Goal: Task Accomplishment & Management: Complete application form

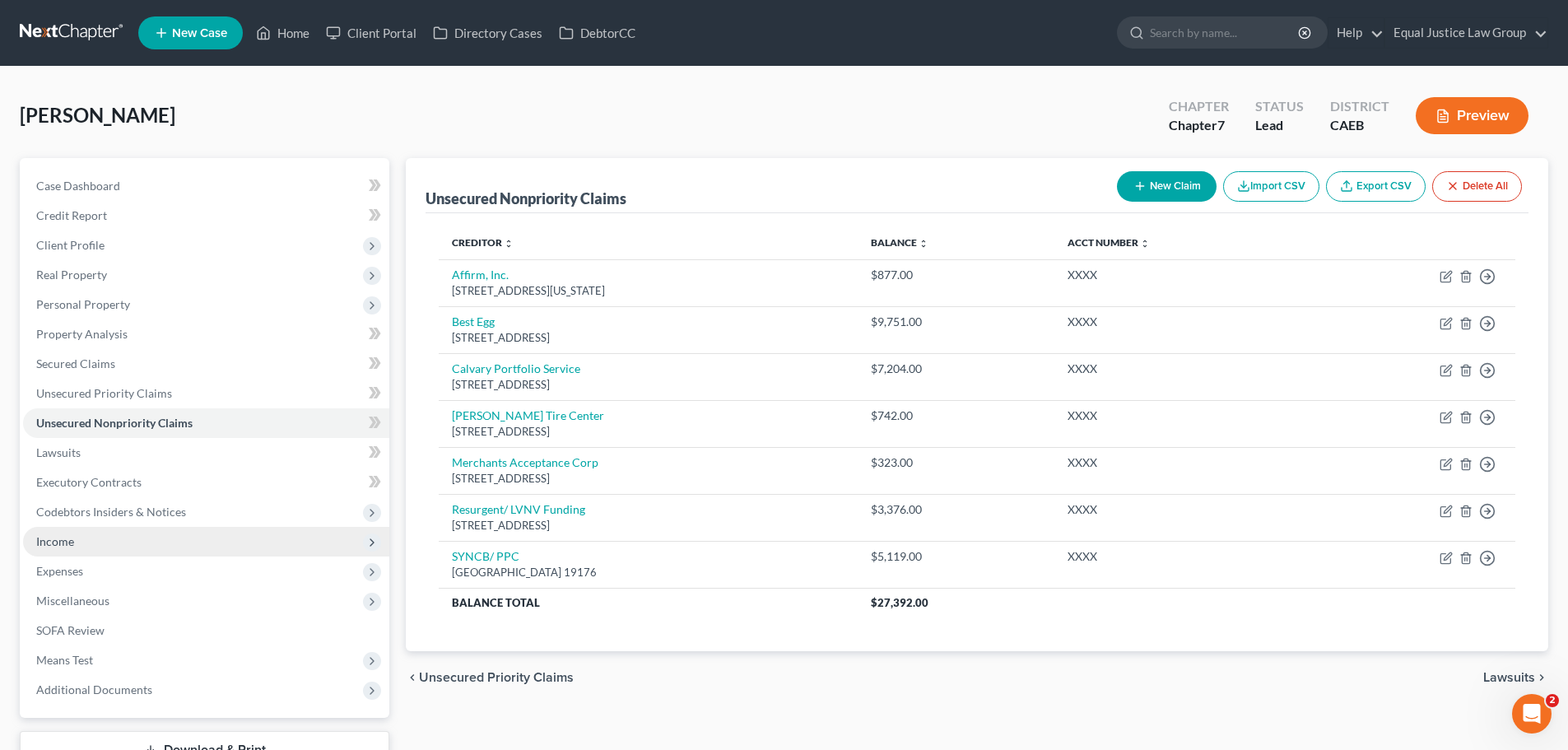
click at [76, 532] on span "Income" at bounding box center [206, 540] width 366 height 29
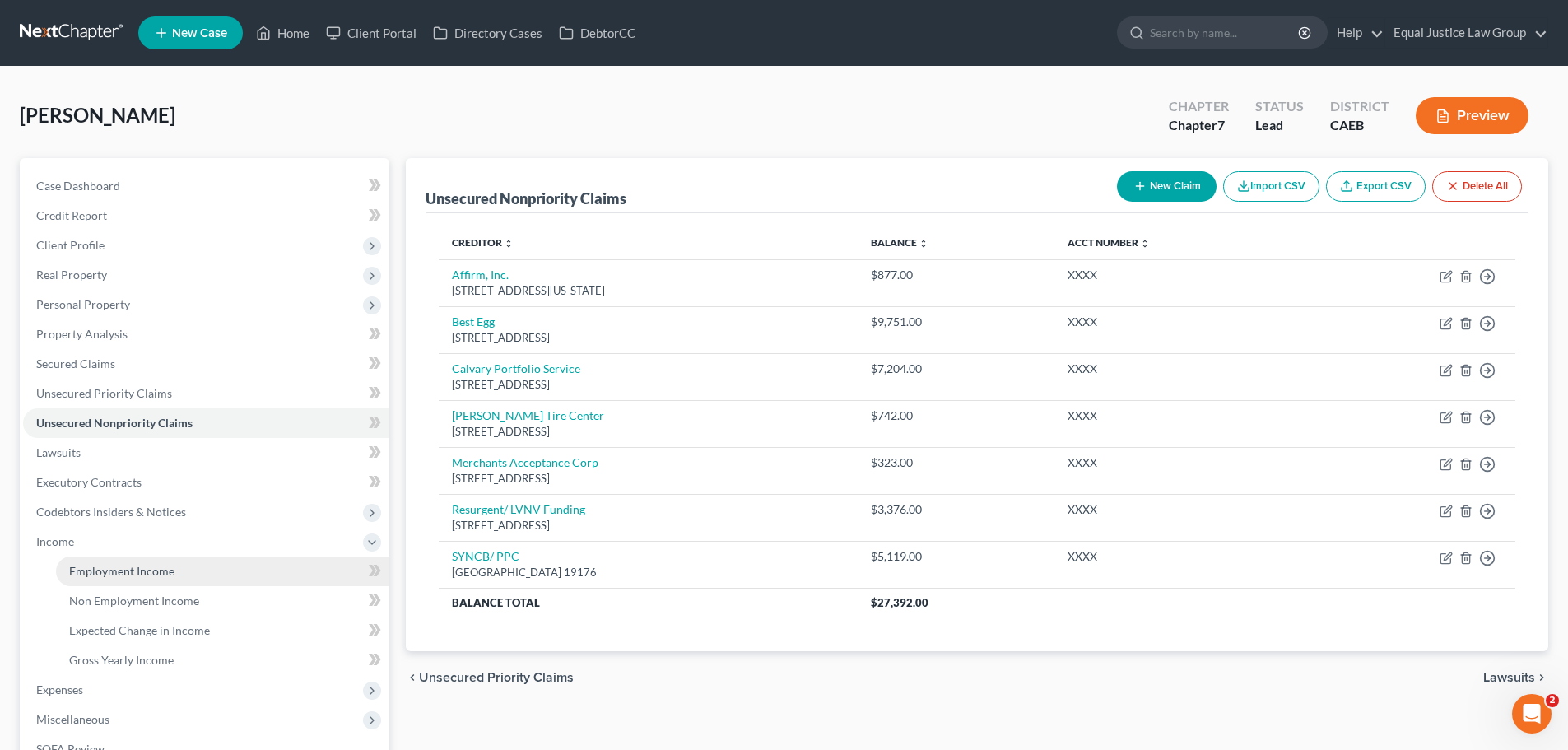
click at [125, 569] on span "Employment Income" at bounding box center [121, 570] width 105 height 14
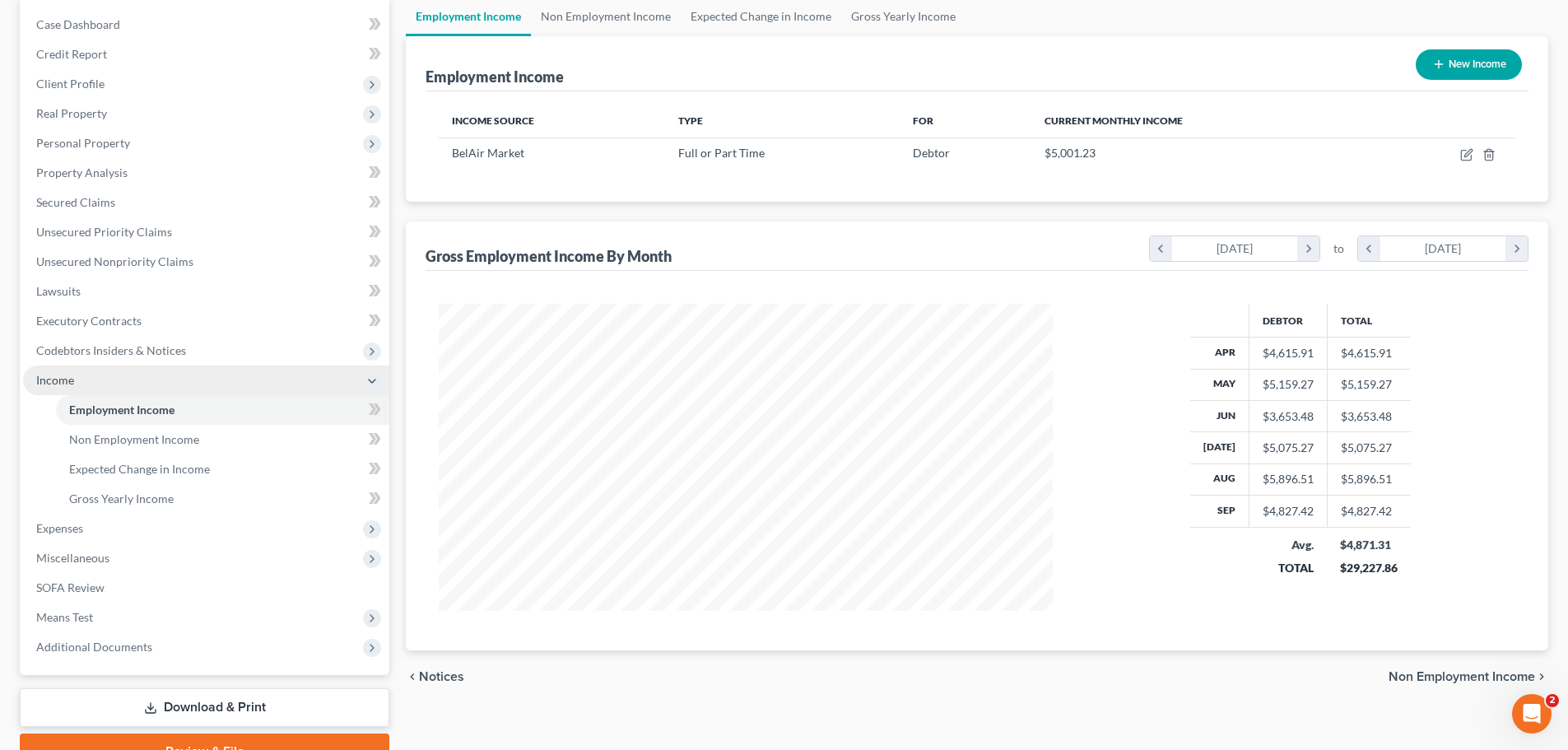
scroll to position [165, 0]
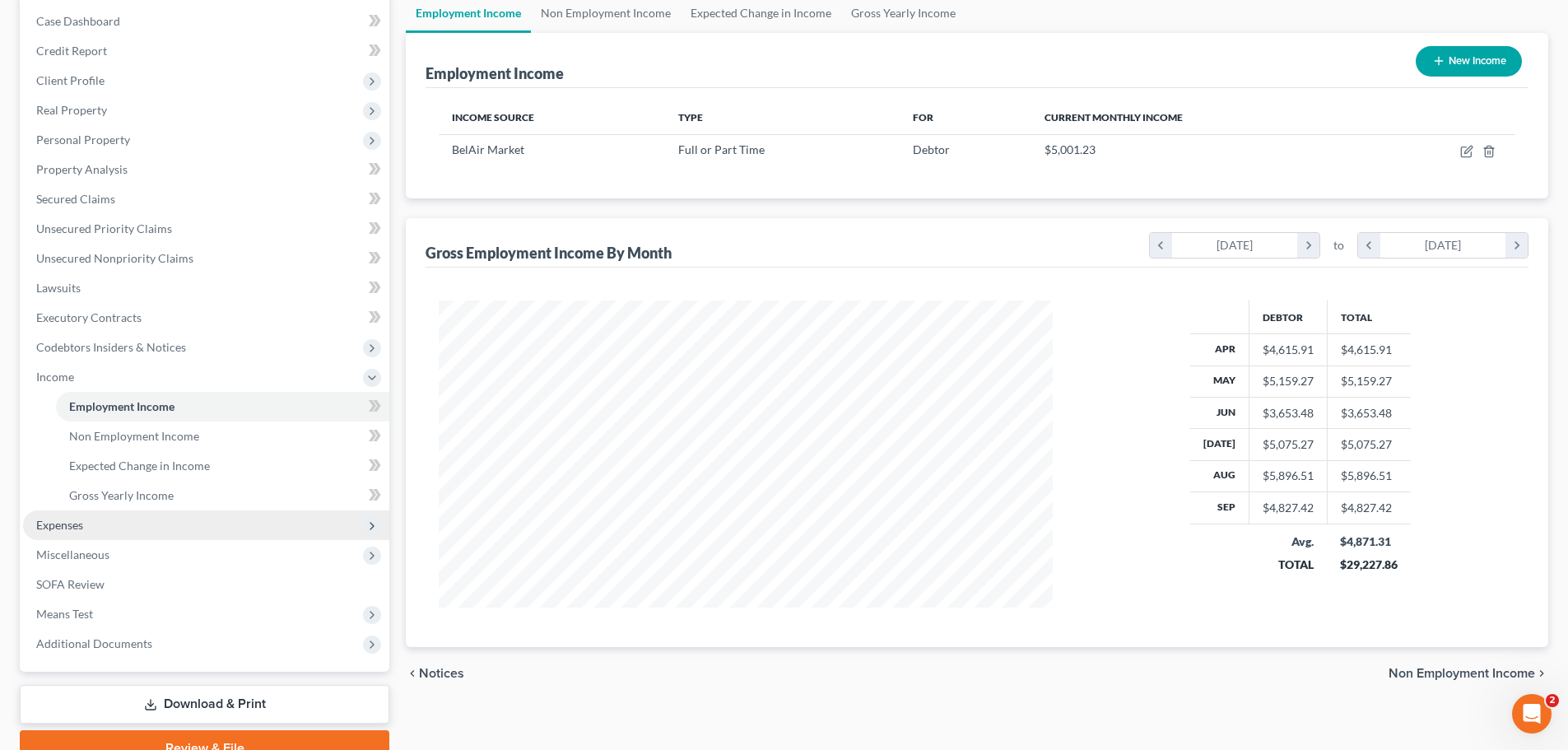
click at [67, 517] on span "Expenses" at bounding box center [59, 524] width 47 height 14
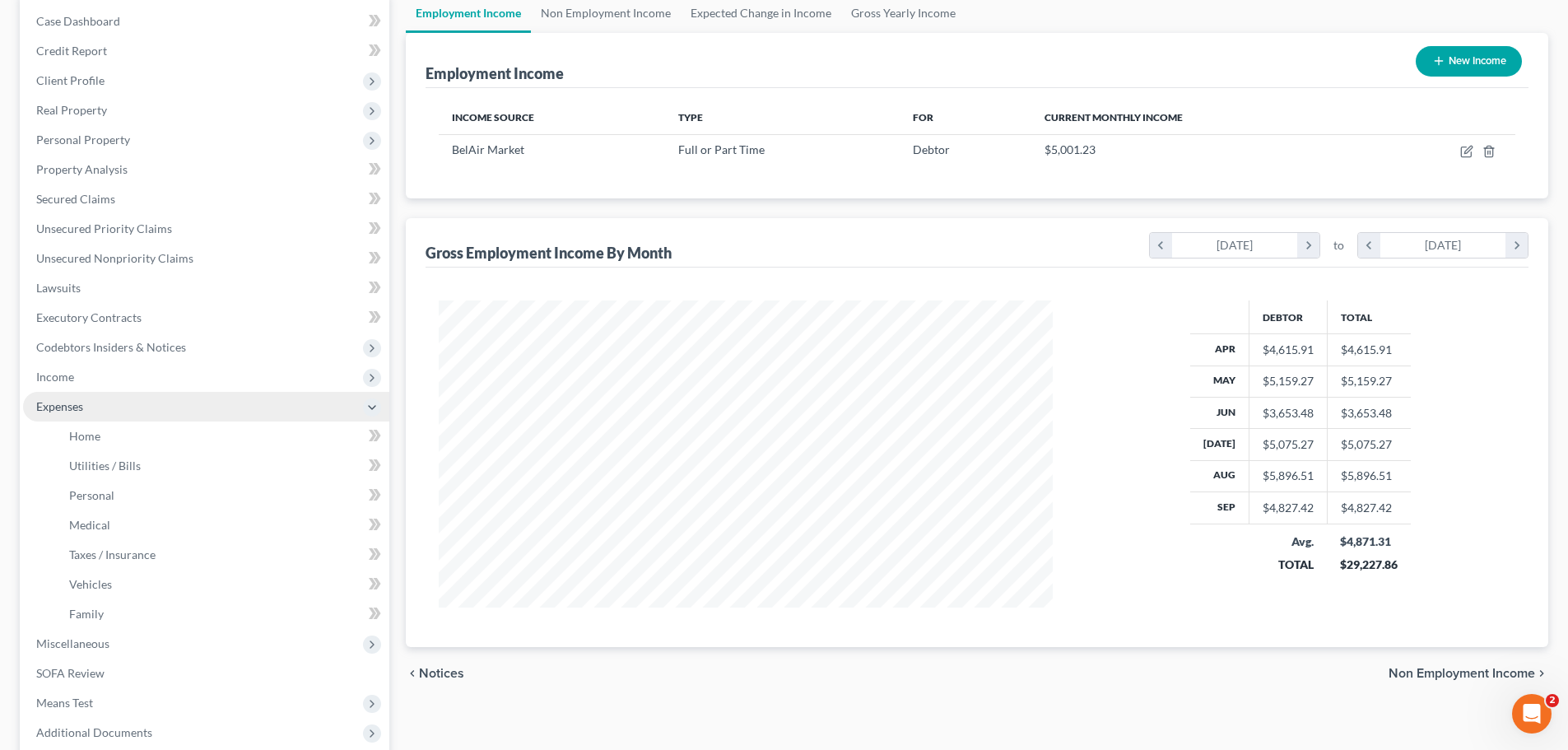
scroll to position [329, 0]
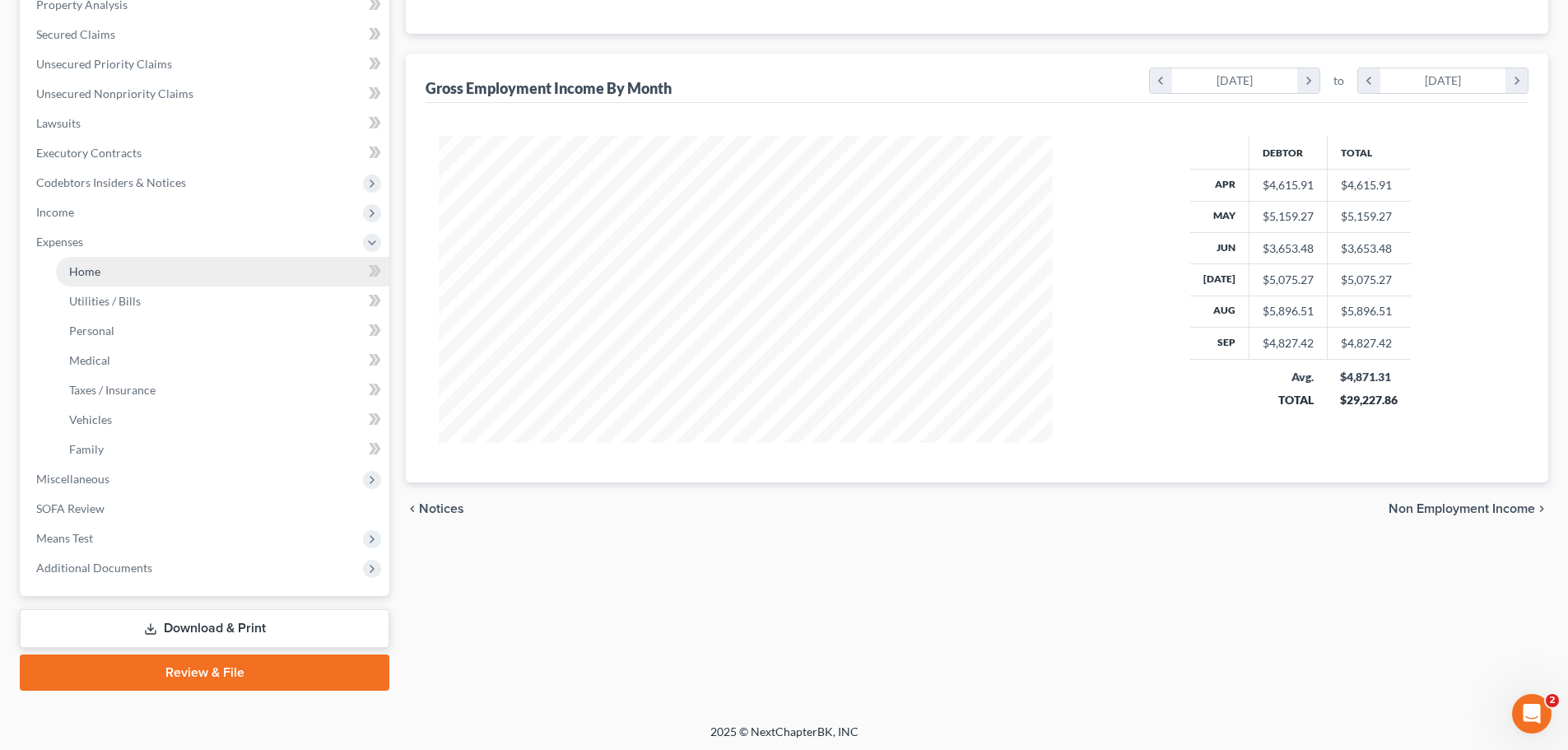
click at [157, 270] on link "Home" at bounding box center [222, 271] width 334 height 29
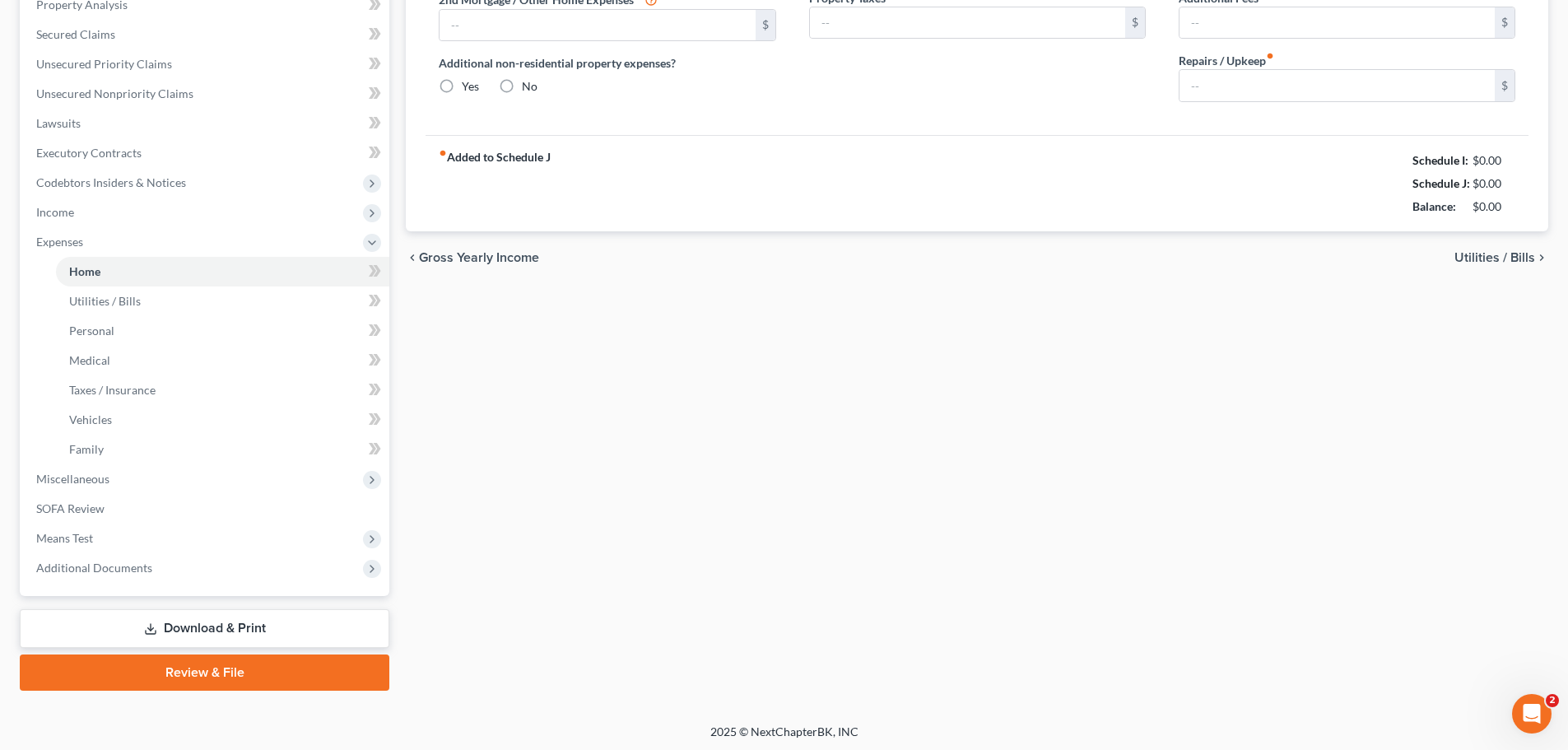
type input "966.12"
type input "0.00"
radio input "true"
type input "0.00"
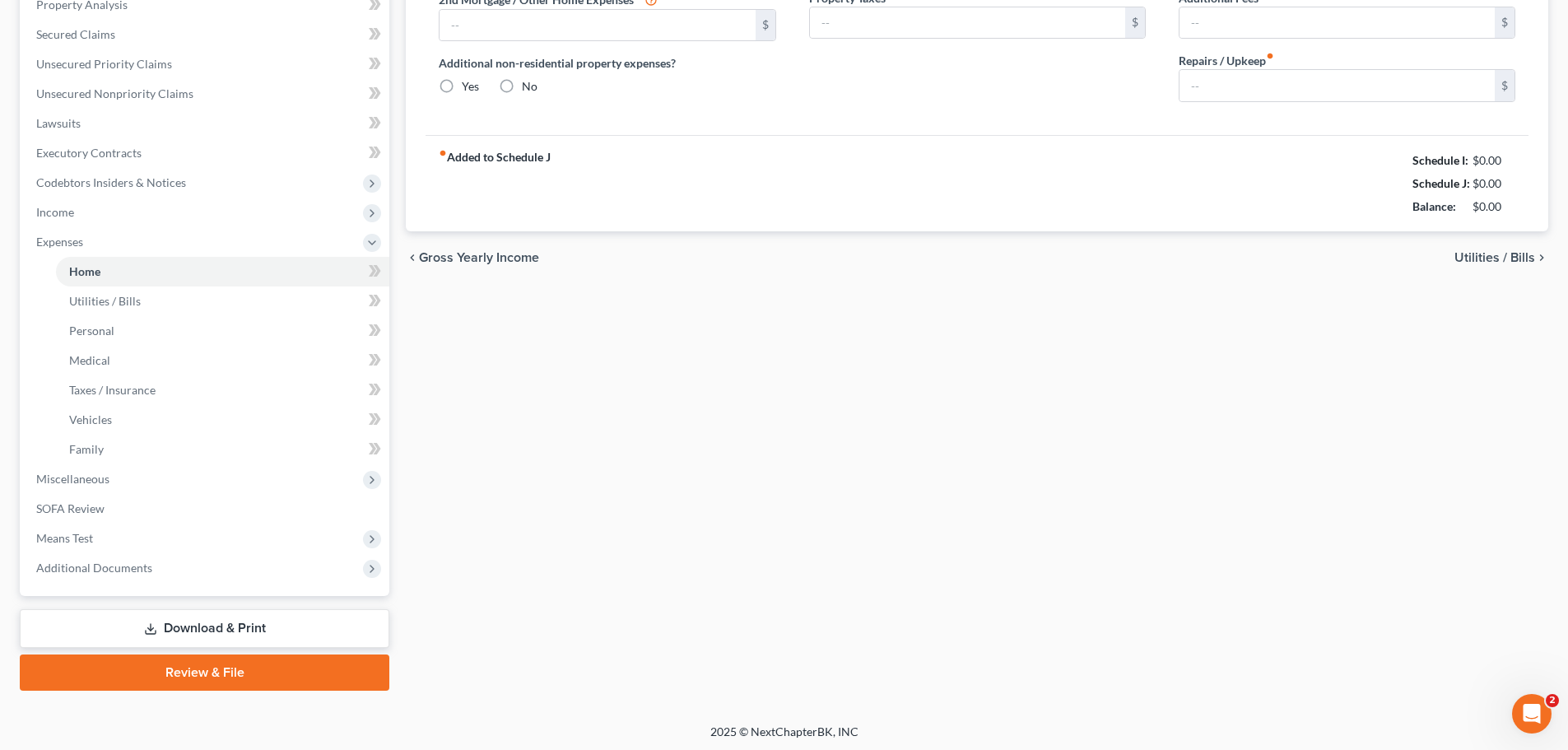
type input "0.00"
type input "100.00"
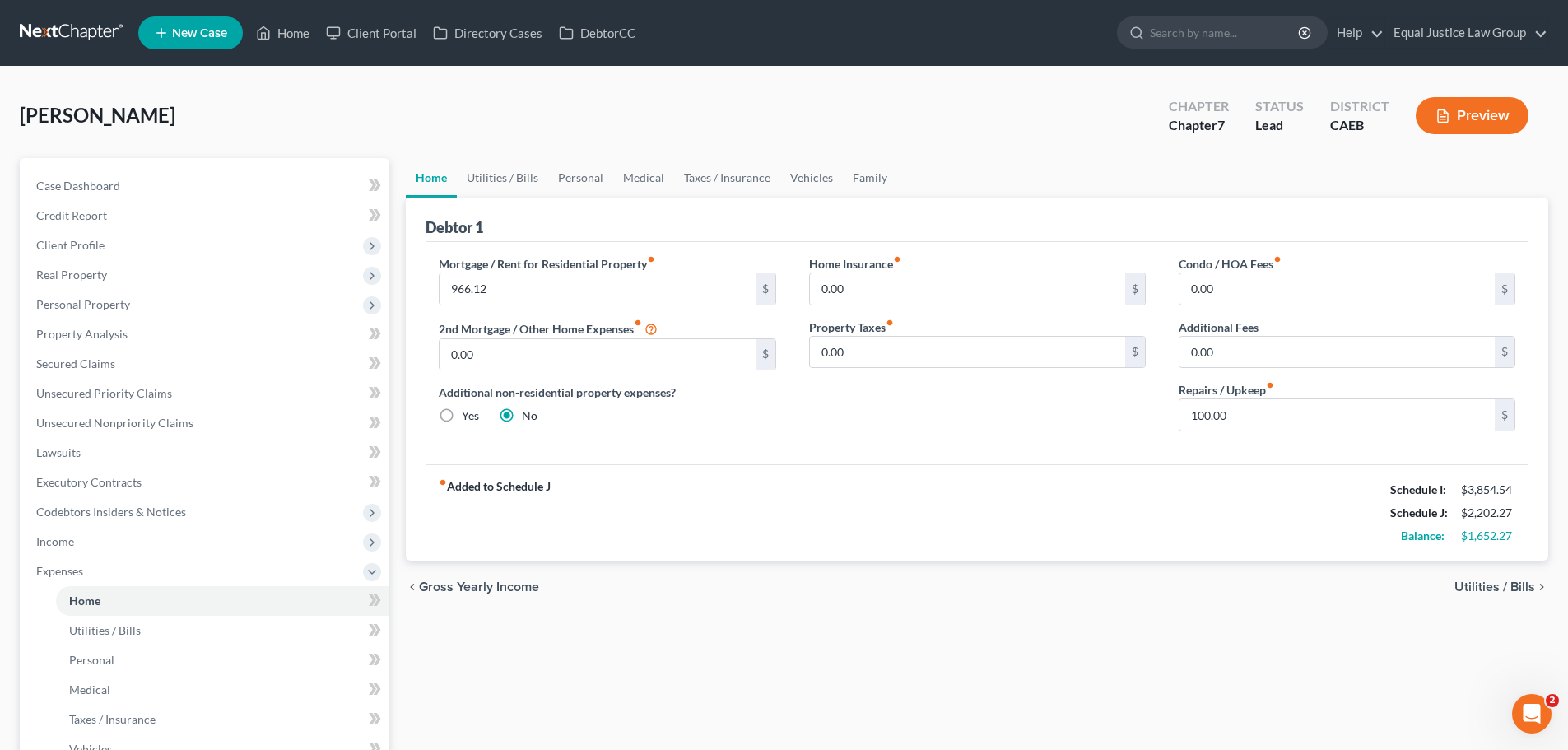
click at [1480, 589] on span "Utilities / Bills" at bounding box center [1495, 586] width 81 height 13
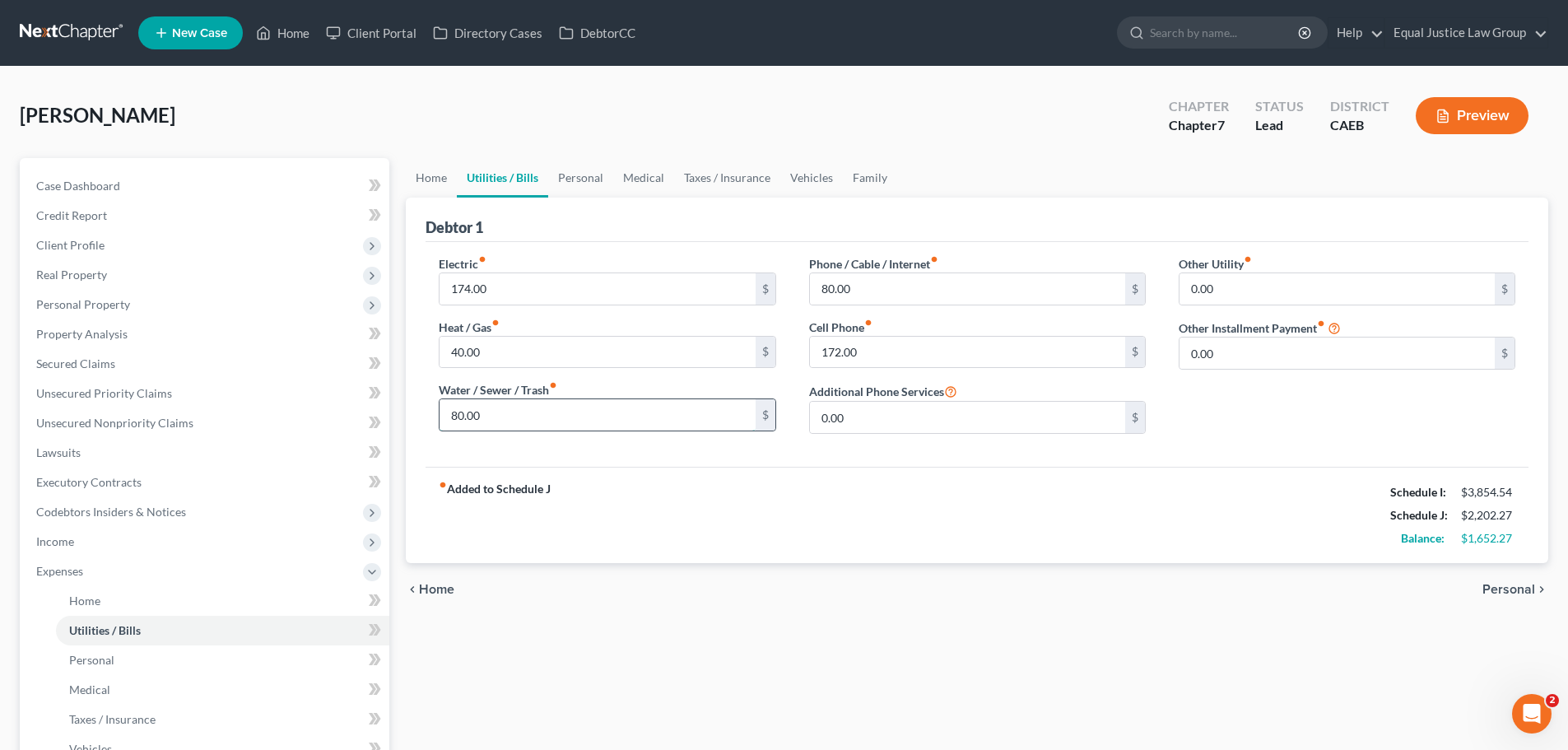
click at [517, 414] on input "80.00" at bounding box center [597, 414] width 315 height 31
type input "180.00"
click at [912, 294] on input "80.00" at bounding box center [967, 288] width 315 height 31
type input "100.00"
click at [1508, 590] on span "Personal" at bounding box center [1509, 589] width 53 height 13
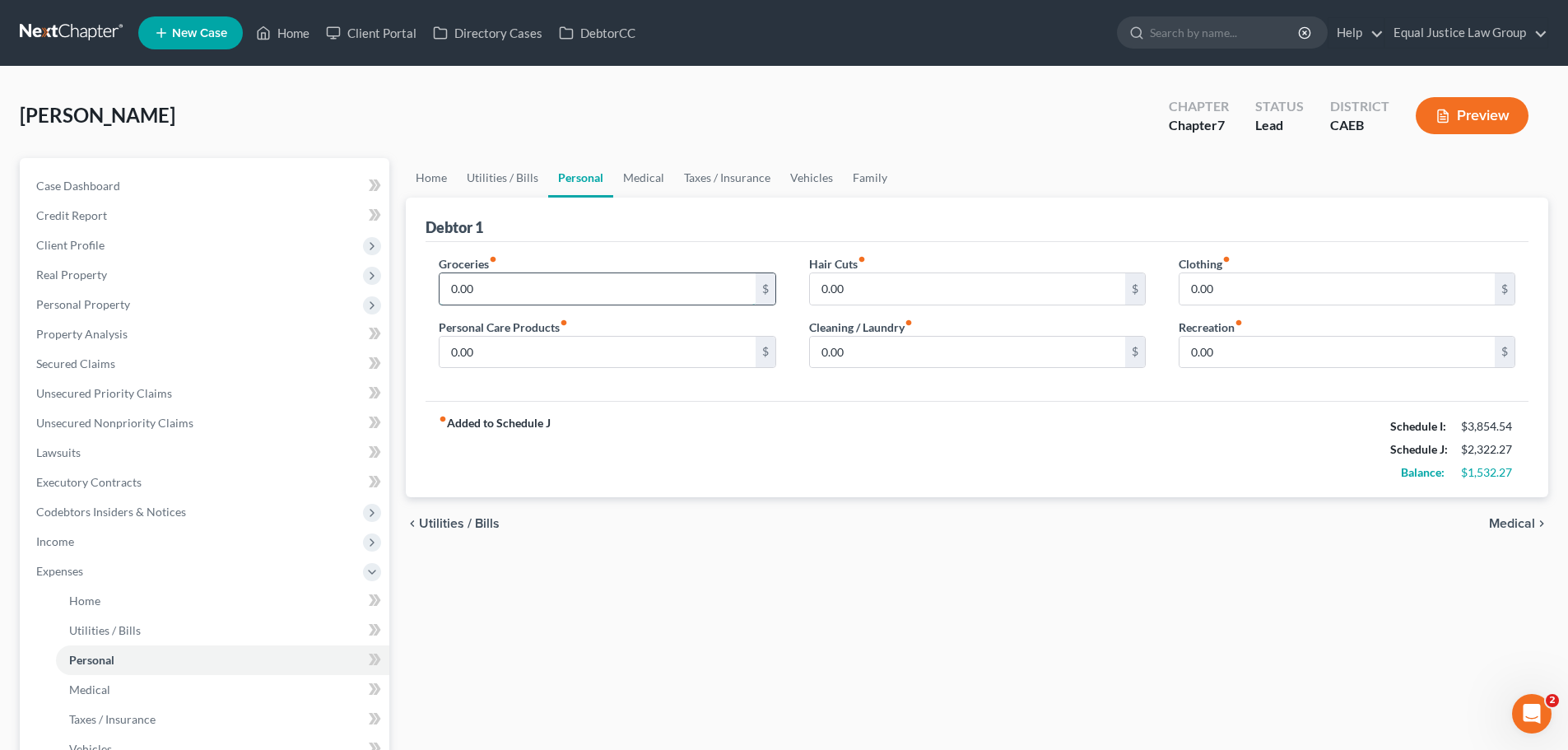
click at [495, 281] on input "0.00" at bounding box center [597, 288] width 315 height 31
type input "300.00"
click at [511, 360] on input "0.00" at bounding box center [597, 351] width 315 height 31
type input "20.00"
click at [942, 351] on input "0.00" at bounding box center [967, 351] width 315 height 31
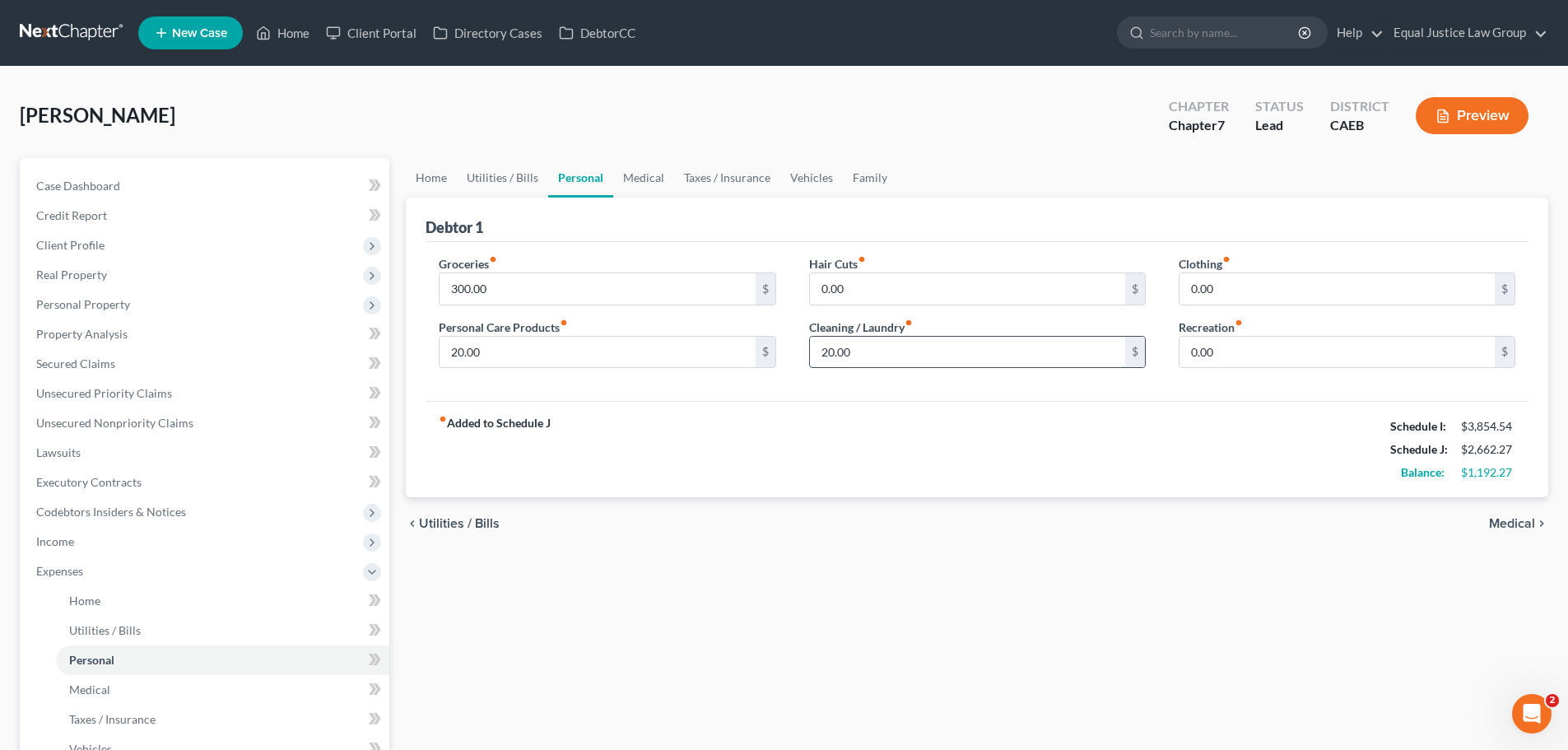
click at [903, 348] on input "20.00" at bounding box center [967, 351] width 315 height 31
click at [901, 351] on input "20.00" at bounding box center [967, 351] width 315 height 31
type input "25.00"
click at [1172, 417] on div "fiber_manual_record Added to Schedule J Schedule I: $3,854.54 Schedule J: $2,66…" at bounding box center [977, 448] width 1103 height 96
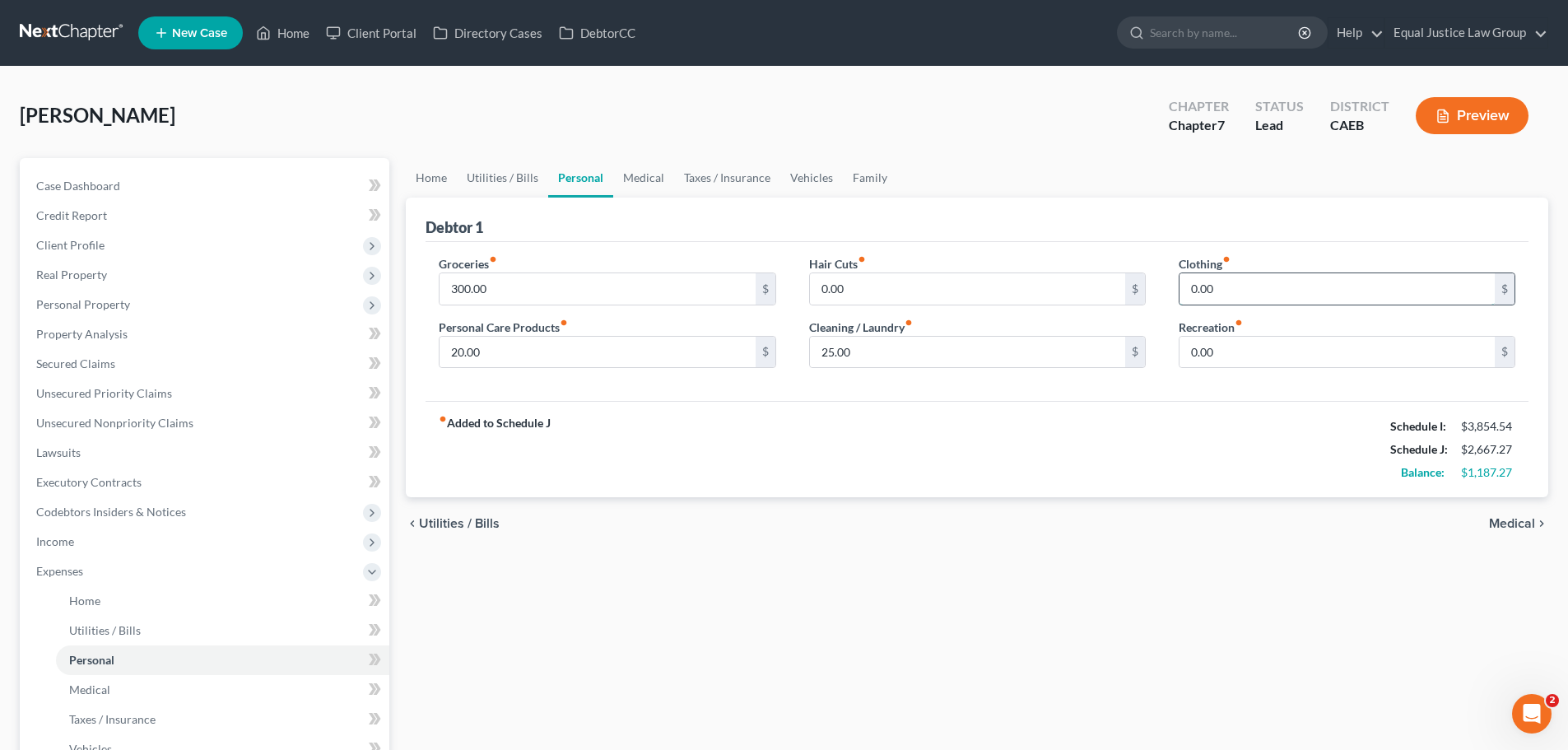
click at [1243, 283] on input "0.00" at bounding box center [1337, 288] width 315 height 31
type input "85.00"
click at [1323, 347] on input "0.00" at bounding box center [1337, 351] width 315 height 31
type input "20.00"
click at [1499, 518] on span "Medical" at bounding box center [1512, 523] width 46 height 13
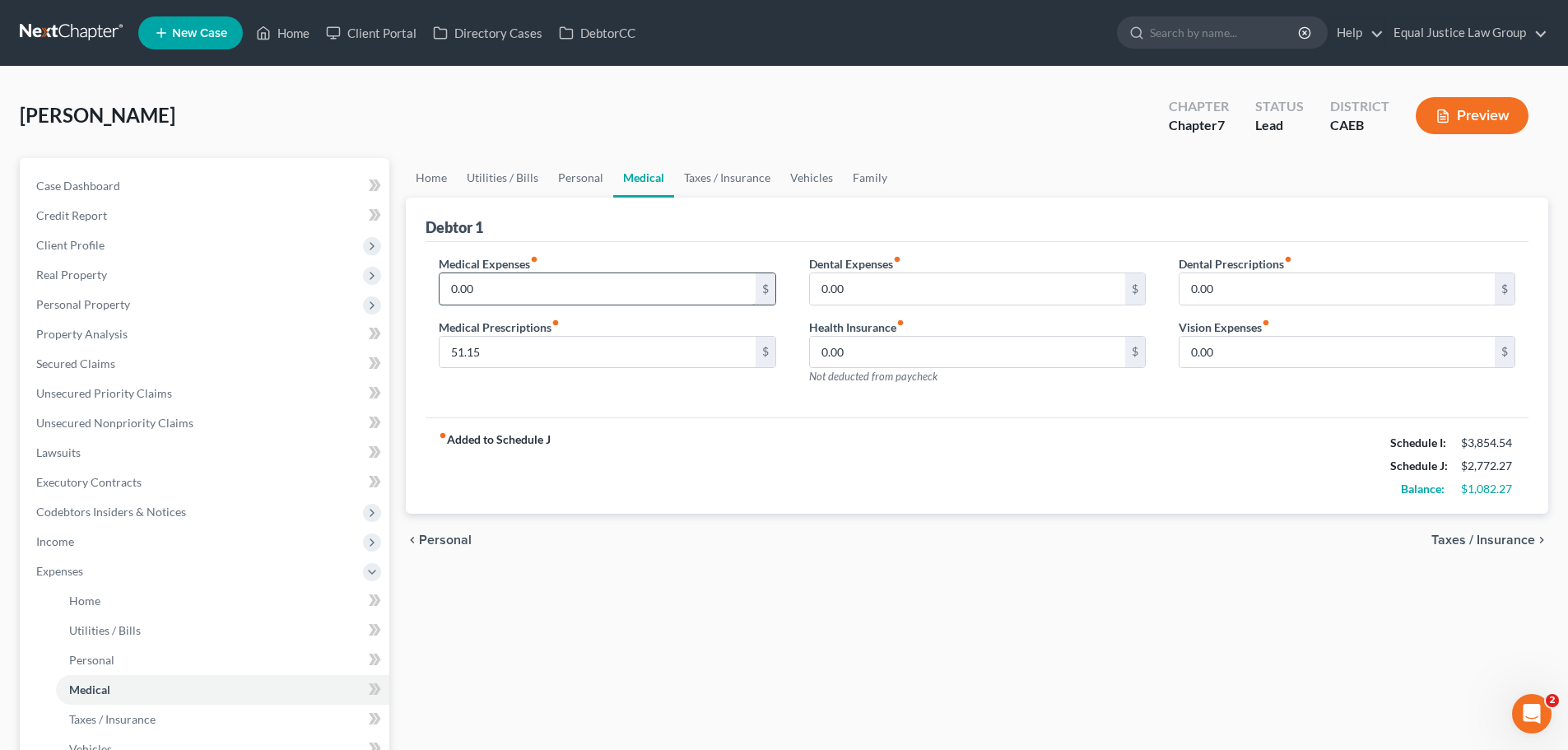
click at [555, 284] on input "0.00" at bounding box center [597, 288] width 315 height 31
type input "20.00"
click at [1471, 542] on span "Taxes / Insurance" at bounding box center [1483, 540] width 104 height 13
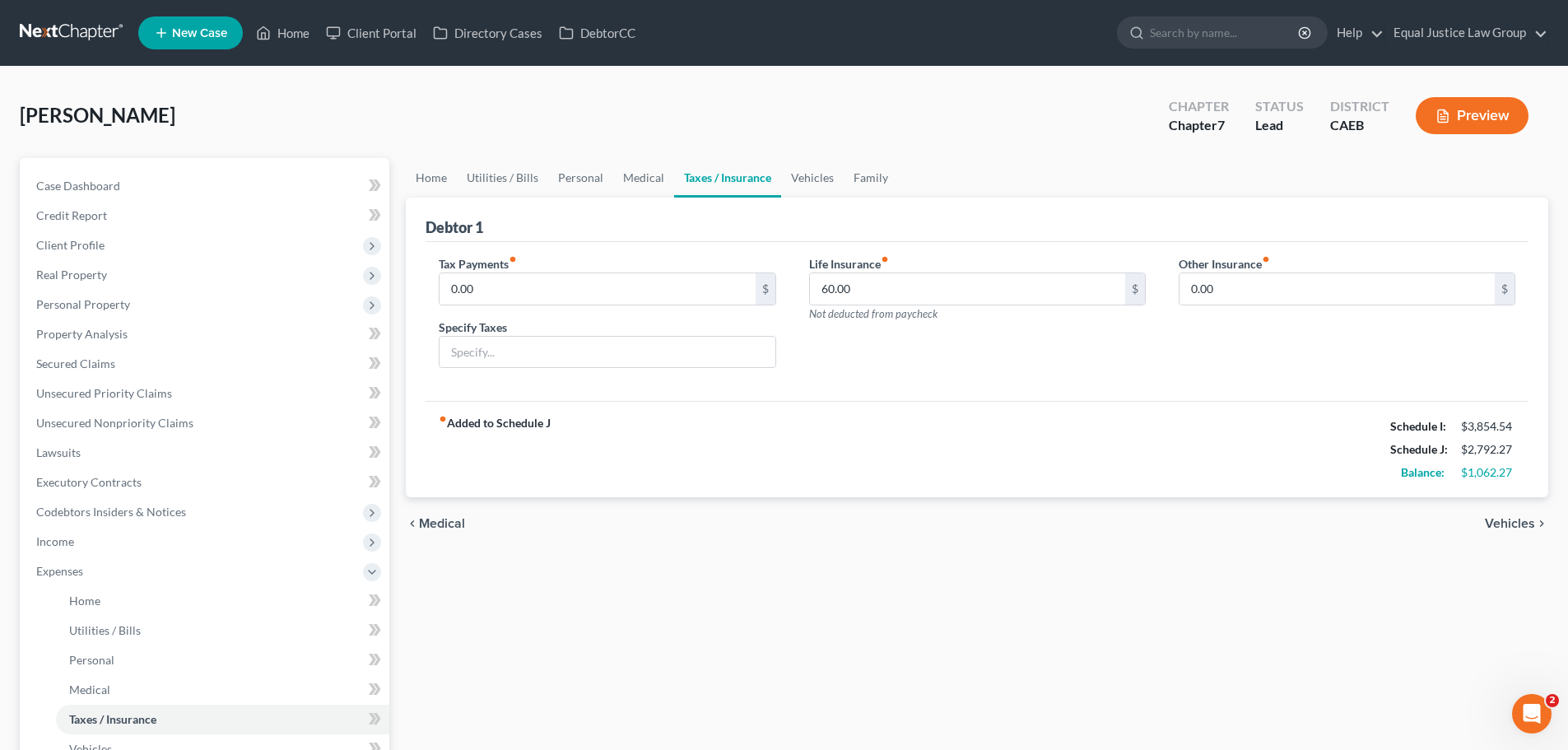
click at [1503, 522] on span "Vehicles" at bounding box center [1510, 523] width 50 height 13
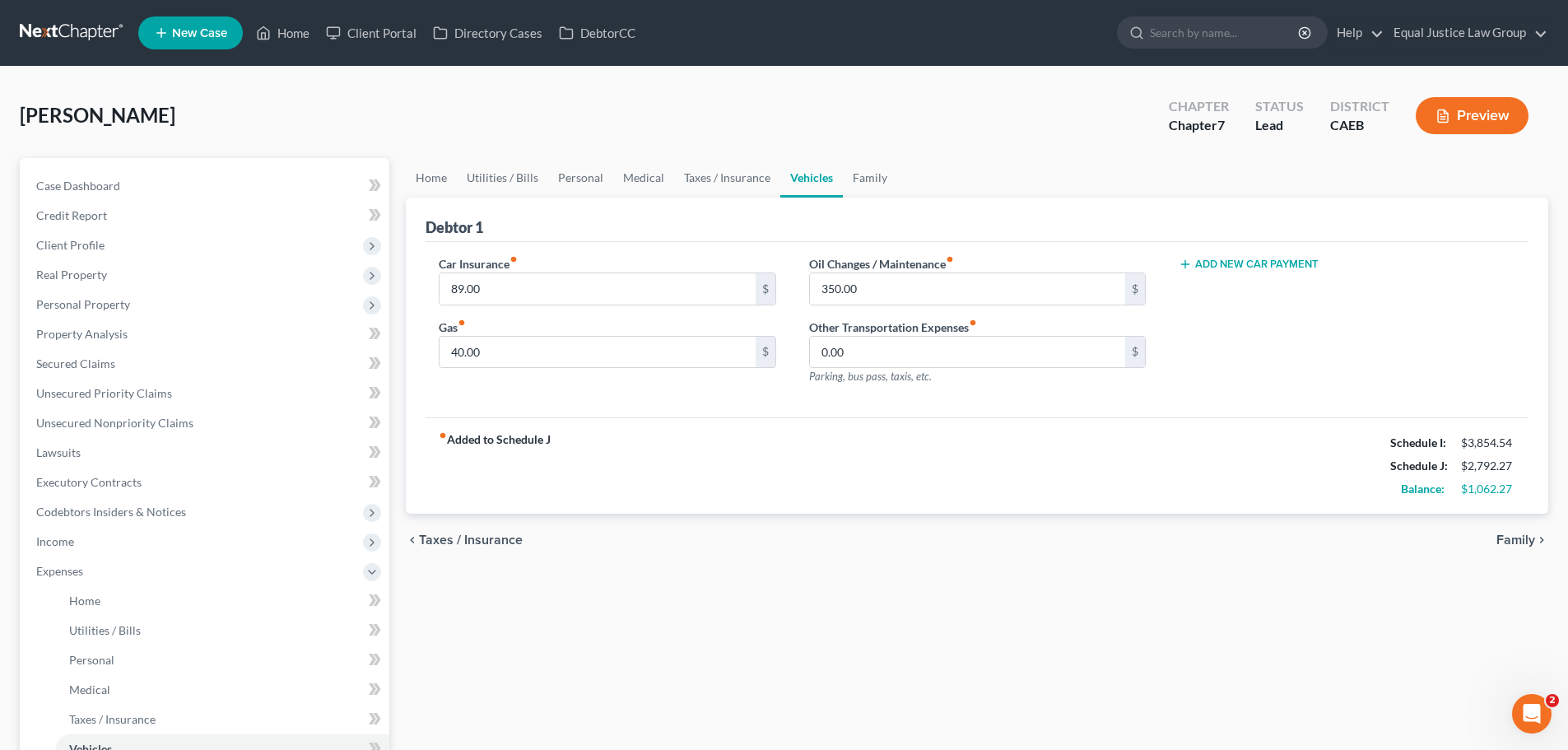
click at [1520, 539] on span "Family" at bounding box center [1516, 540] width 39 height 13
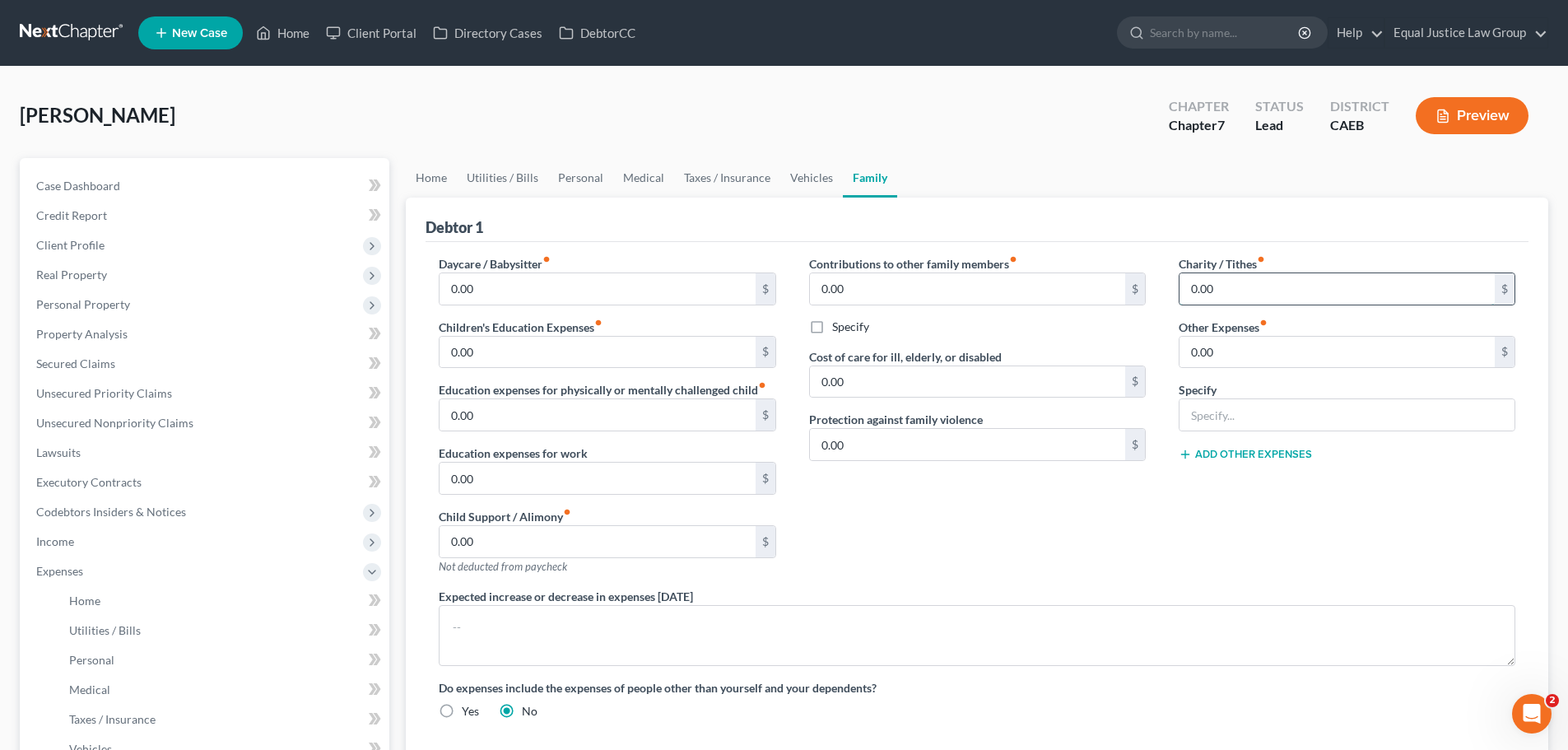
click at [1261, 293] on input "0.00" at bounding box center [1337, 288] width 315 height 31
type input "5.00"
click at [1433, 410] on input "text" at bounding box center [1347, 414] width 335 height 31
click at [1423, 479] on div "Charity / Tithes fiber_manual_record 5.00 $ Other Expenses fiber_manual_record …" at bounding box center [1348, 421] width 370 height 333
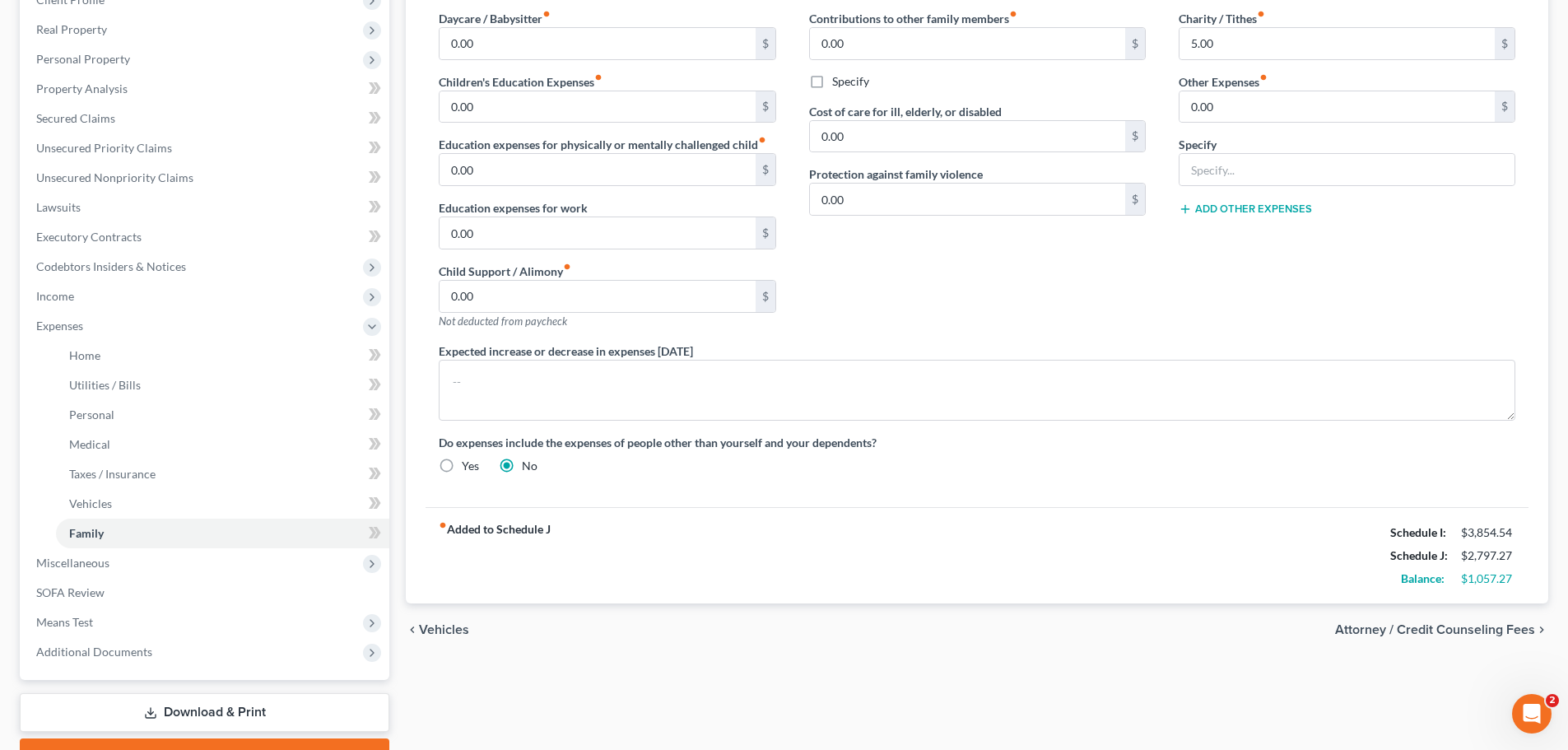
scroll to position [329, 0]
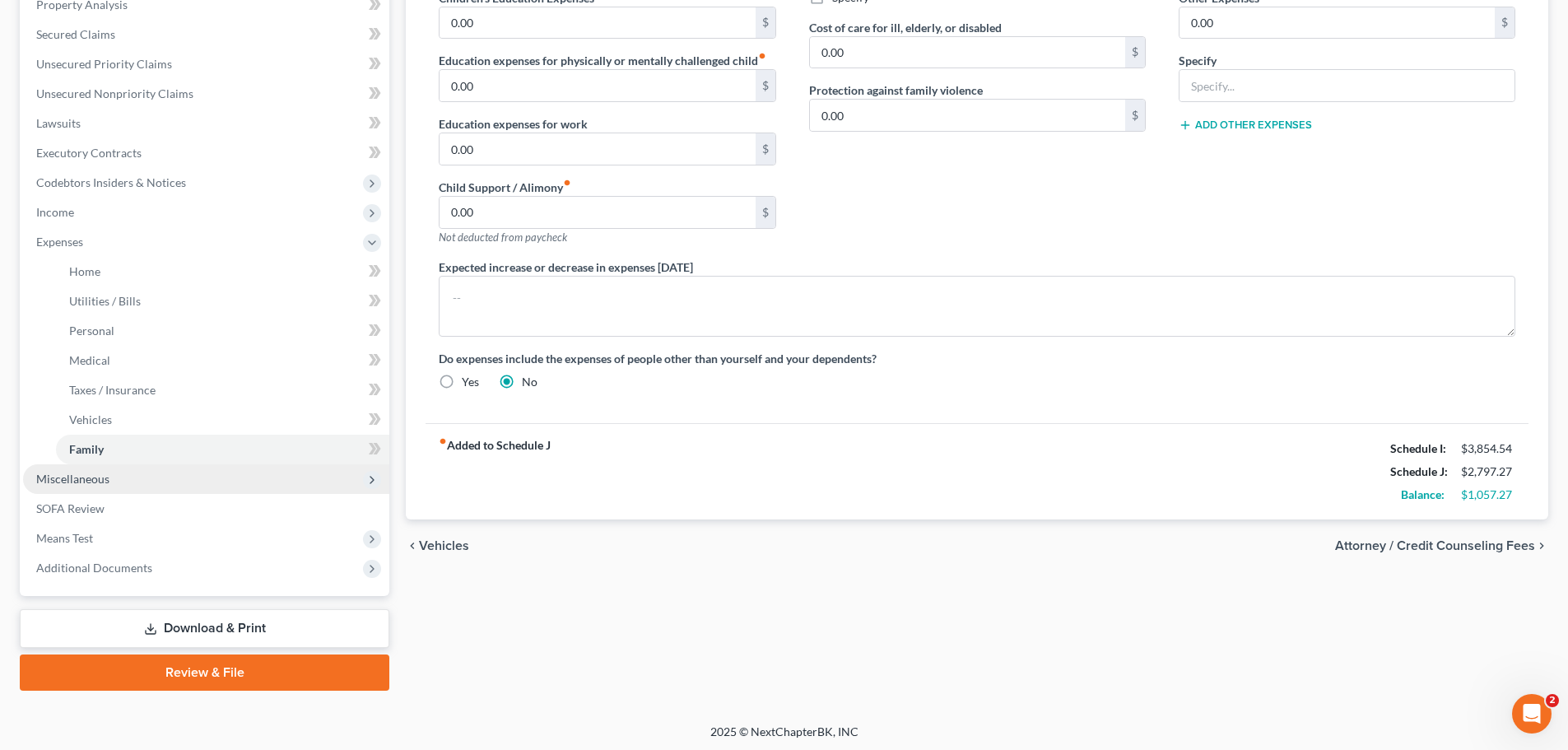
click at [151, 482] on span "Miscellaneous" at bounding box center [206, 478] width 366 height 29
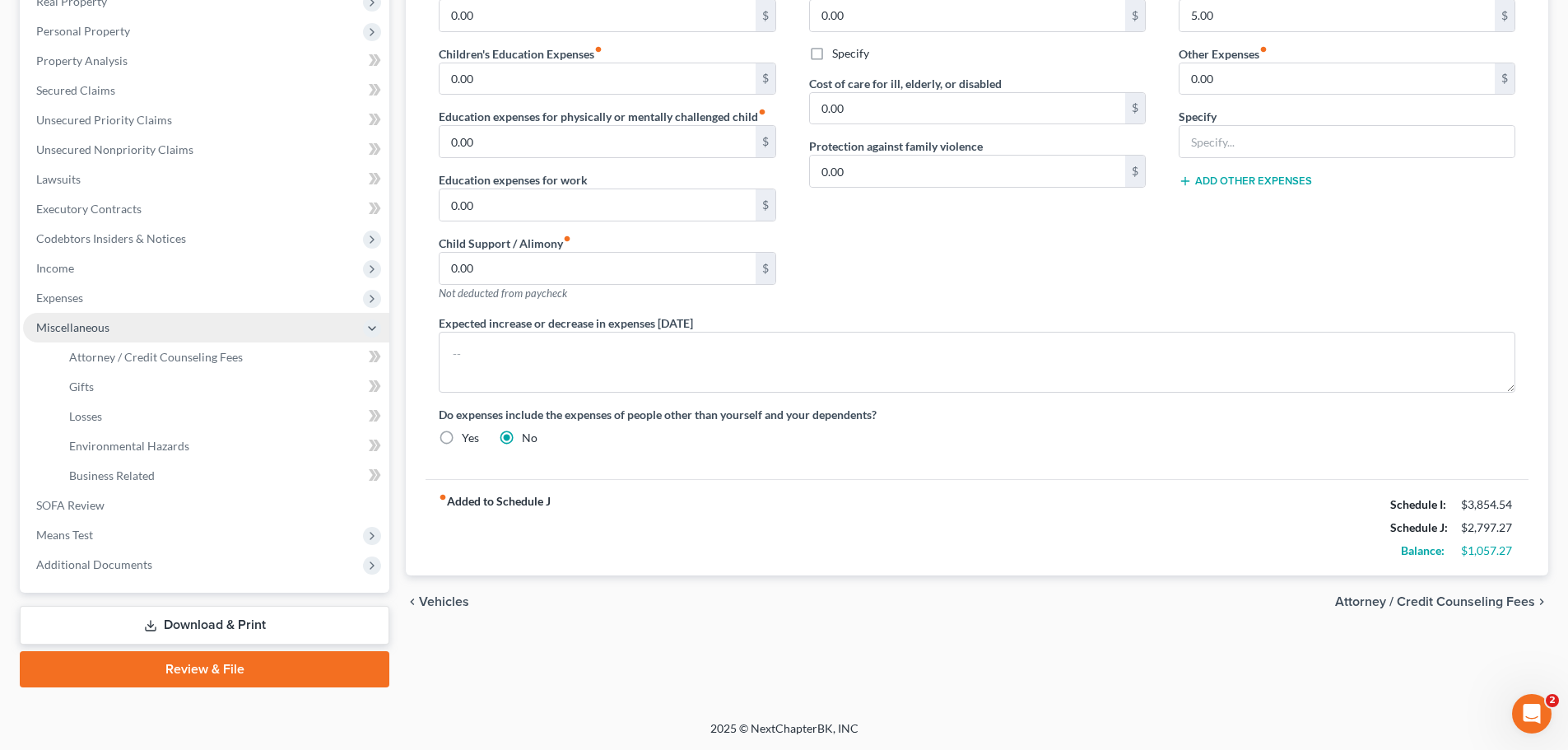
scroll to position [273, 0]
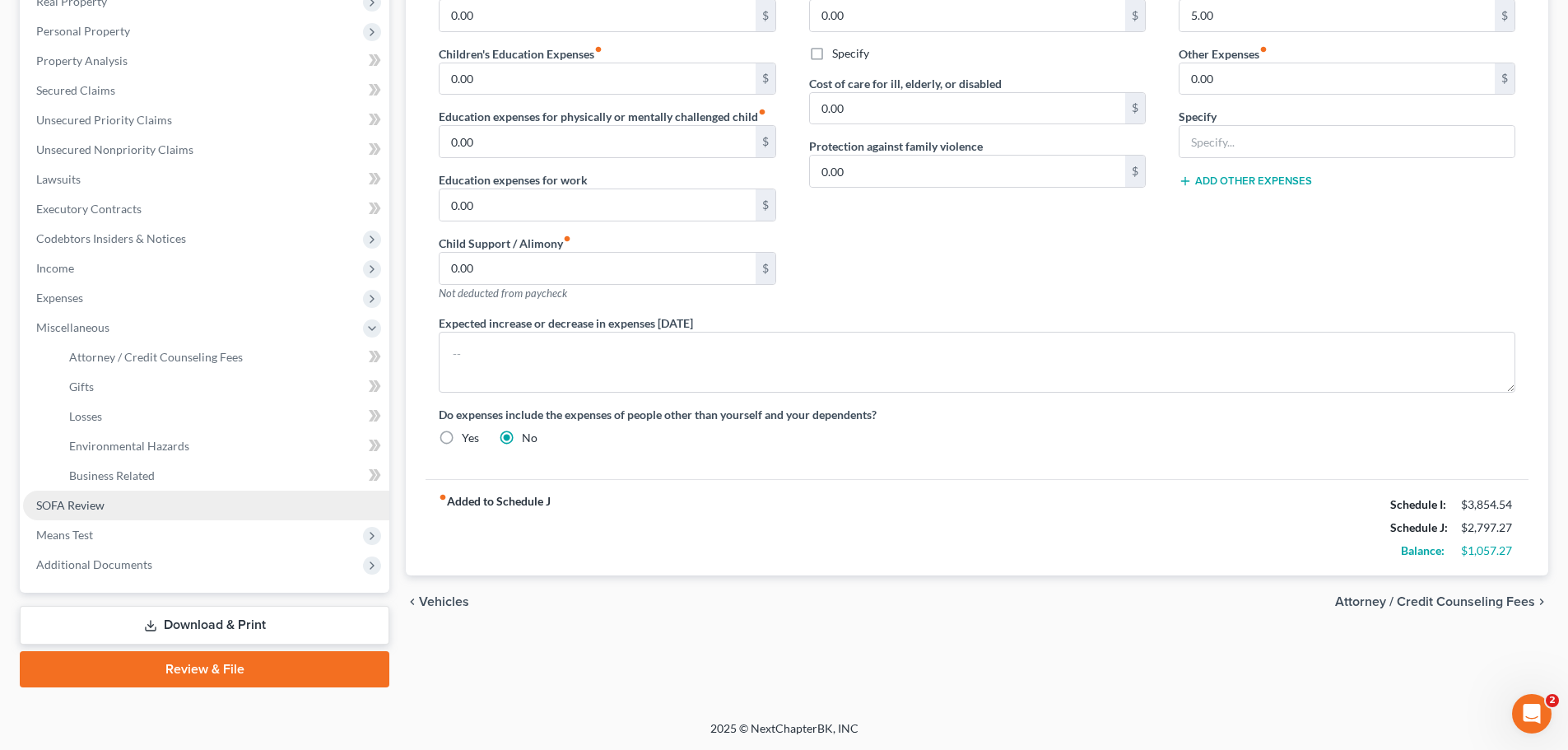
click at [96, 505] on span "SOFA Review" at bounding box center [70, 505] width 68 height 14
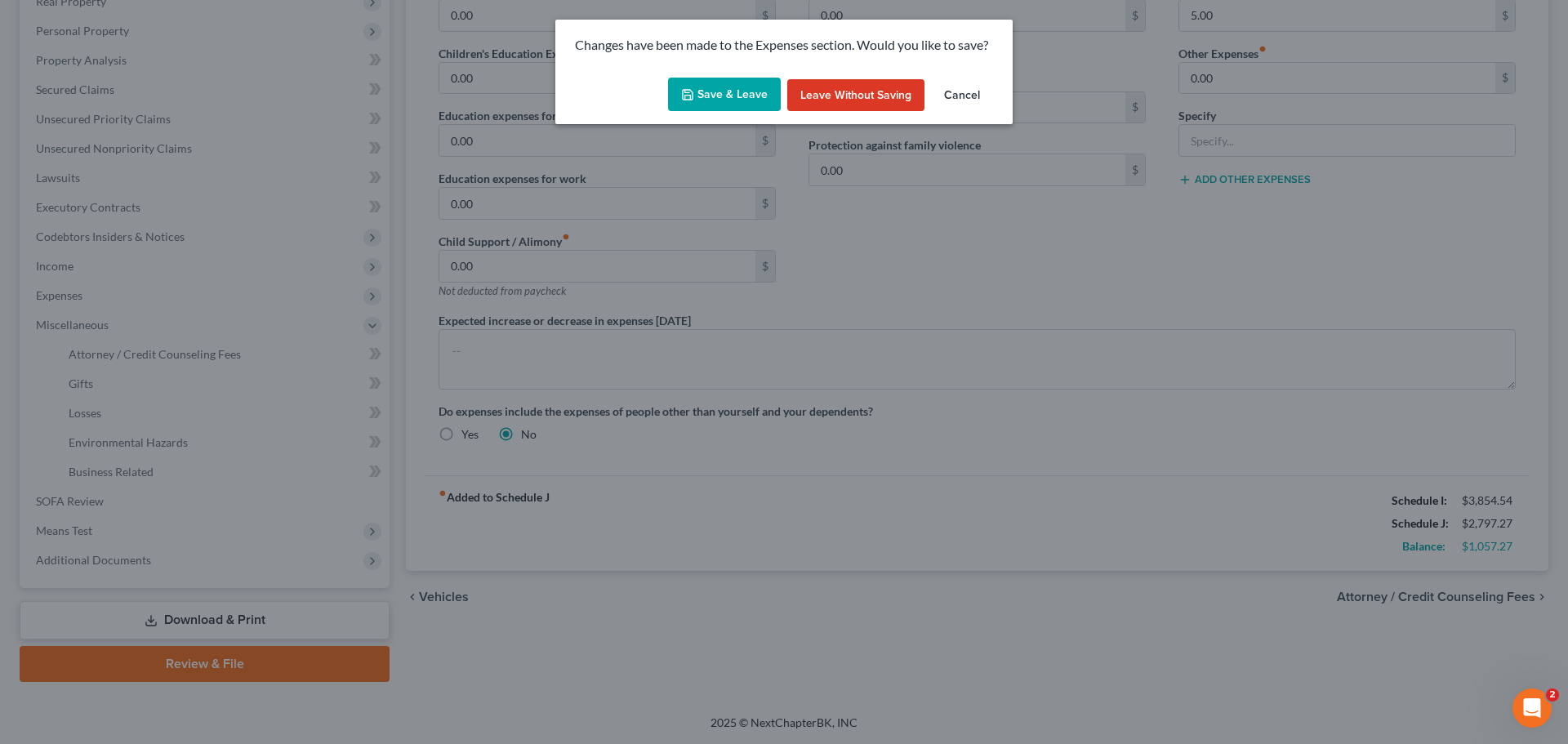
click at [701, 93] on button "Save & Leave" at bounding box center [724, 94] width 112 height 34
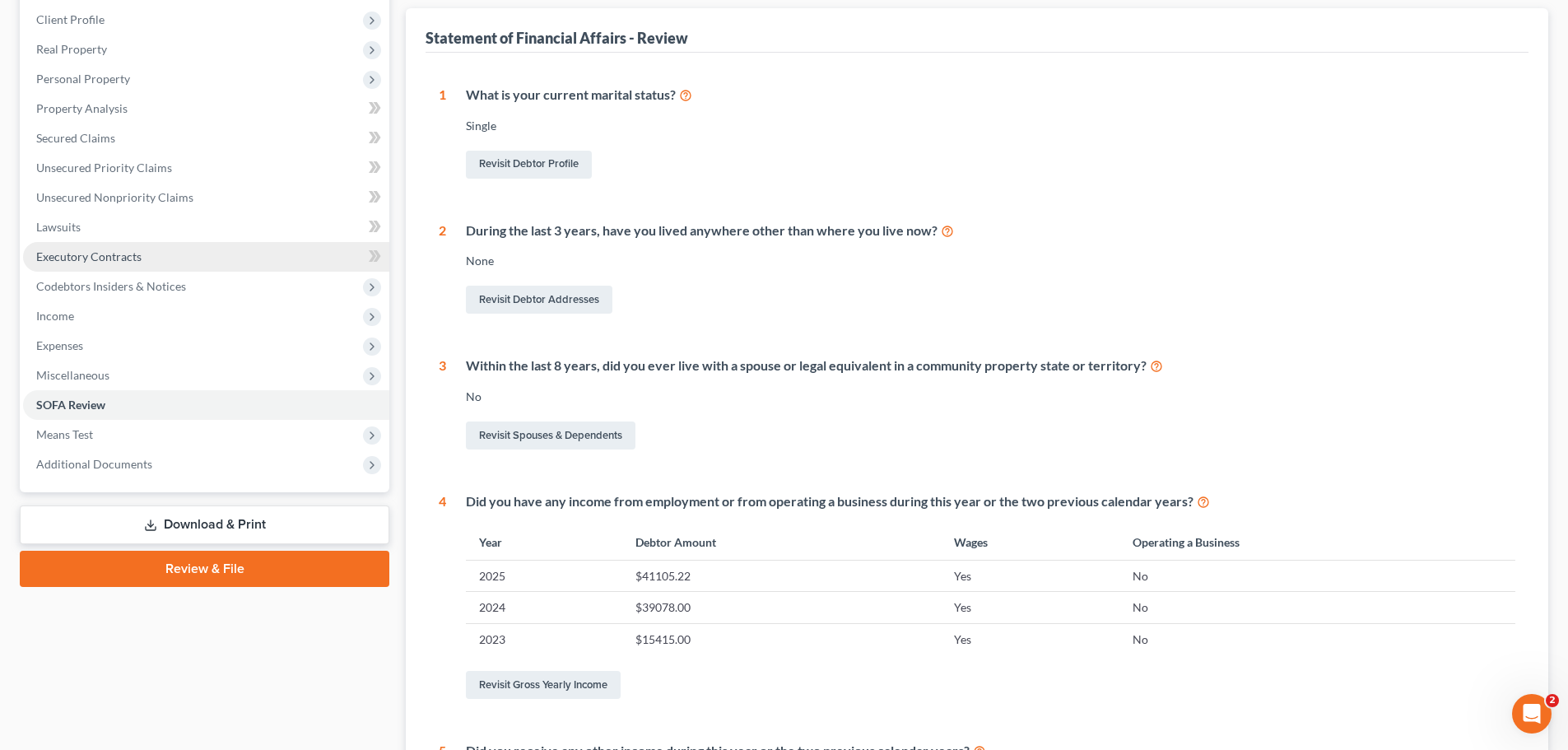
scroll to position [247, 0]
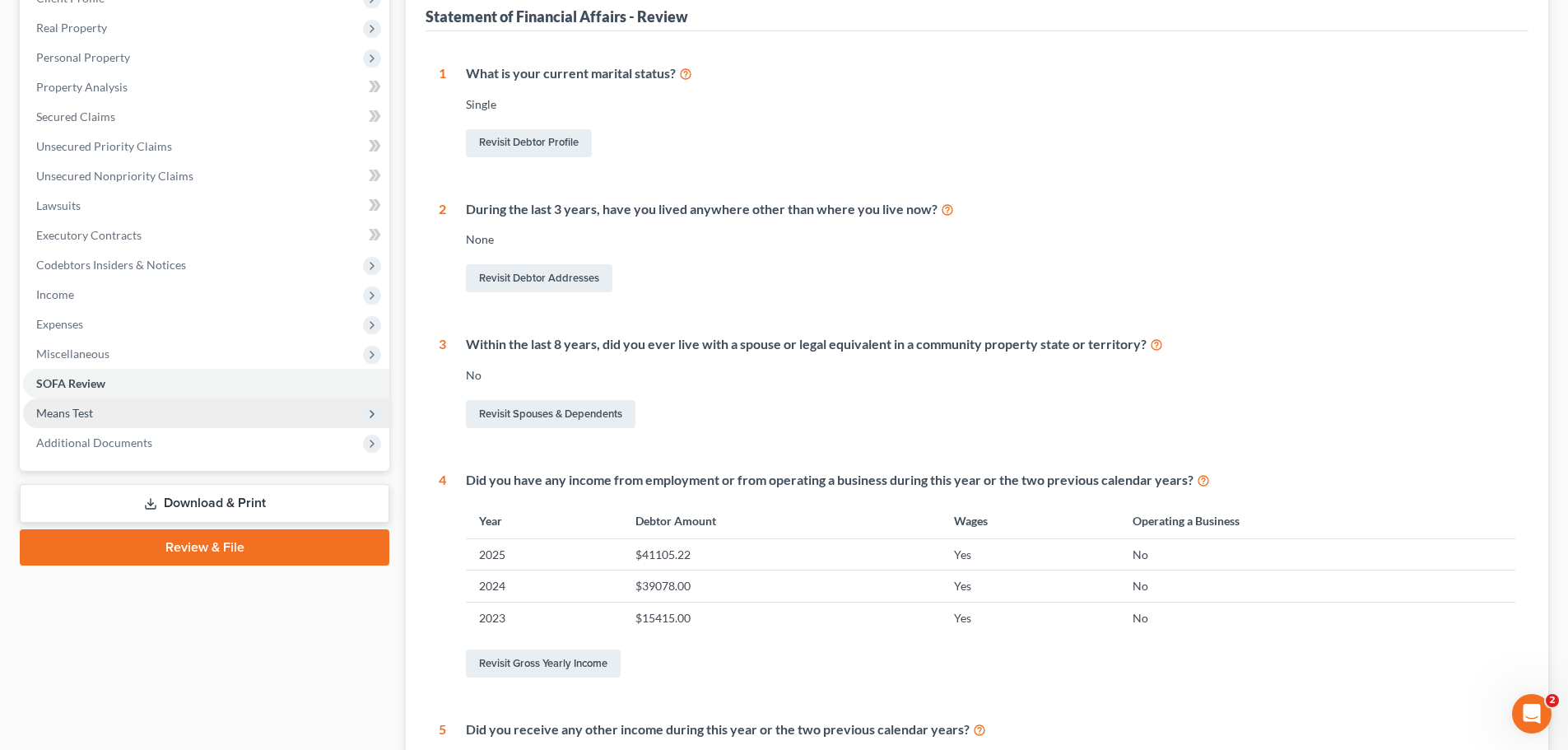
click at [113, 415] on span "Means Test" at bounding box center [206, 412] width 366 height 29
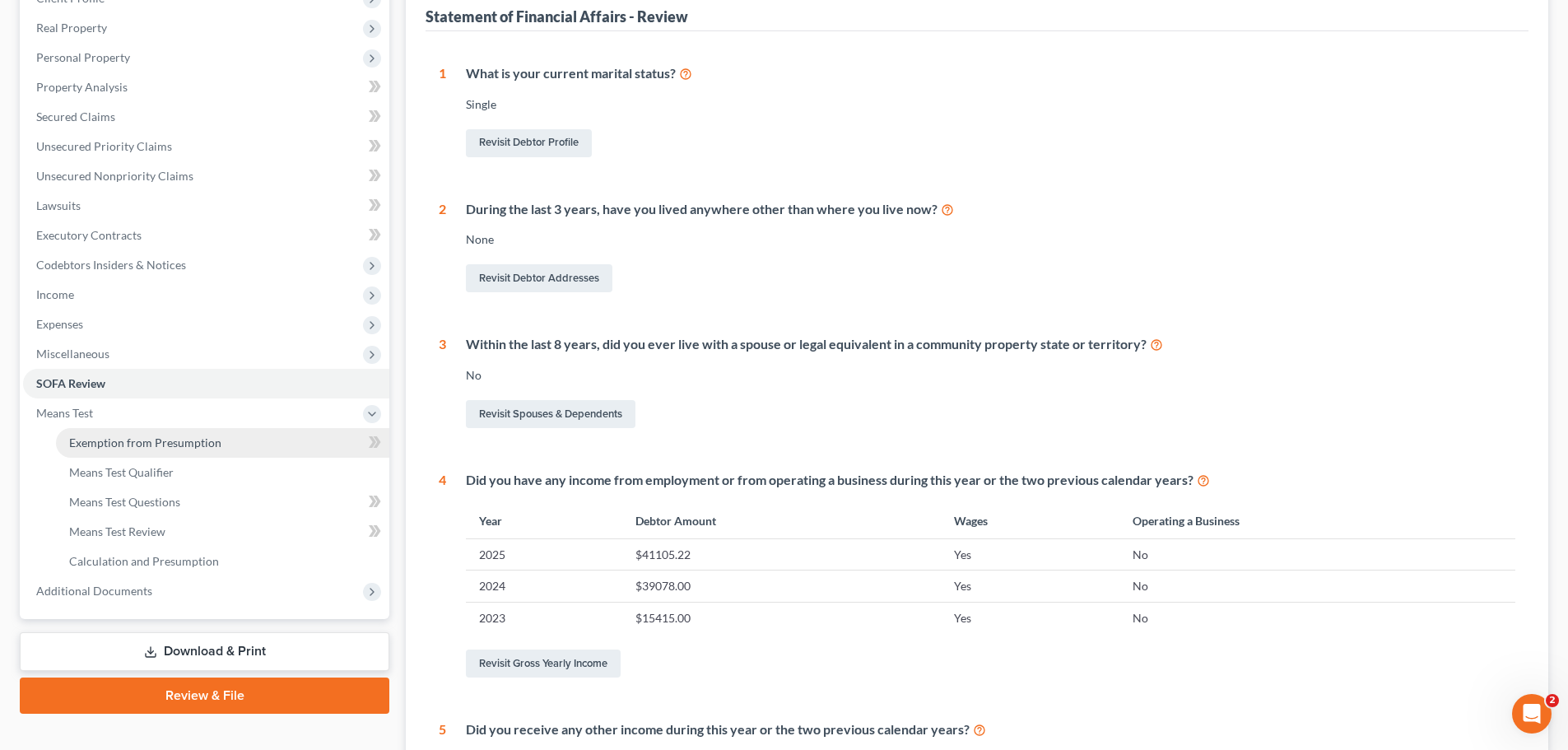
click at [190, 440] on span "Exemption from Presumption" at bounding box center [145, 442] width 152 height 14
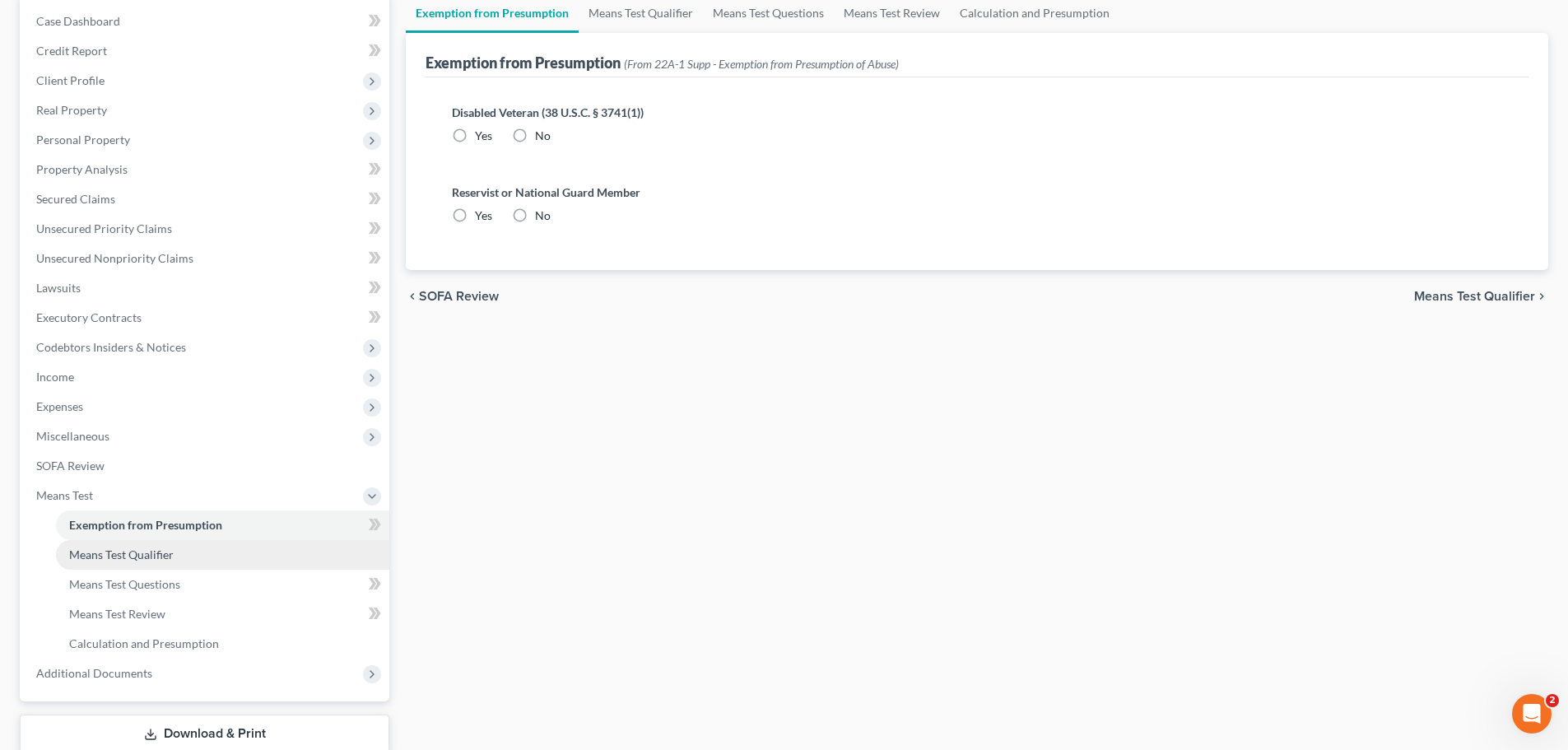
click at [157, 561] on link "Means Test Qualifier" at bounding box center [222, 554] width 334 height 29
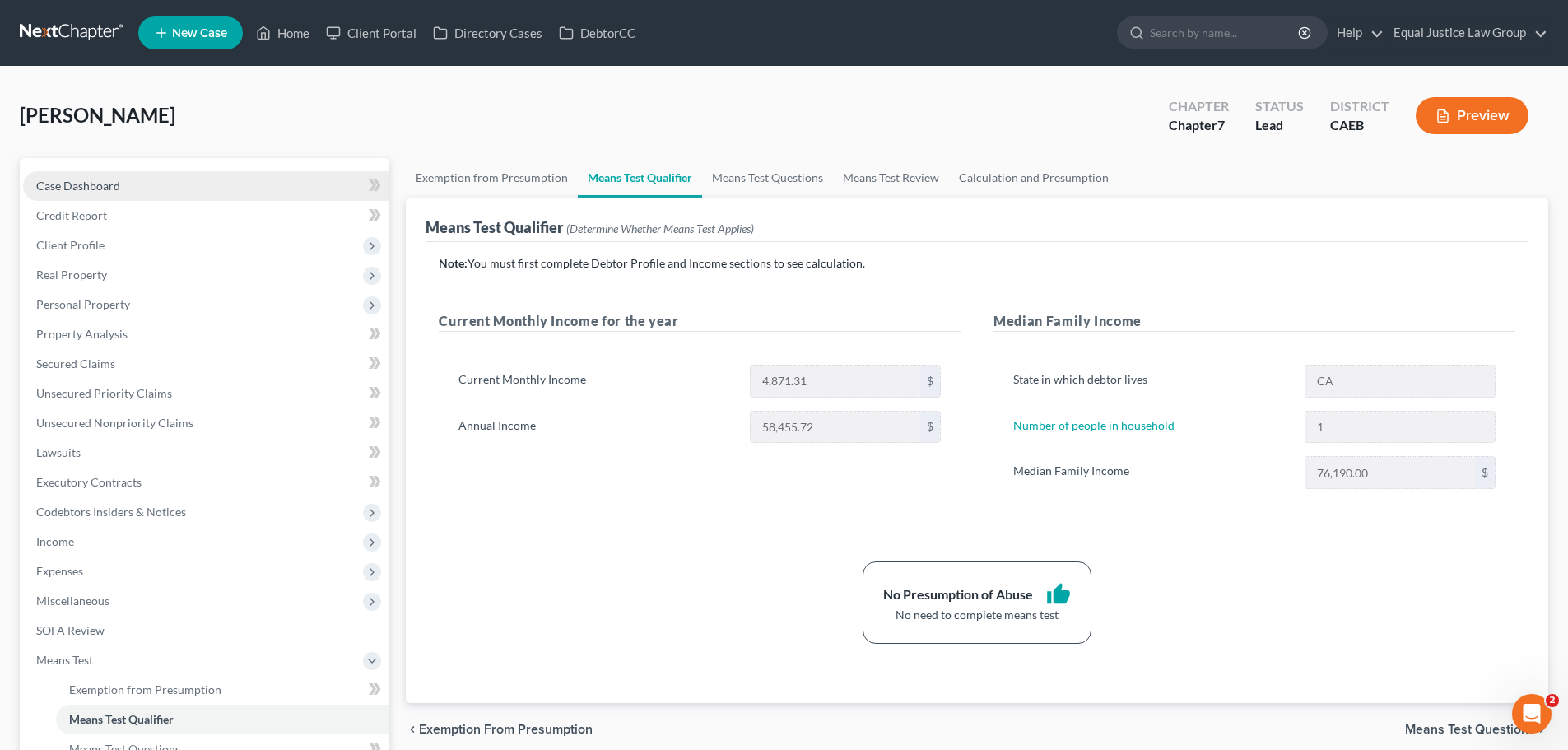
click at [91, 180] on span "Case Dashboard" at bounding box center [78, 186] width 84 height 14
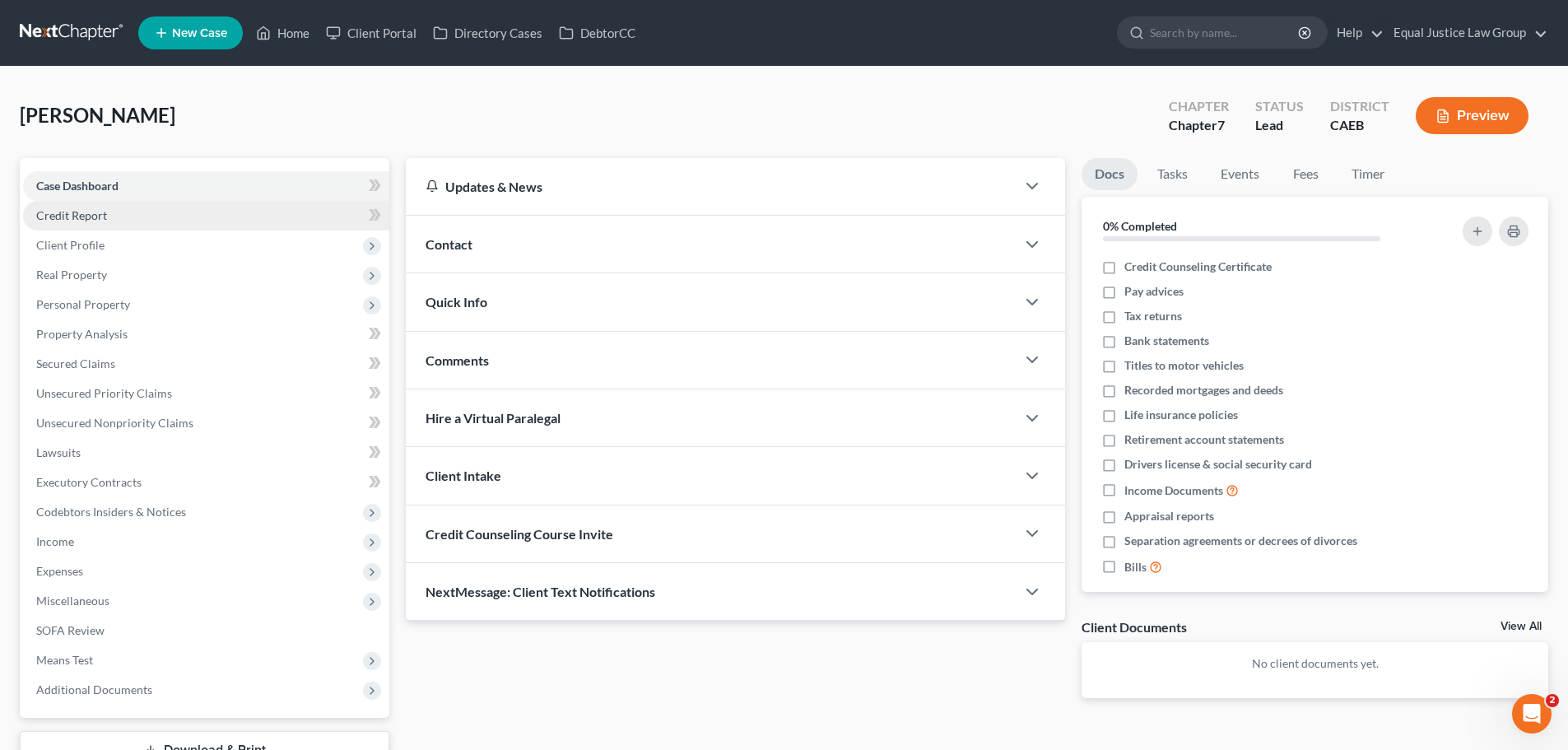
drag, startPoint x: 58, startPoint y: 196, endPoint x: 69, endPoint y: 210, distance: 17.8
click at [58, 196] on link "Case Dashboard" at bounding box center [206, 186] width 366 height 29
click at [69, 210] on span "Credit Report" at bounding box center [72, 215] width 71 height 14
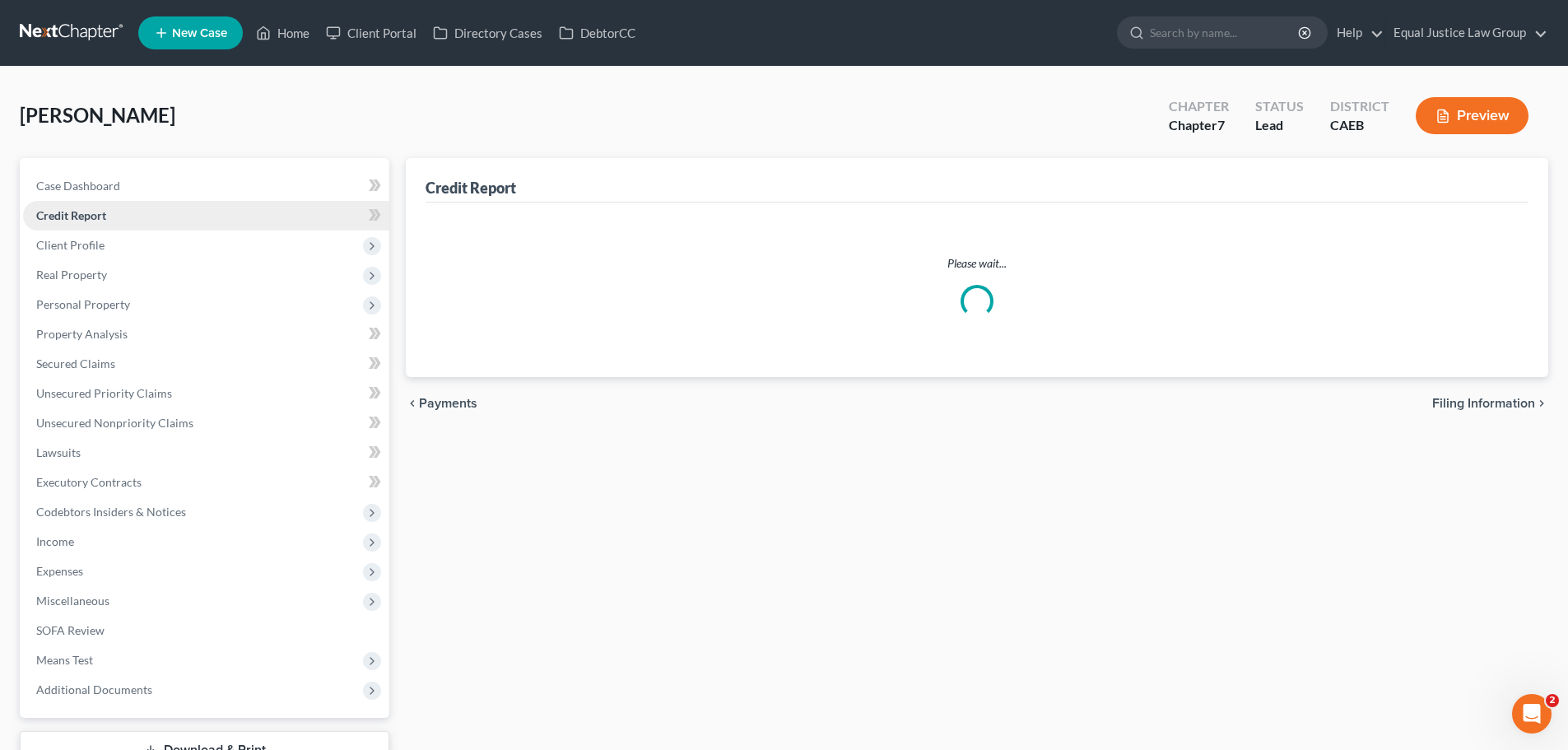
click at [87, 218] on span "Credit Report" at bounding box center [71, 215] width 70 height 14
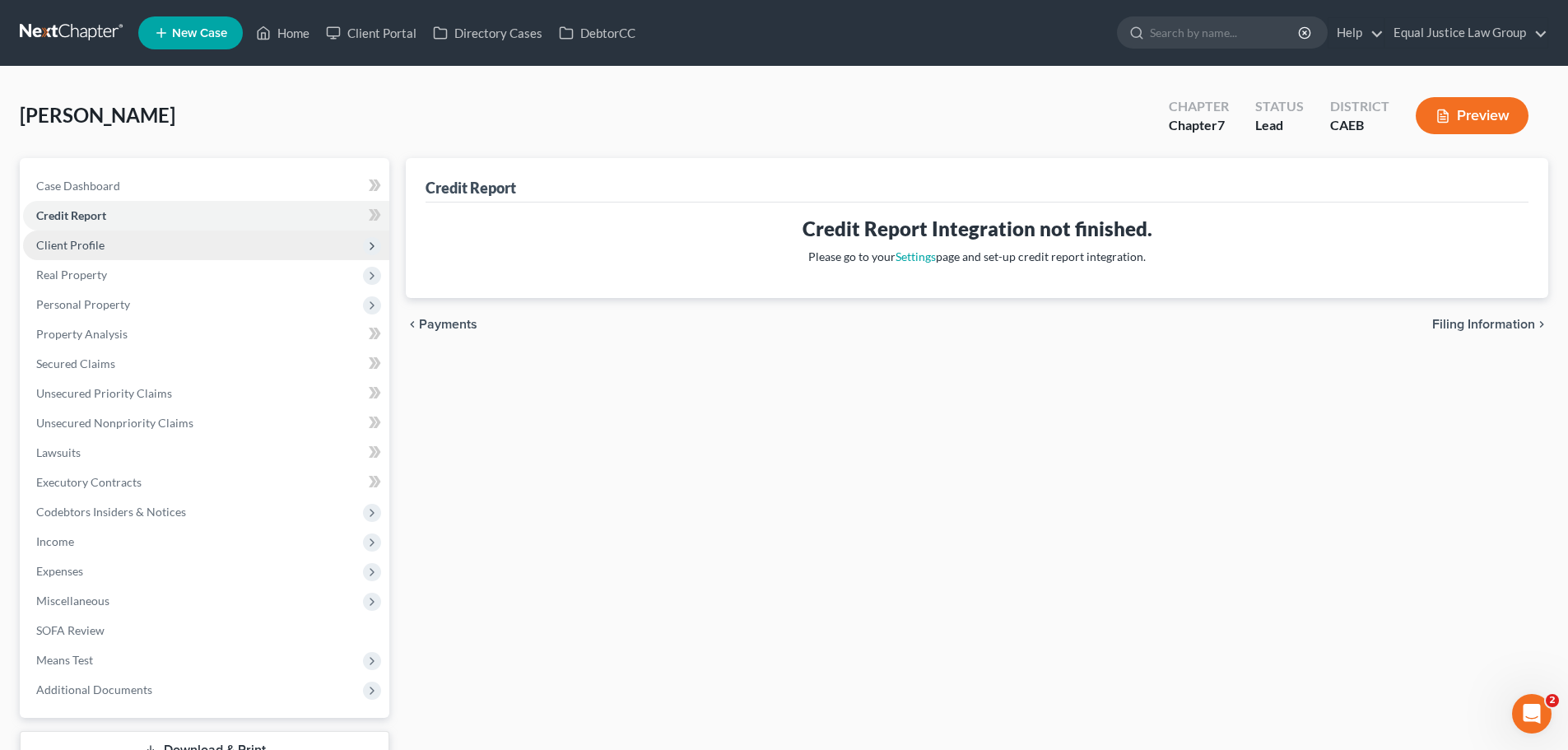
click at [87, 241] on span "Client Profile" at bounding box center [70, 245] width 68 height 14
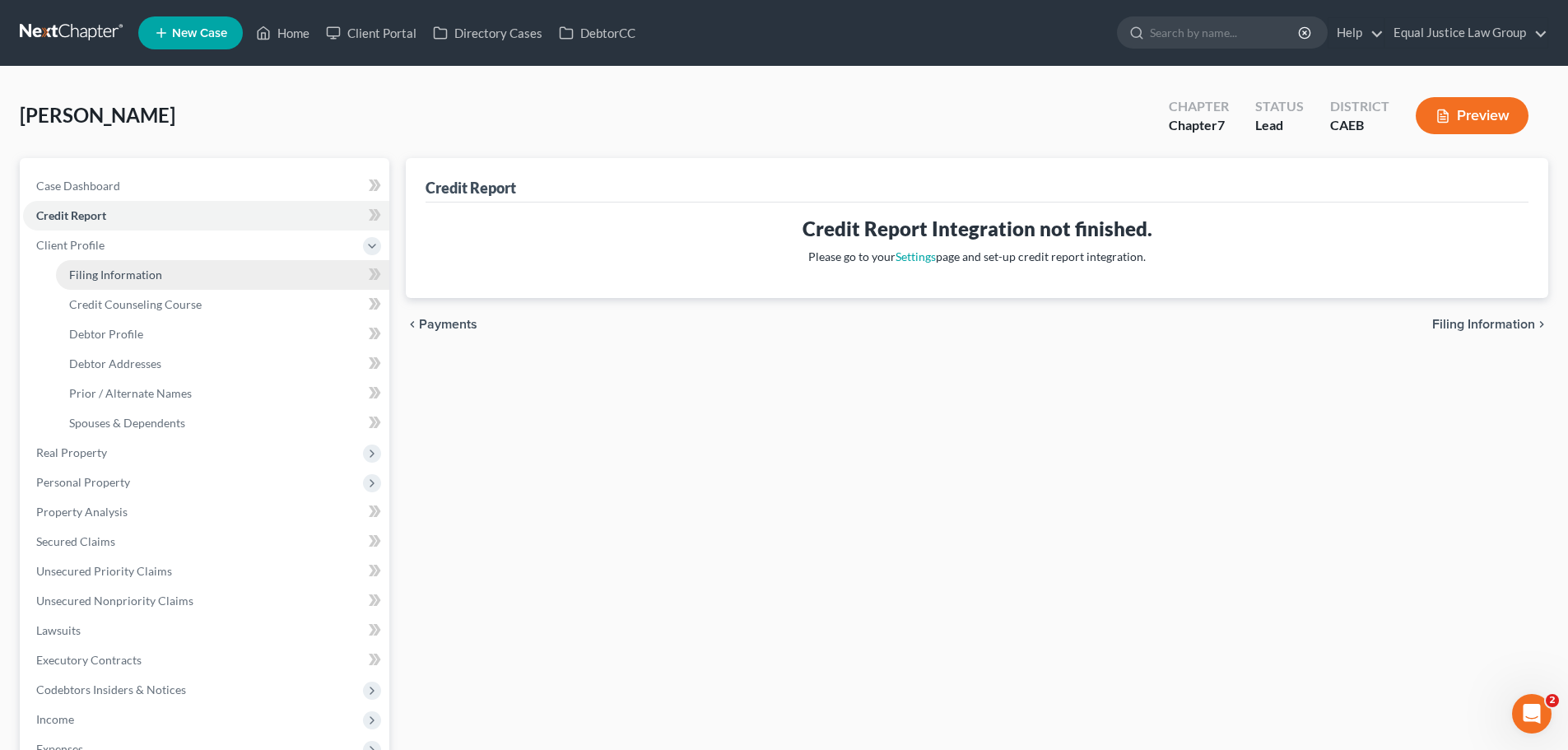
click at [88, 278] on span "Filing Information" at bounding box center [115, 274] width 93 height 14
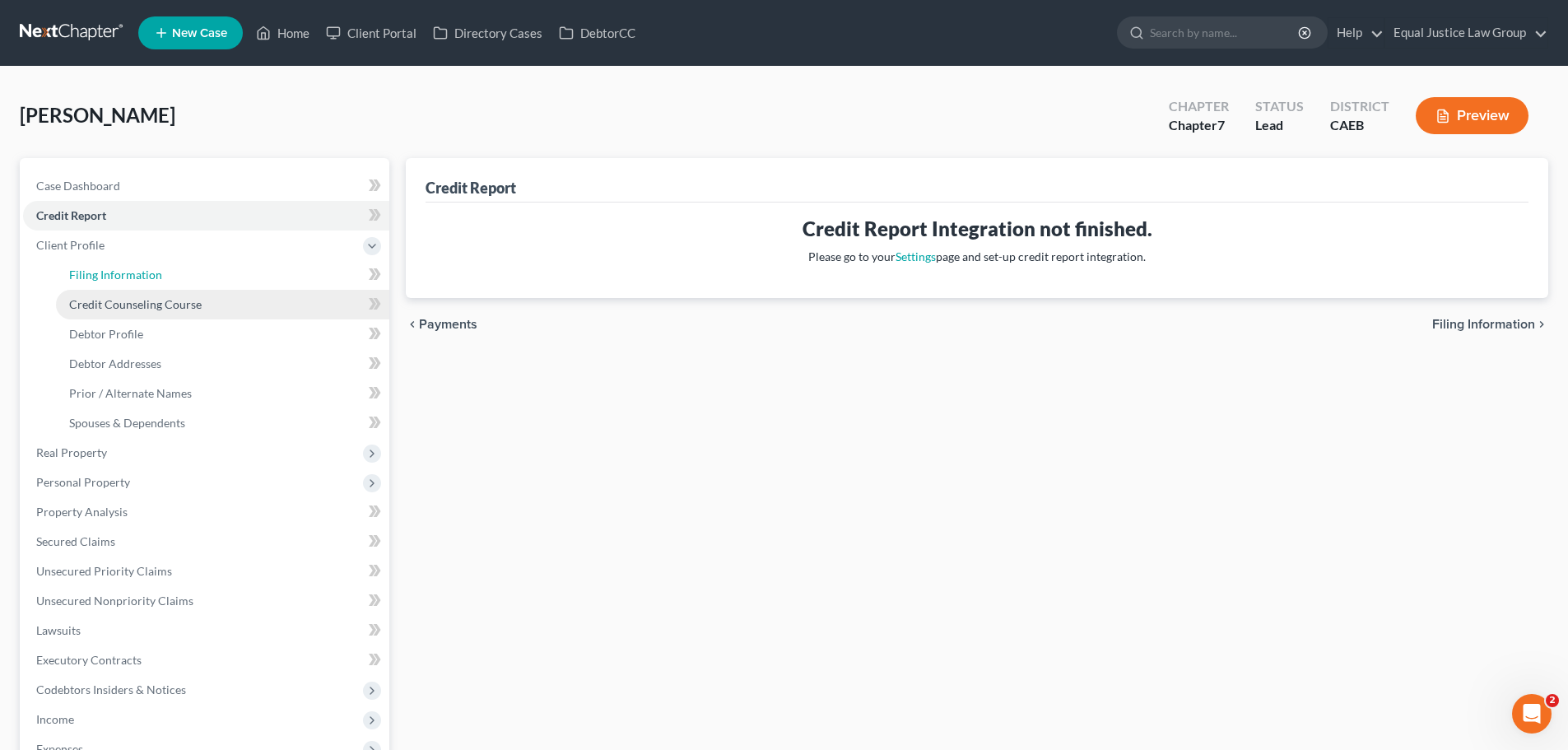
select select "1"
select select "0"
select select "8"
select select "0"
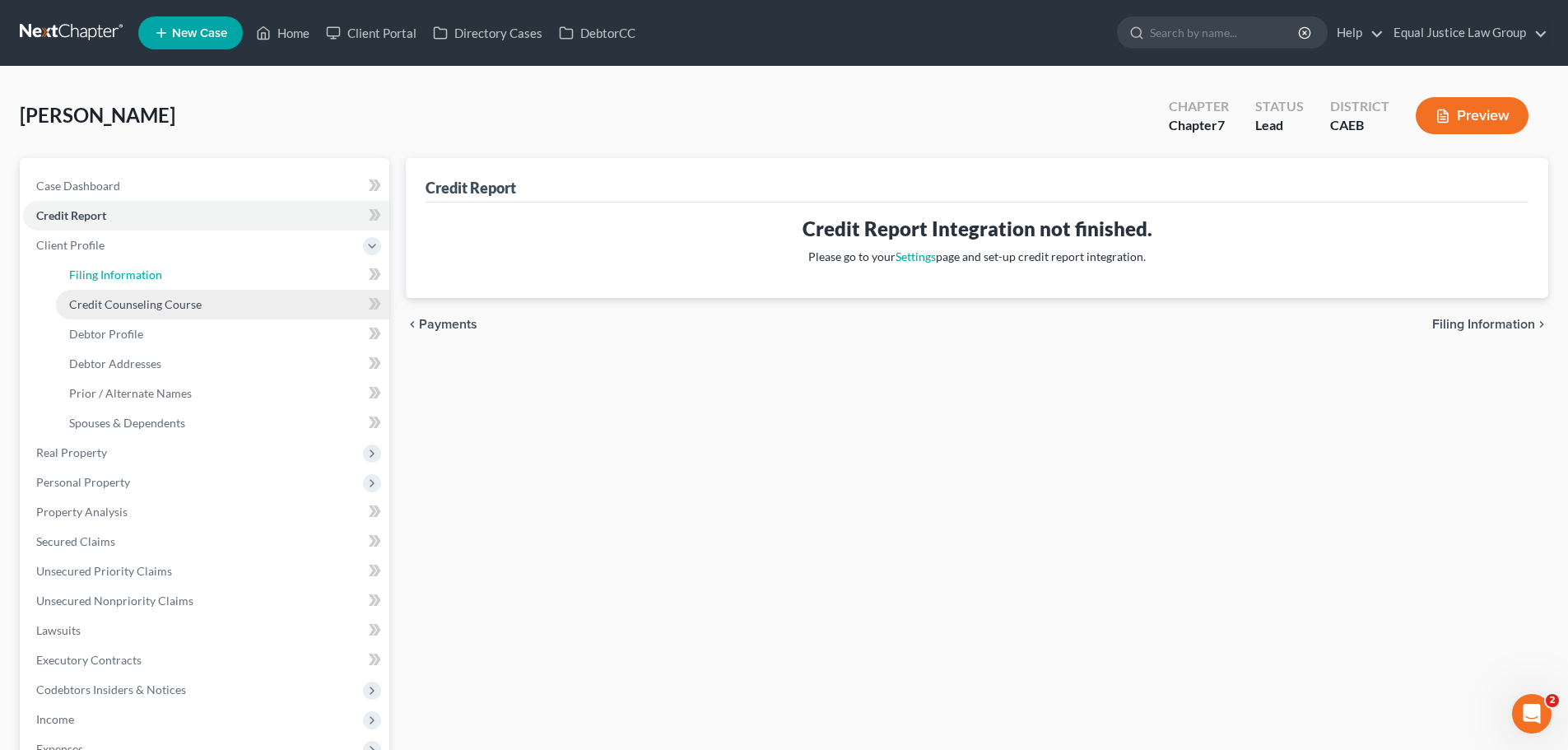
select select "4"
select select "1"
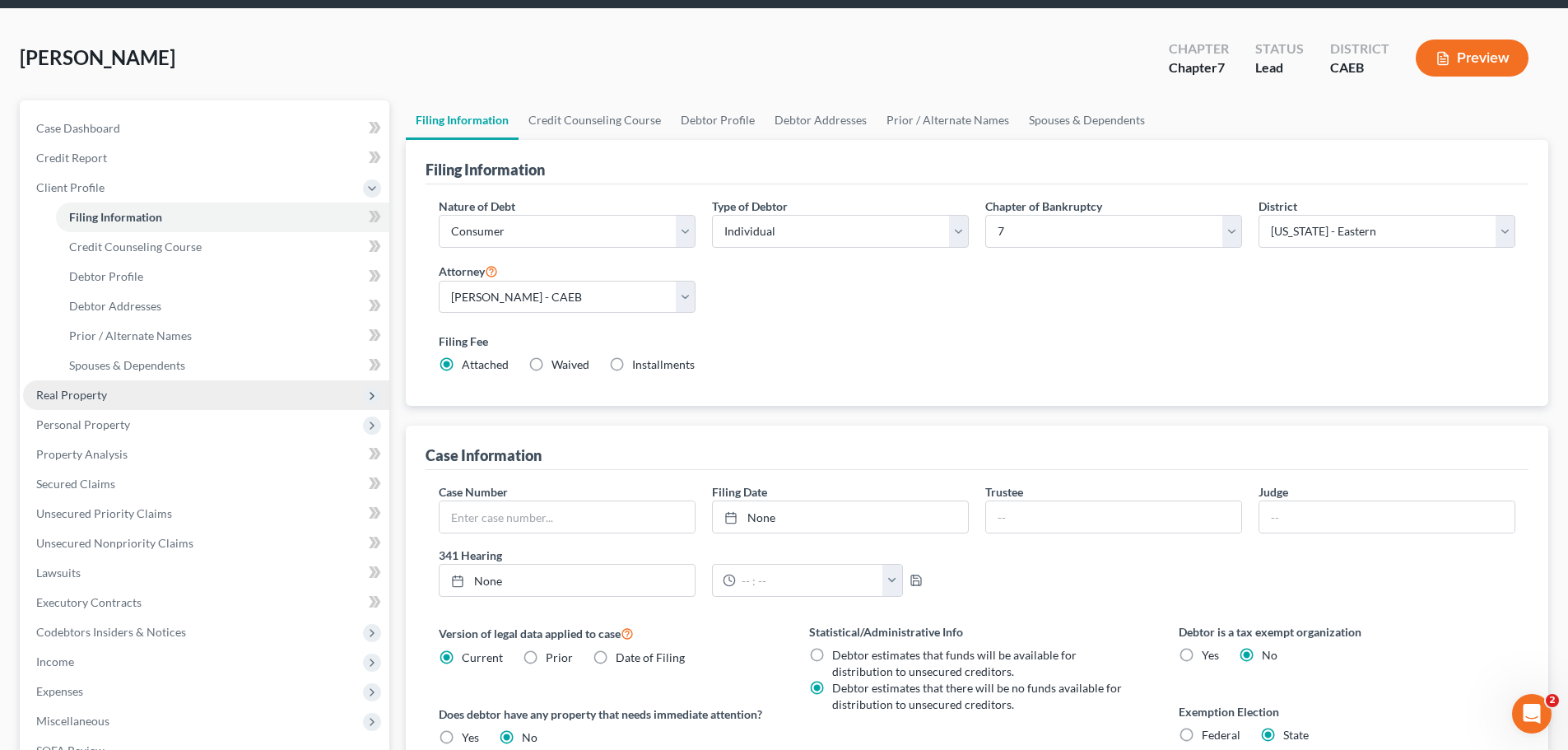
scroll to position [82, 0]
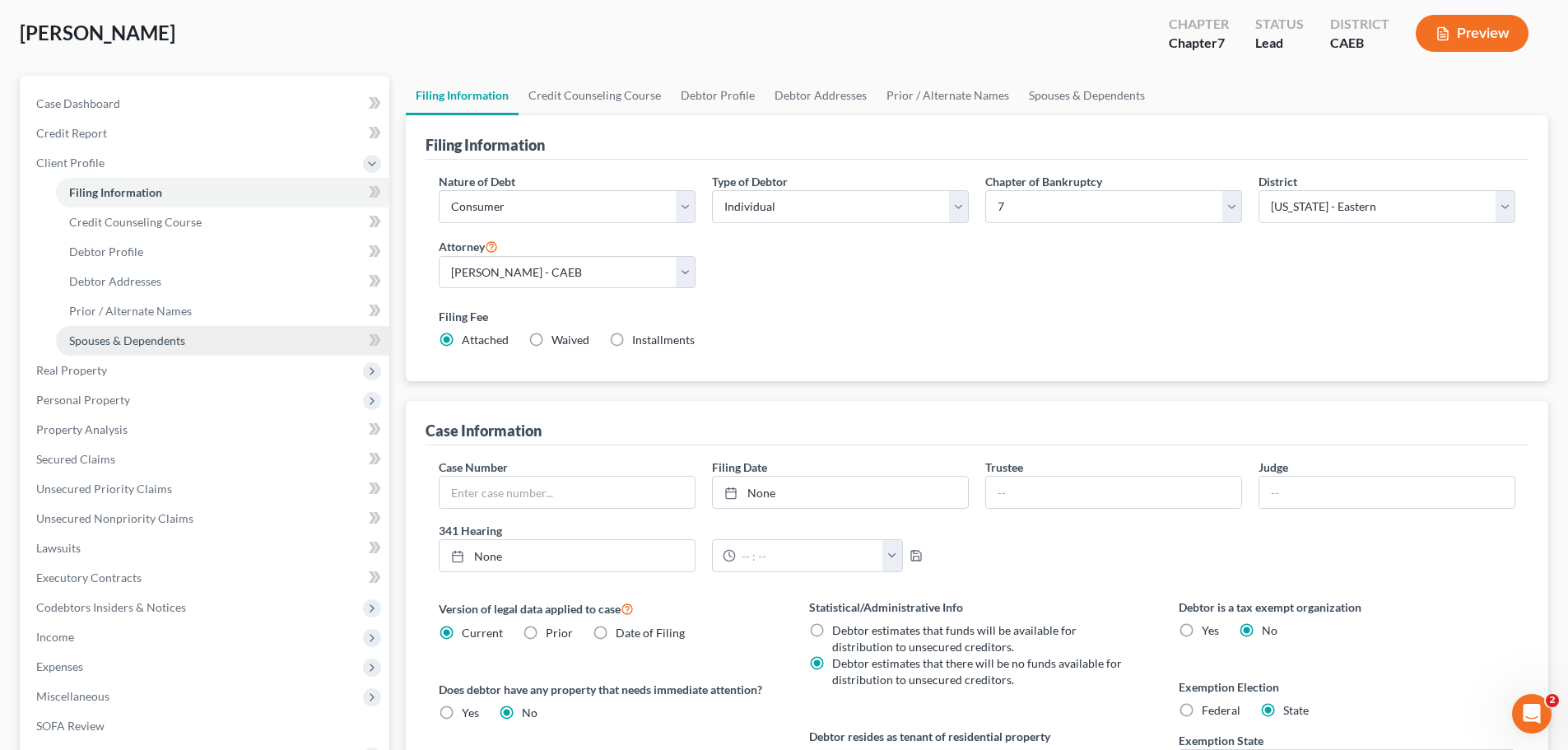
click at [132, 346] on span "Spouses & Dependents" at bounding box center [127, 341] width 116 height 14
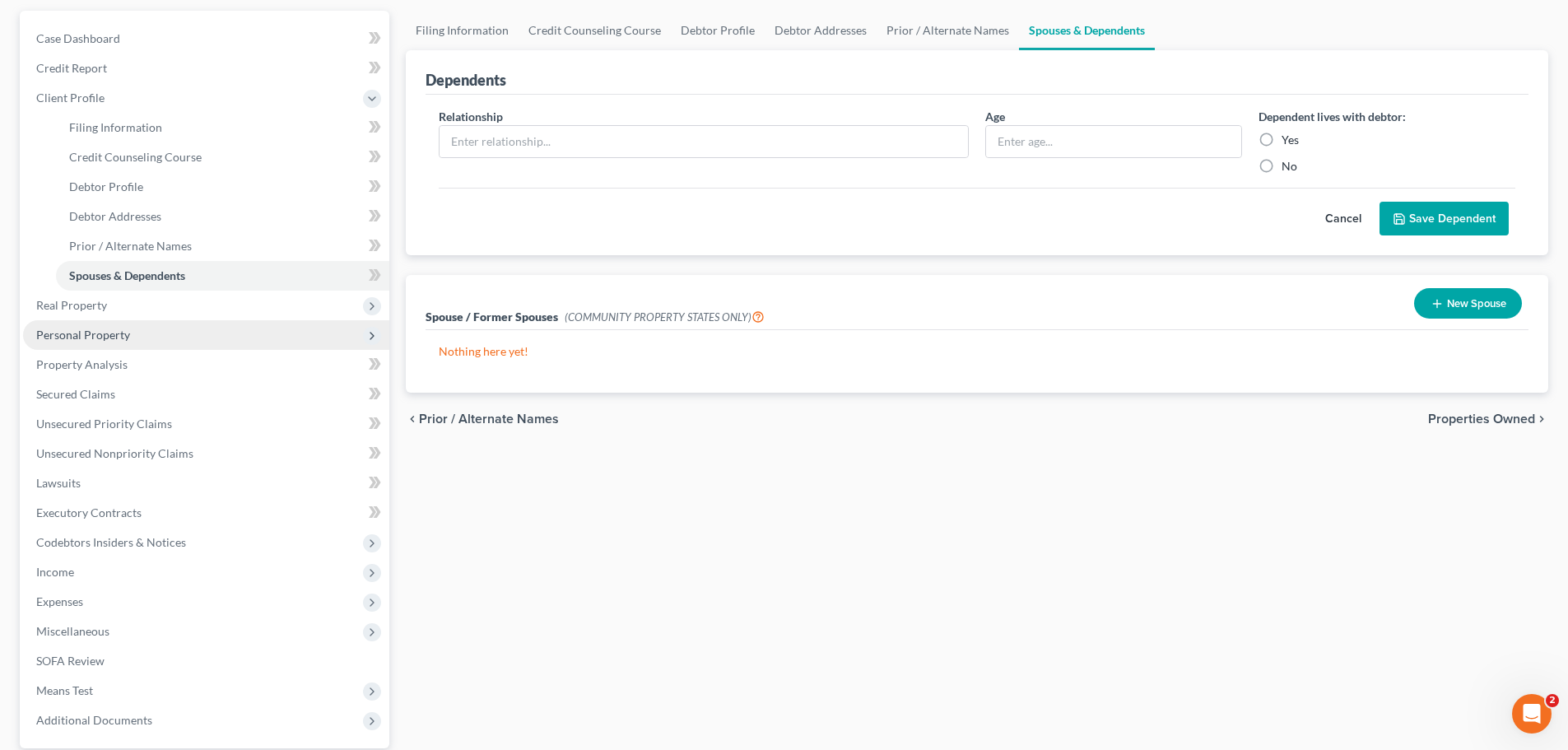
scroll to position [165, 0]
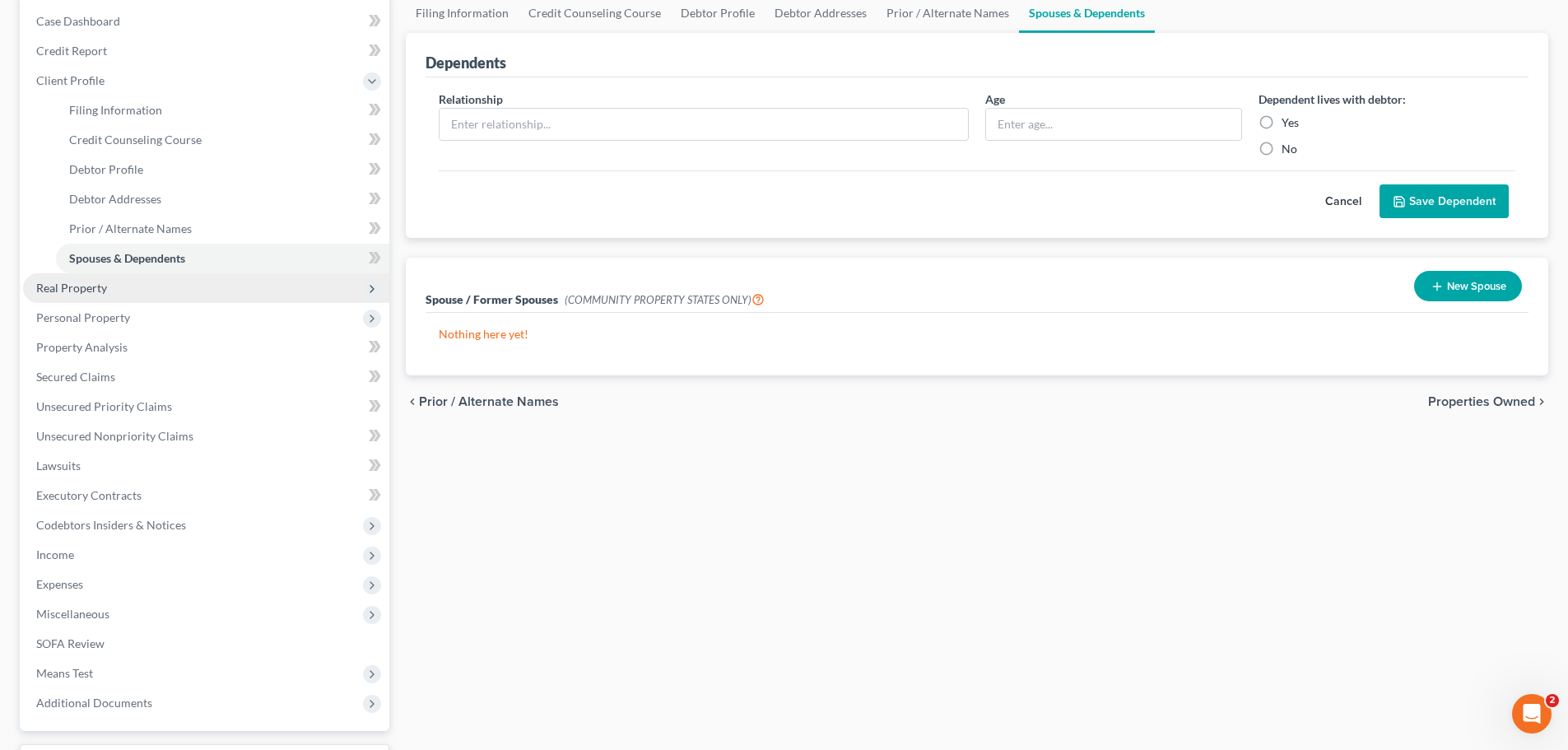
click at [117, 293] on span "Real Property" at bounding box center [206, 287] width 366 height 29
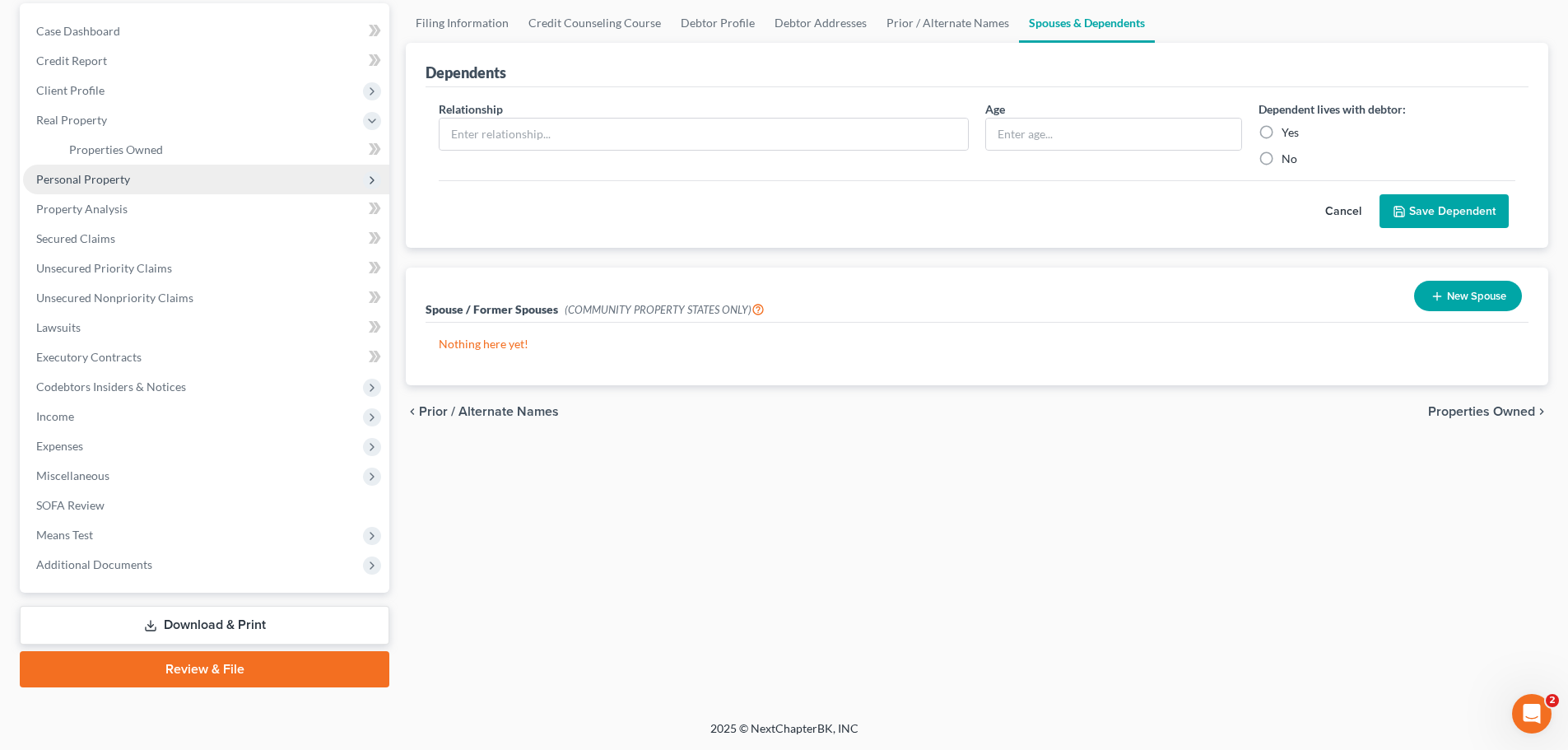
click at [132, 178] on span "Personal Property" at bounding box center [206, 179] width 366 height 29
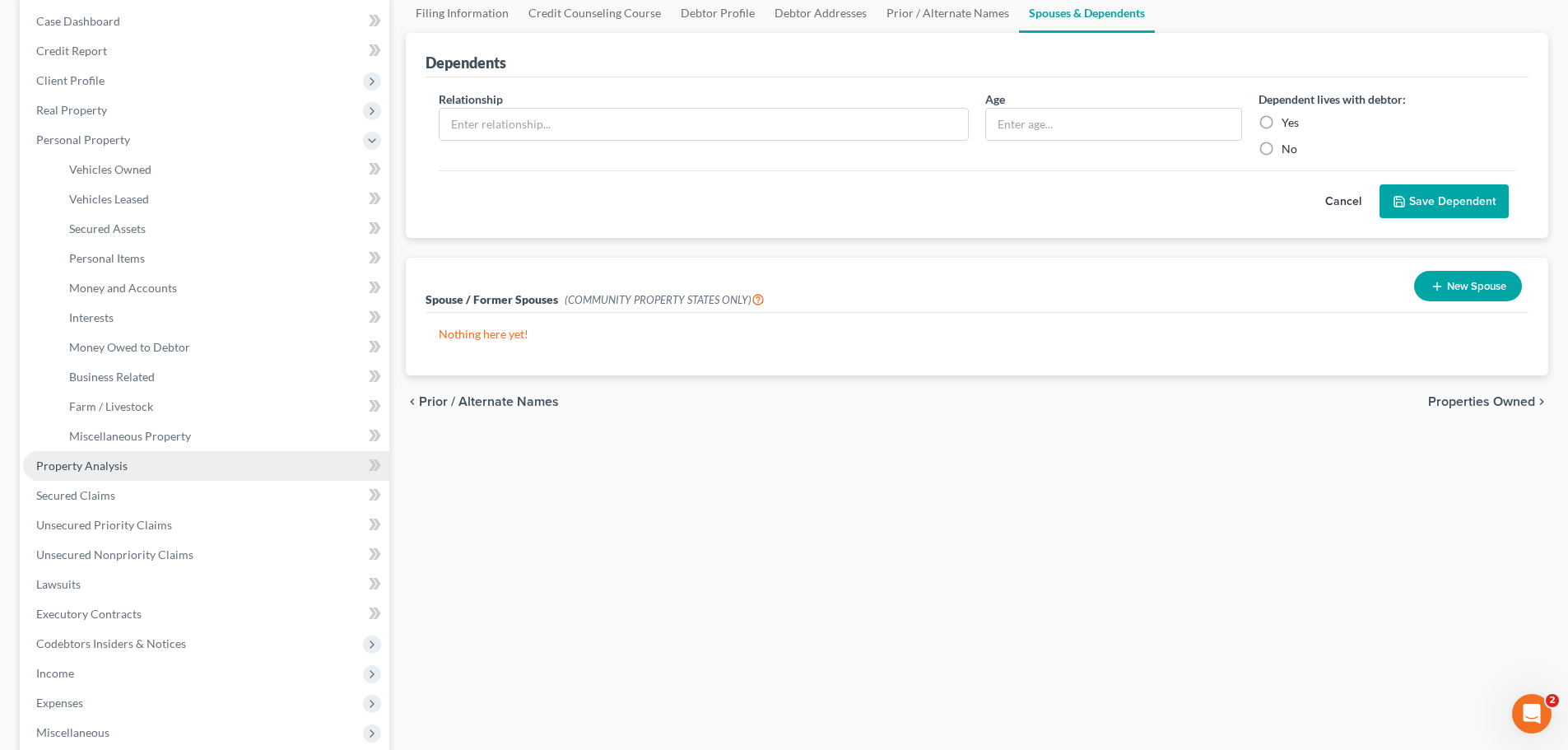
click at [120, 458] on span "Property Analysis" at bounding box center [81, 465] width 91 height 14
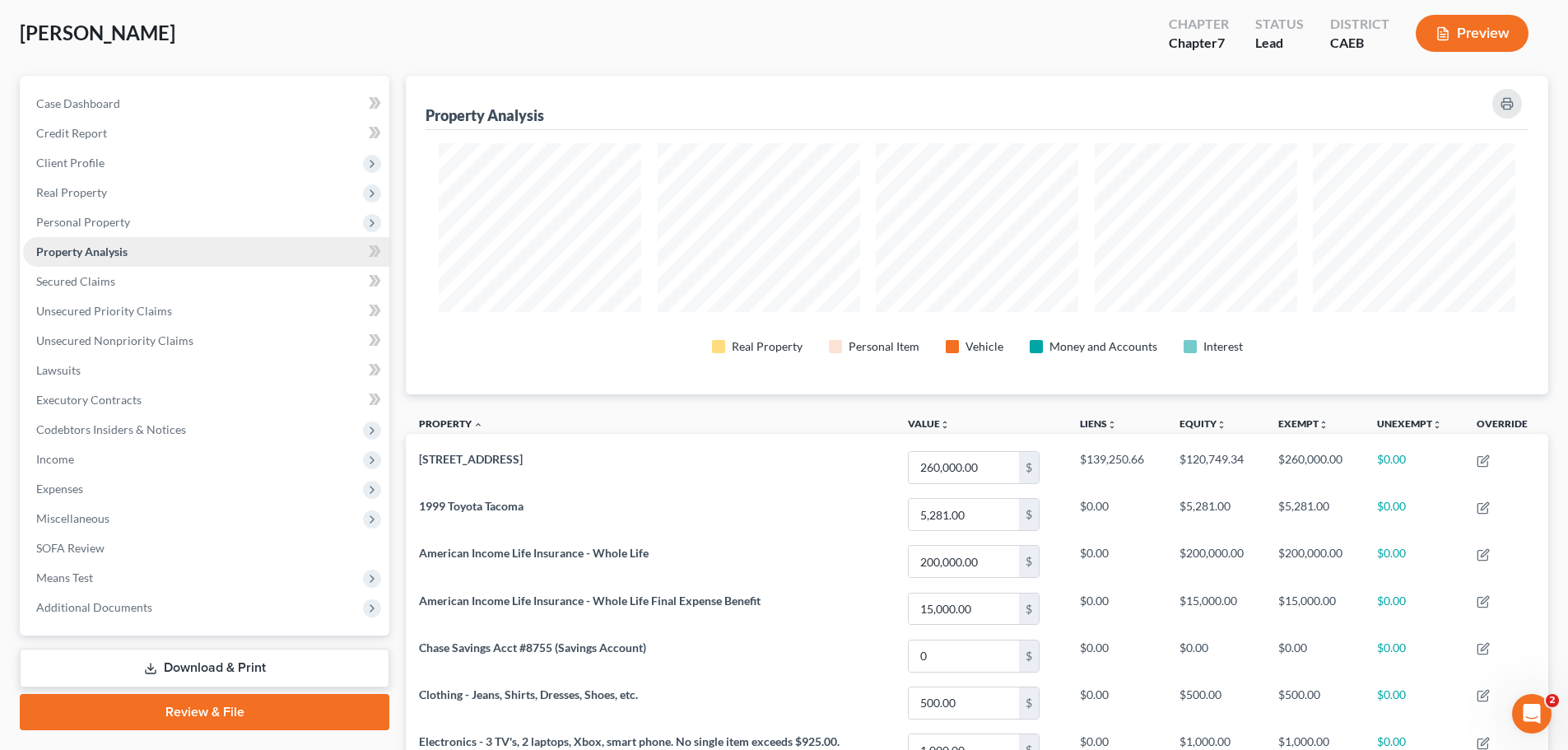
click at [112, 263] on link "Property Analysis" at bounding box center [206, 251] width 366 height 29
click at [116, 277] on link "Secured Claims" at bounding box center [206, 280] width 366 height 29
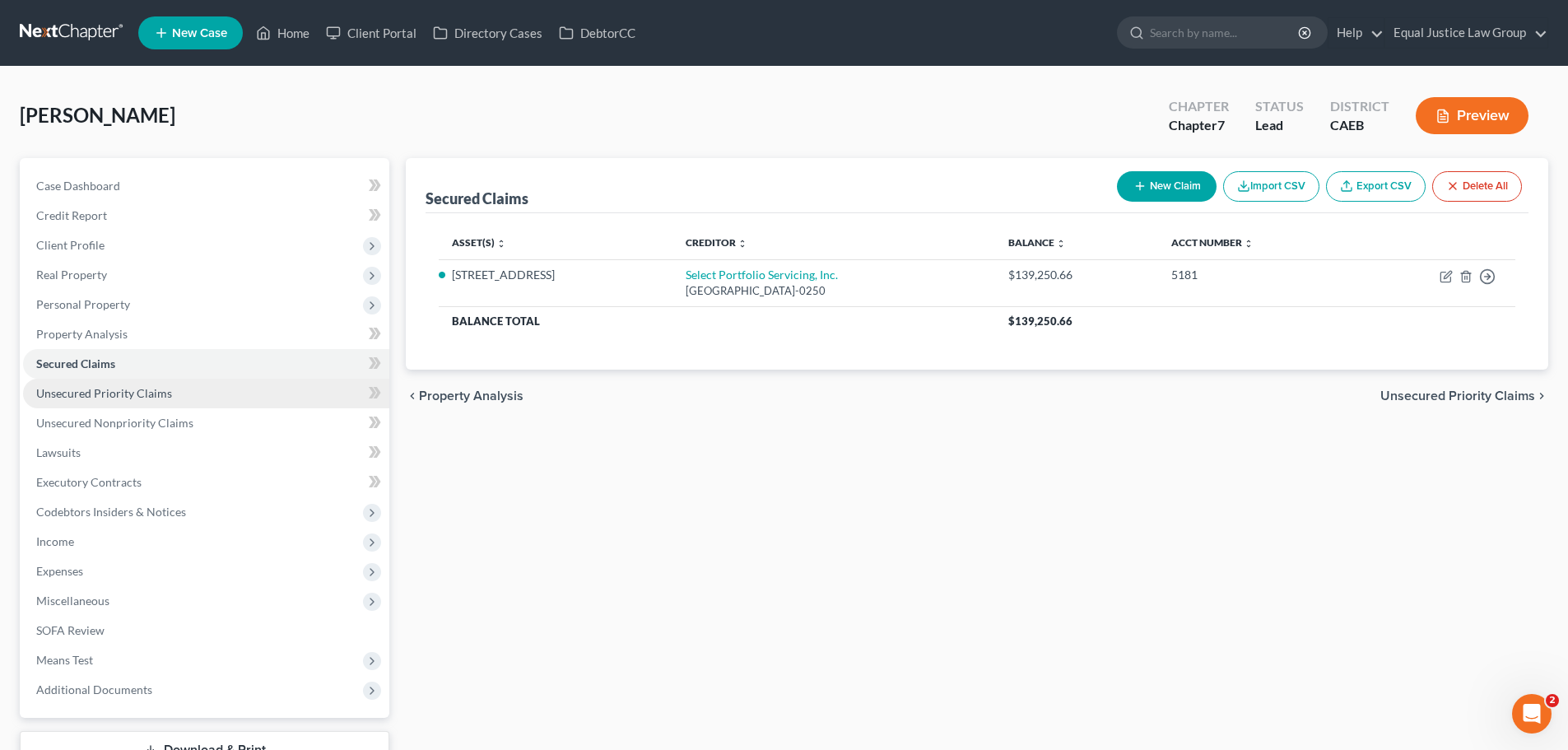
click at [170, 395] on link "Unsecured Priority Claims" at bounding box center [206, 393] width 366 height 29
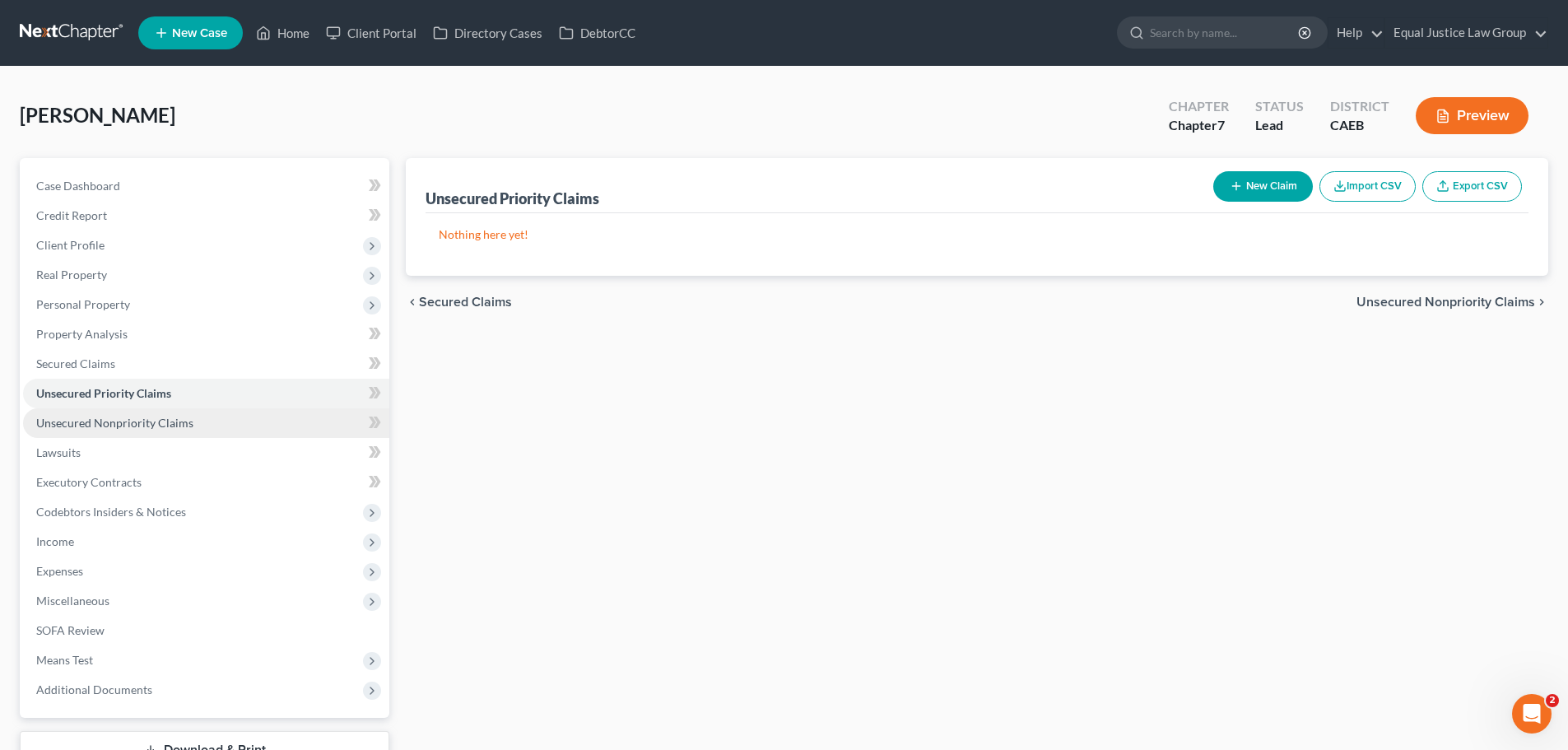
click at [175, 421] on span "Unsecured Nonpriority Claims" at bounding box center [115, 423] width 158 height 14
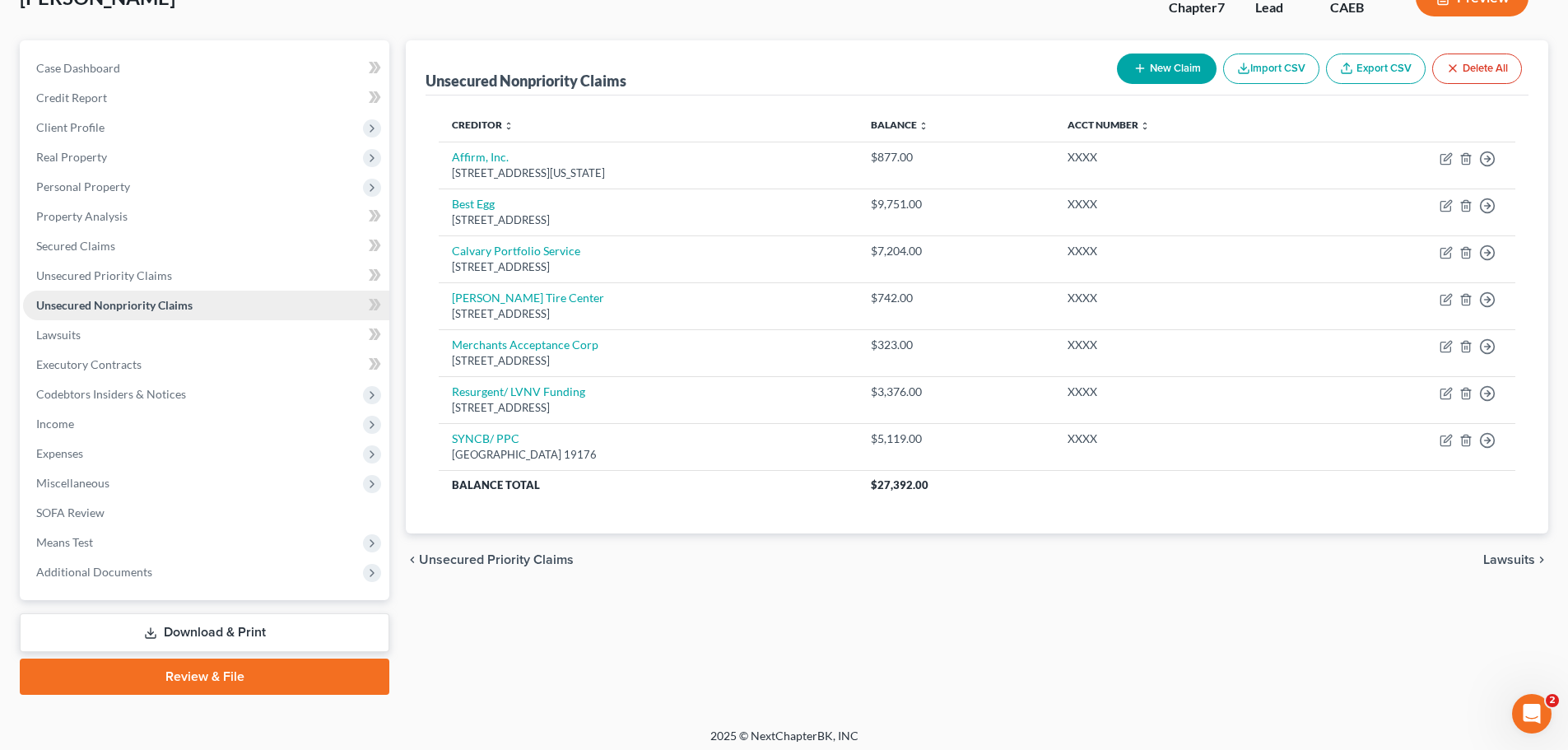
scroll to position [125, 0]
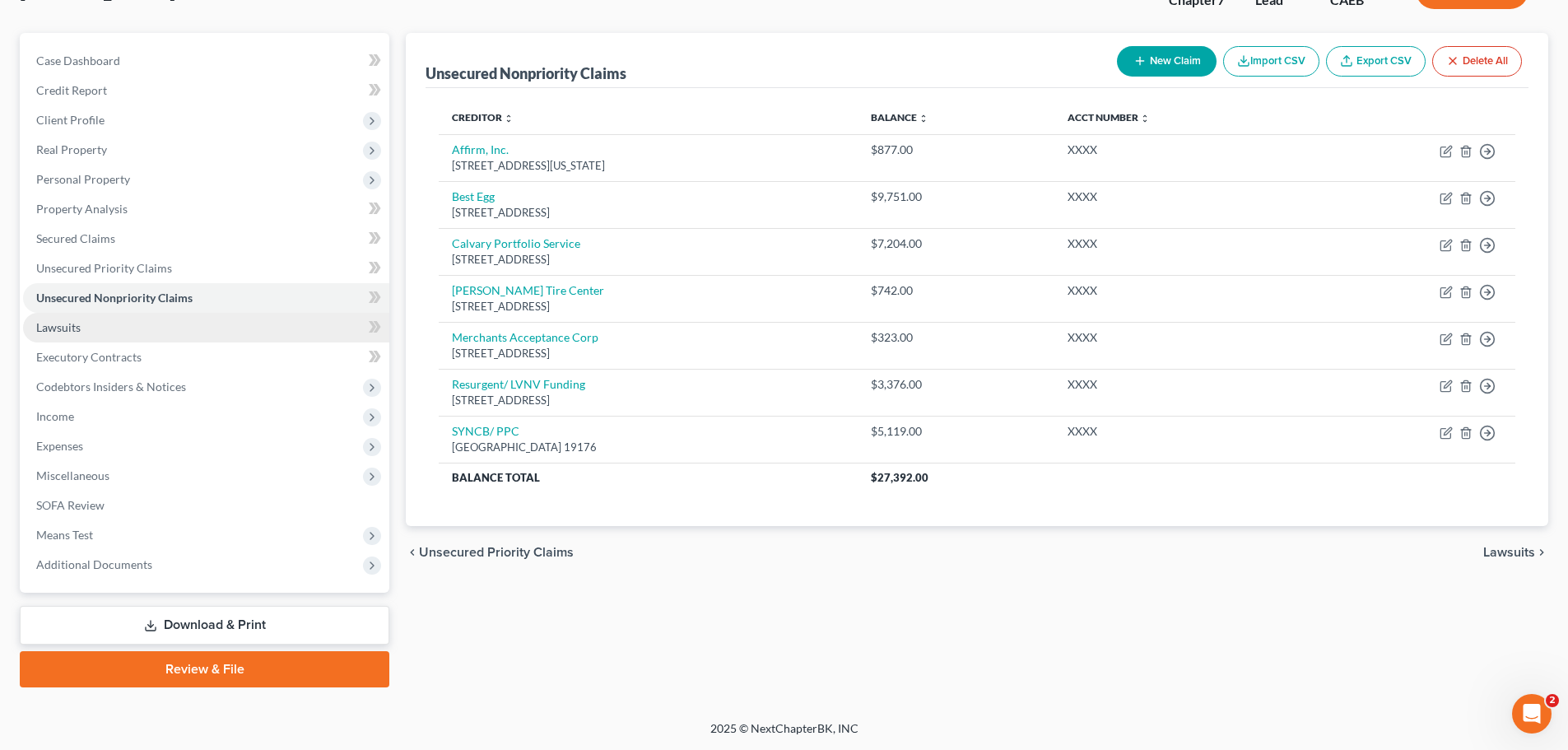
click at [70, 333] on span "Lawsuits" at bounding box center [58, 327] width 44 height 14
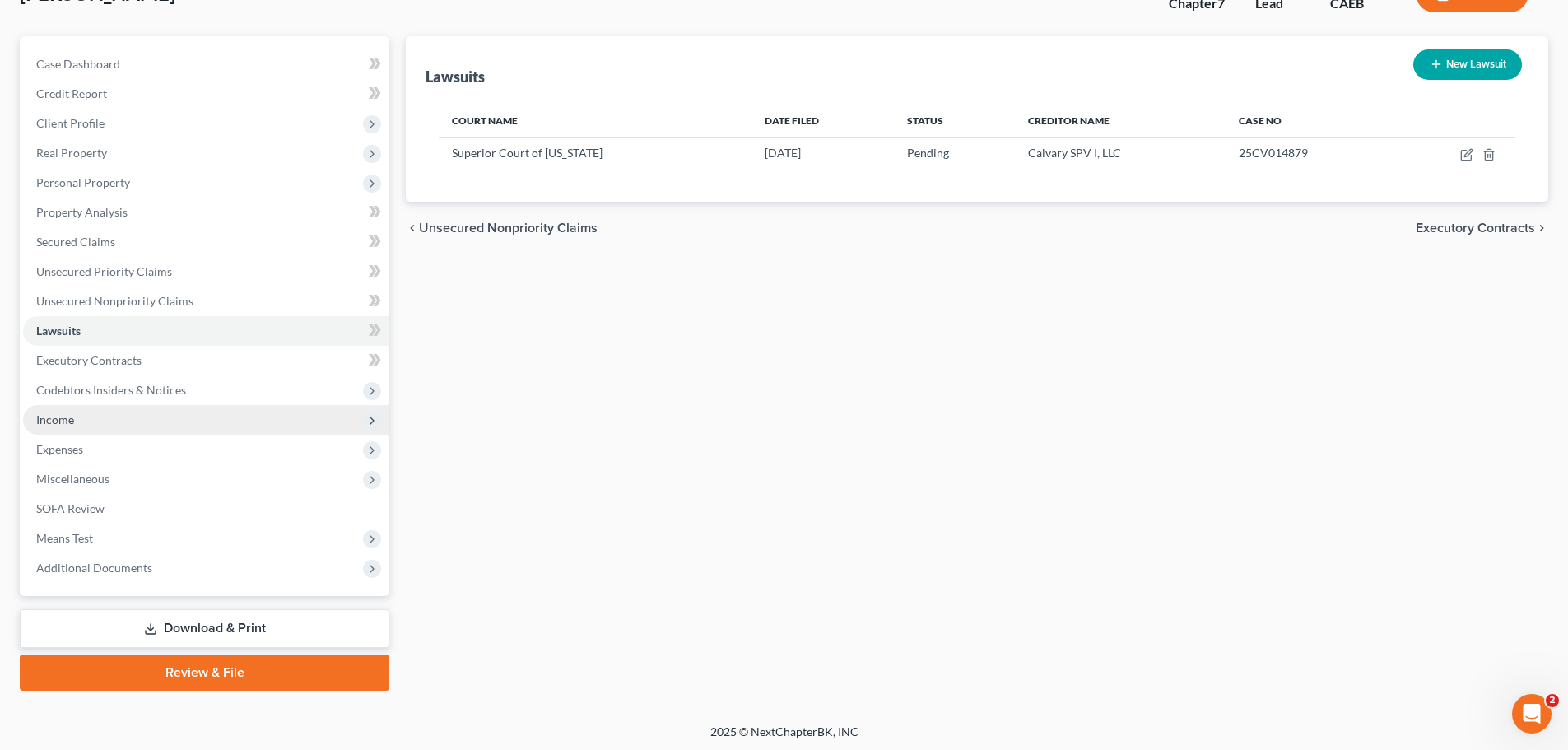
scroll to position [125, 0]
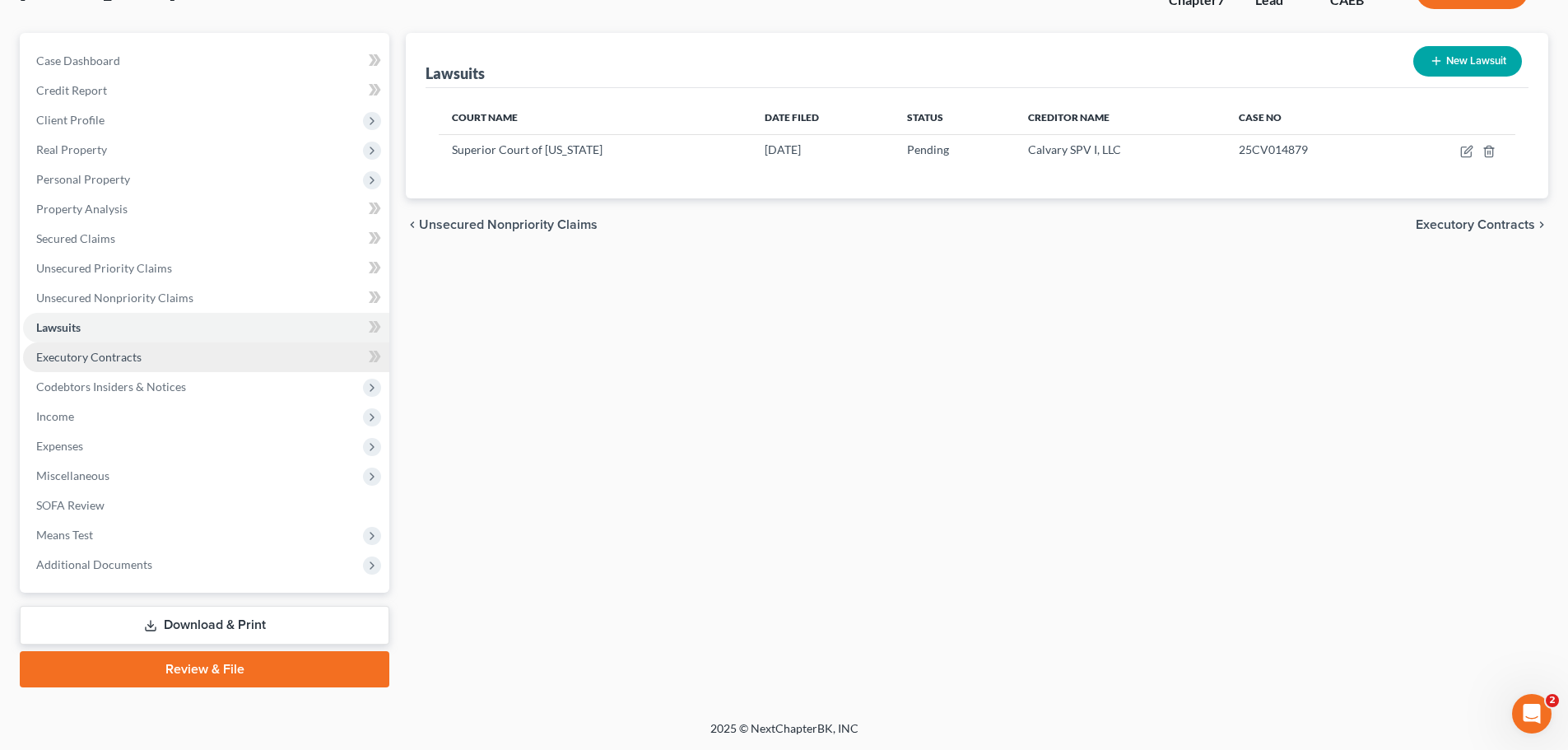
click at [81, 354] on span "Executory Contracts" at bounding box center [88, 356] width 105 height 14
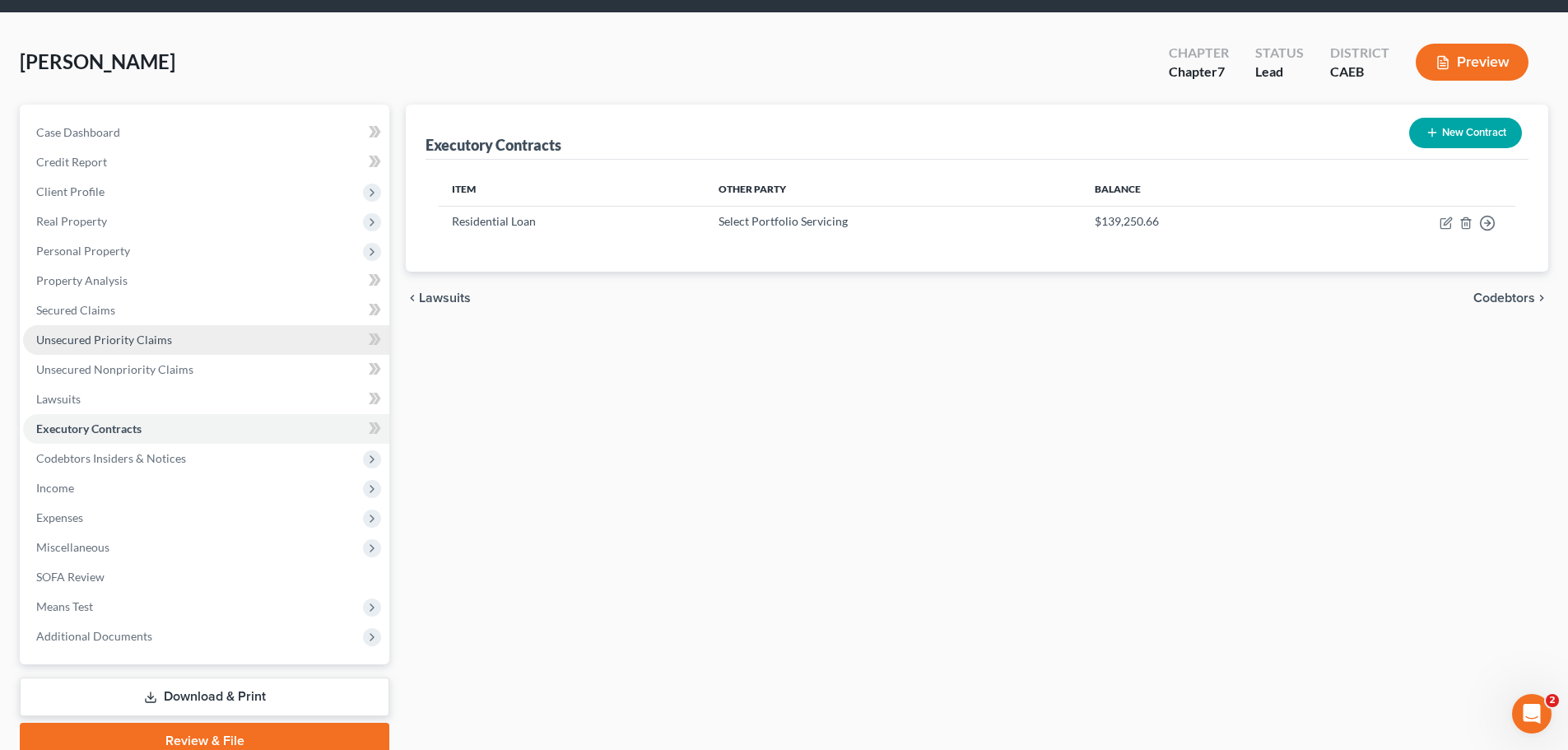
scroll to position [125, 0]
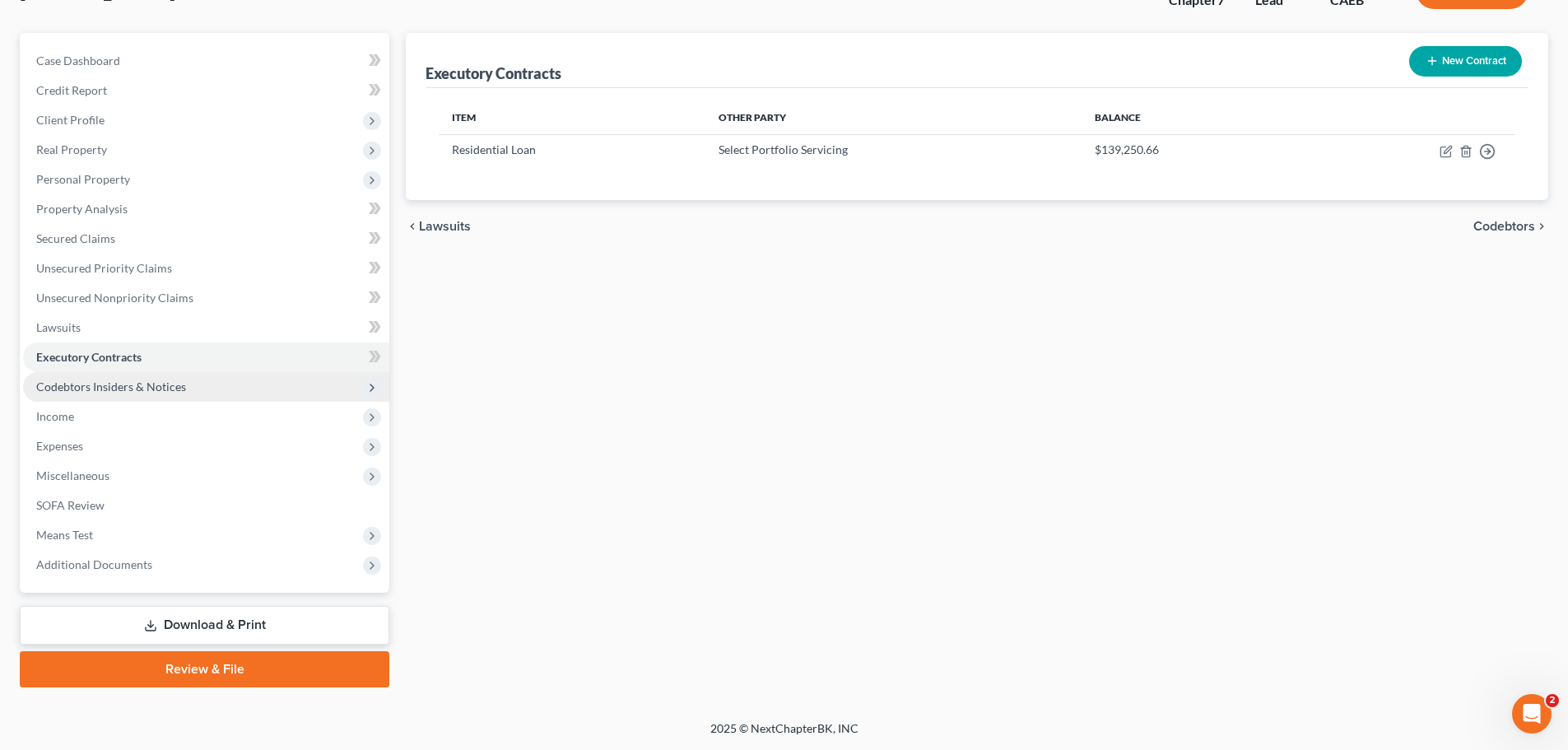
click at [117, 381] on span "Codebtors Insiders & Notices" at bounding box center [111, 386] width 150 height 14
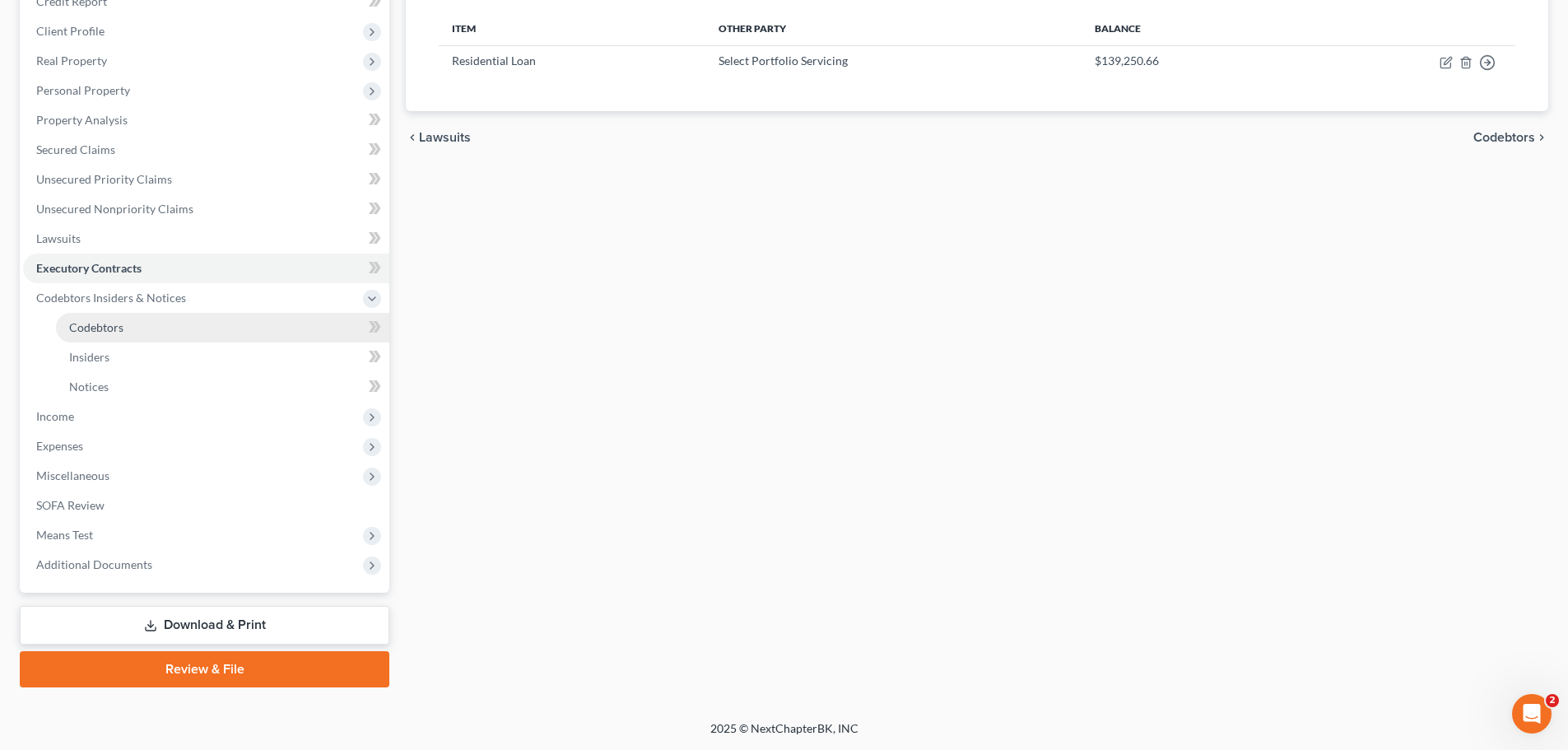
click at [143, 333] on link "Codebtors" at bounding box center [222, 327] width 334 height 29
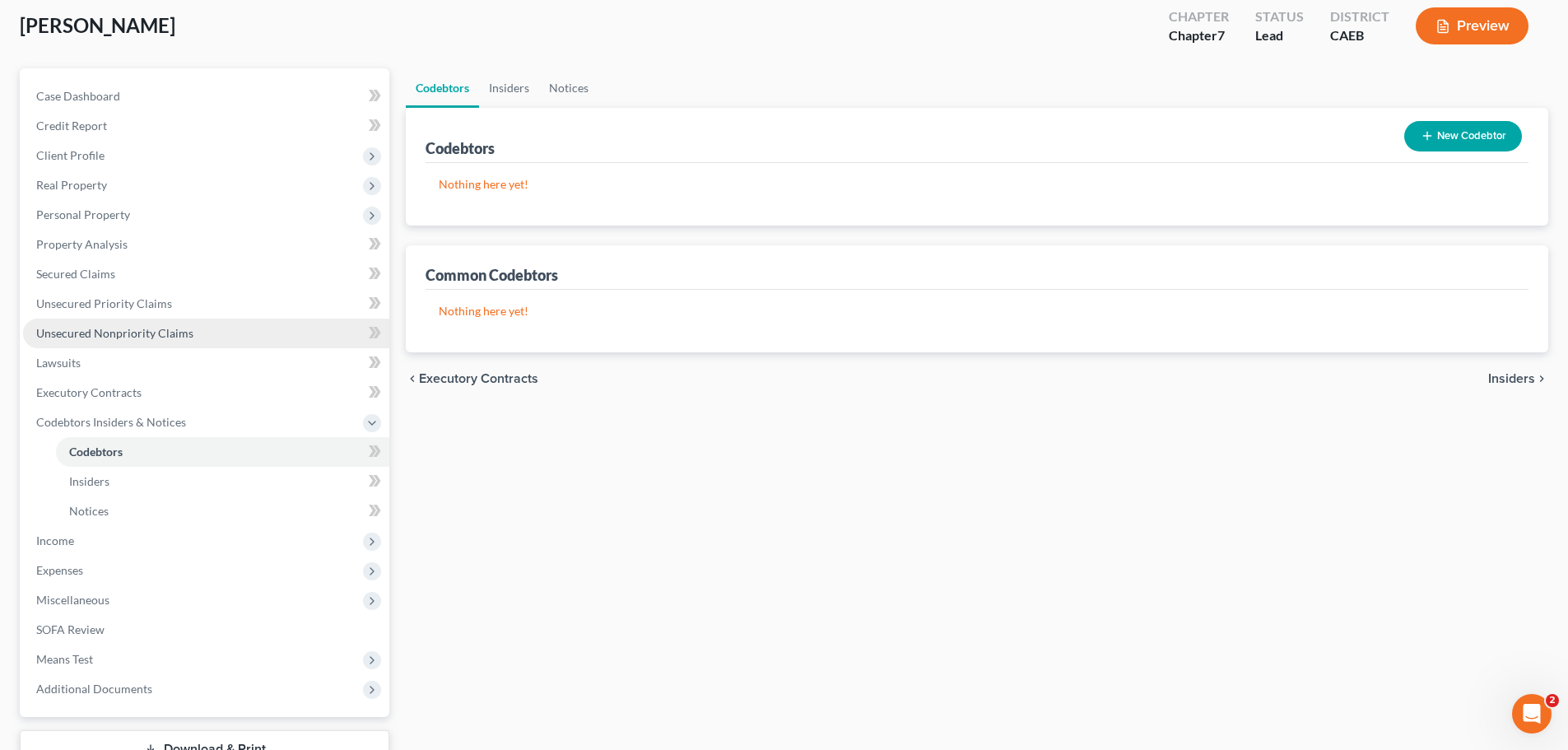
scroll to position [165, 0]
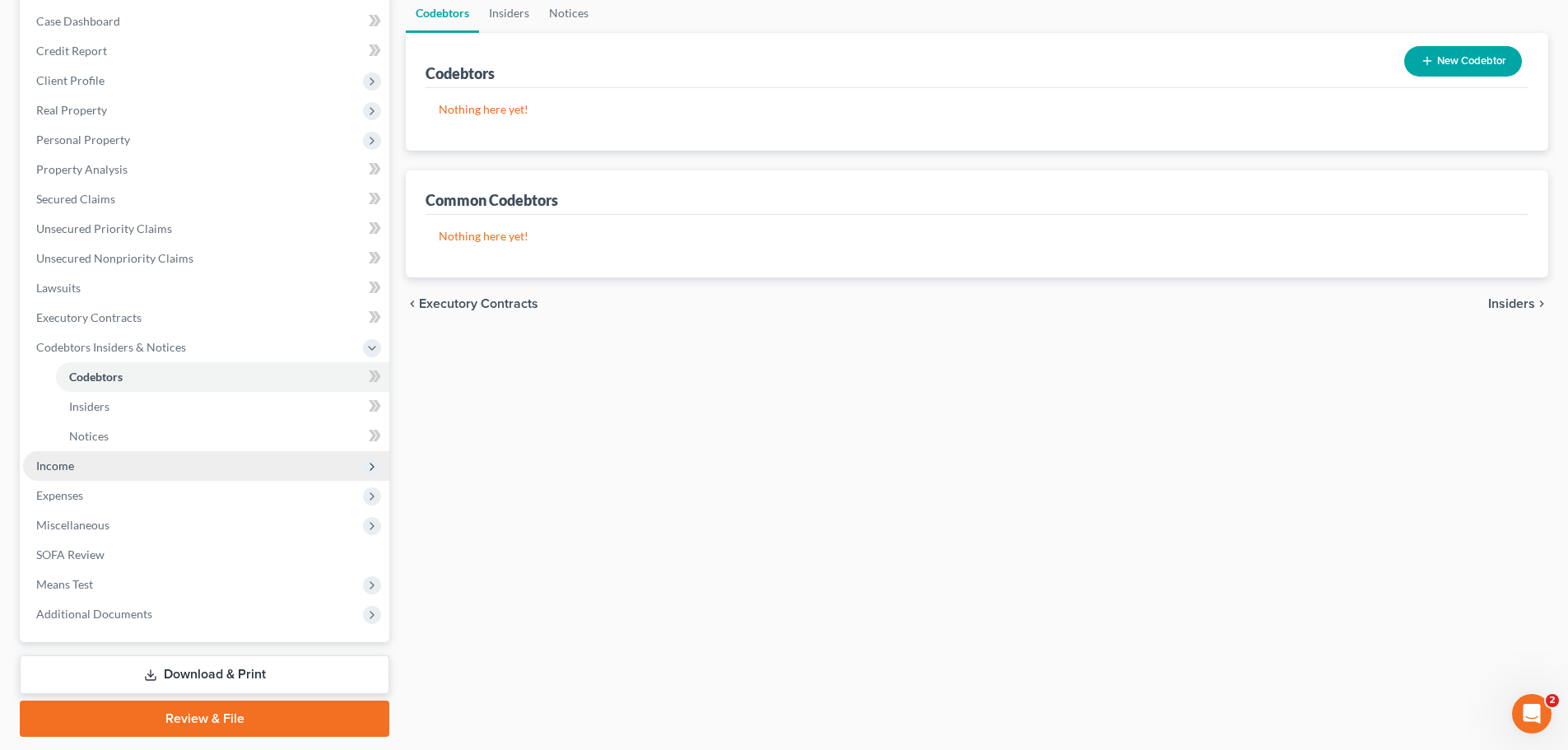
click at [59, 466] on span "Income" at bounding box center [55, 465] width 38 height 14
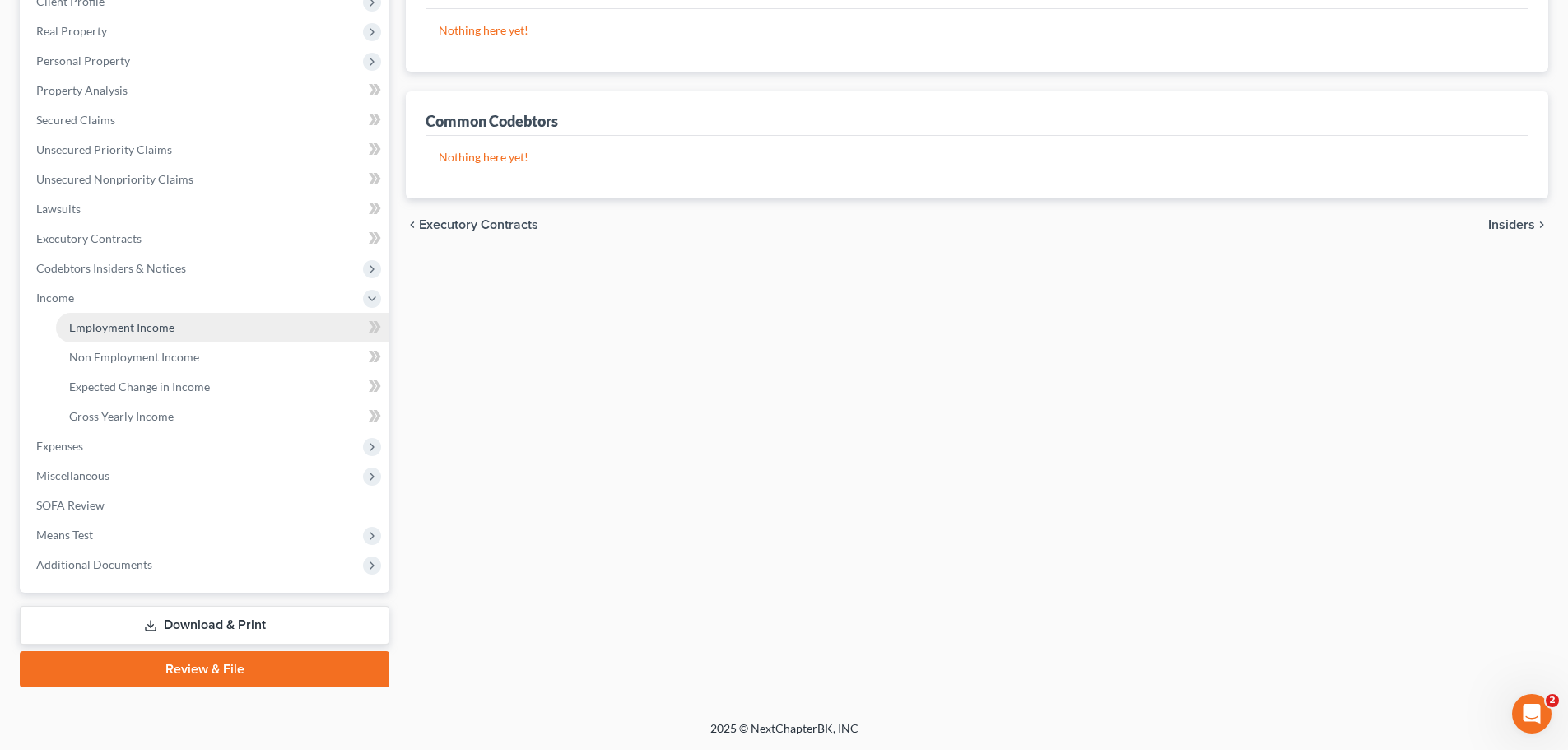
click at [149, 329] on span "Employment Income" at bounding box center [121, 327] width 105 height 14
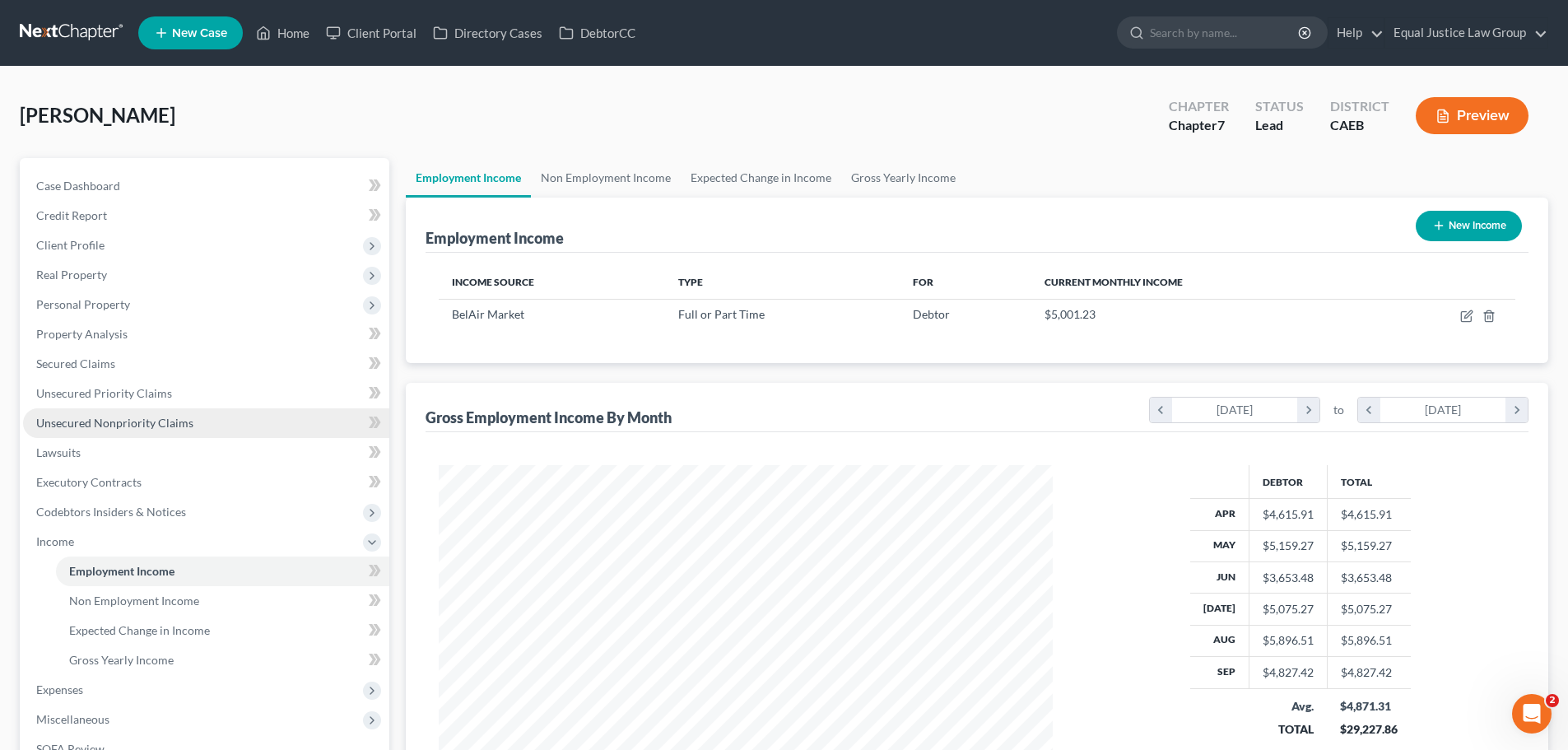
scroll to position [307, 647]
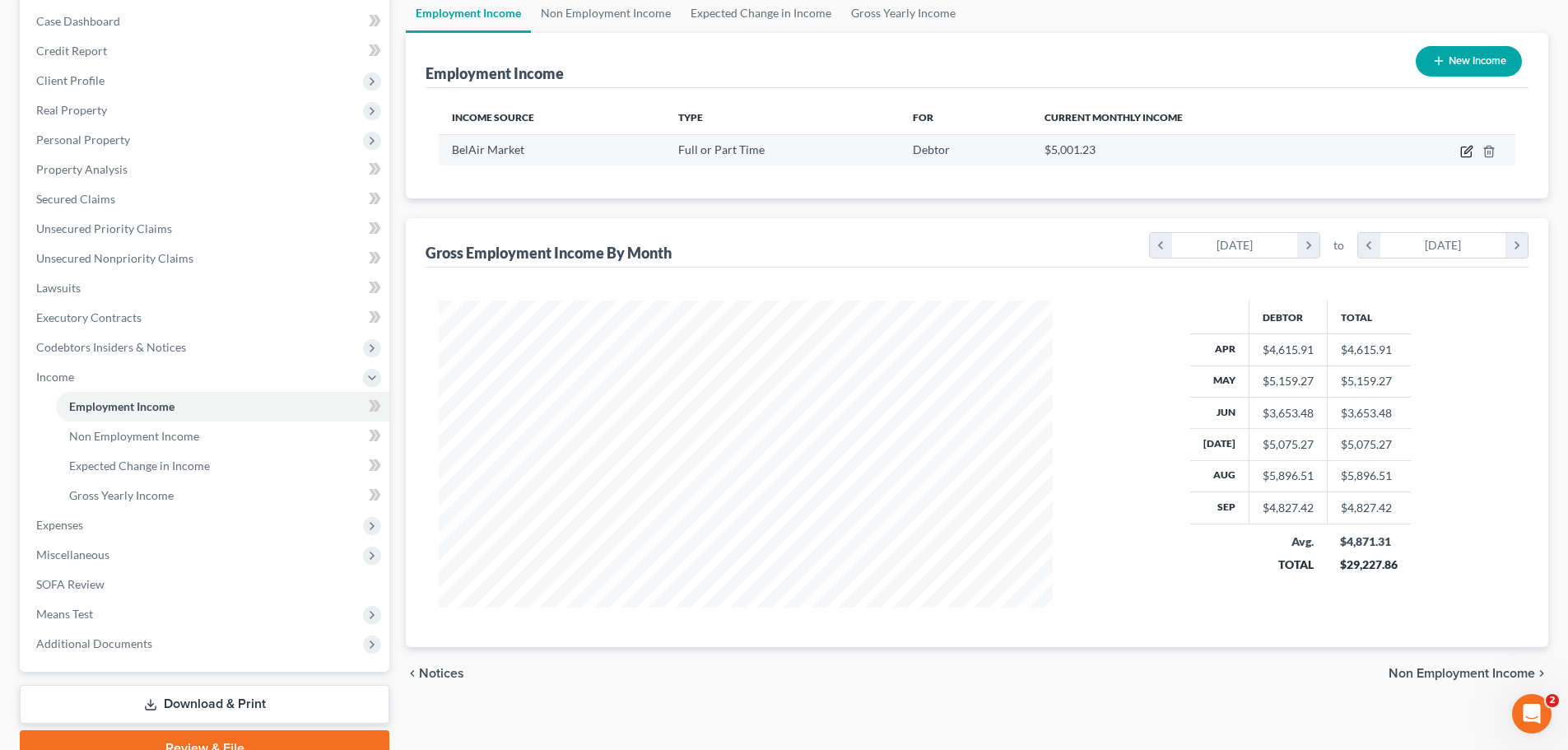
click at [1463, 149] on icon "button" at bounding box center [1466, 151] width 13 height 13
select select "0"
select select "4"
select select "3"
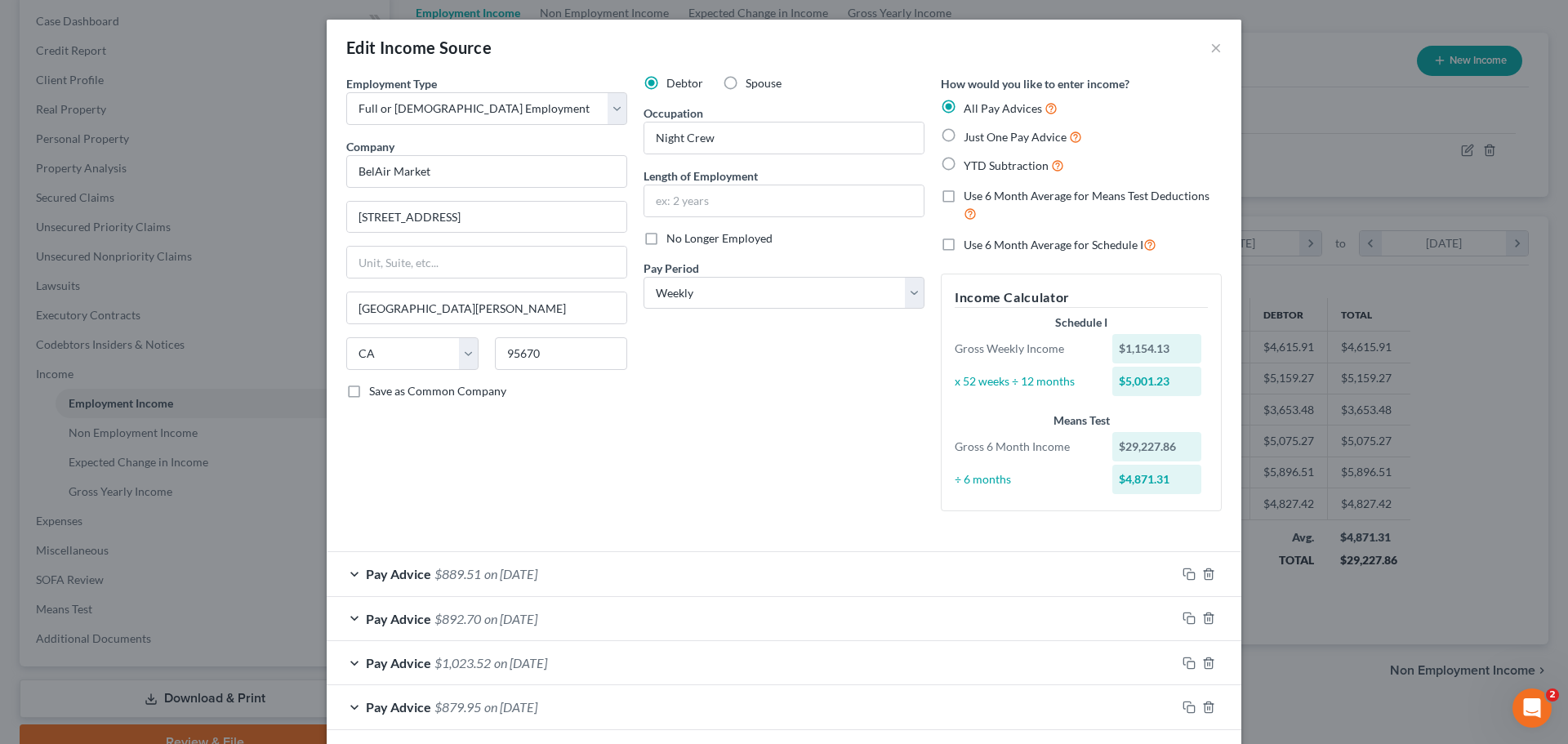
click at [964, 197] on label "Use 6 Month Average for Means Test Deductions" at bounding box center [1093, 205] width 258 height 35
click at [970, 197] on input "Use 6 Month Average for Means Test Deductions" at bounding box center [975, 193] width 11 height 11
checkbox input "true"
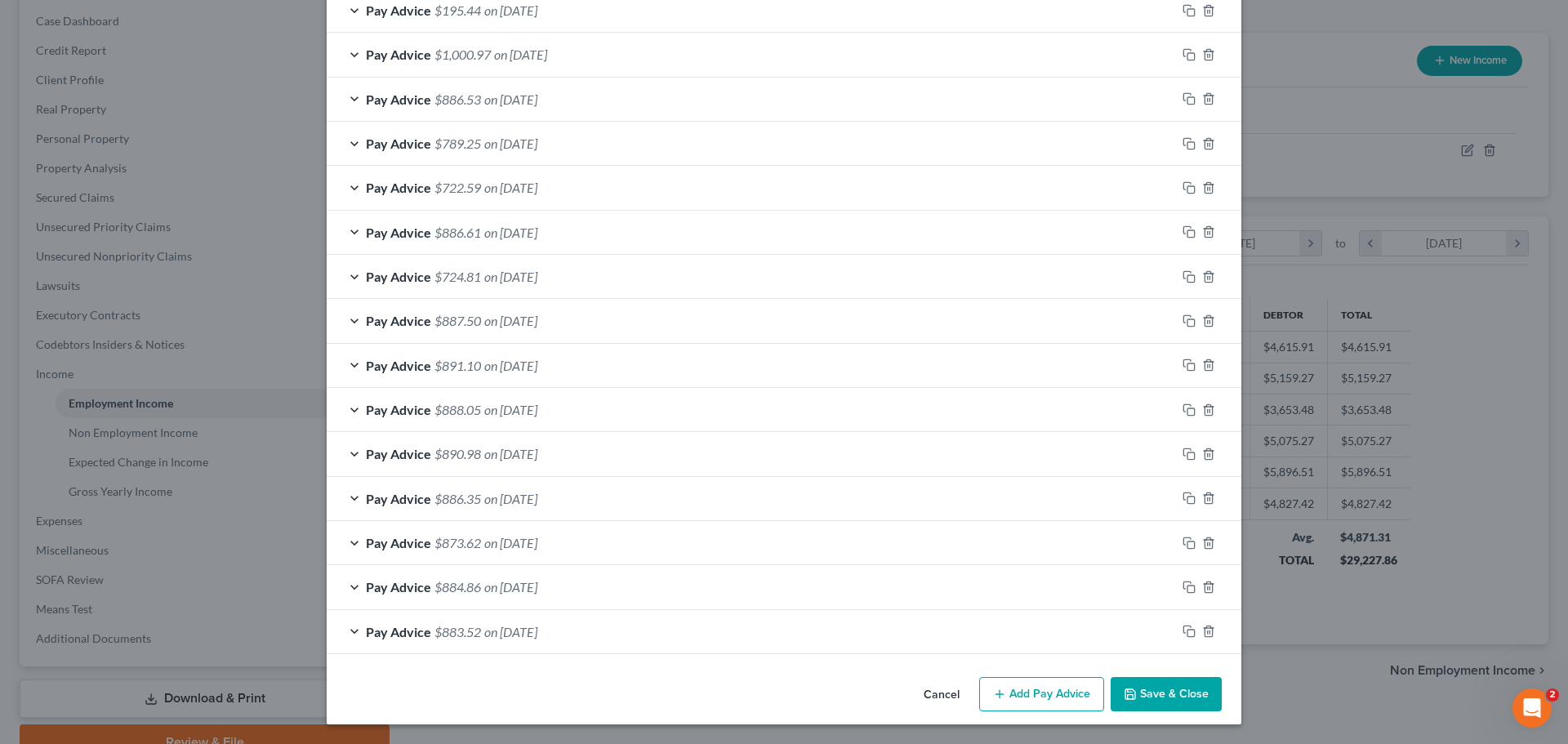
click at [1042, 695] on button "Add Pay Advice" at bounding box center [1041, 693] width 125 height 34
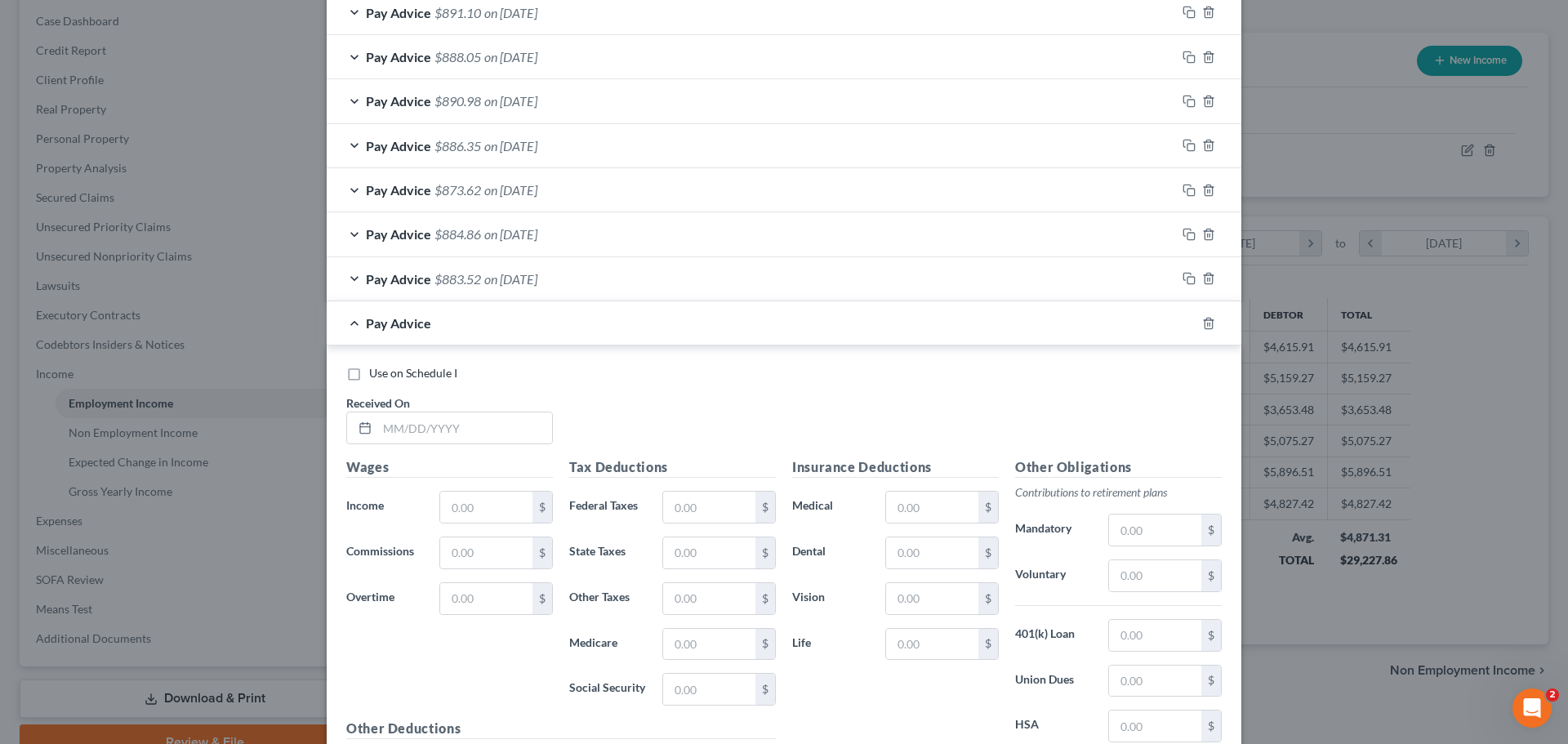
scroll to position [1763, 0]
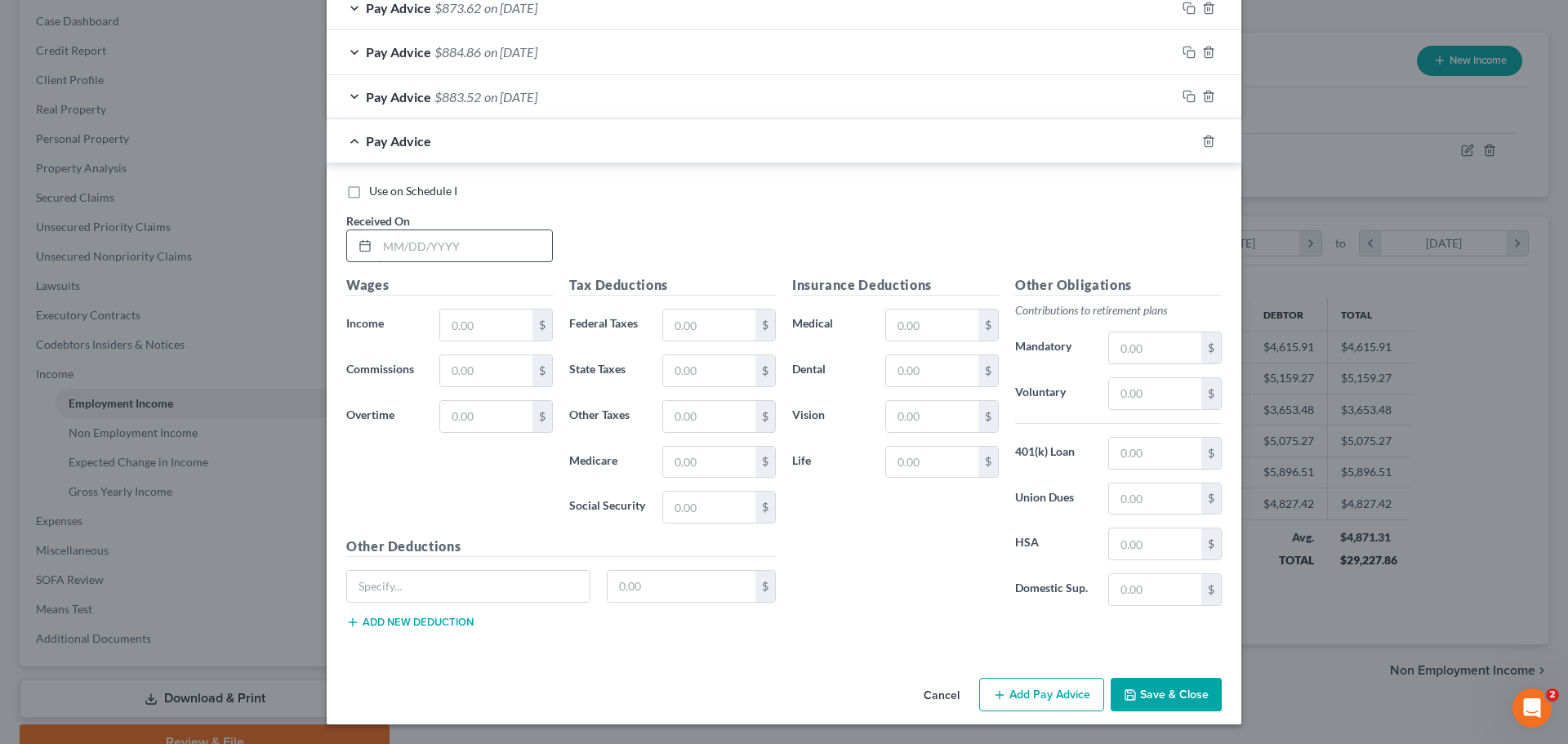
click at [487, 247] on input "text" at bounding box center [464, 245] width 175 height 31
type input "[DATE]"
click at [518, 340] on input "text" at bounding box center [486, 325] width 92 height 31
type input "1,113.52"
click at [484, 401] on input "text" at bounding box center [486, 416] width 92 height 31
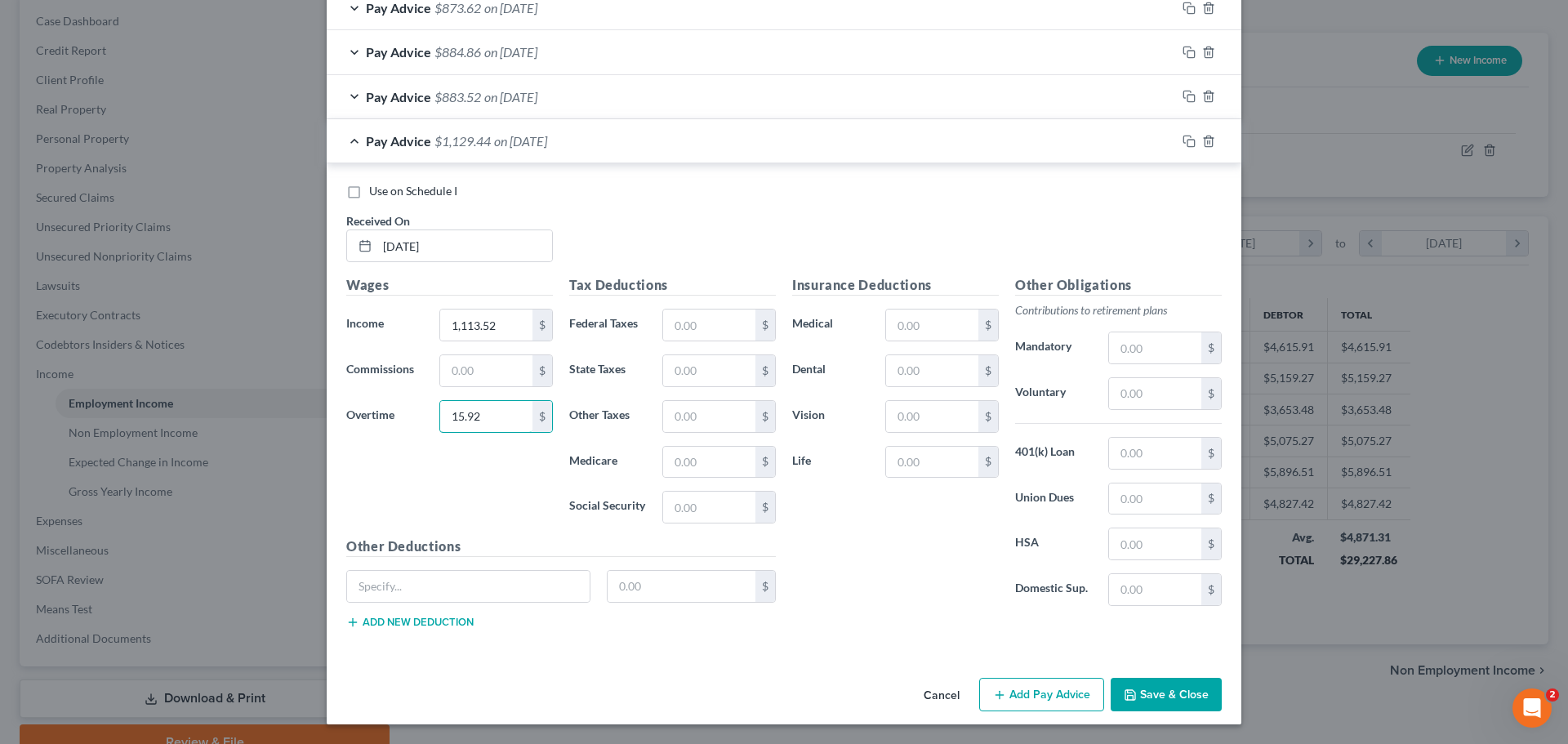
type input "15.92"
click at [493, 481] on div "Wages Income * 1,113.52 $ Commissions $ Overtime 15.92 $" at bounding box center [450, 406] width 223 height 261
click at [692, 324] on input "text" at bounding box center [708, 325] width 92 height 31
type input "106.25"
click at [688, 450] on input "text" at bounding box center [708, 461] width 92 height 31
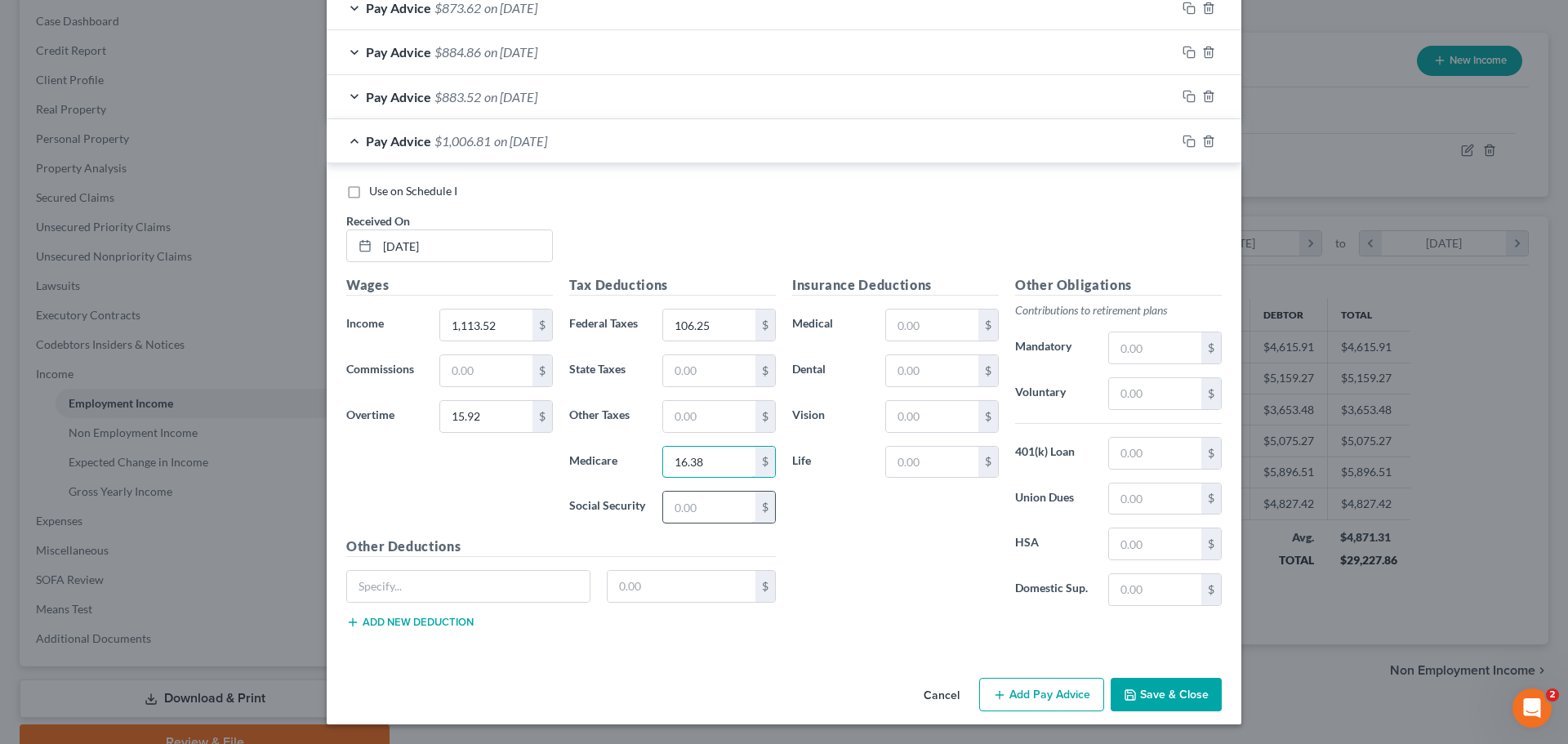
type input "16.38"
click at [712, 507] on input "text" at bounding box center [708, 506] width 92 height 31
type input "70.03"
click at [695, 370] on input "text" at bounding box center [708, 370] width 92 height 31
type input "34.27"
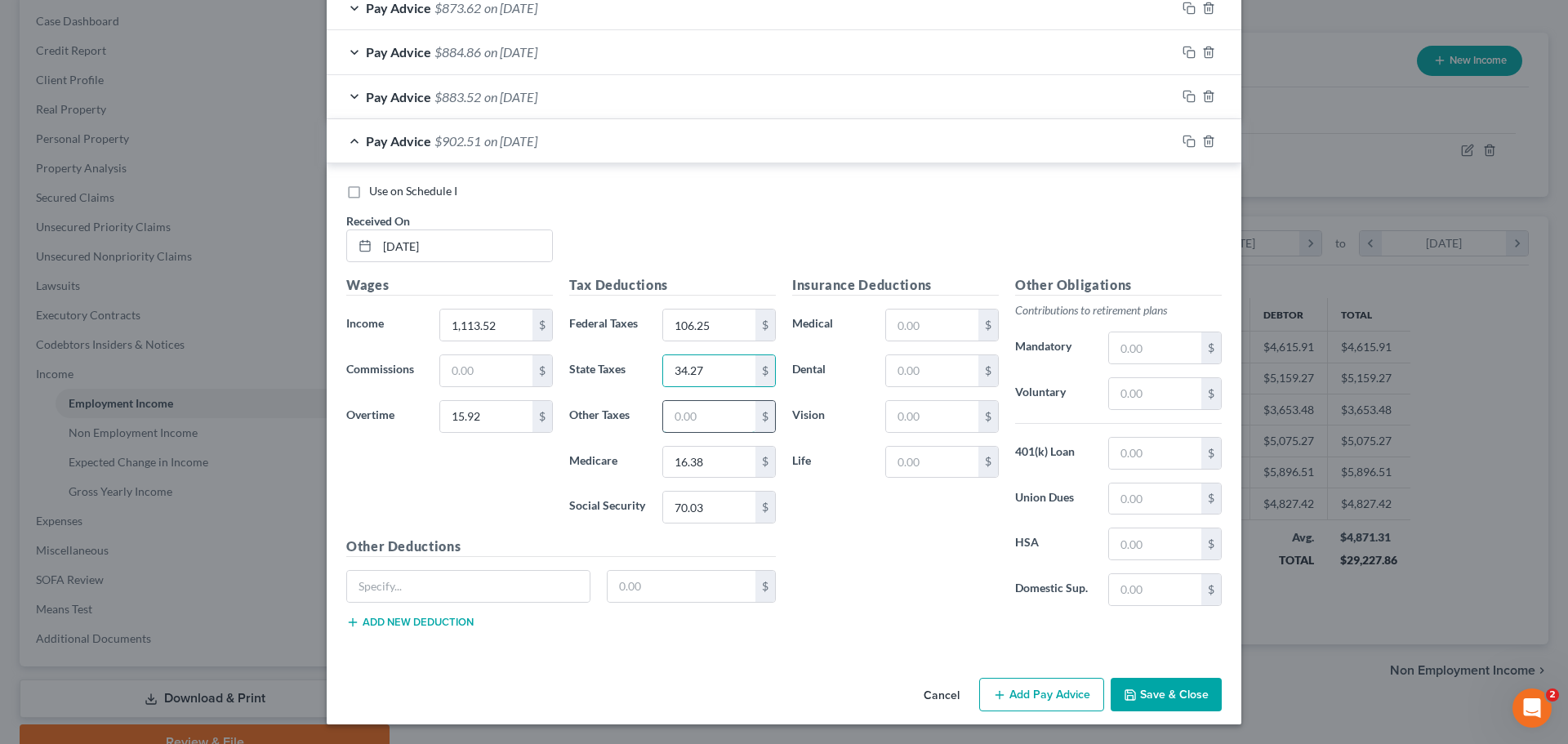
click at [676, 426] on input "text" at bounding box center [708, 416] width 92 height 31
type input "4"
type input "13.55"
click at [1147, 445] on input "text" at bounding box center [1154, 453] width 92 height 31
click at [1123, 497] on input "text" at bounding box center [1154, 498] width 92 height 31
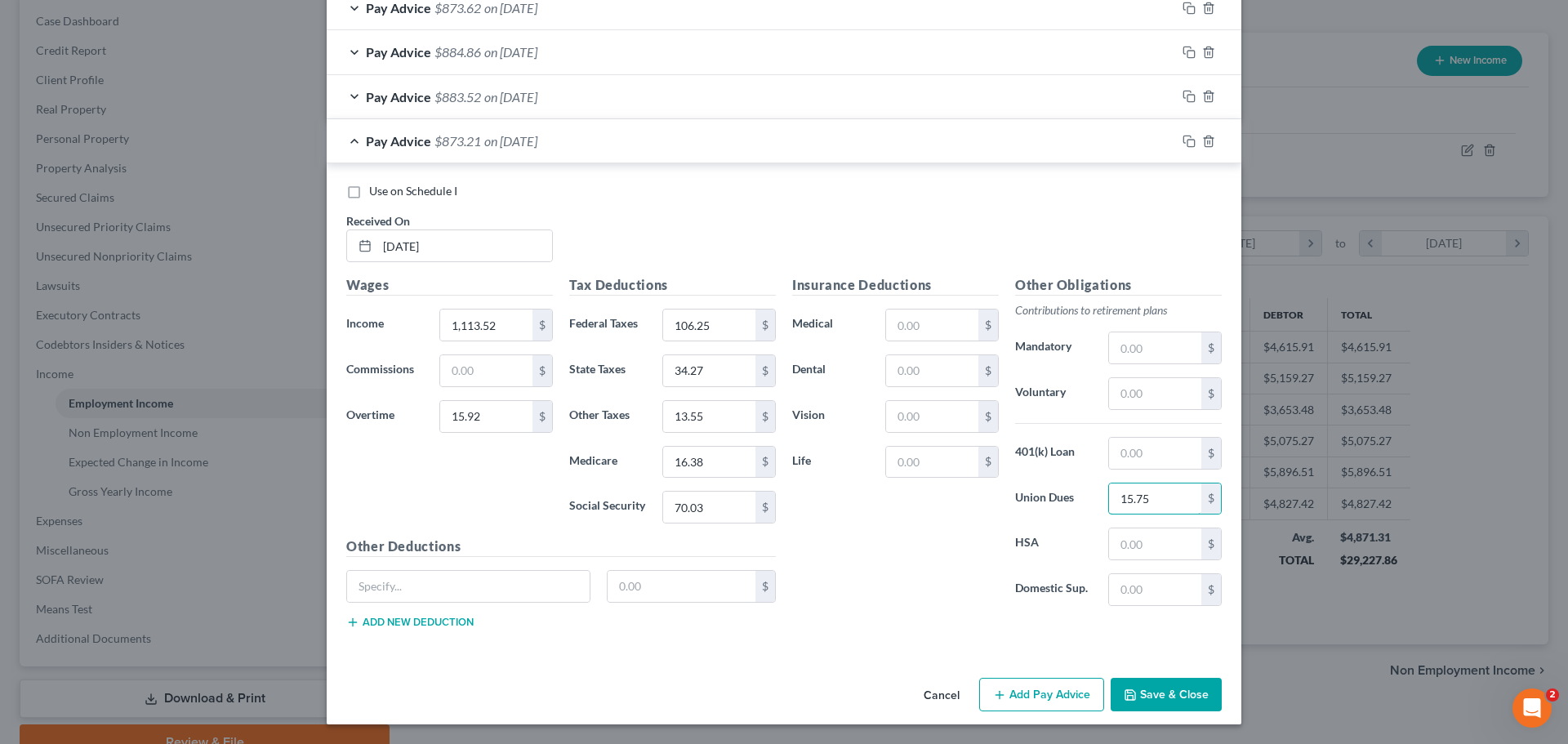
type input "15.75"
click at [1031, 217] on div "Use on Schedule I Received On * [DATE]" at bounding box center [784, 228] width 892 height 92
click at [1032, 695] on button "Add Pay Advice" at bounding box center [1041, 694] width 125 height 34
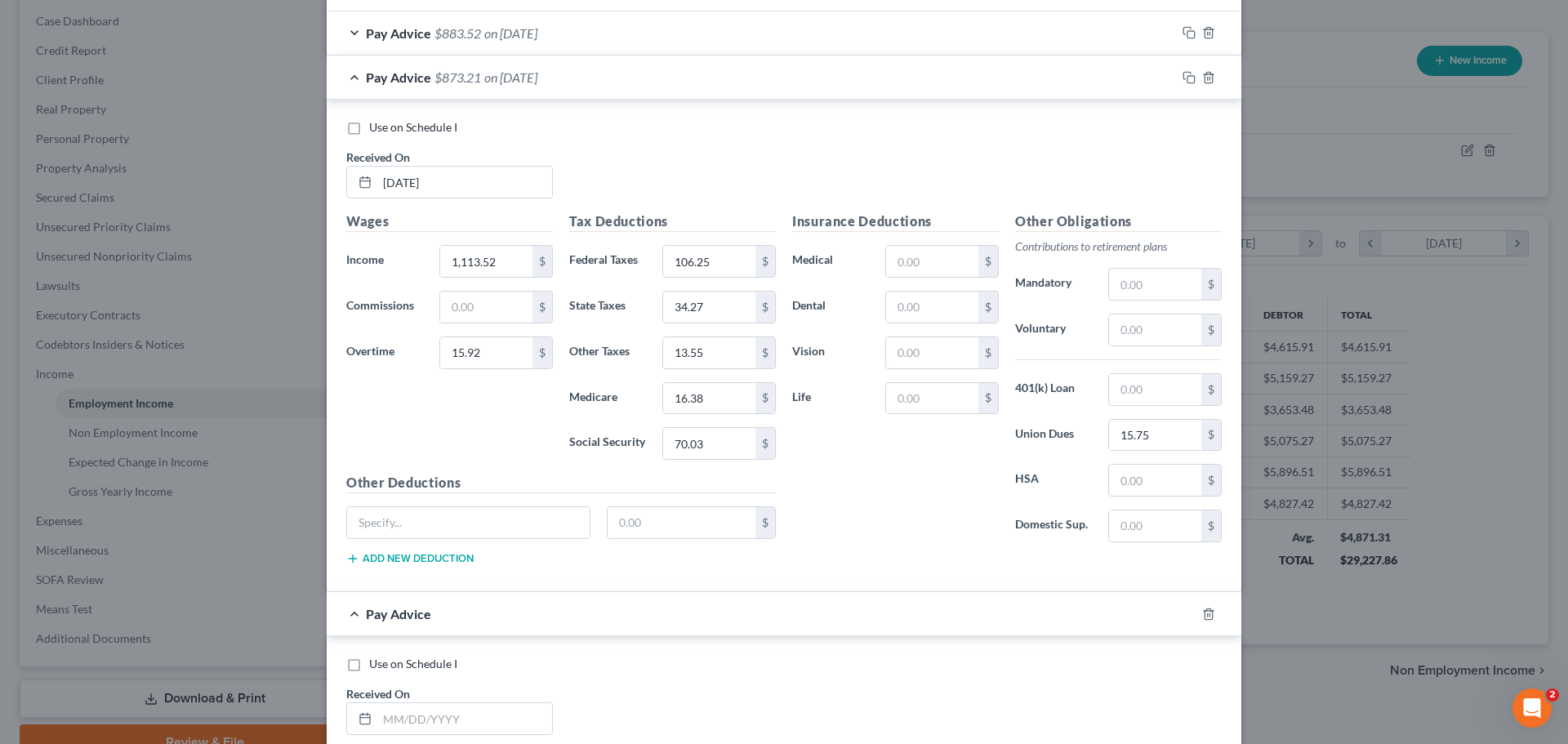
scroll to position [2135, 0]
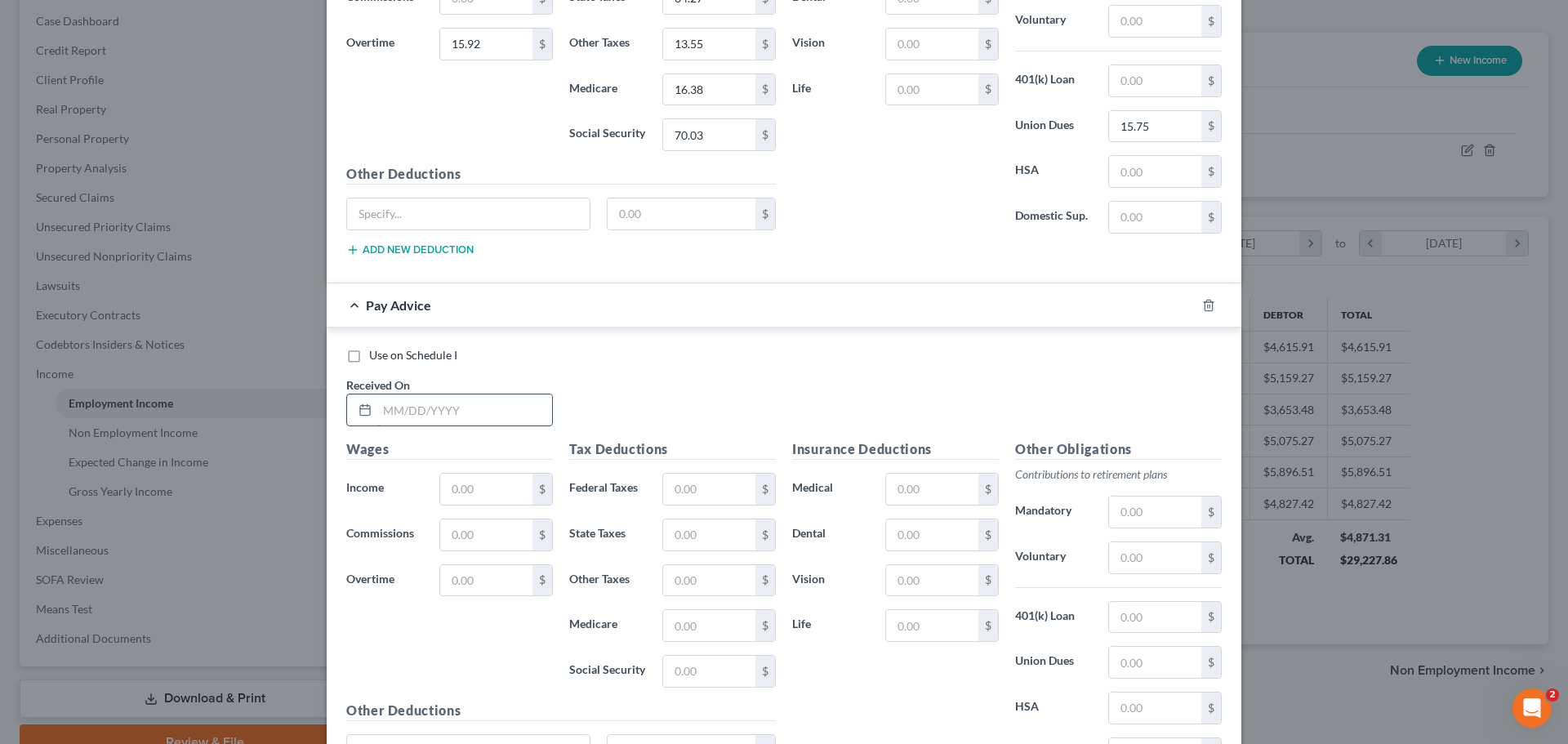
click at [395, 400] on input "text" at bounding box center [464, 409] width 175 height 31
type input "[DATE]"
click at [477, 484] on input "text" at bounding box center [486, 489] width 92 height 31
type input "1,133.06"
click at [471, 526] on input "text" at bounding box center [486, 534] width 92 height 31
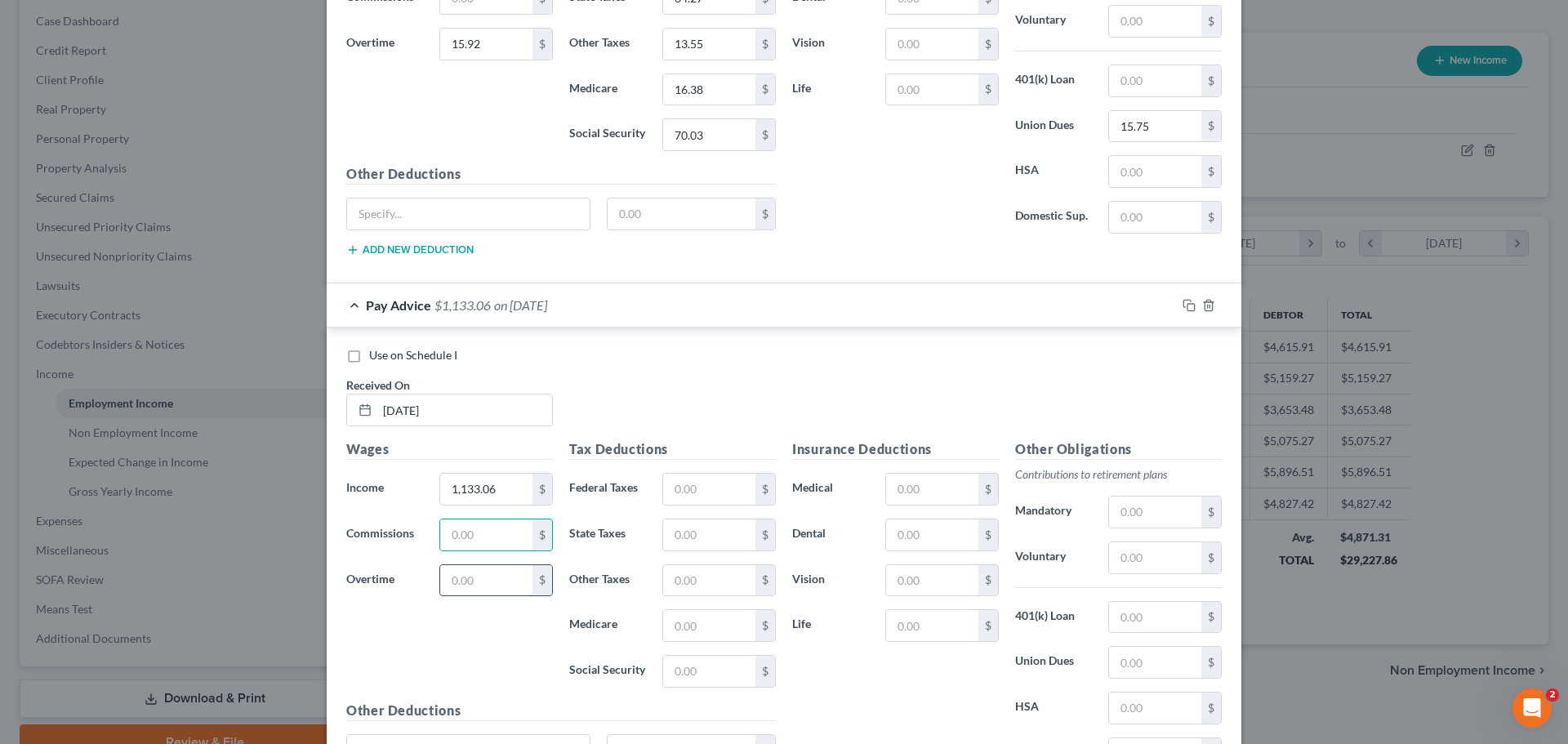
click at [459, 580] on input "text" at bounding box center [486, 580] width 92 height 31
type input "28.48"
drag, startPoint x: 476, startPoint y: 652, endPoint x: 699, endPoint y: 504, distance: 267.6
click at [477, 651] on div "Wages Income * 1,133.06 $ Commissions $ Overtime 28.48 $" at bounding box center [450, 570] width 223 height 261
click at [705, 487] on input "text" at bounding box center [708, 489] width 92 height 31
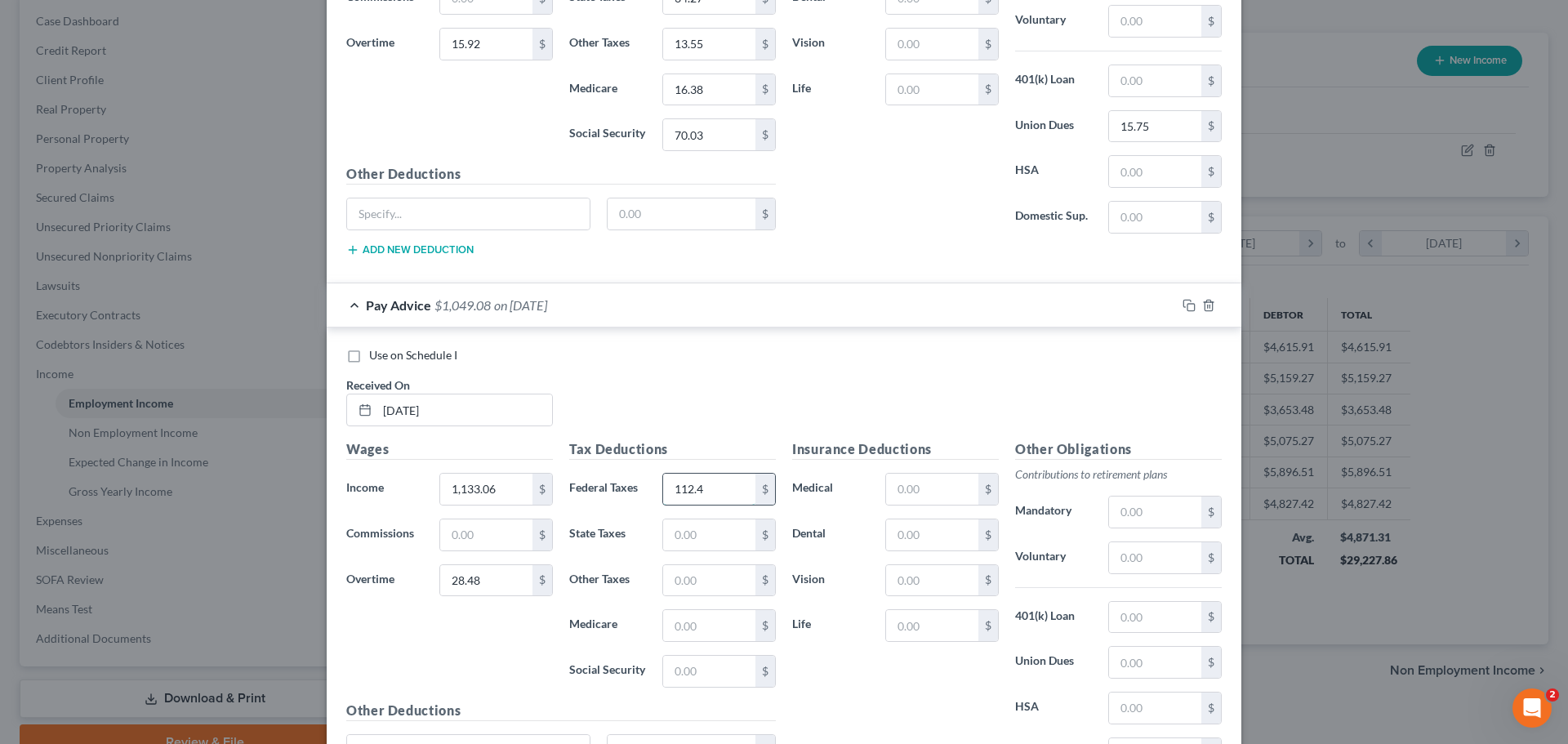
type input "112.46"
drag, startPoint x: 713, startPoint y: 487, endPoint x: 656, endPoint y: 488, distance: 57.0
click at [662, 488] on div "112.46 $" at bounding box center [718, 489] width 113 height 32
click at [703, 415] on div "Use on Schedule I Received On * [DATE]" at bounding box center [784, 392] width 892 height 92
click at [705, 484] on input "text" at bounding box center [708, 489] width 92 height 31
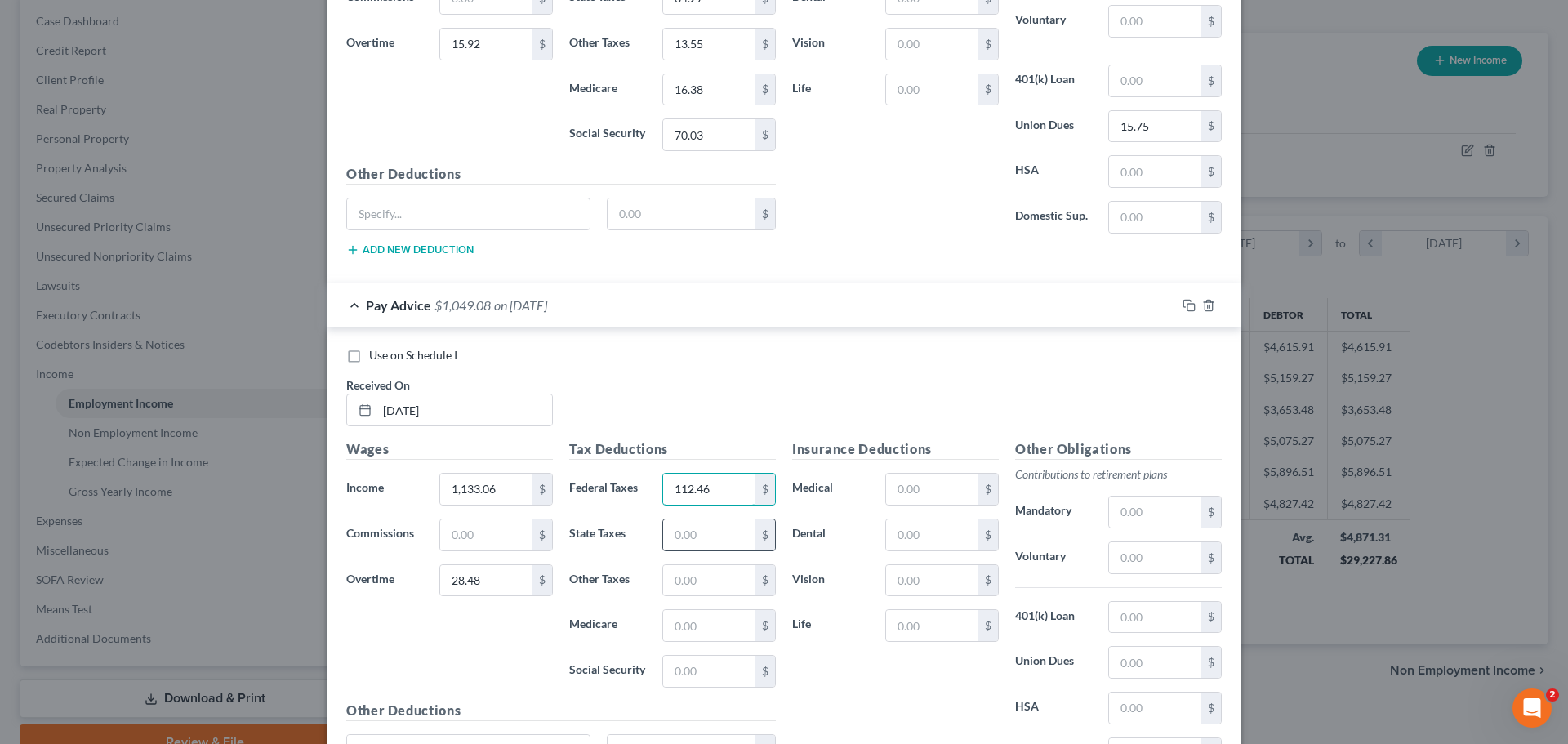
type input "112.46"
click at [695, 536] on input "text" at bounding box center [708, 534] width 92 height 31
type input "36.39"
click at [699, 584] on input "text" at bounding box center [708, 580] width 92 height 31
type input "13.94"
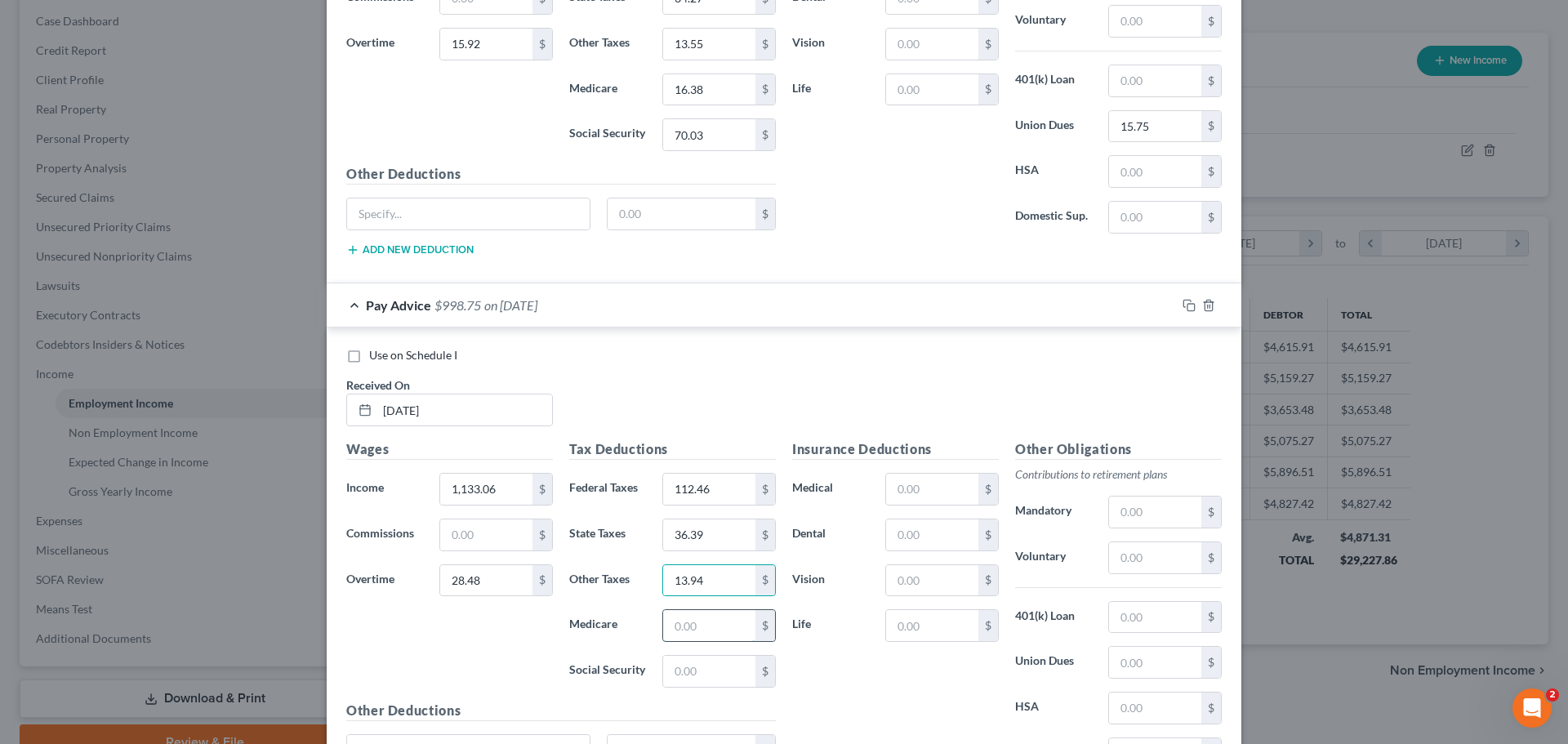
click at [687, 617] on input "text" at bounding box center [708, 625] width 92 height 31
type input "16.84"
click at [687, 669] on input "text" at bounding box center [708, 670] width 92 height 31
type input "72.02"
click at [789, 407] on div "Use on Schedule I Received On * [DATE]" at bounding box center [784, 392] width 892 height 92
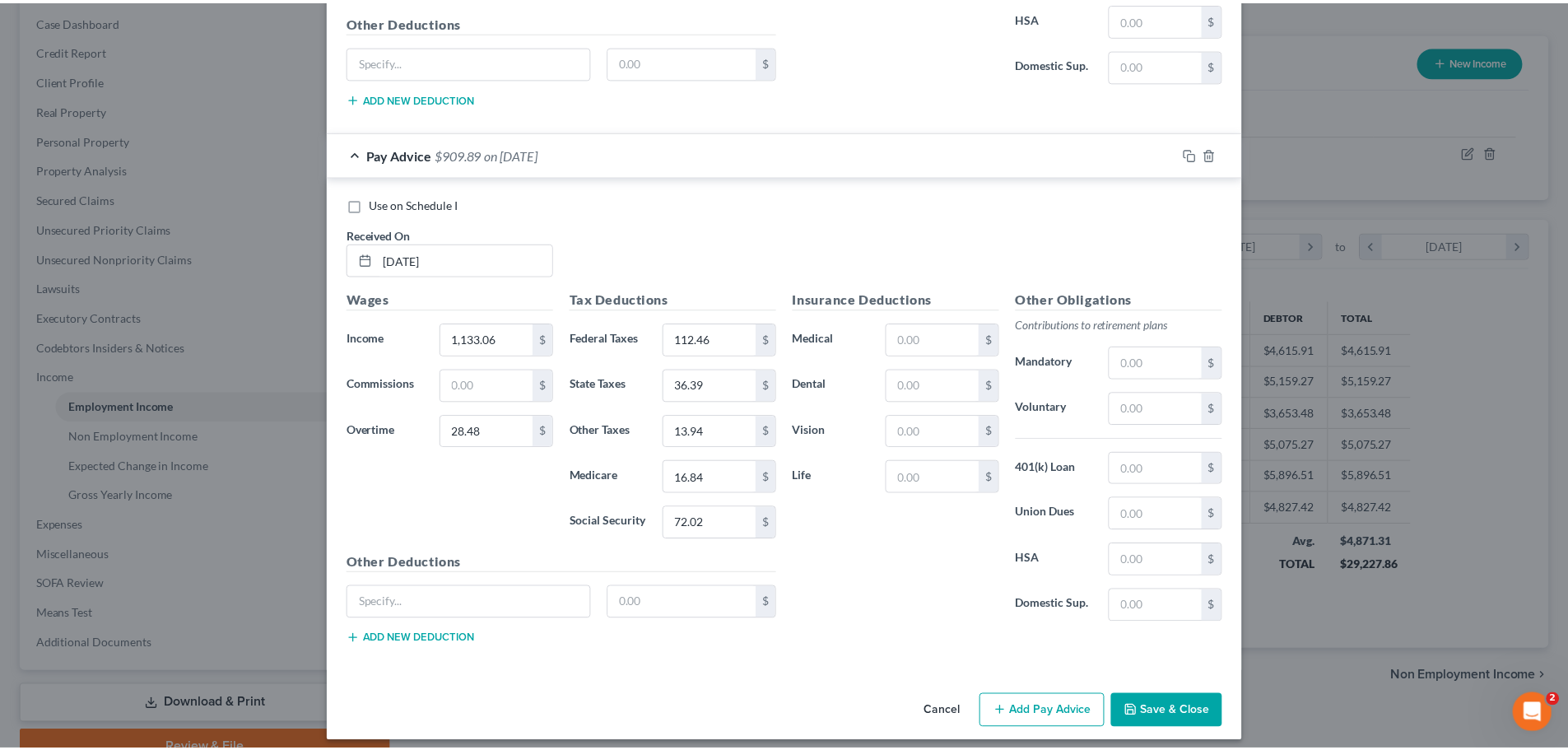
scroll to position [2318, 0]
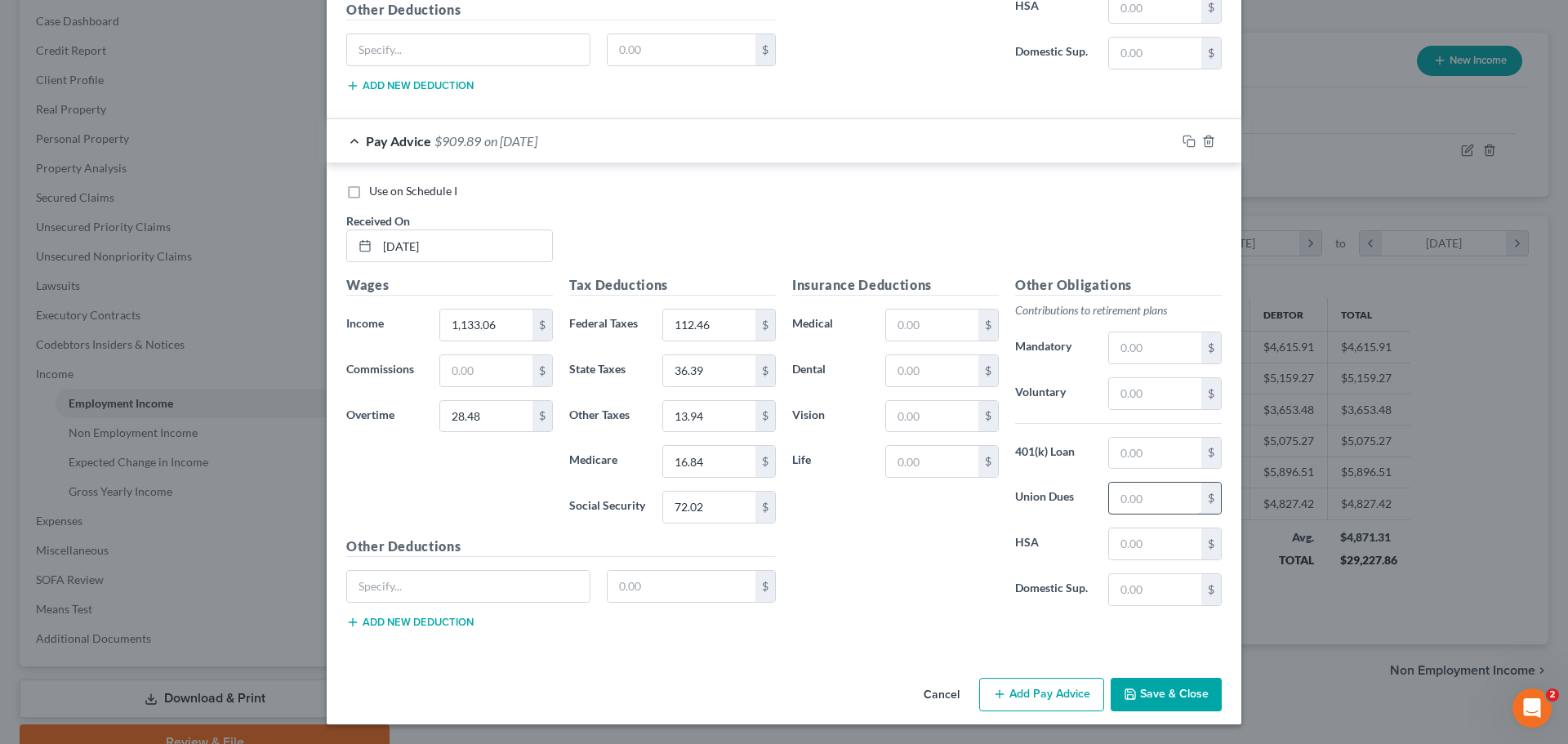
click at [1133, 497] on input "text" at bounding box center [1154, 497] width 92 height 31
type input "15.75"
click at [1008, 230] on div "Use on Schedule I Received On * [DATE]" at bounding box center [784, 228] width 892 height 92
click at [1187, 692] on button "Save & Close" at bounding box center [1166, 694] width 111 height 34
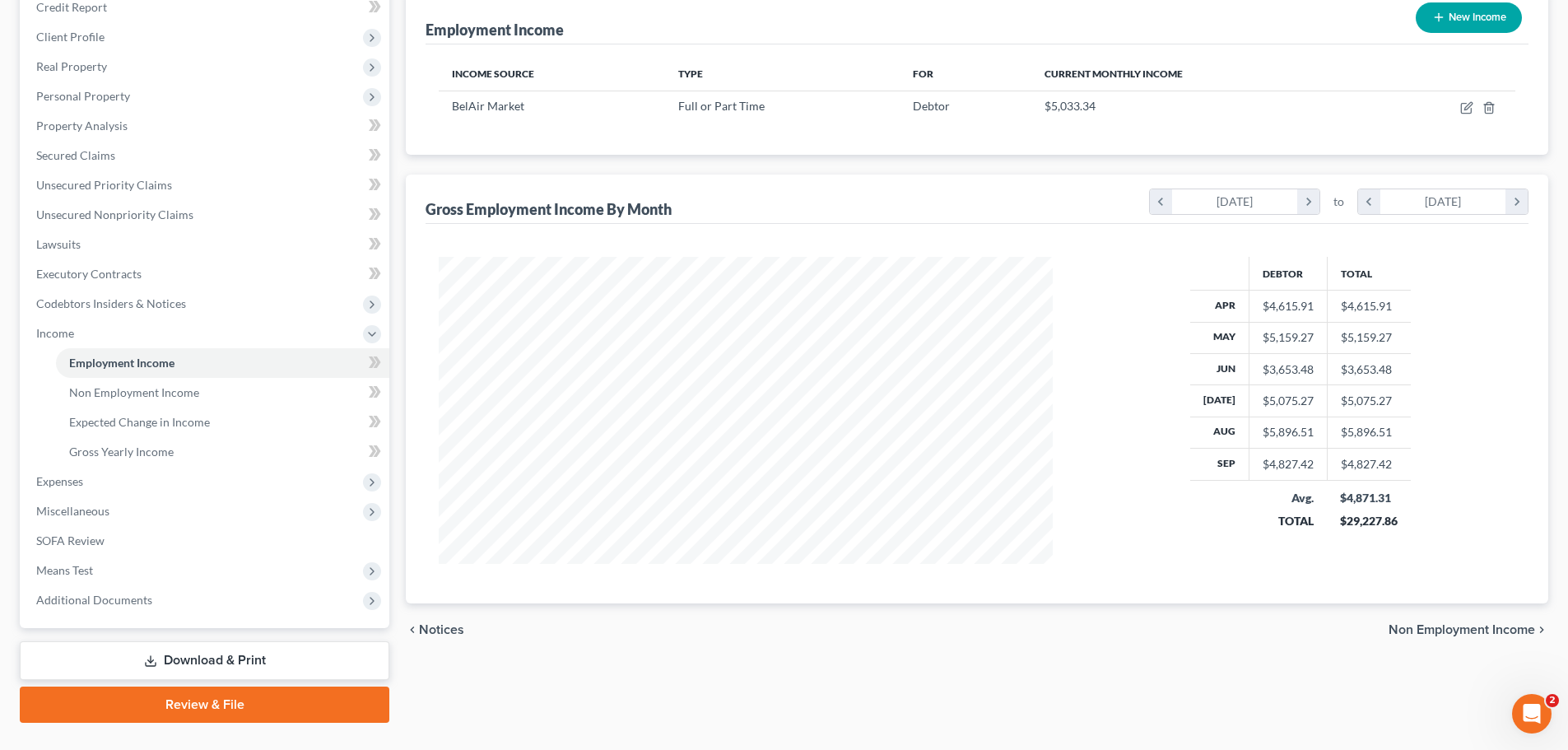
scroll to position [243, 0]
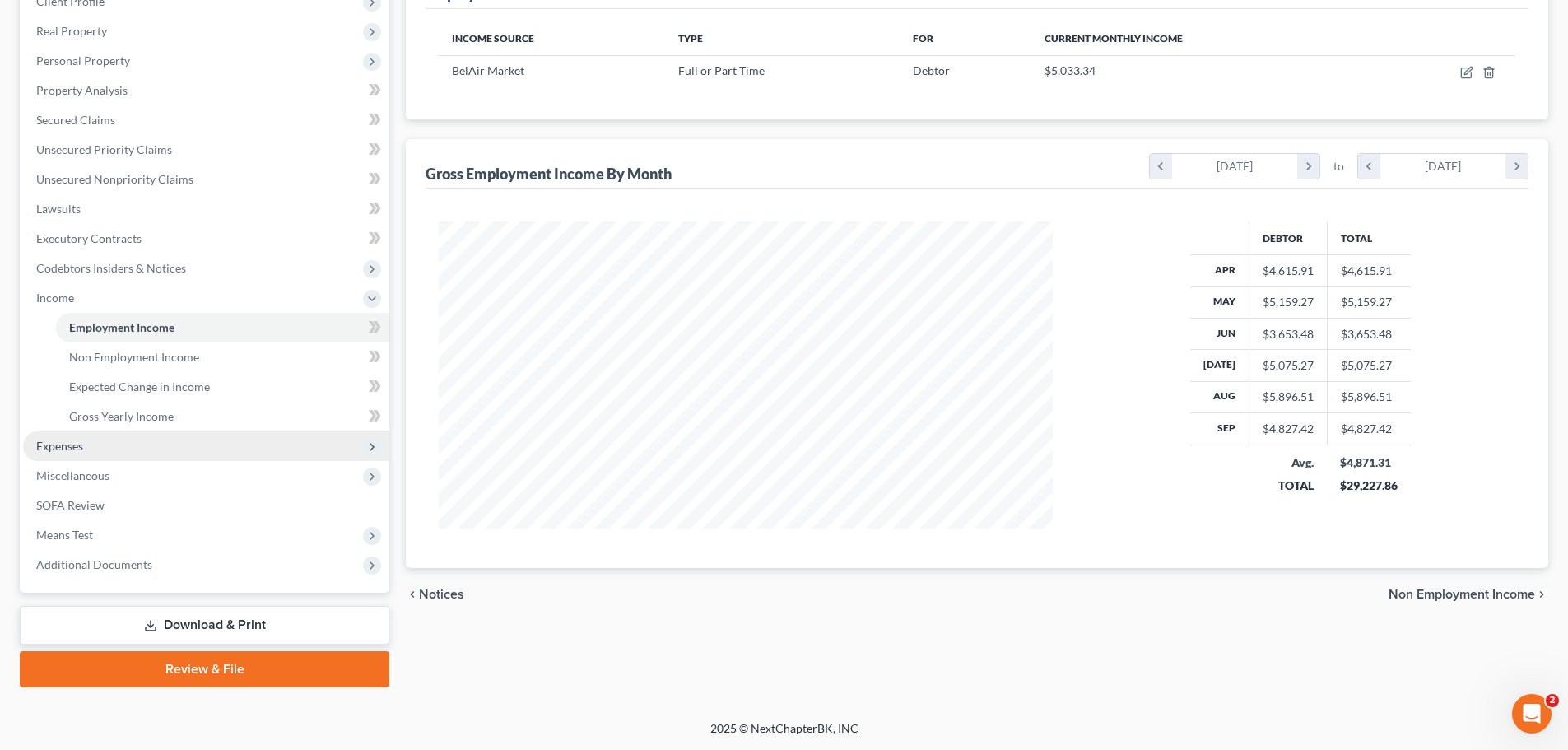
click at [104, 445] on span "Expenses" at bounding box center [206, 445] width 366 height 29
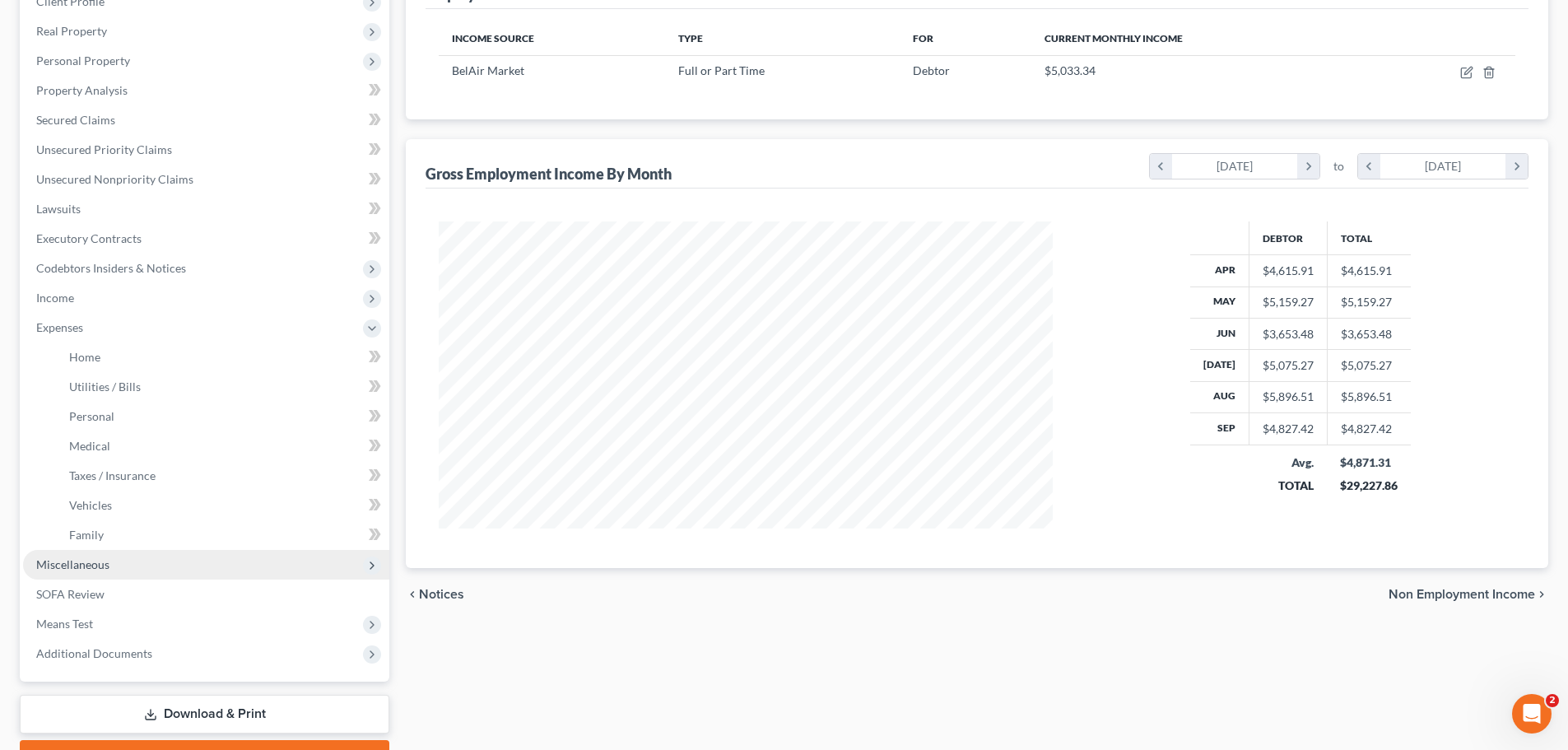
click at [105, 559] on span "Miscellaneous" at bounding box center [73, 564] width 73 height 14
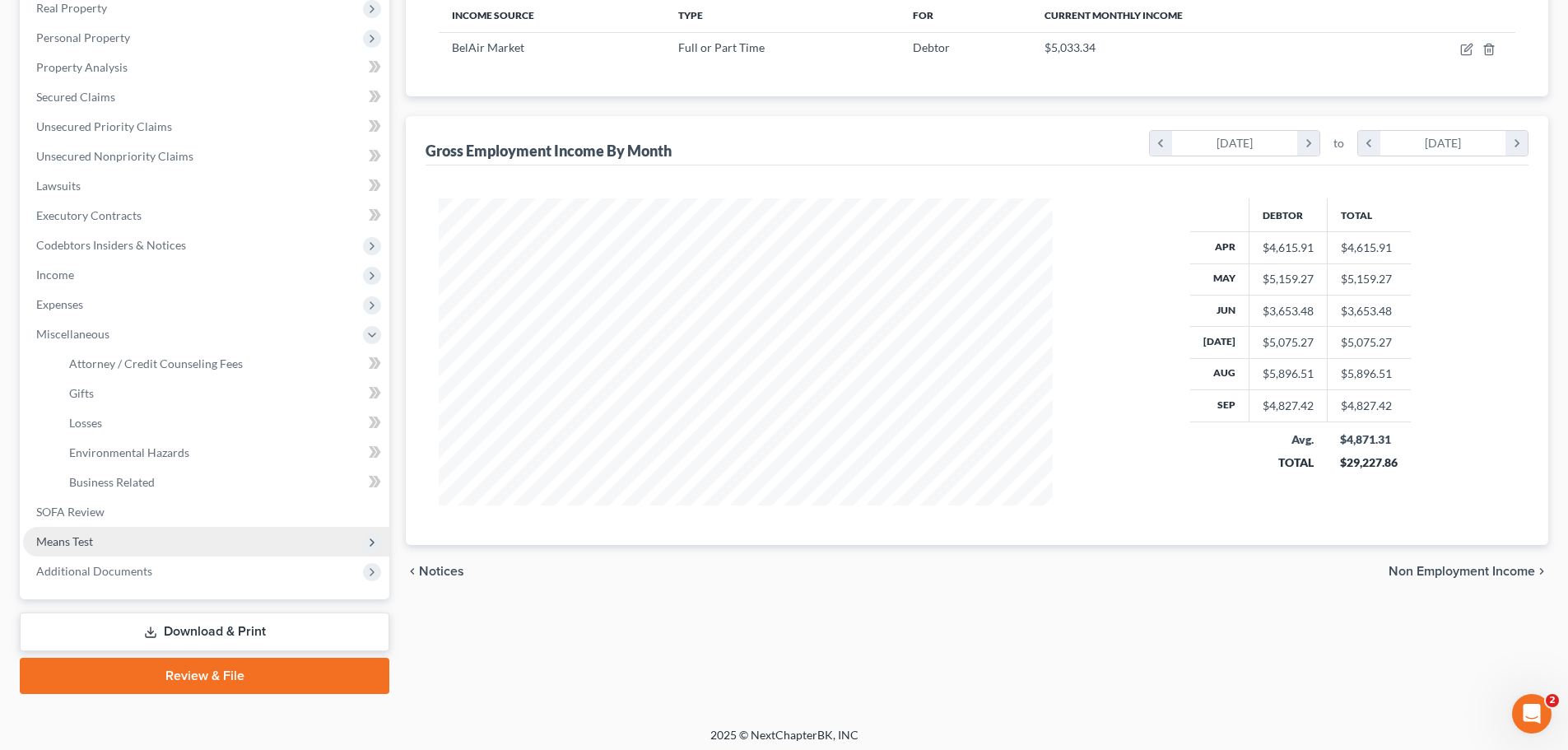
scroll to position [273, 0]
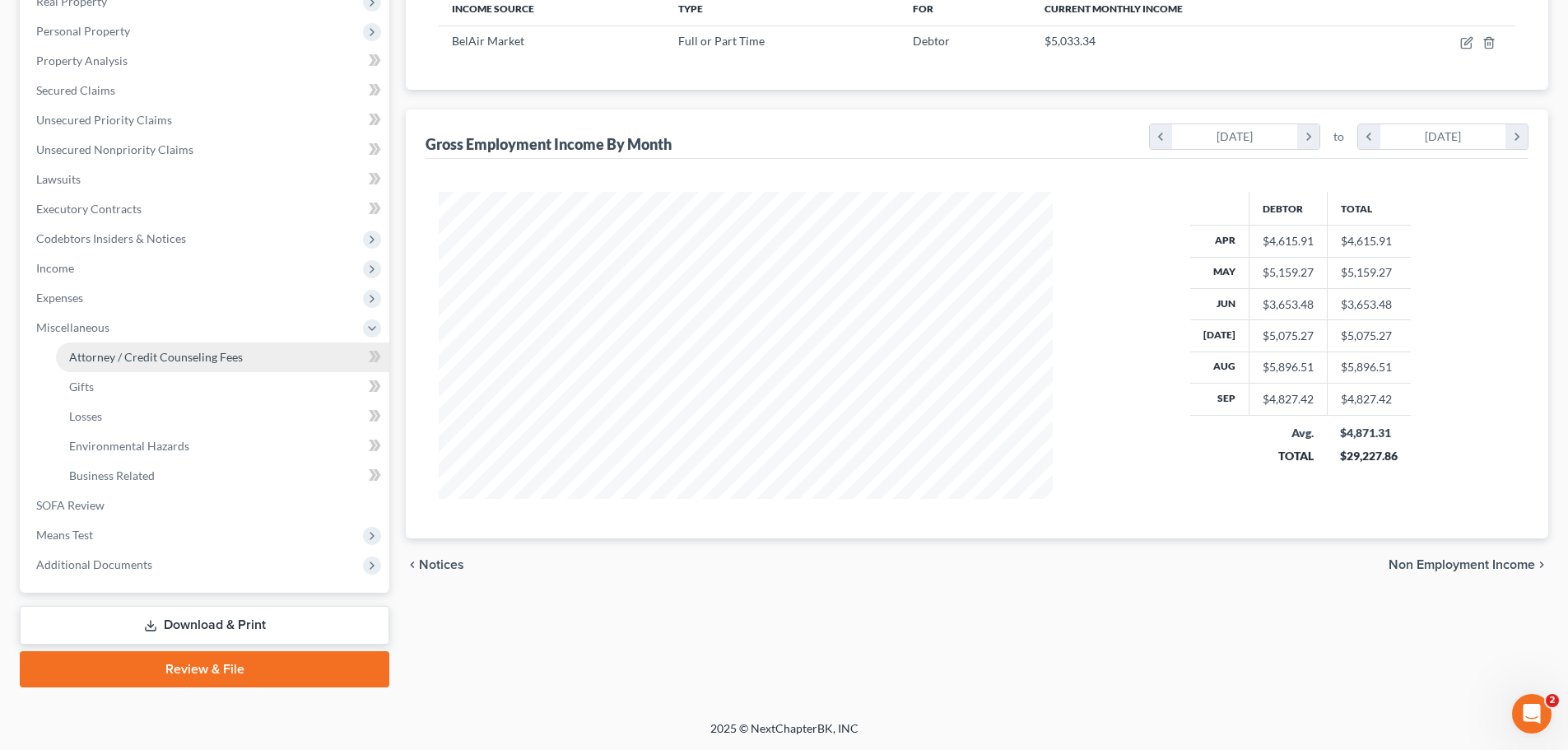
click at [124, 353] on span "Attorney / Credit Counseling Fees" at bounding box center [156, 356] width 173 height 14
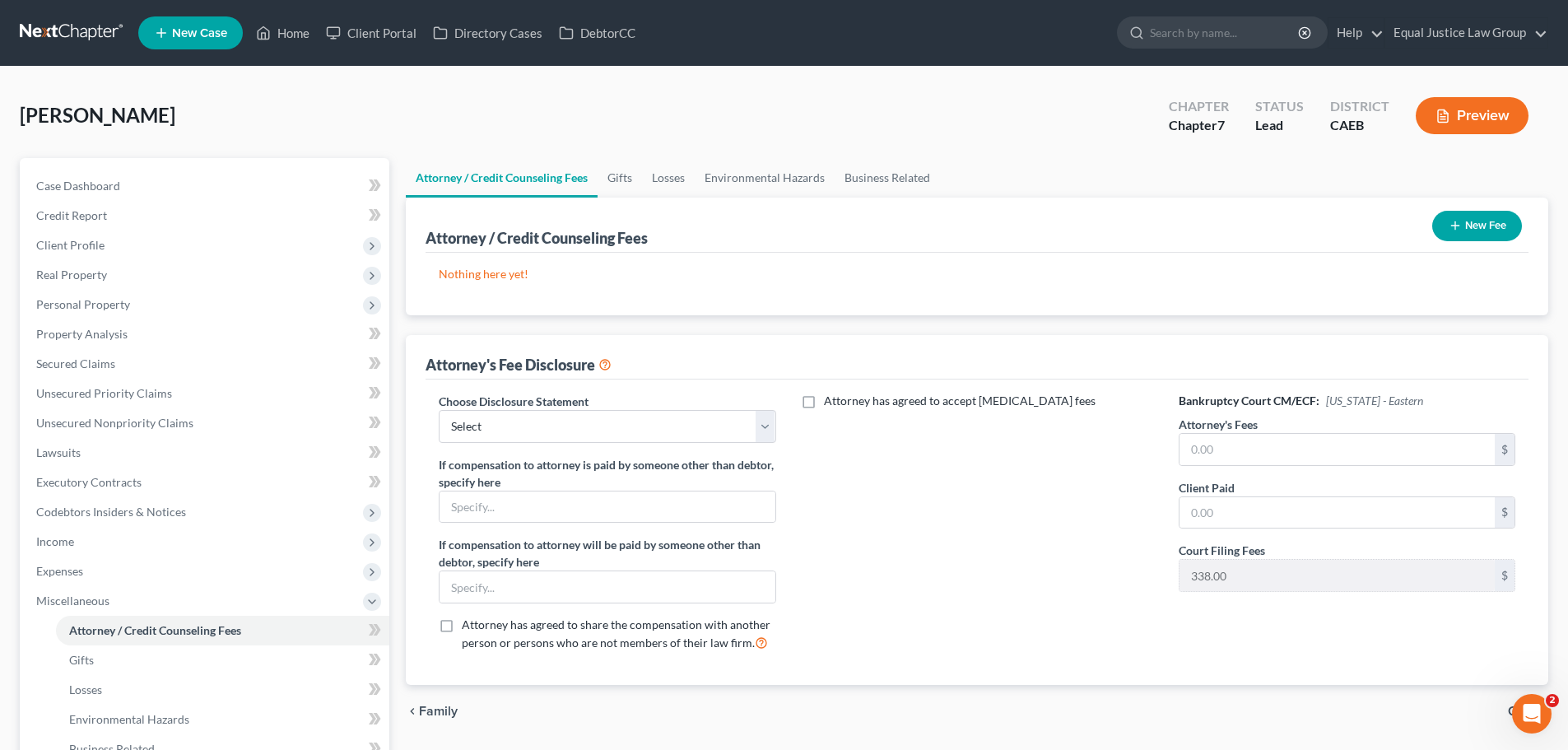
click at [1482, 222] on button "New Fee" at bounding box center [1477, 226] width 89 height 30
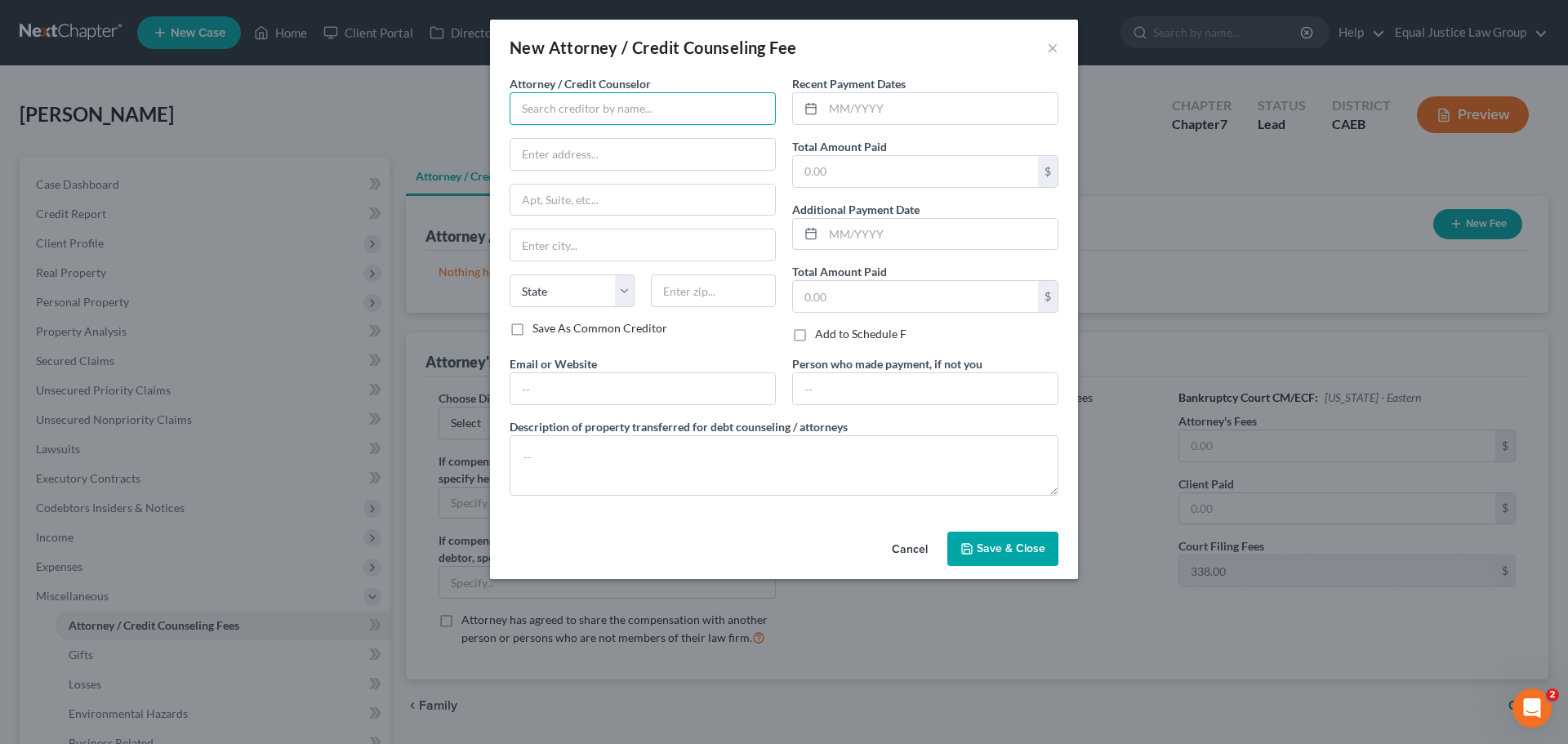
click at [623, 104] on input "text" at bounding box center [643, 108] width 266 height 32
type input "[PERSON_NAME]"
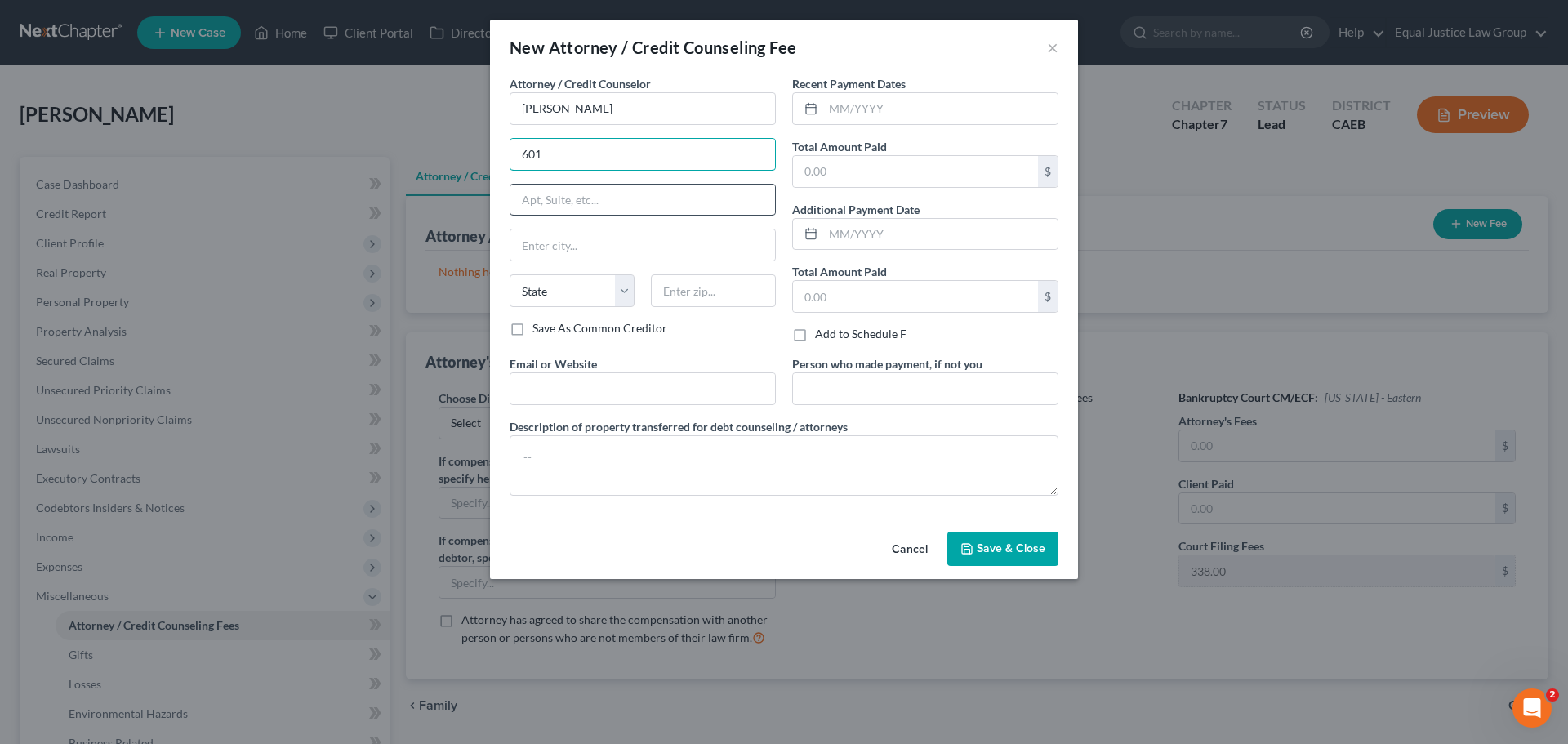
type input "[STREET_ADDRESS]"
type input "[PERSON_NAME]"
select select "4"
type input "95642-2162"
type input "[EMAIL_ADDRESS][DOMAIN_NAME]"
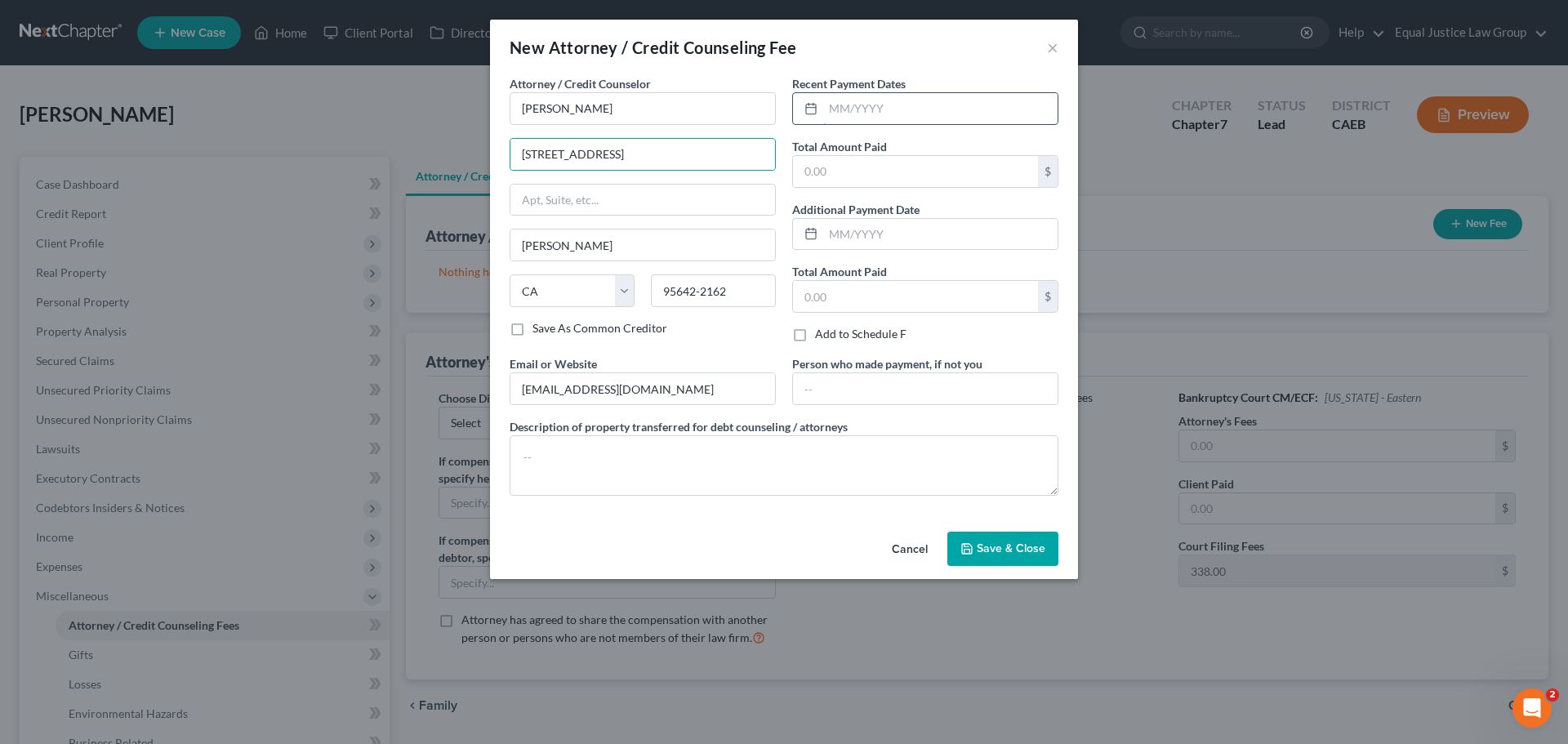
click at [870, 111] on input "text" at bounding box center [940, 108] width 234 height 31
type input "[DATE]"
click at [879, 163] on input "text" at bounding box center [915, 171] width 245 height 31
type input "2,100.00"
click at [1013, 541] on span "Save & Close" at bounding box center [1011, 548] width 68 height 14
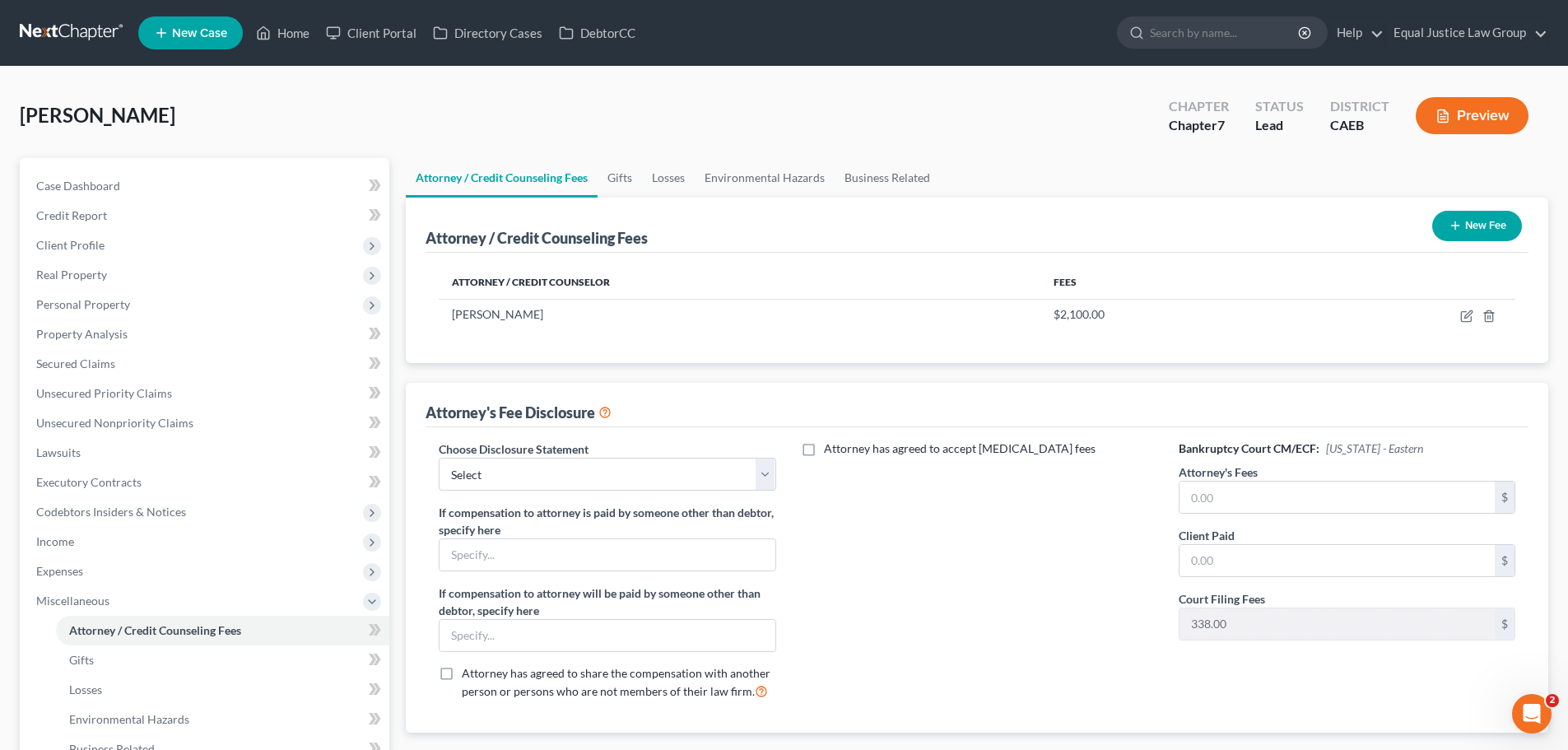
click at [1218, 450] on h6 "Bankruptcy Court CM/ECF: [US_STATE] - Eastern" at bounding box center [1347, 448] width 336 height 17
click at [1225, 486] on input "text" at bounding box center [1337, 496] width 315 height 31
type input "2,100.00"
click at [1244, 551] on input "text" at bounding box center [1337, 560] width 315 height 31
type input "2,100.00"
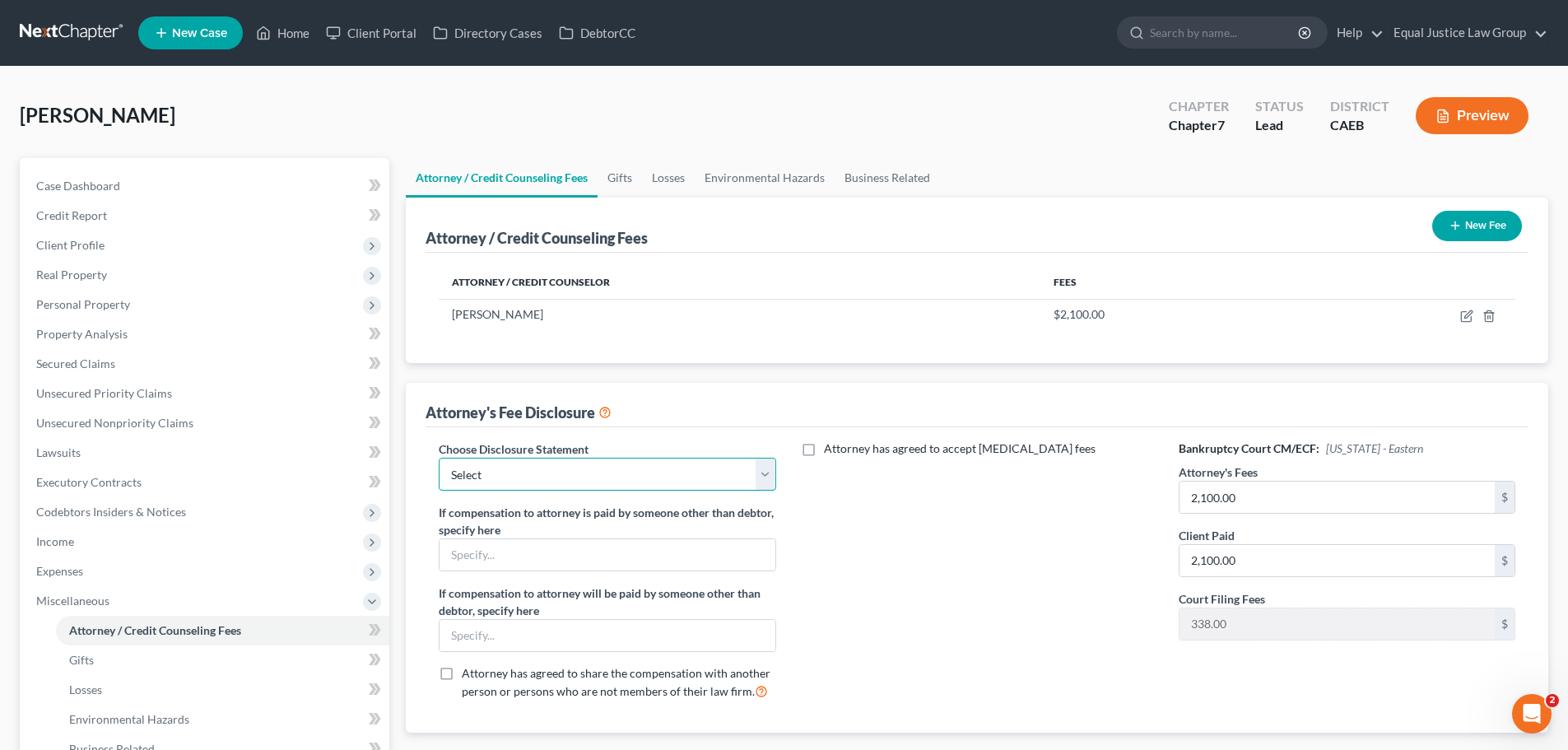
drag, startPoint x: 770, startPoint y: 469, endPoint x: 757, endPoint y: 487, distance: 22.2
click at [770, 469] on select "Select Disclosure" at bounding box center [607, 473] width 336 height 33
select select "0"
click at [439, 457] on select "Select Disclosure" at bounding box center [607, 473] width 336 height 33
click at [930, 515] on div "Attorney has agreed to accept [MEDICAL_DATA] fees" at bounding box center [978, 577] width 370 height 272
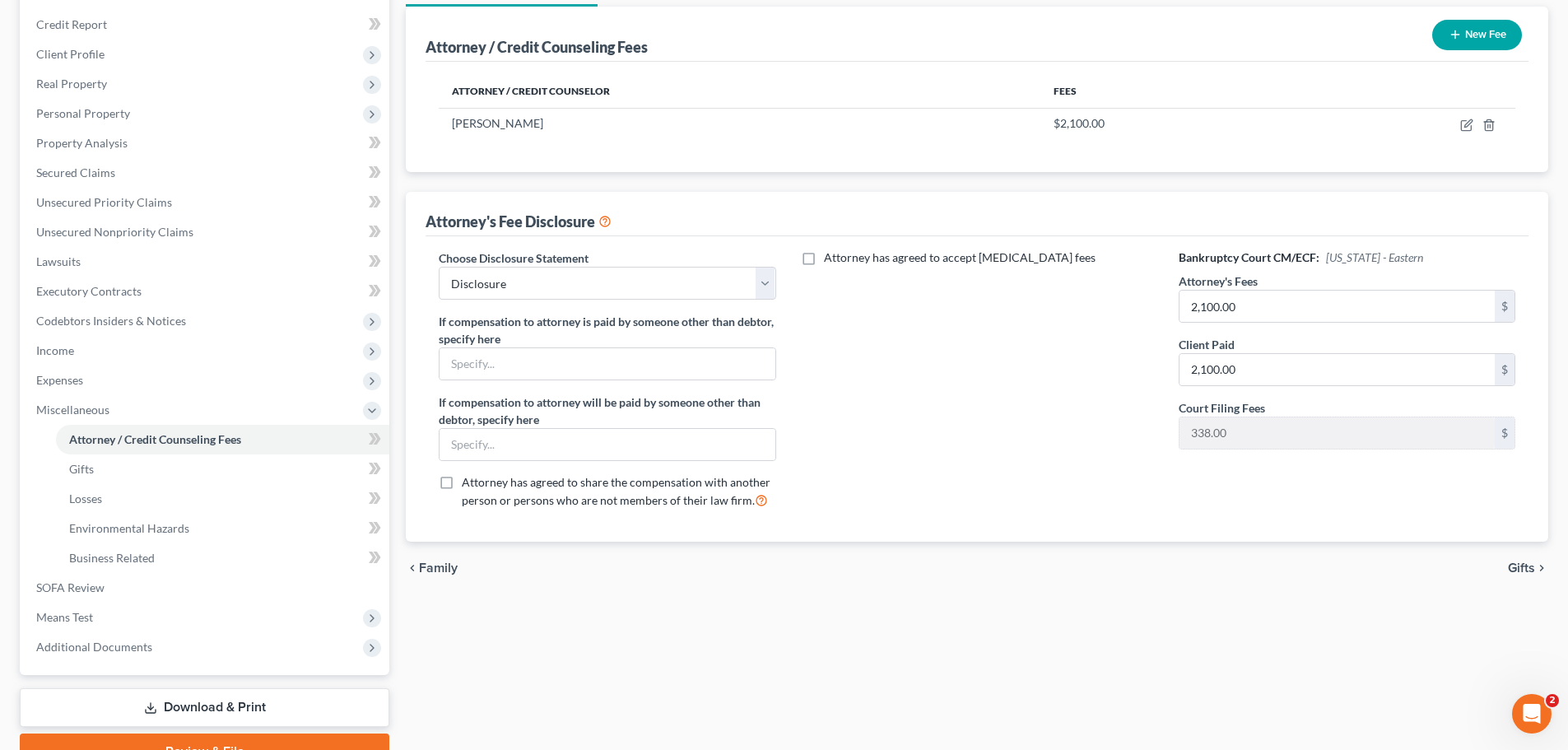
scroll to position [247, 0]
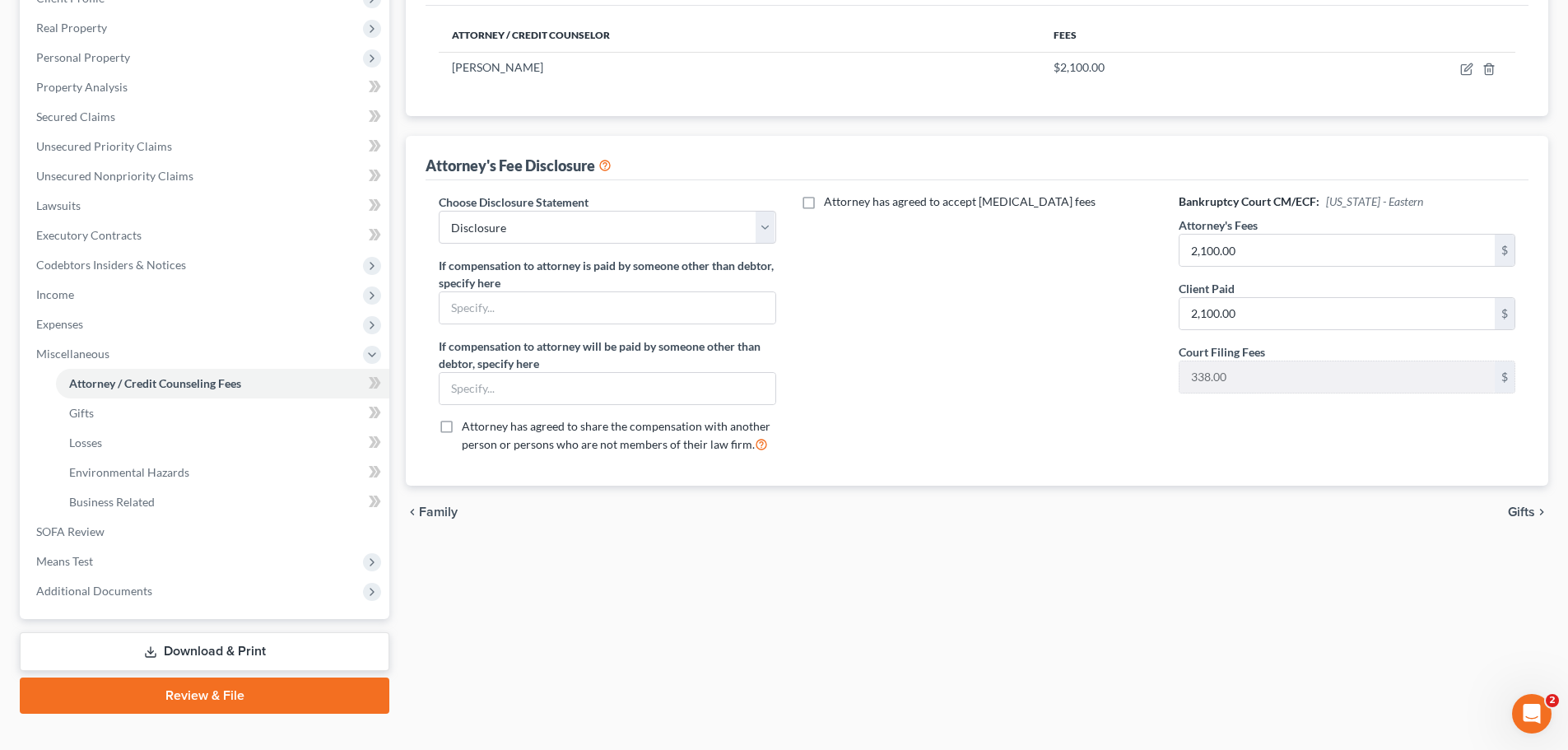
click at [1516, 507] on span "Gifts" at bounding box center [1521, 511] width 27 height 13
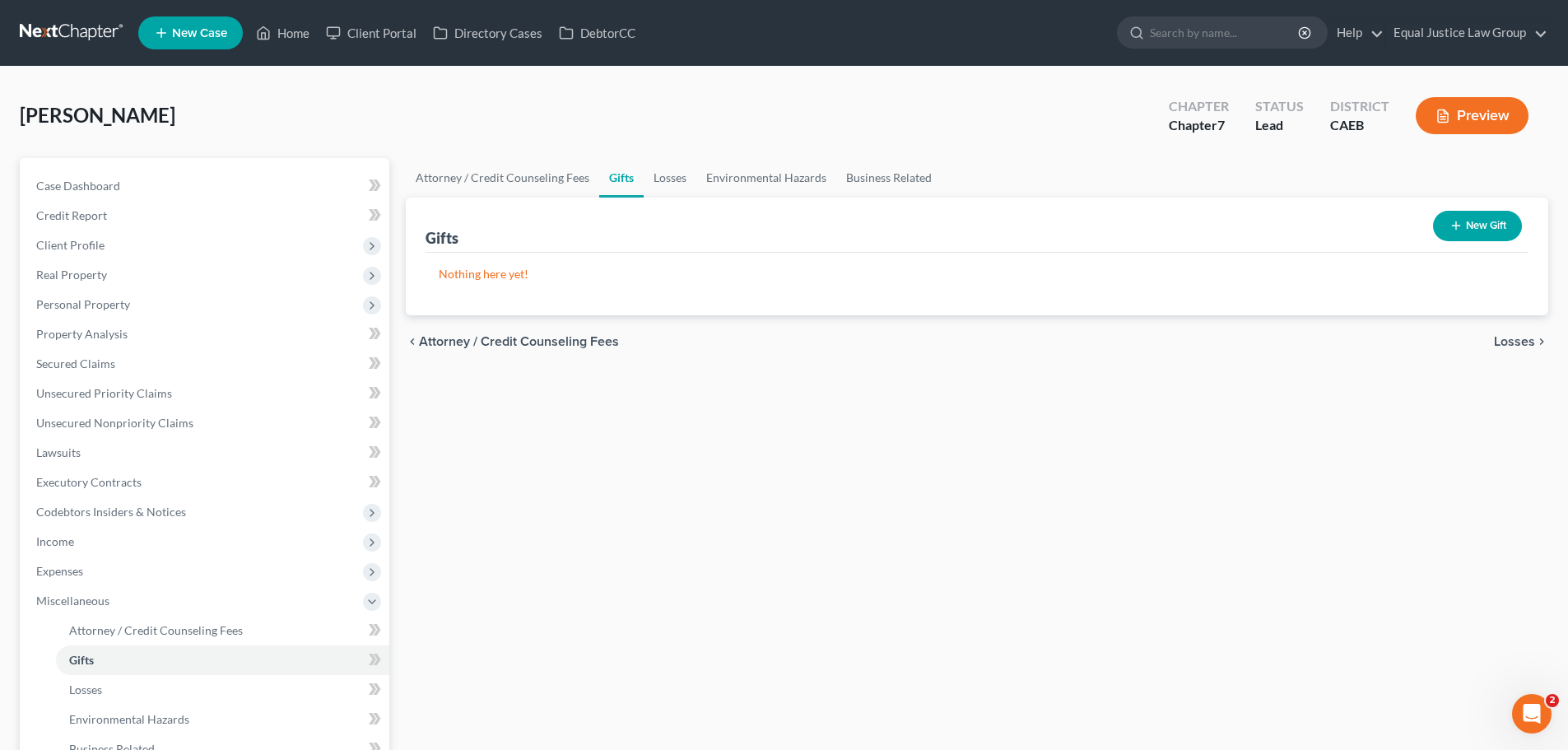
click at [1521, 342] on span "Losses" at bounding box center [1515, 341] width 42 height 13
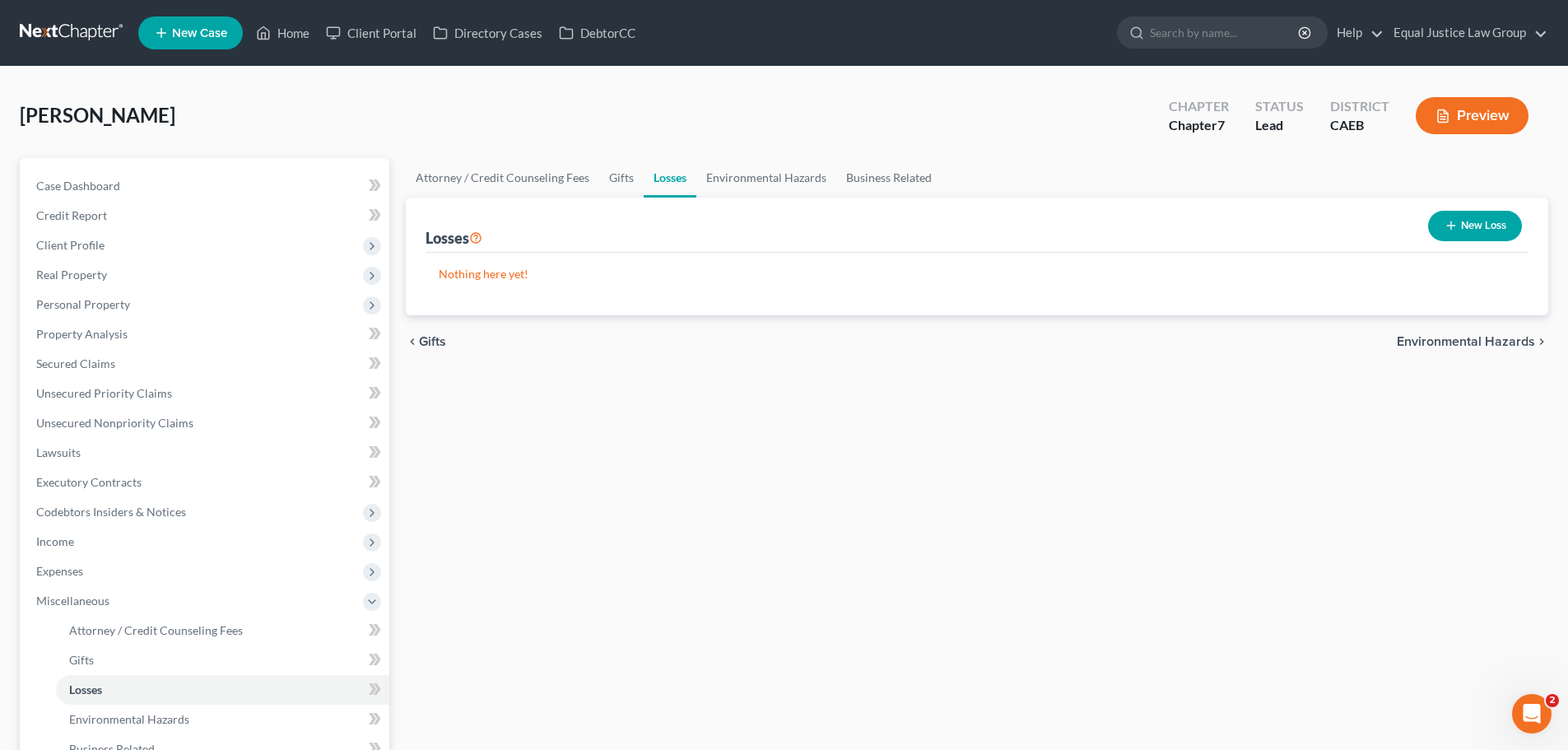
click at [1442, 338] on span "Environmental Hazards" at bounding box center [1466, 341] width 138 height 13
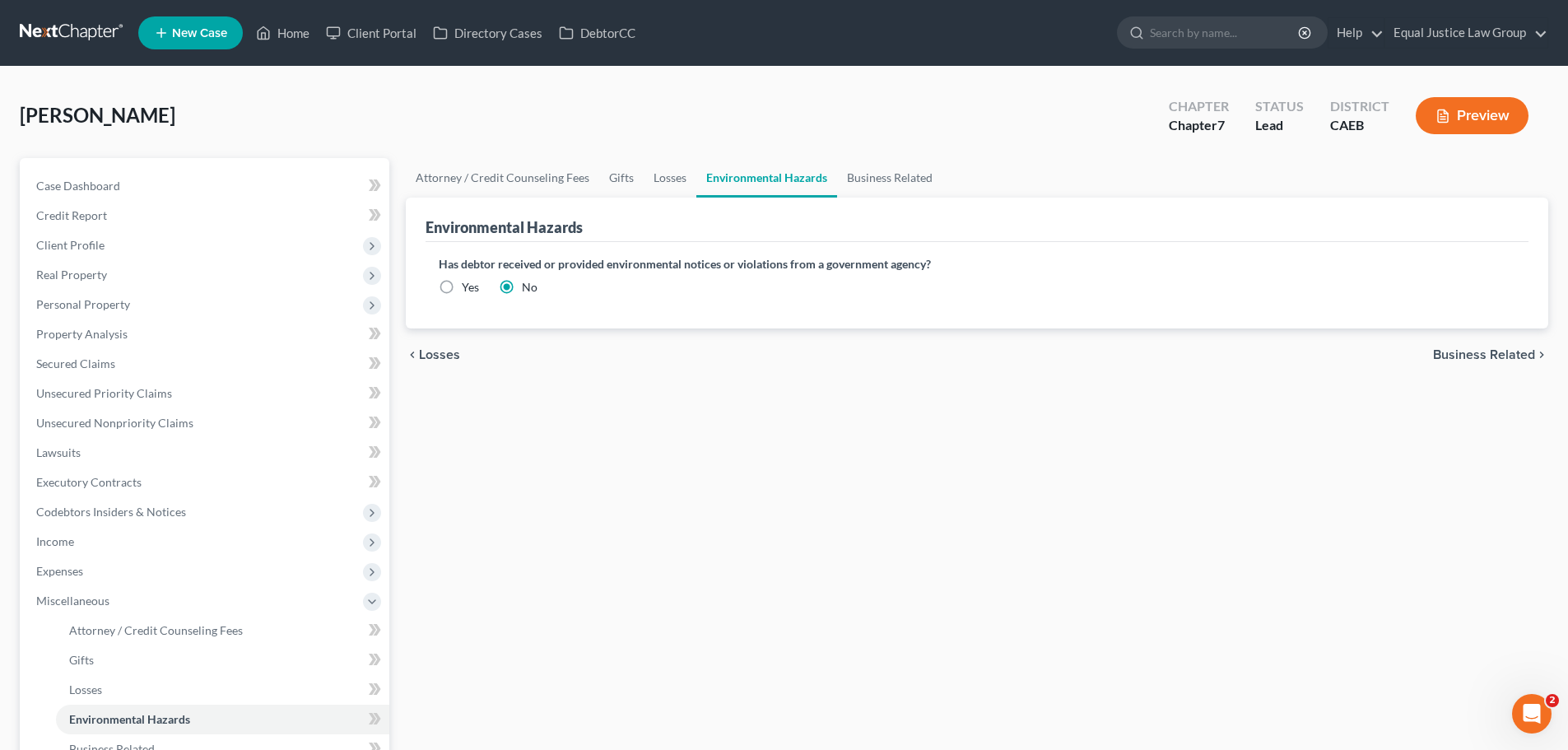
click at [1451, 350] on span "Business Related" at bounding box center [1484, 355] width 102 height 13
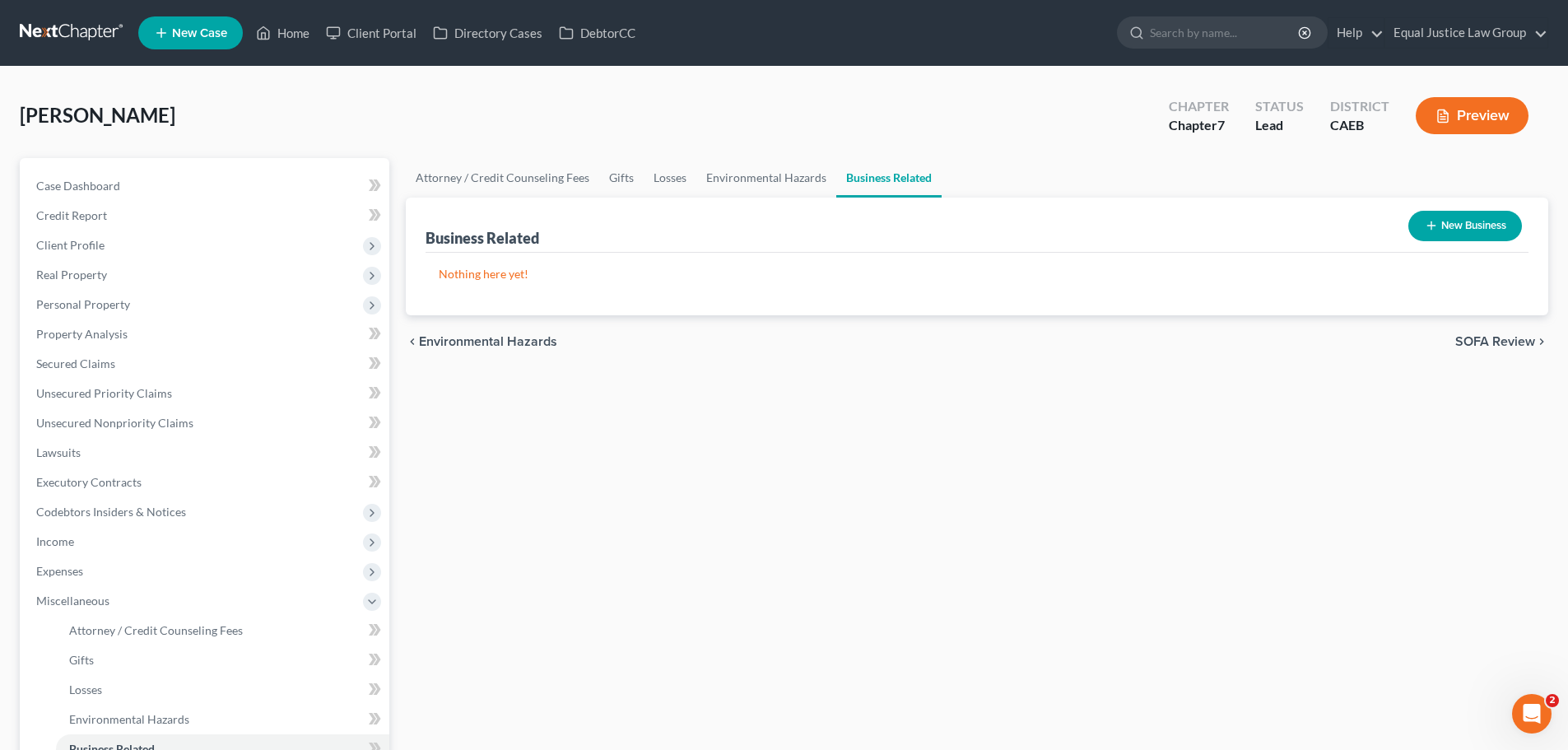
click at [1476, 344] on span "SOFA Review" at bounding box center [1495, 341] width 80 height 13
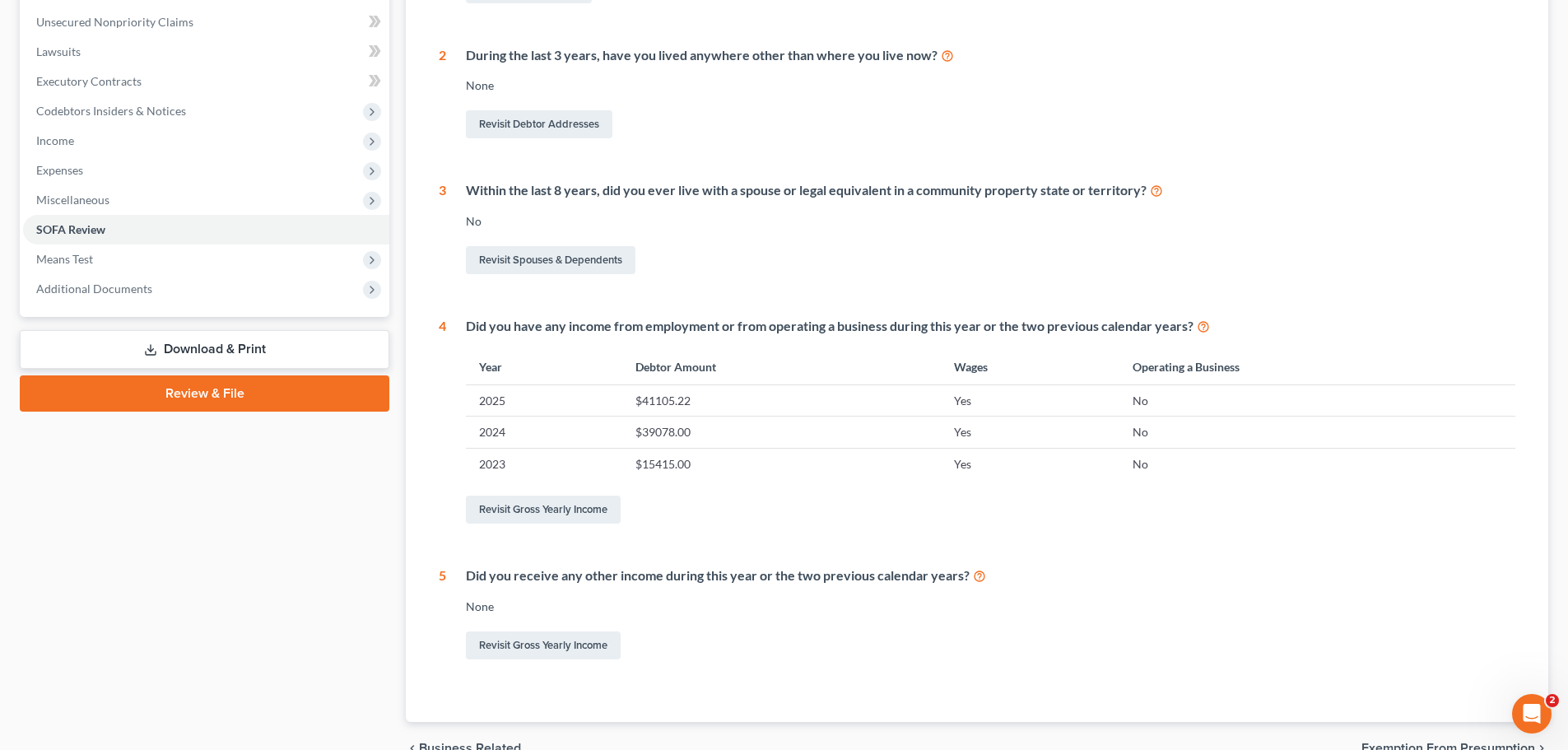
scroll to position [77, 0]
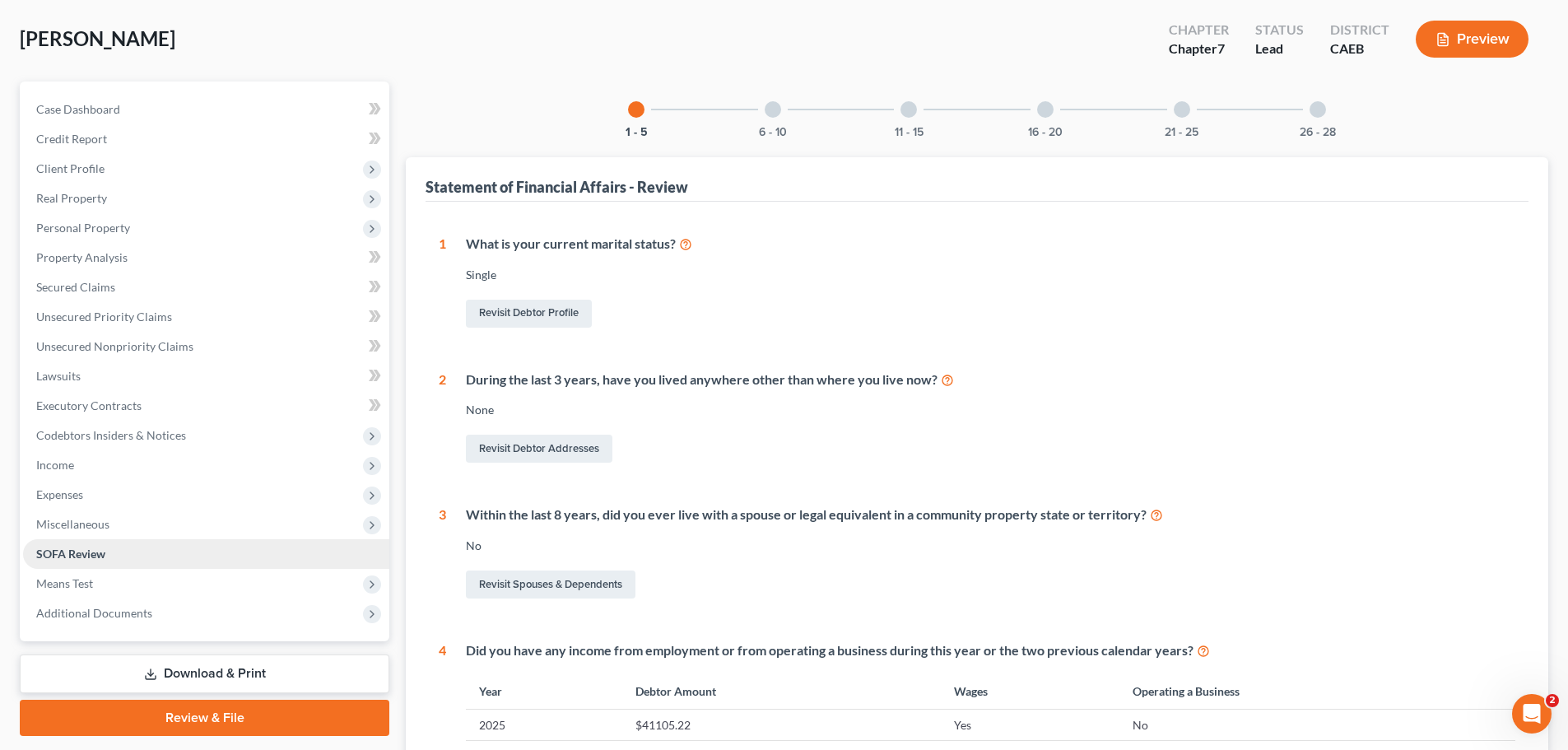
drag, startPoint x: 84, startPoint y: 578, endPoint x: 92, endPoint y: 567, distance: 13.6
click at [84, 578] on span "Means Test" at bounding box center [65, 583] width 57 height 14
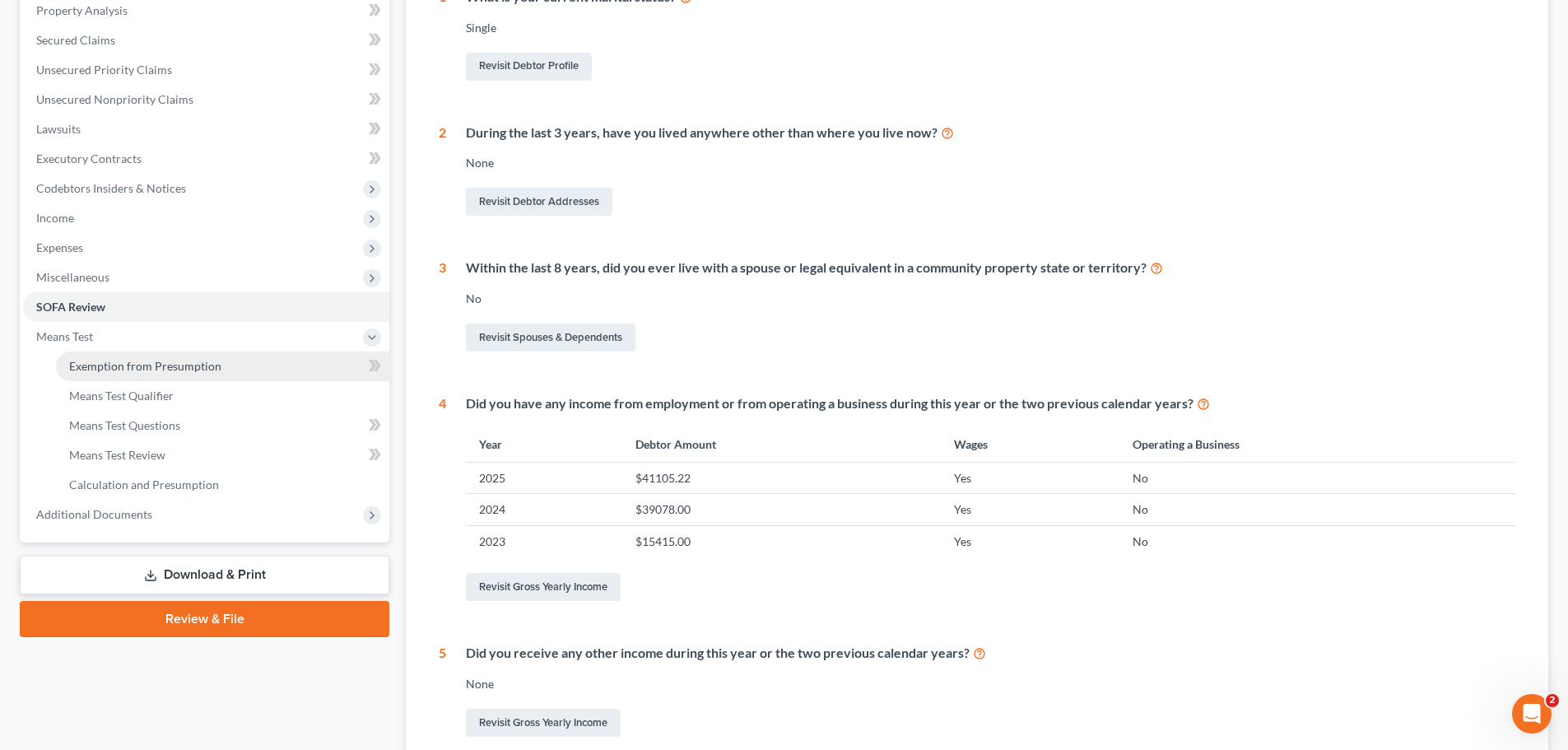
click at [181, 371] on span "Exemption from Presumption" at bounding box center [145, 366] width 152 height 14
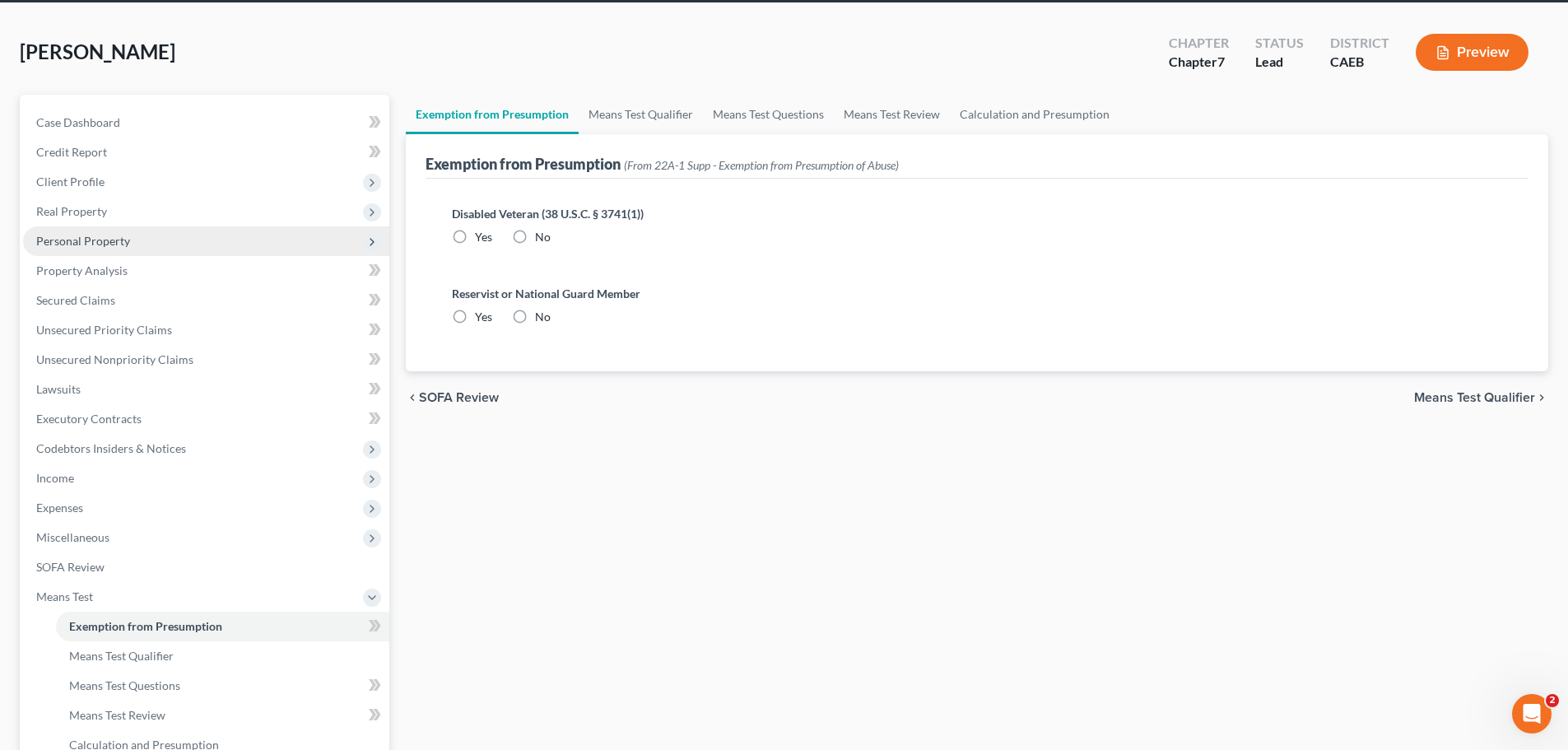
scroll to position [82, 0]
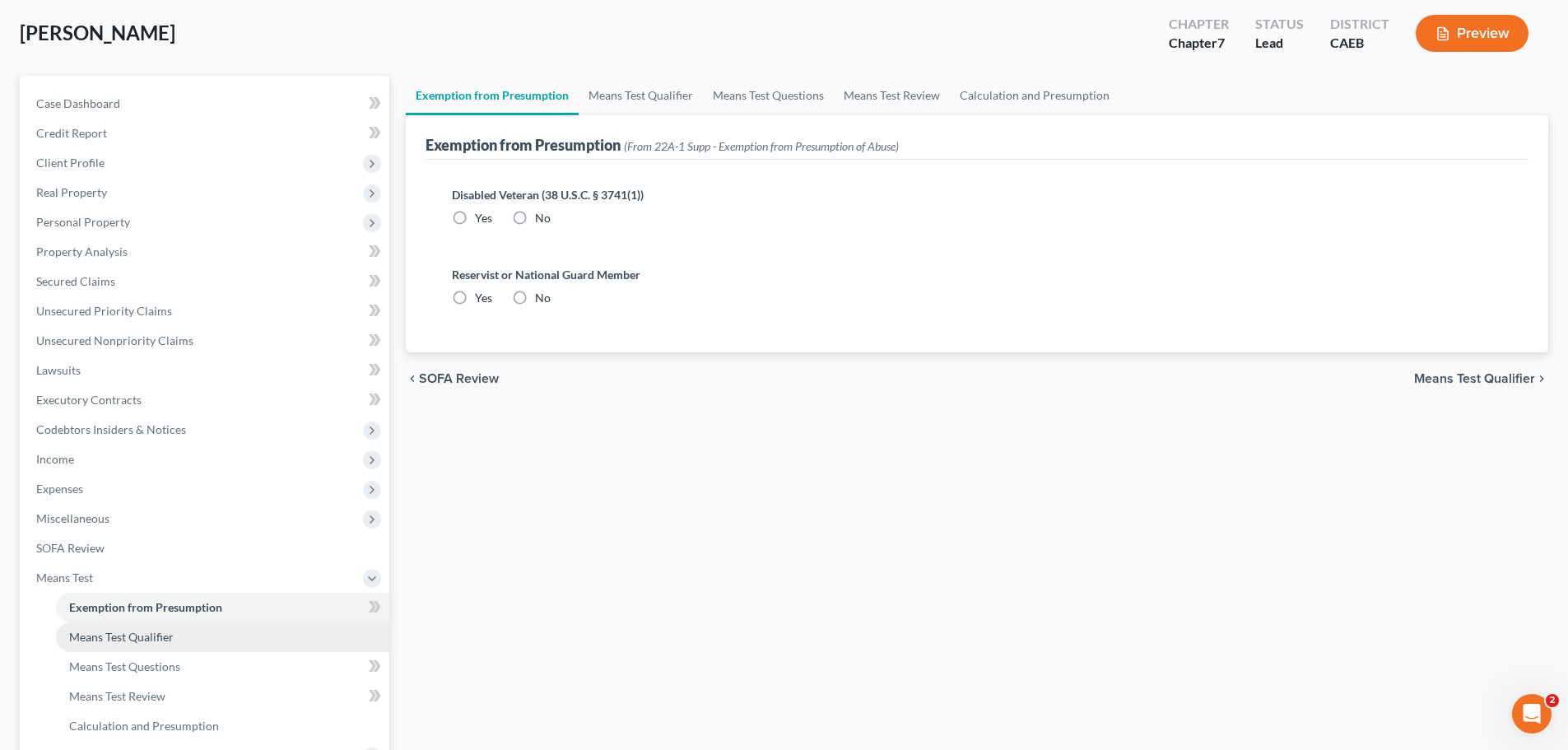
click at [129, 634] on span "Means Test Qualifier" at bounding box center [121, 637] width 104 height 14
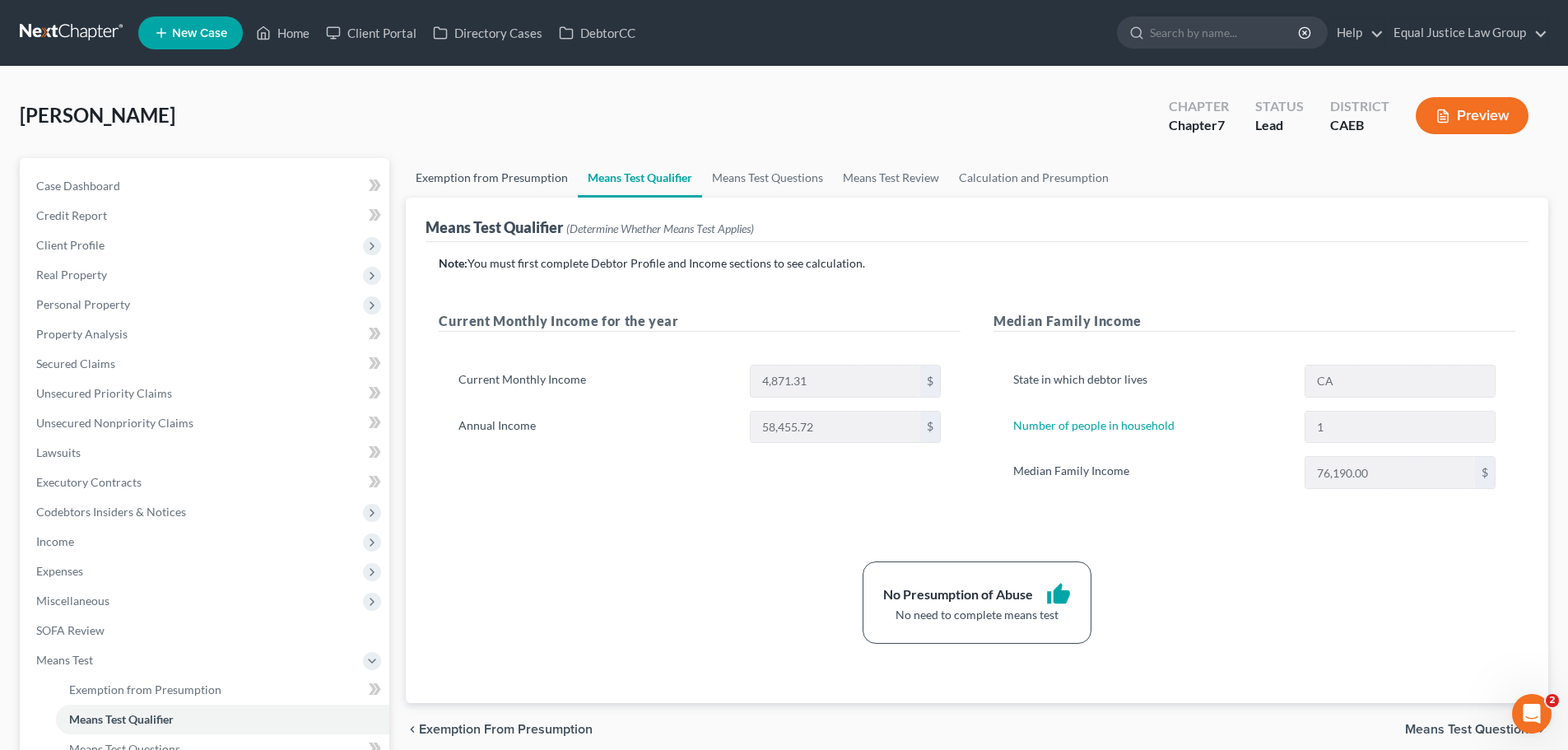
drag, startPoint x: 453, startPoint y: 188, endPoint x: 673, endPoint y: 188, distance: 220.0
click at [453, 188] on link "Exemption from Presumption" at bounding box center [492, 178] width 172 height 40
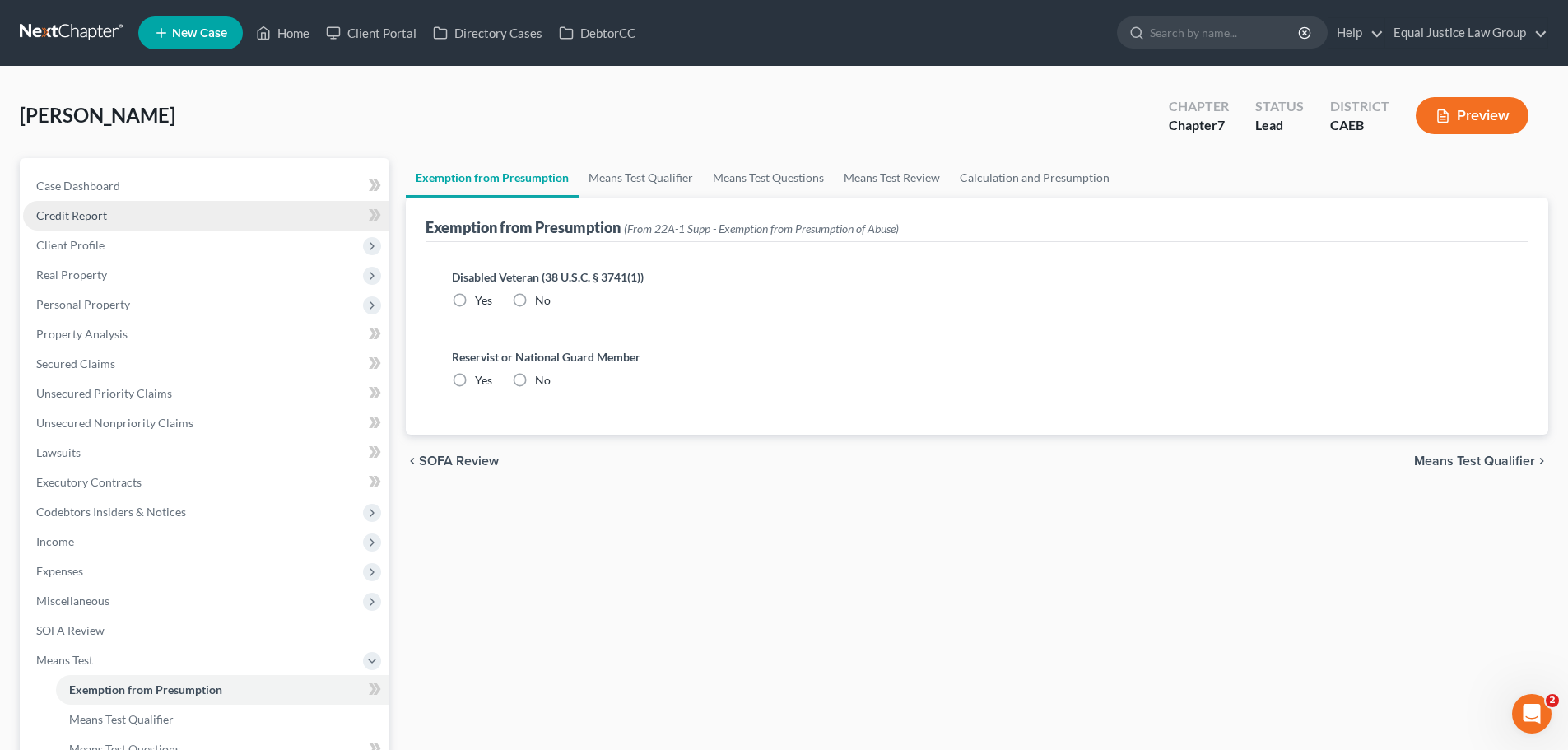
click at [93, 208] on span "Credit Report" at bounding box center [72, 215] width 71 height 14
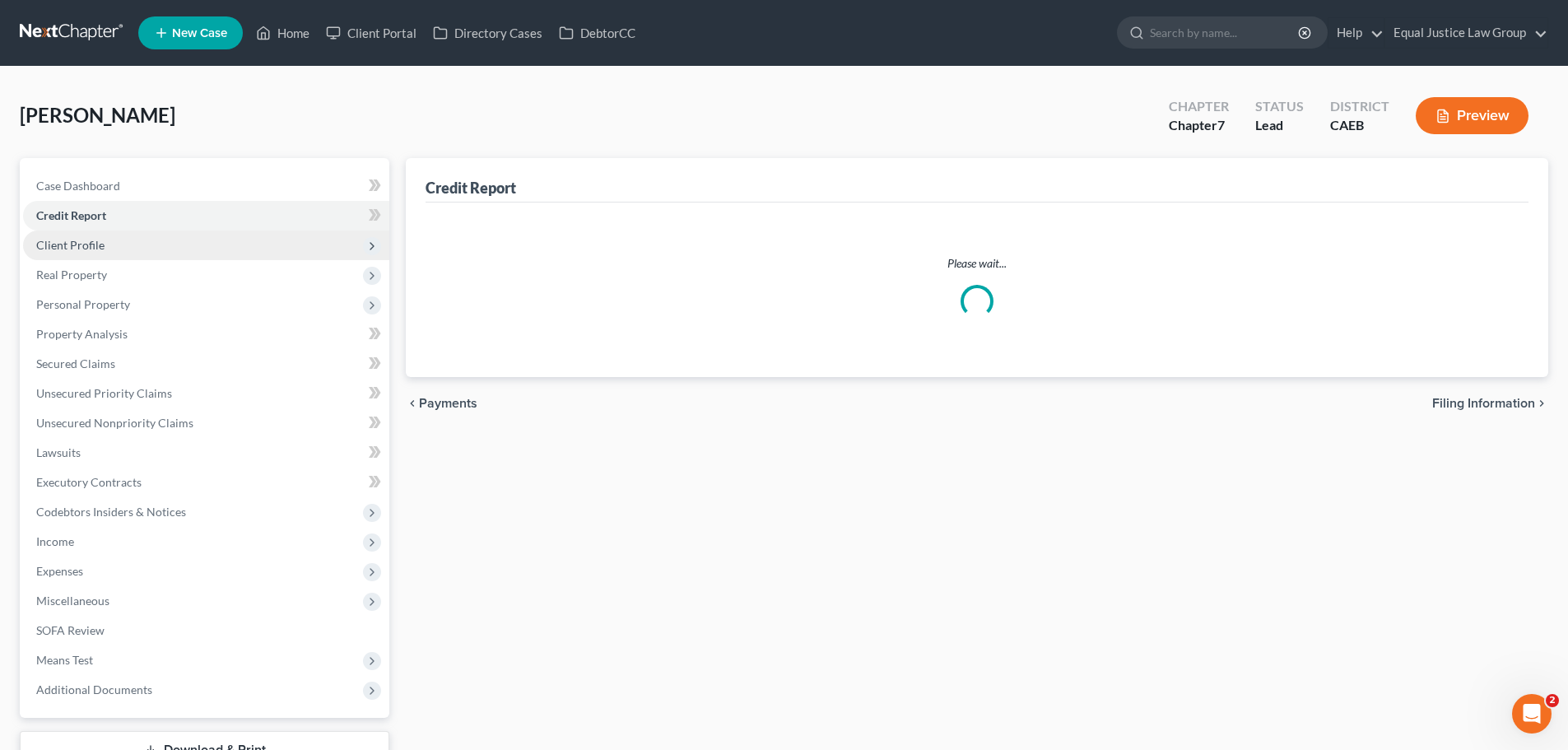
click at [96, 242] on span "Client Profile" at bounding box center [70, 245] width 68 height 14
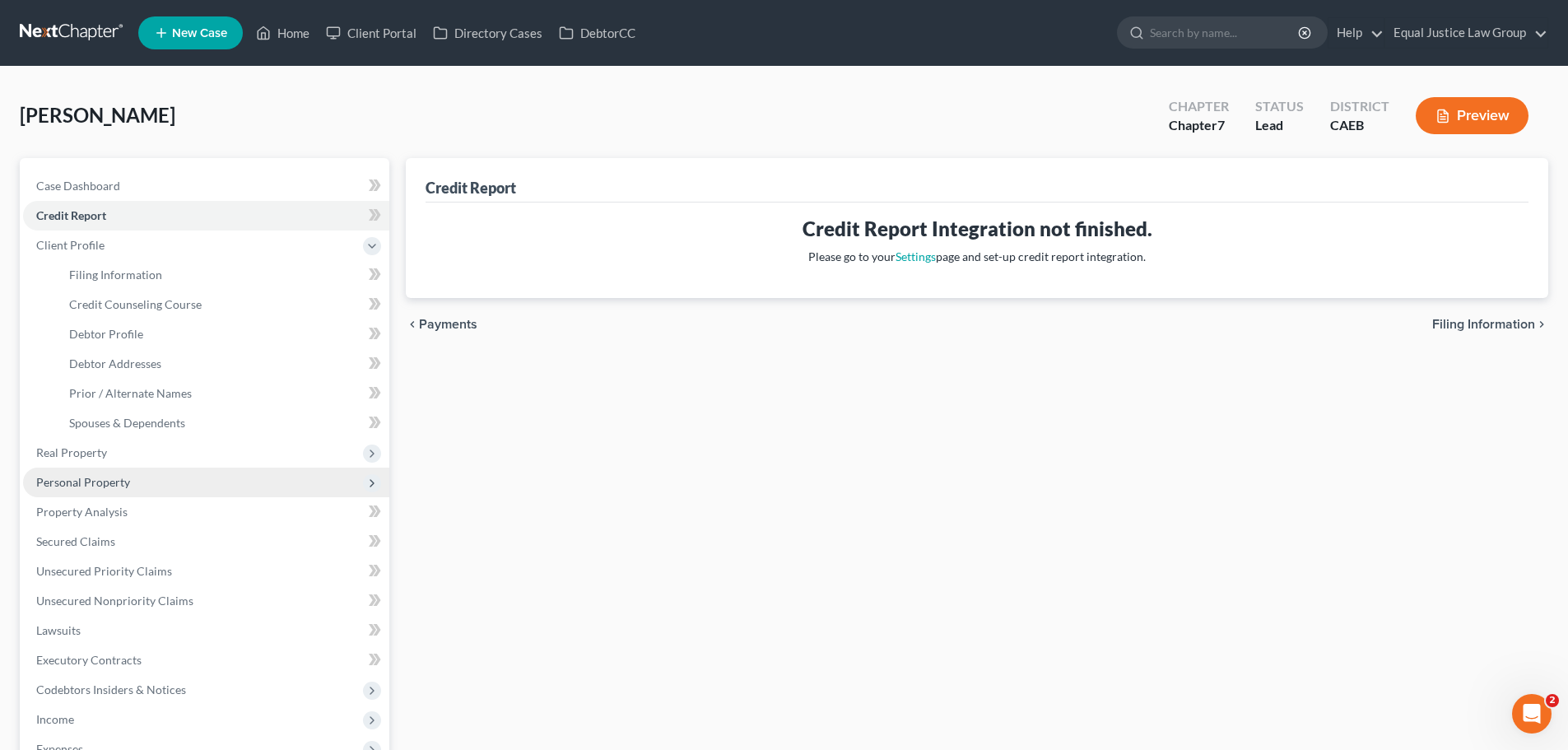
click at [99, 494] on span "Personal Property" at bounding box center [206, 481] width 366 height 29
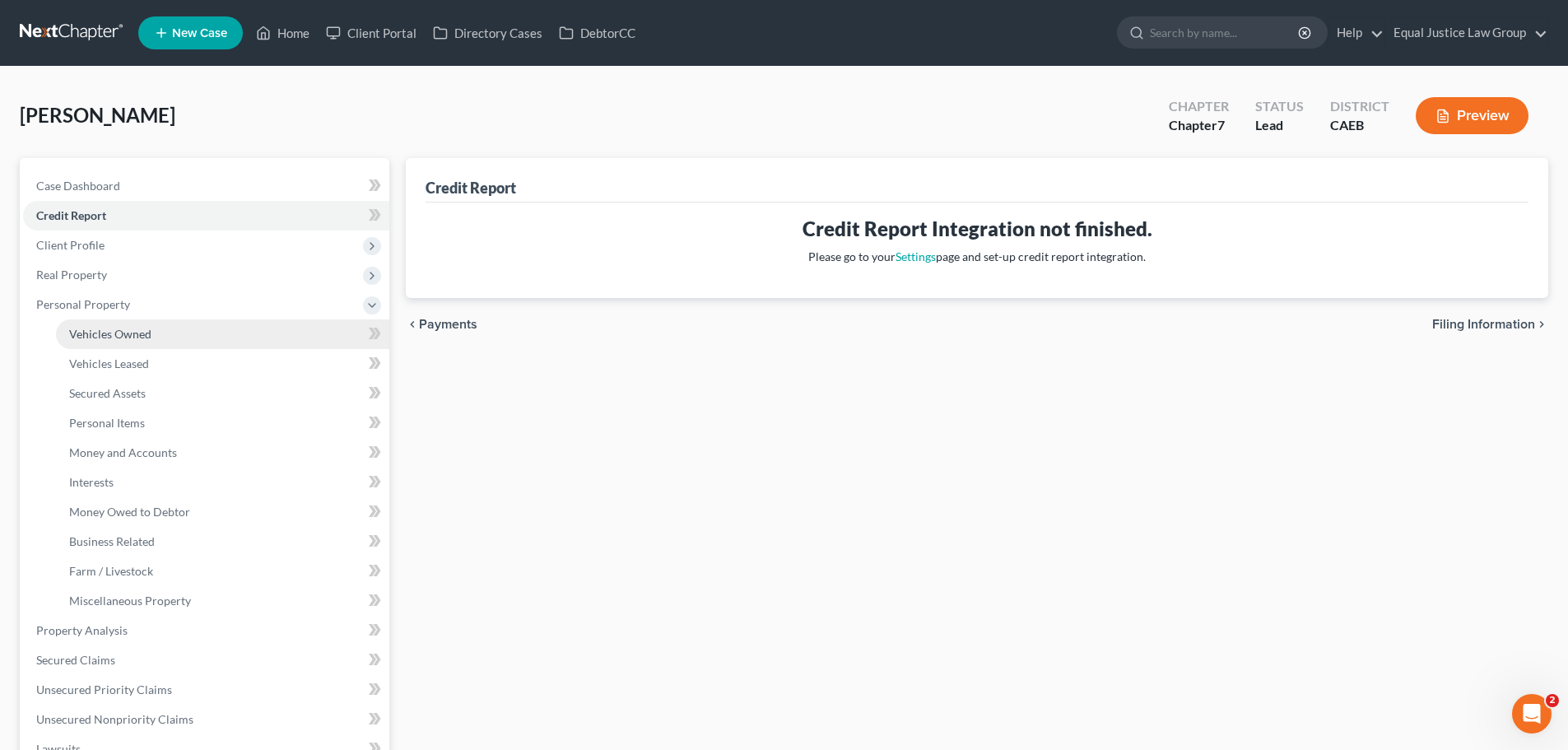
click at [112, 327] on span "Vehicles Owned" at bounding box center [110, 333] width 82 height 14
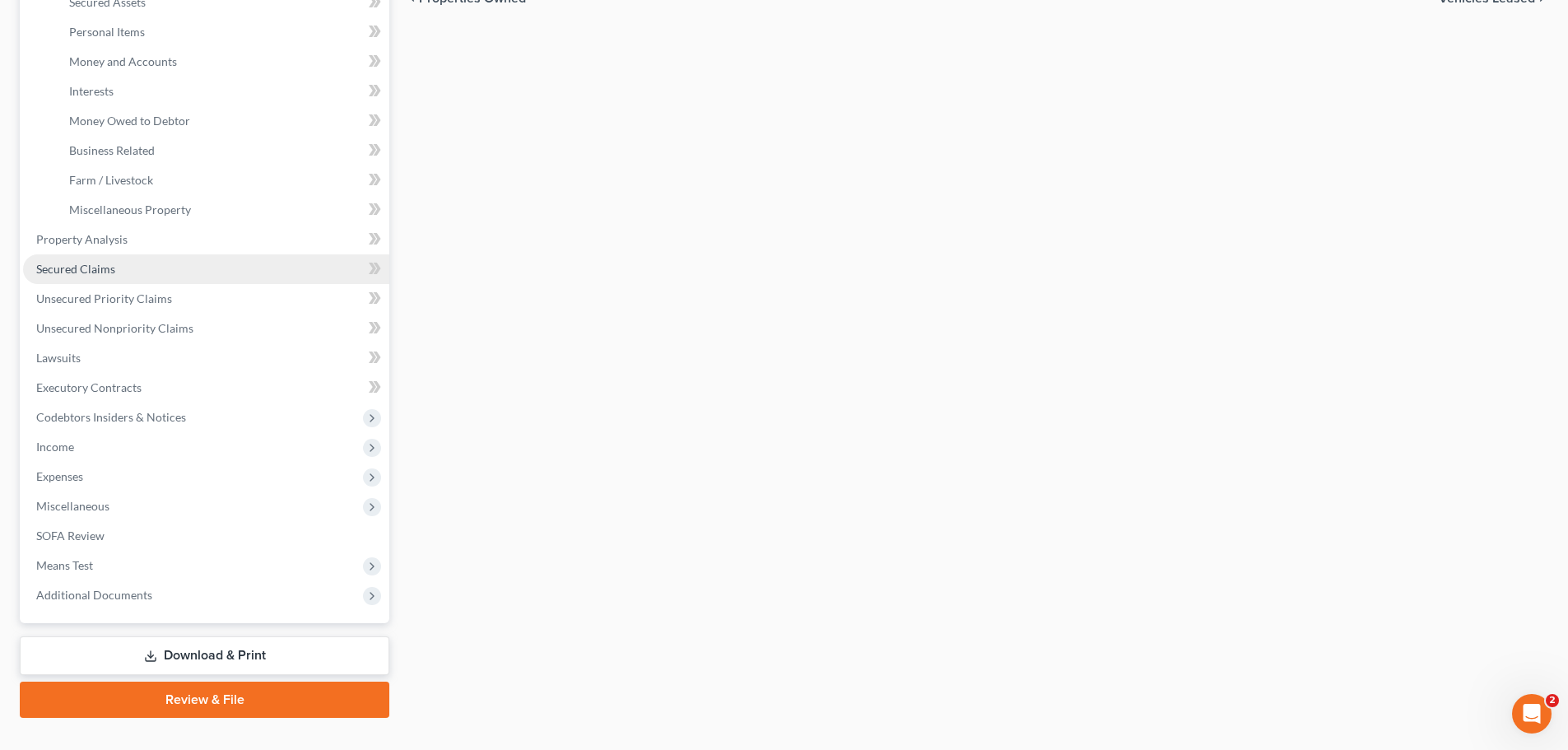
scroll to position [421, 0]
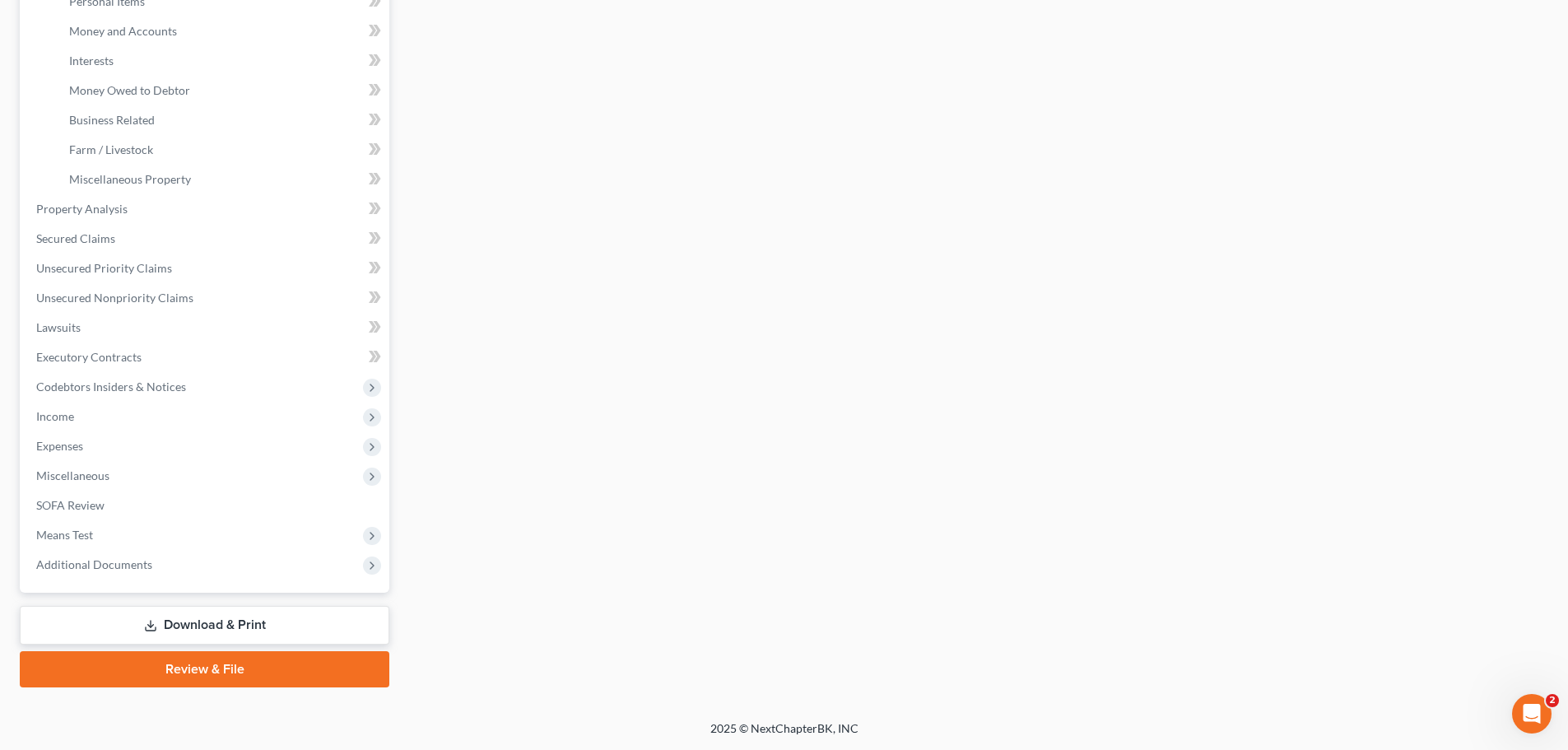
click at [250, 621] on link "Download & Print" at bounding box center [204, 625] width 370 height 39
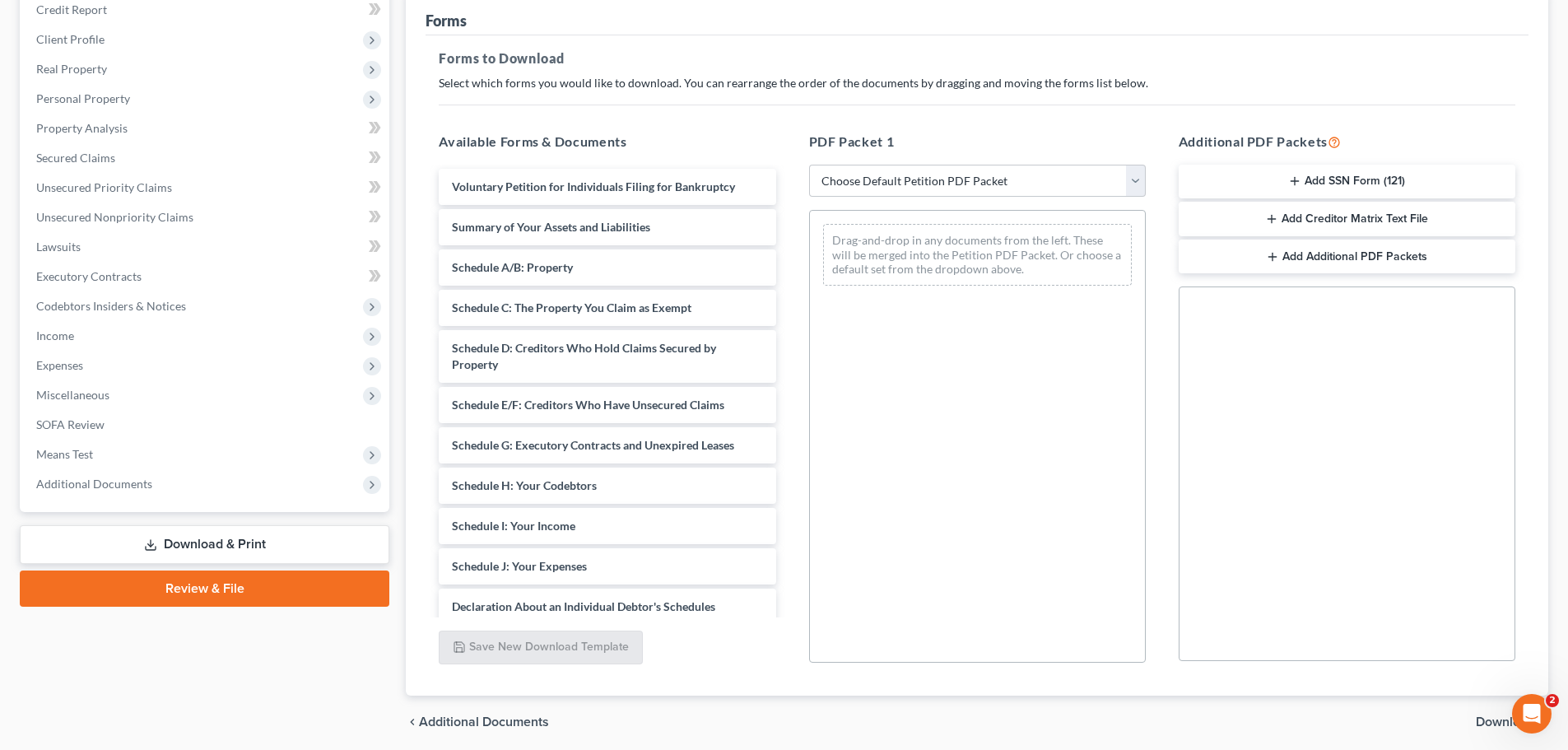
scroll to position [247, 0]
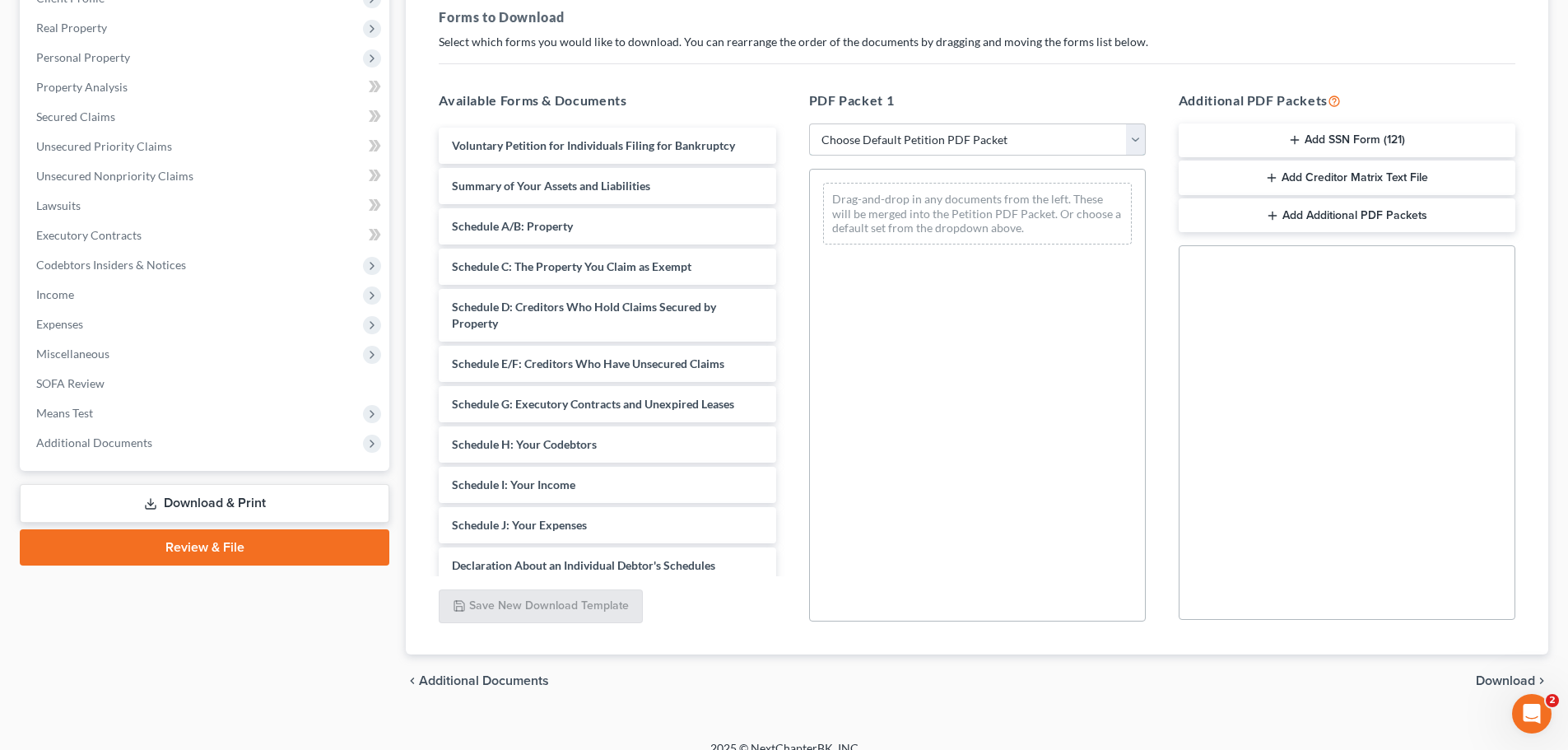
click at [1134, 136] on select "Choose Default Petition PDF Packet Complete Bankruptcy Petition (all forms and …" at bounding box center [977, 140] width 336 height 33
select select "9"
click at [809, 124] on select "Choose Default Petition PDF Packet Complete Bankruptcy Petition (all forms and …" at bounding box center [977, 140] width 336 height 33
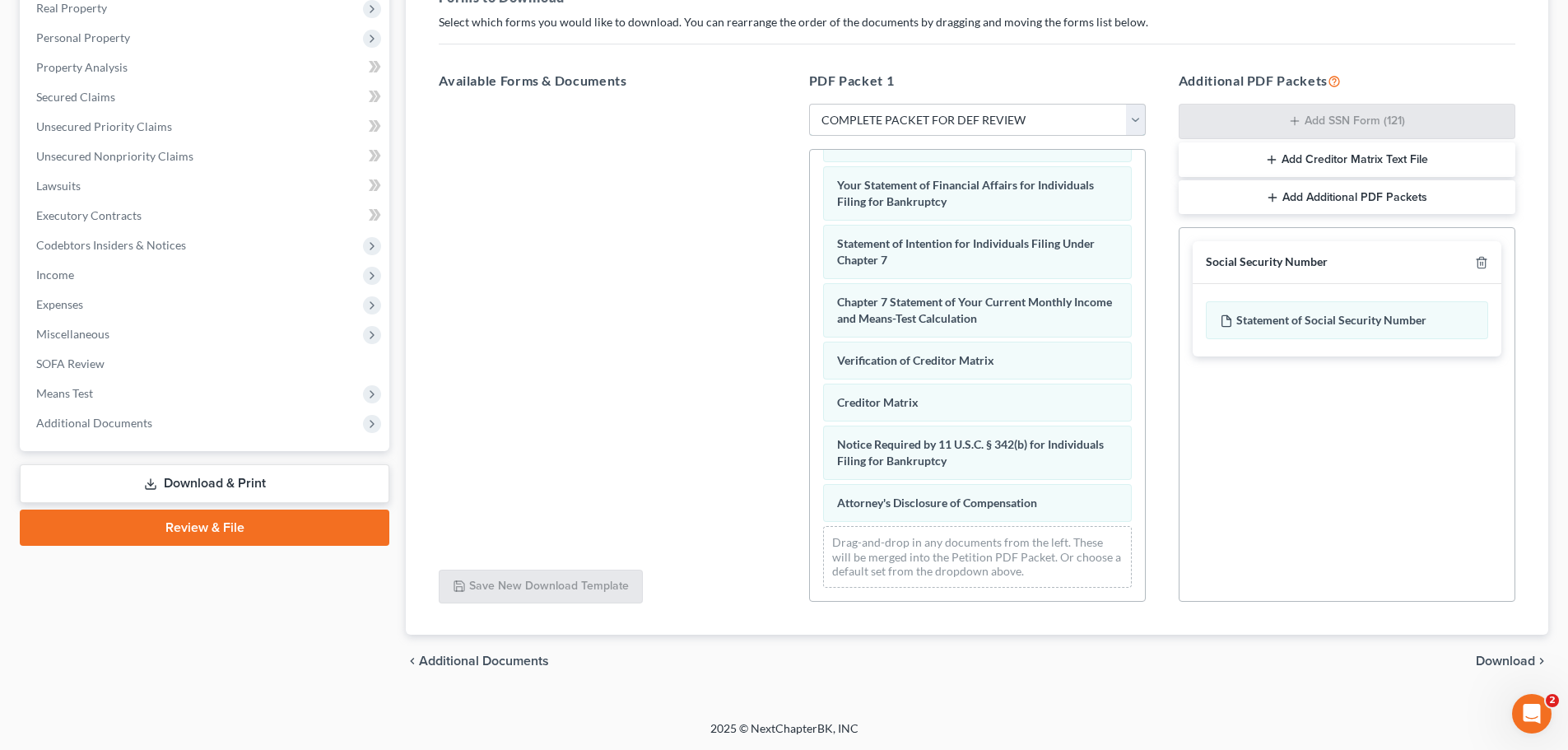
scroll to position [524, 0]
click at [1487, 655] on span "Download" at bounding box center [1505, 661] width 59 height 13
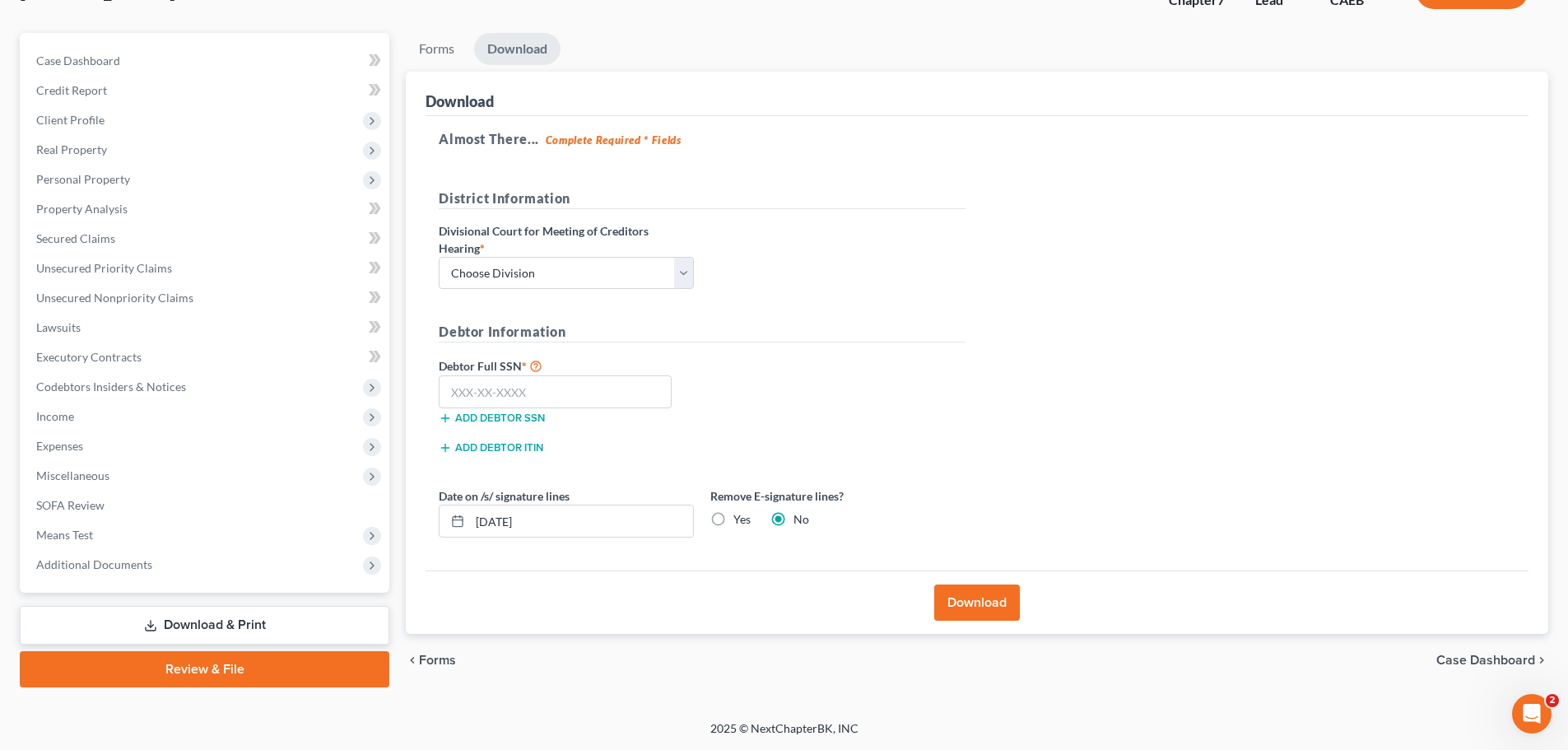
scroll to position [125, 0]
click at [677, 263] on select "Choose Division Fresno Modesto [GEOGRAPHIC_DATA]" at bounding box center [566, 272] width 255 height 33
select select "2"
click at [439, 256] on select "Choose Division Fresno Modesto [GEOGRAPHIC_DATA]" at bounding box center [566, 272] width 255 height 33
click at [788, 325] on h5 "Debtor Information" at bounding box center [702, 332] width 527 height 20
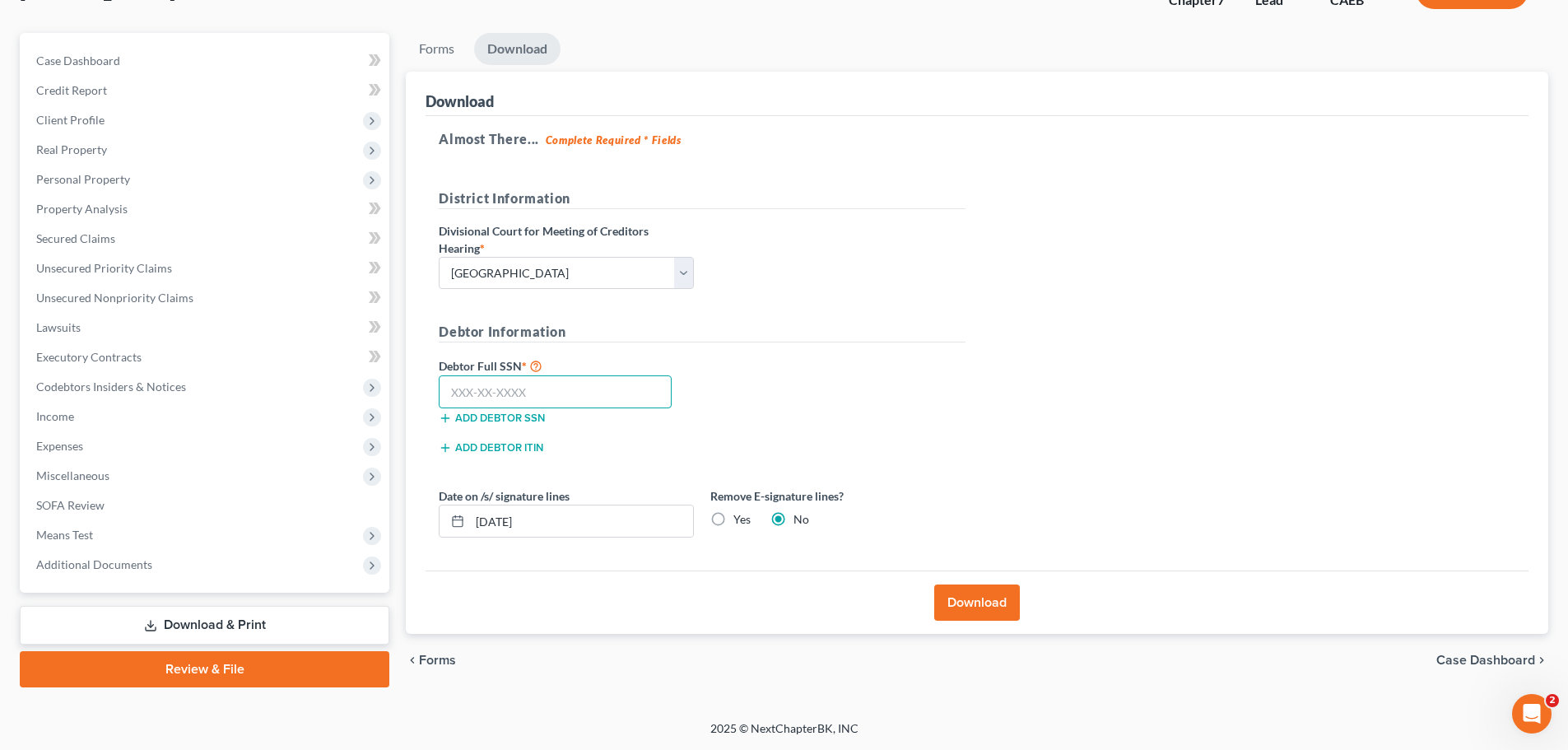
click at [474, 387] on input "text" at bounding box center [555, 391] width 233 height 33
type input "559-53-6103"
drag, startPoint x: 930, startPoint y: 364, endPoint x: 842, endPoint y: 416, distance: 102.2
click at [930, 364] on div "Debtor Full SSN * 559-53-6103 Add debtor SSN" at bounding box center [703, 396] width 543 height 82
click at [973, 593] on button "Download" at bounding box center [977, 602] width 86 height 36
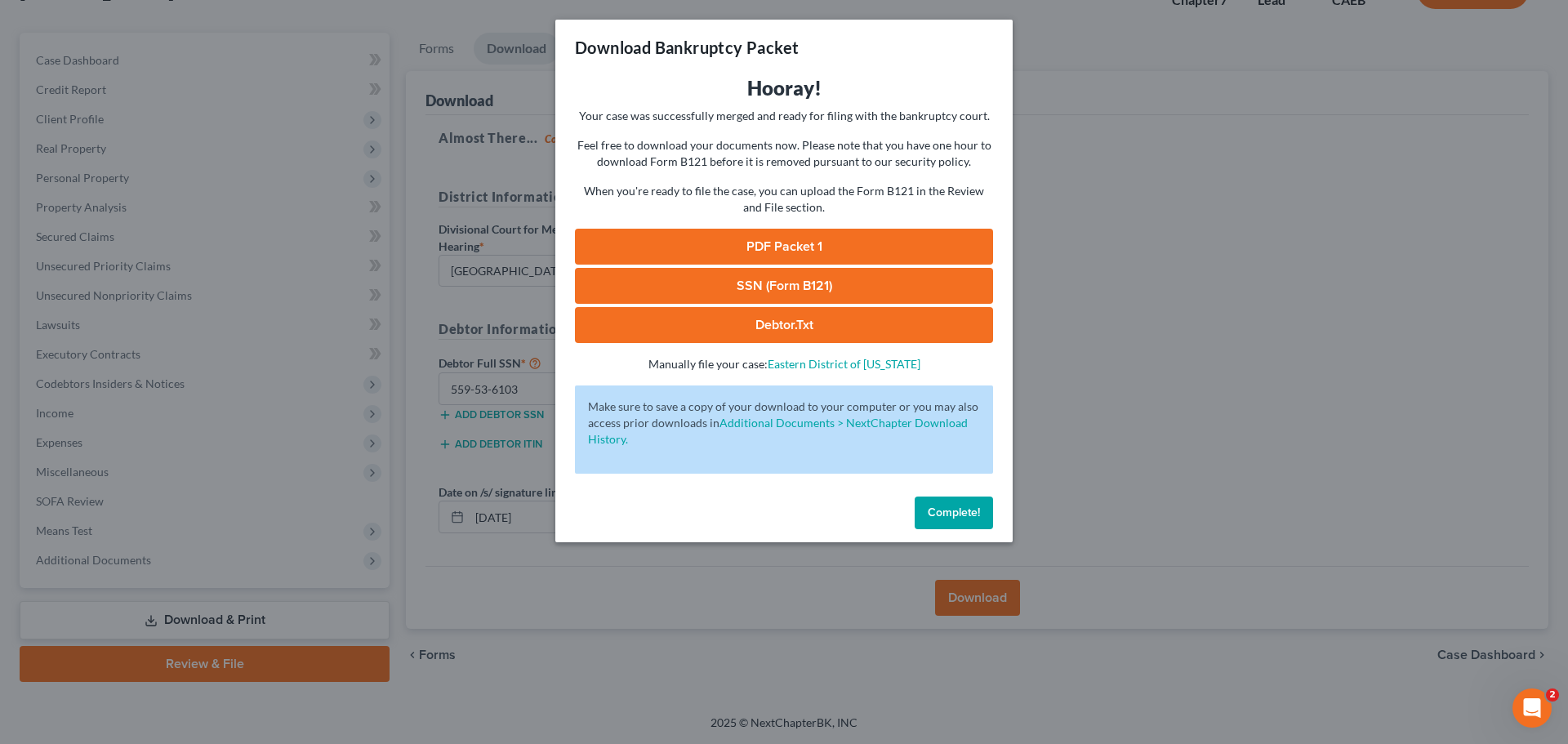
click at [1255, 436] on div "Download Bankruptcy Packet Hooray! Your case was successfully merged and ready …" at bounding box center [784, 372] width 1568 height 744
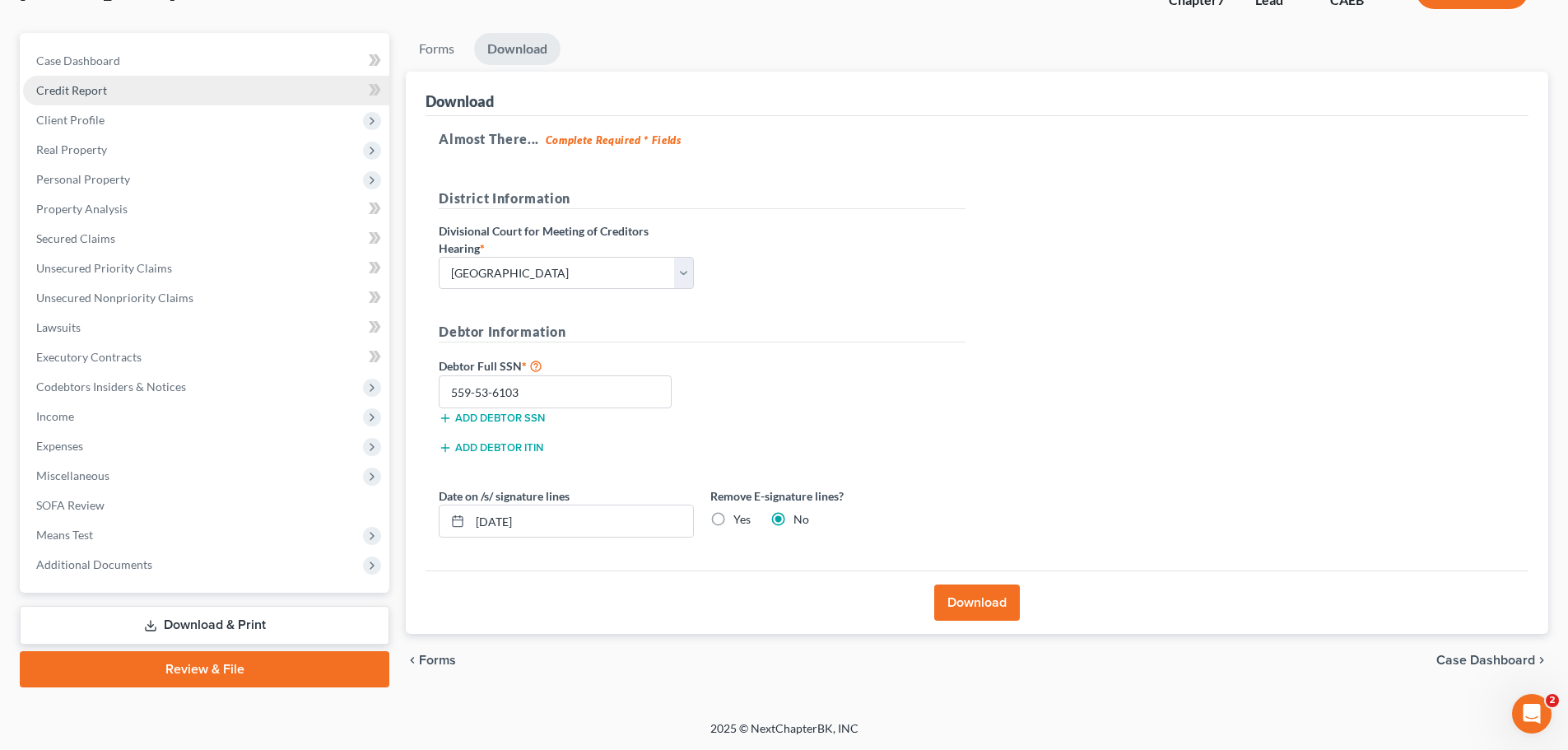
click at [91, 90] on span "Credit Report" at bounding box center [72, 90] width 71 height 14
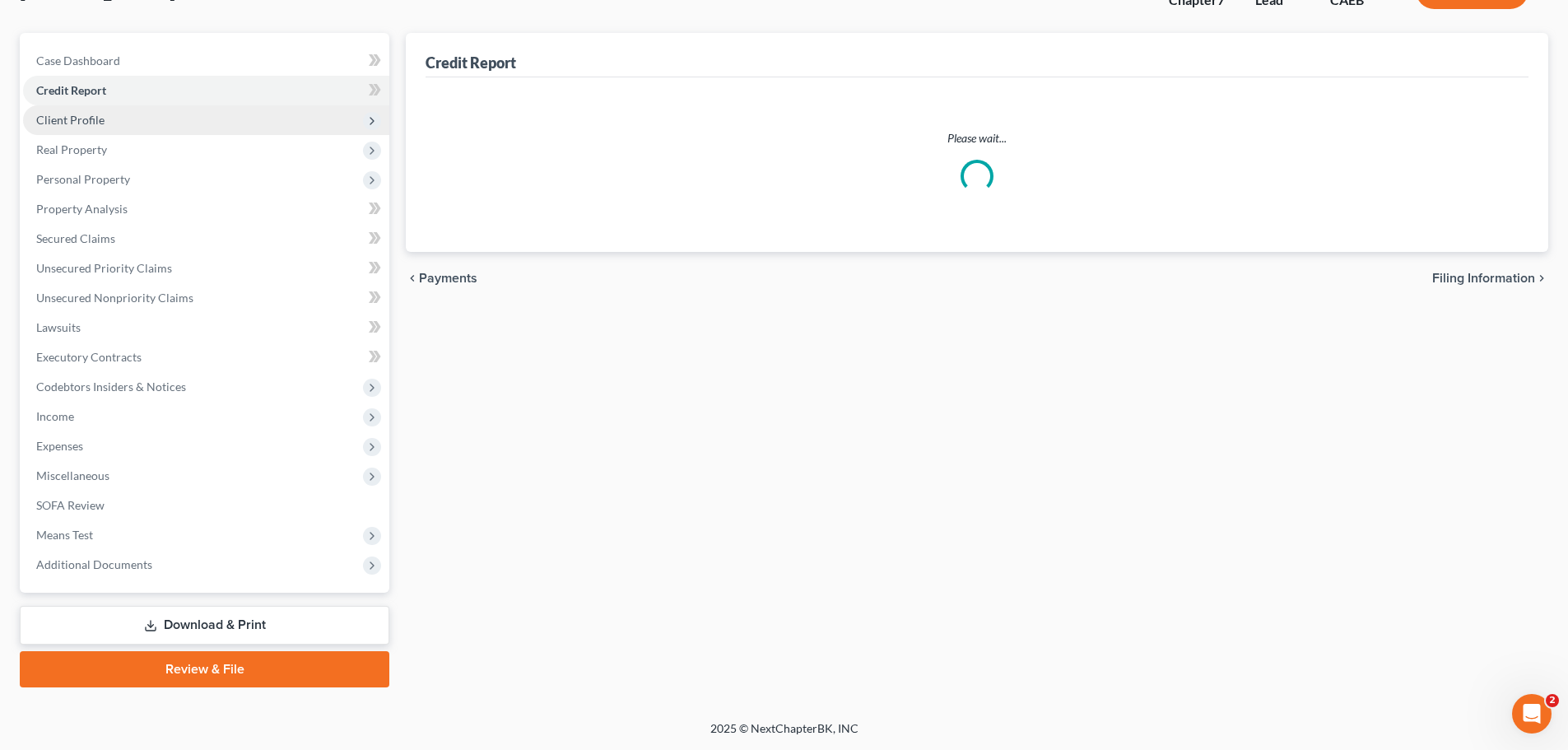
scroll to position [123, 0]
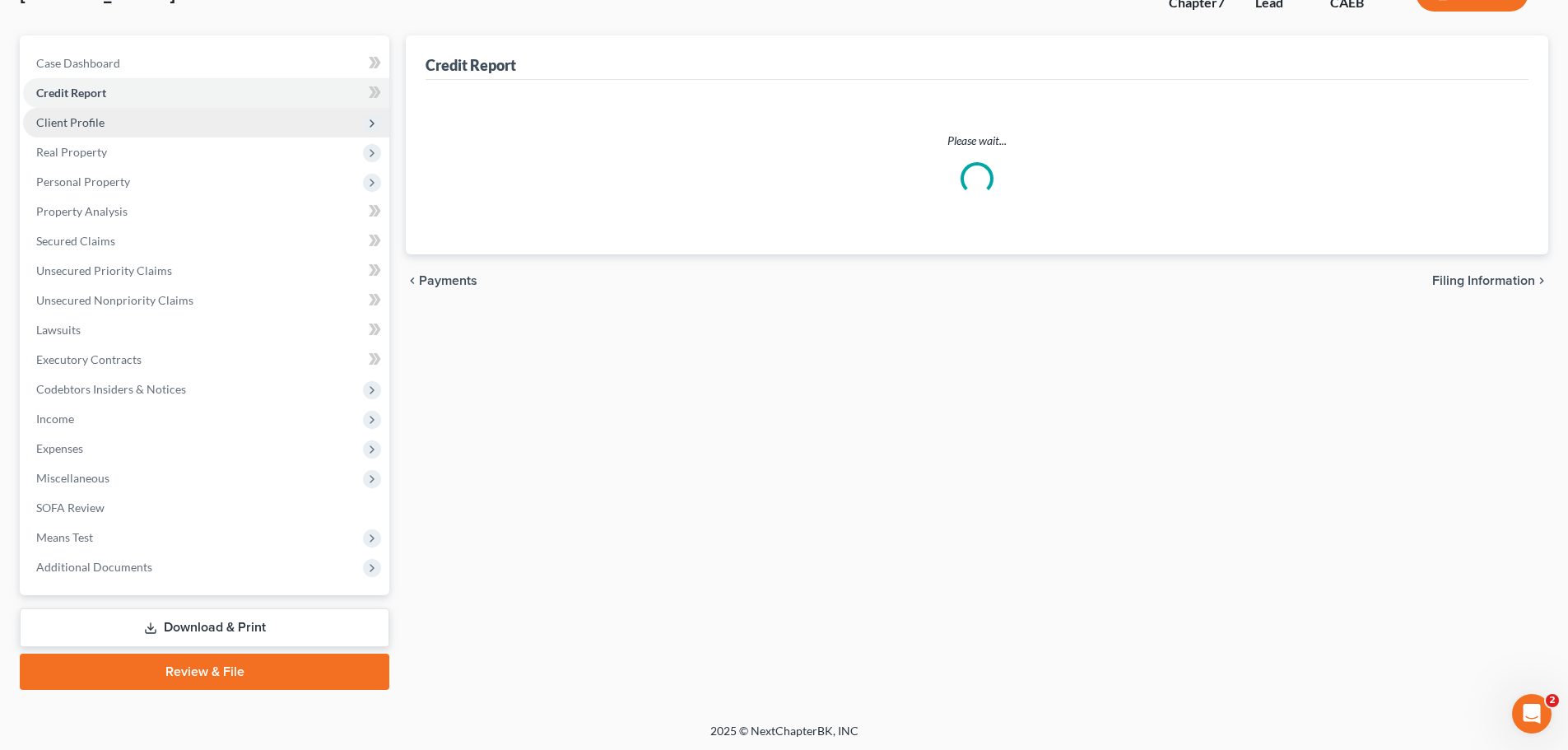
click at [89, 120] on span "Client Profile" at bounding box center [206, 122] width 366 height 29
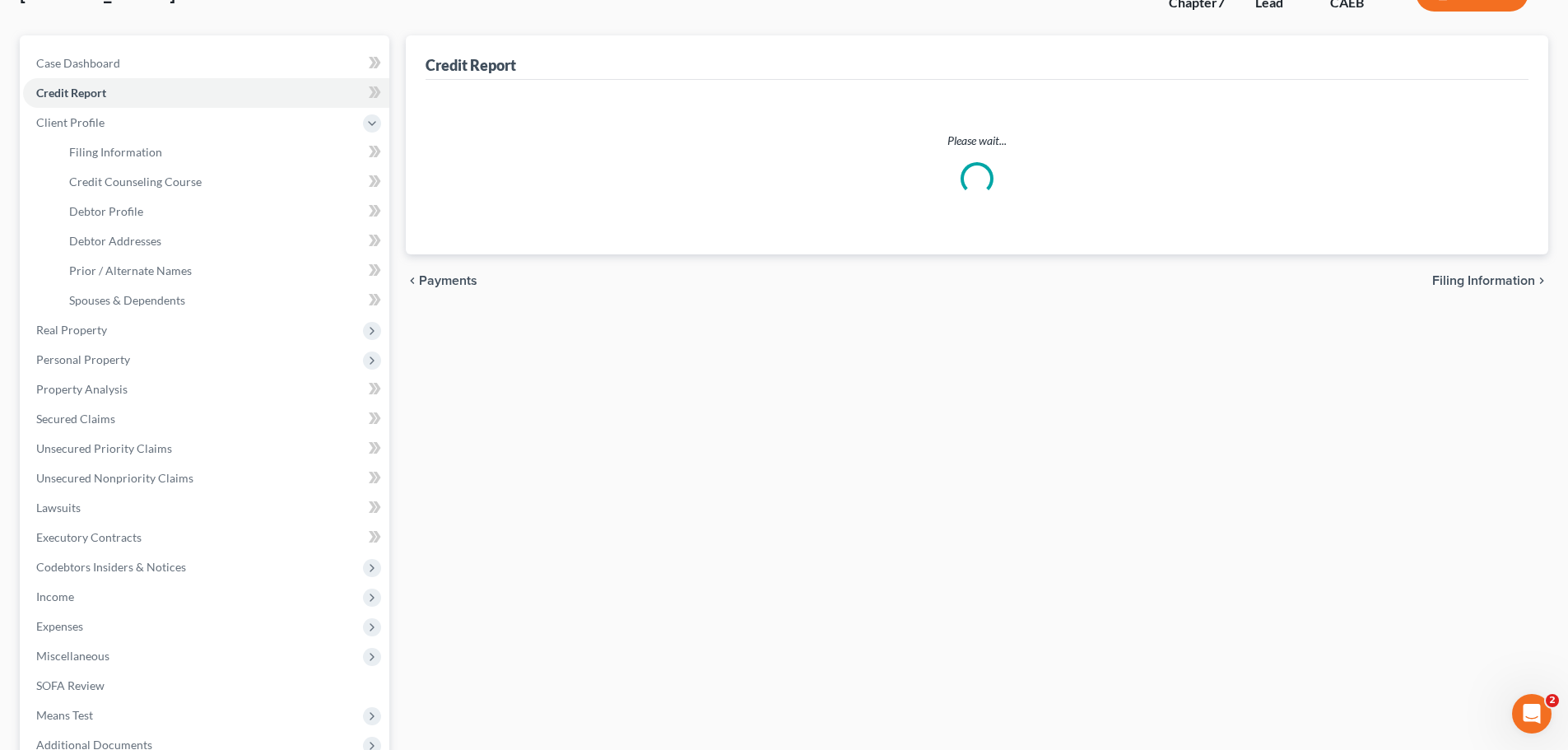
scroll to position [0, 0]
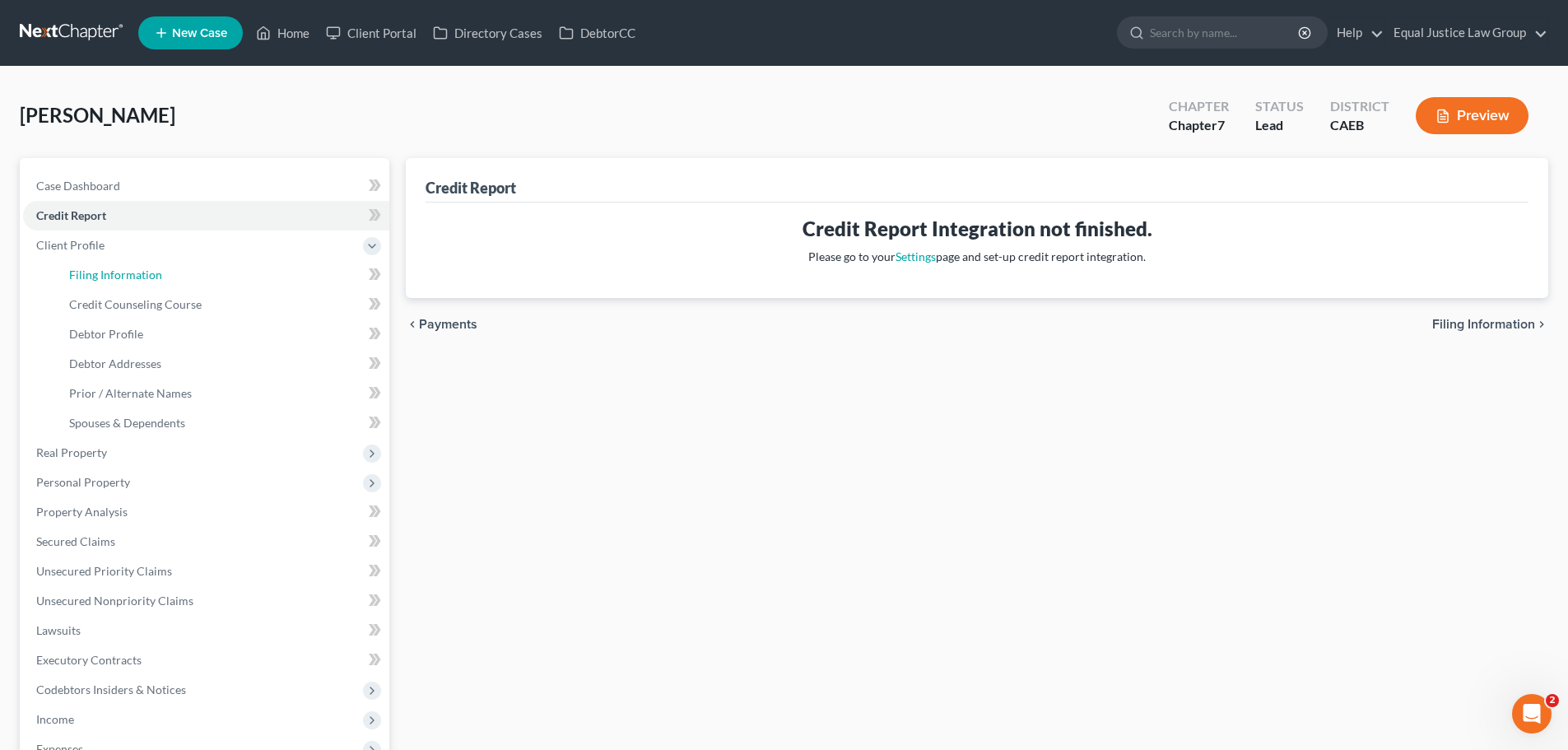
click at [155, 276] on span "Filing Information" at bounding box center [115, 274] width 93 height 14
select select "1"
select select "0"
select select "8"
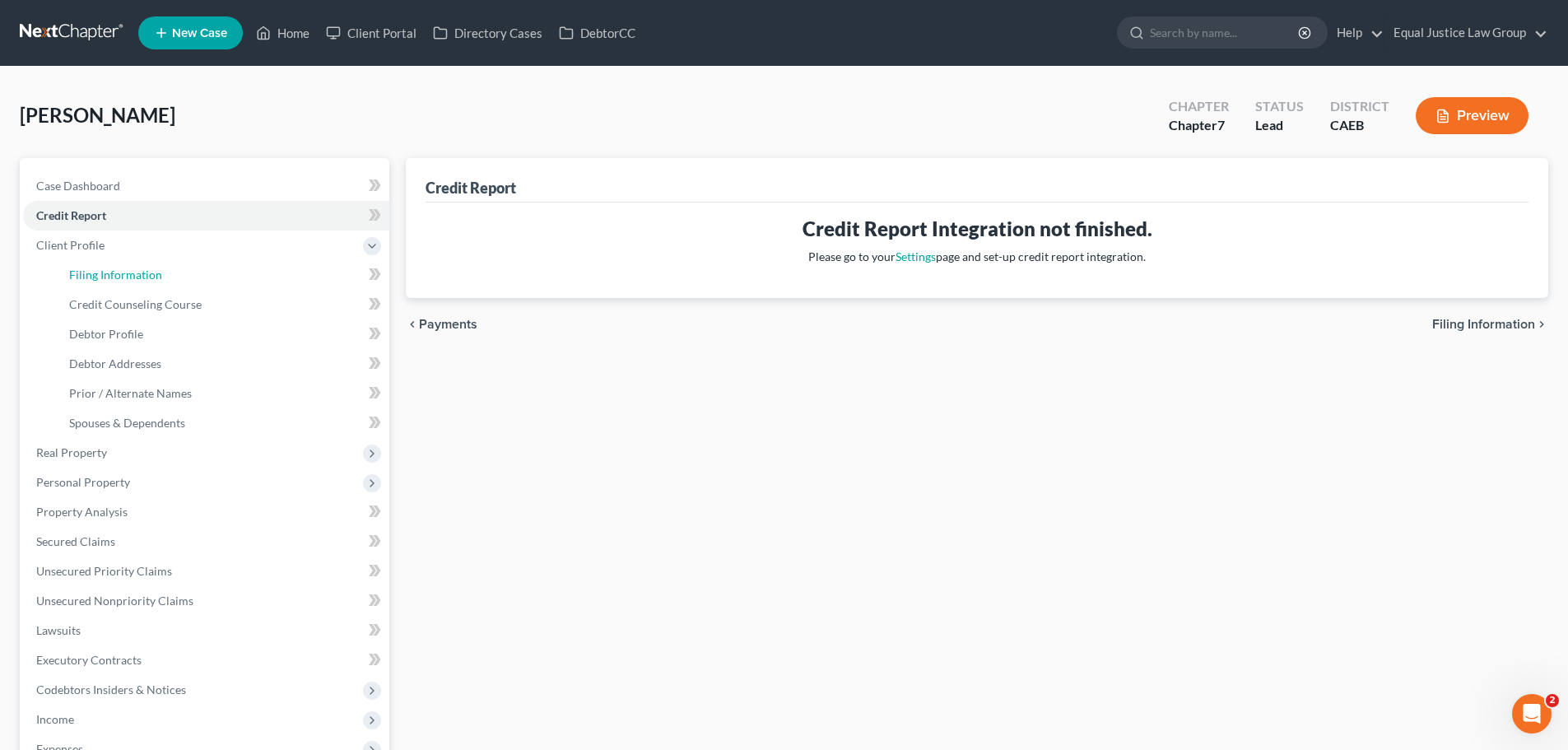
select select "0"
select select "4"
select select "1"
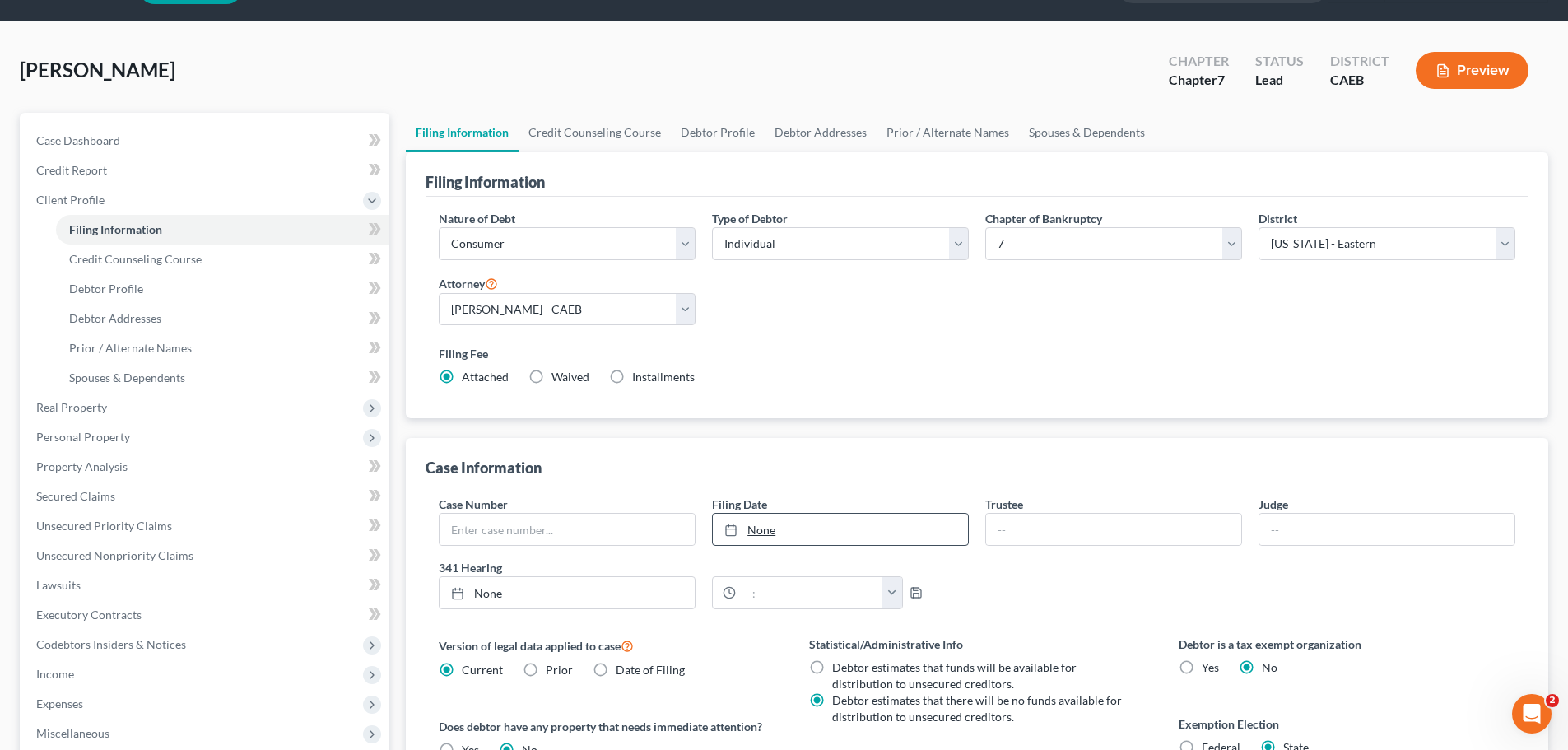
scroll to position [165, 0]
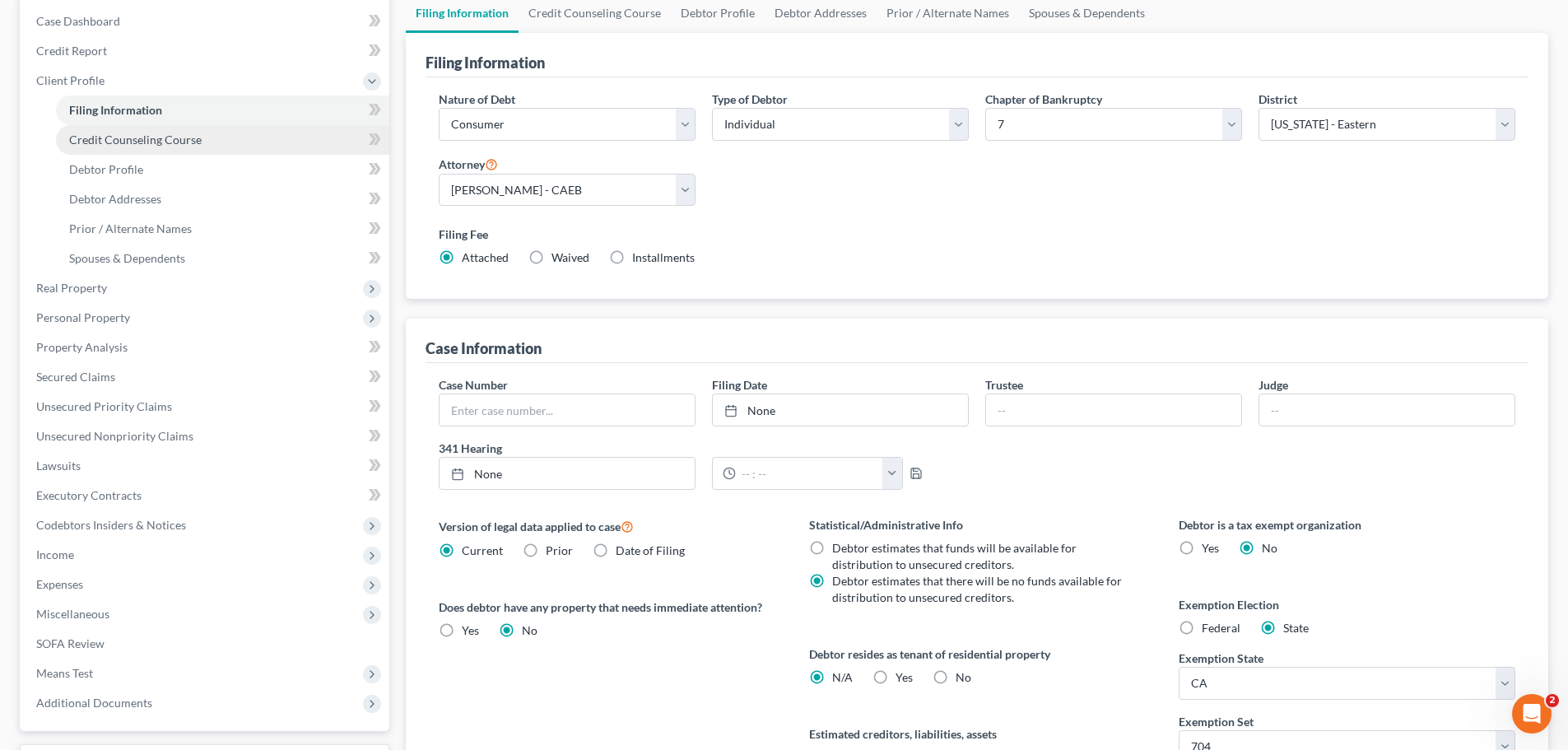
click at [127, 140] on span "Credit Counseling Course" at bounding box center [135, 140] width 133 height 14
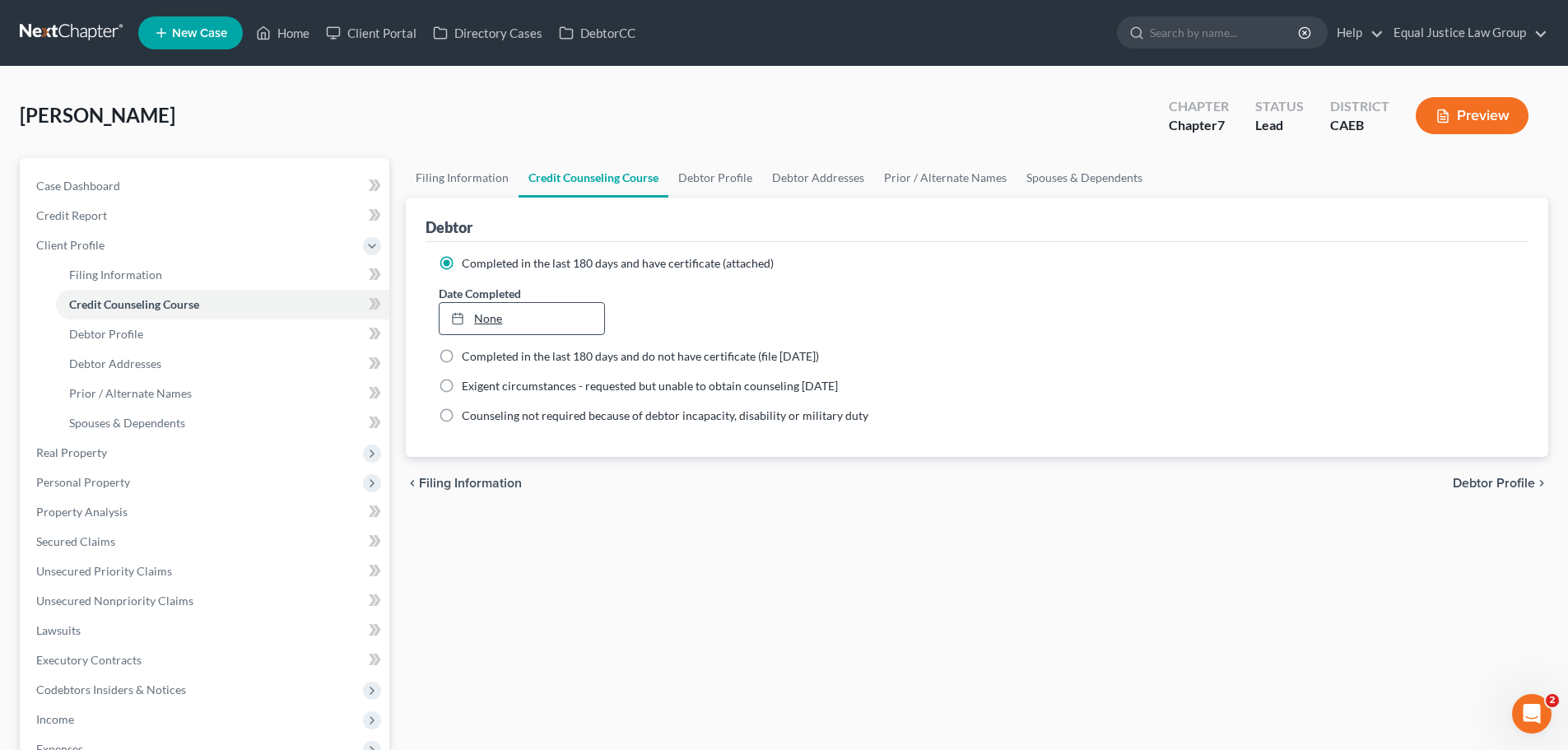
click at [528, 318] on link "None" at bounding box center [521, 318] width 164 height 31
type input "[DATE]"
click at [982, 346] on ng-include "Completed in the last 180 days and have certificate (attached) Date Completed […" at bounding box center [977, 339] width 1077 height 169
click at [1491, 479] on span "Debtor Profile" at bounding box center [1494, 483] width 82 height 13
select select "0"
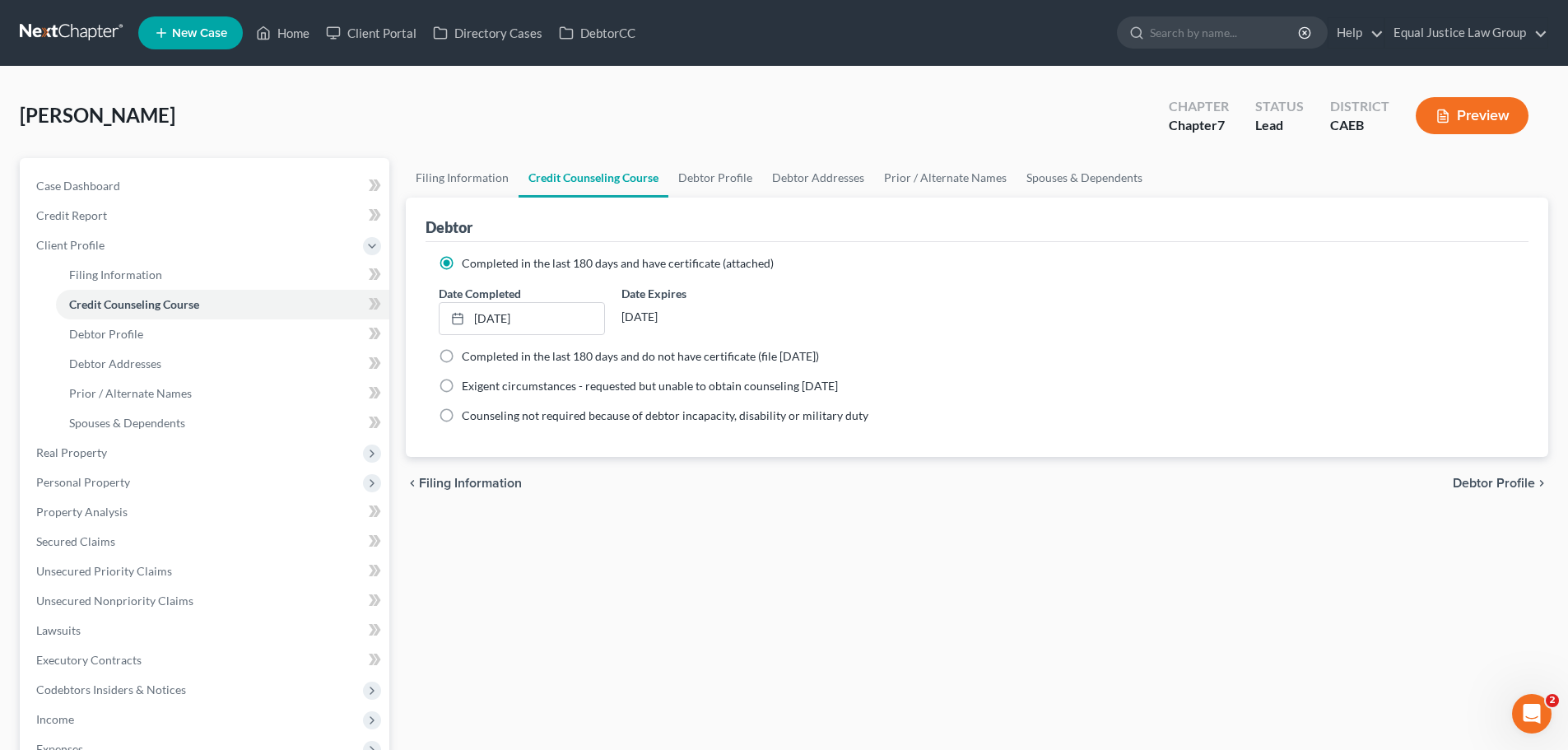
select select "0"
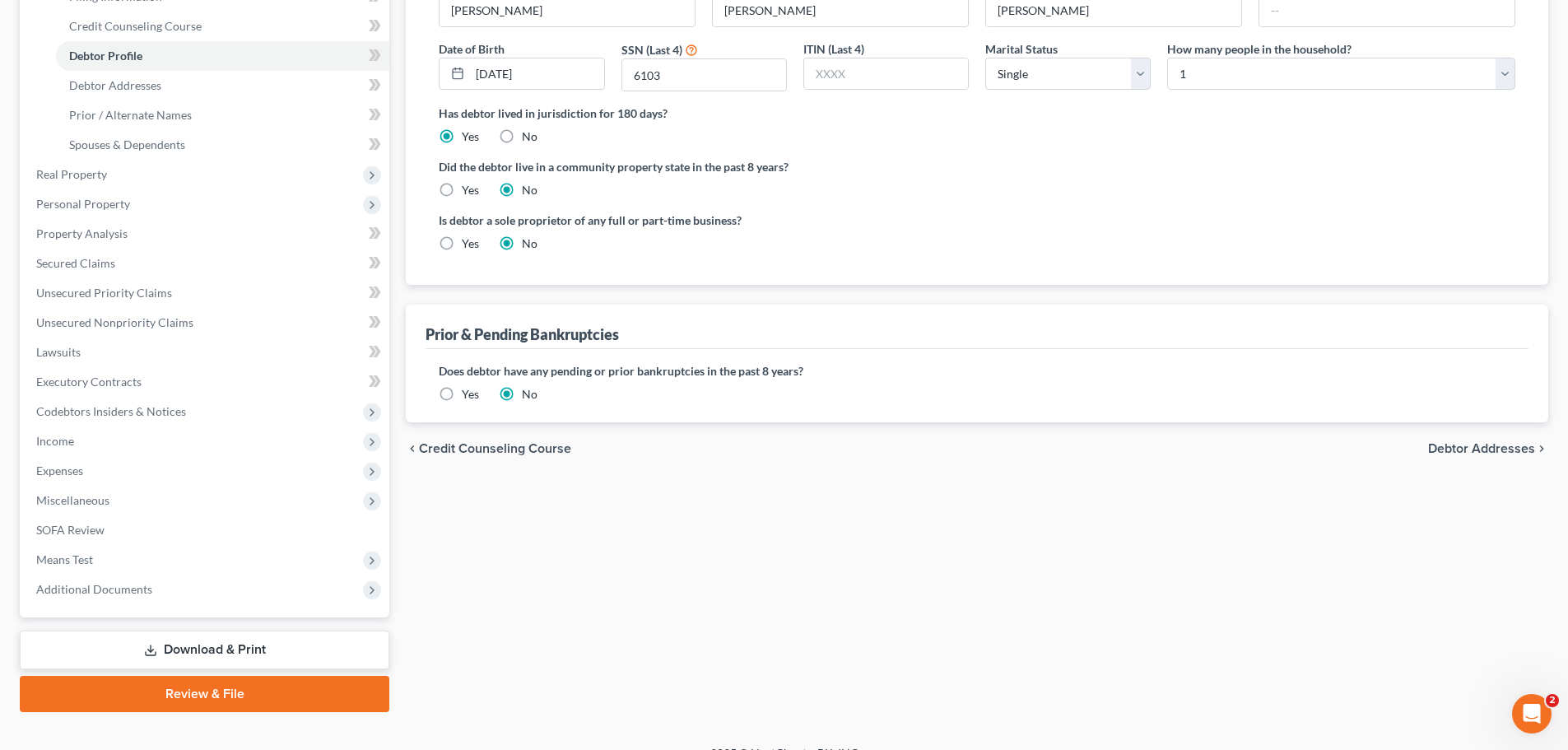
scroll to position [302, 0]
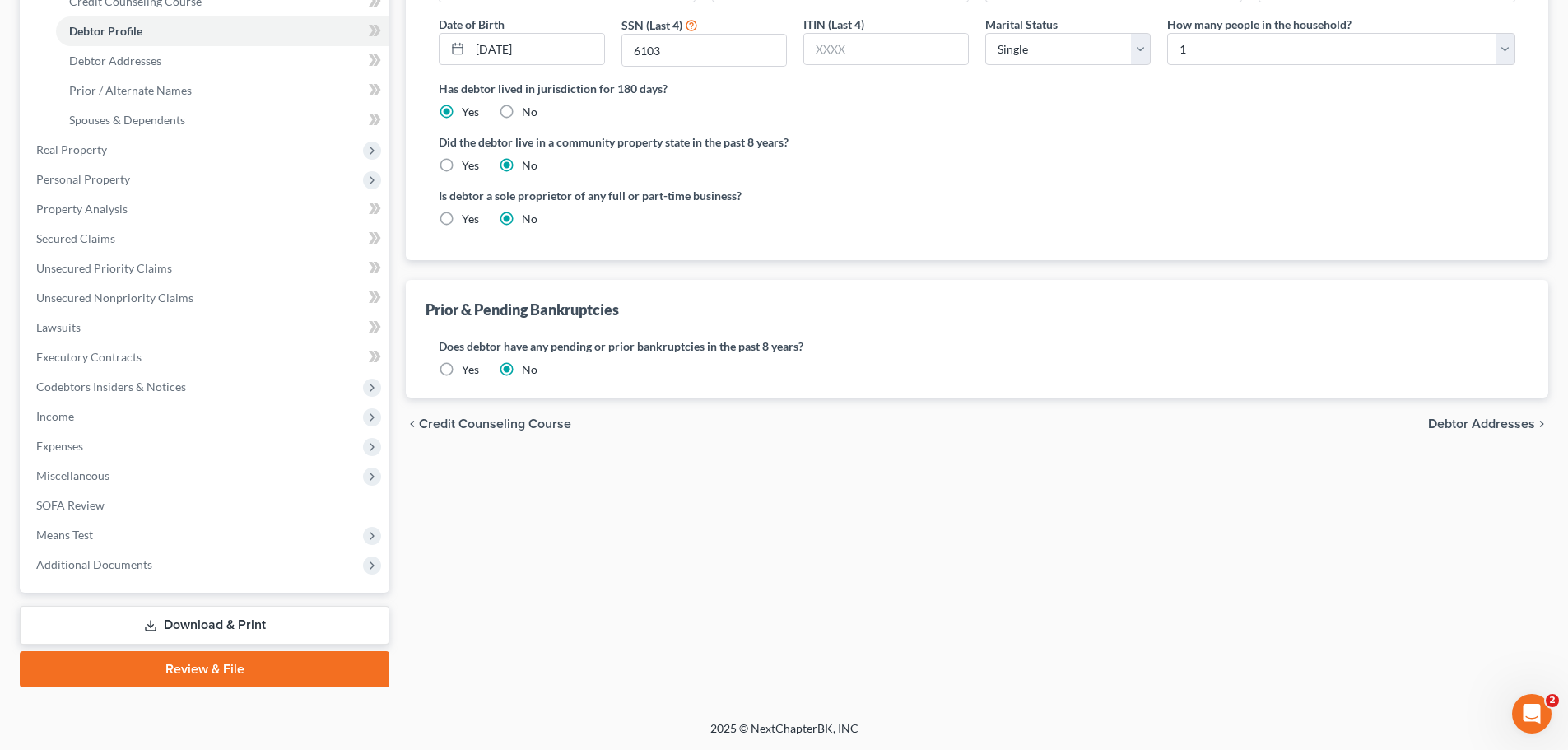
click at [258, 620] on link "Download & Print" at bounding box center [204, 625] width 370 height 39
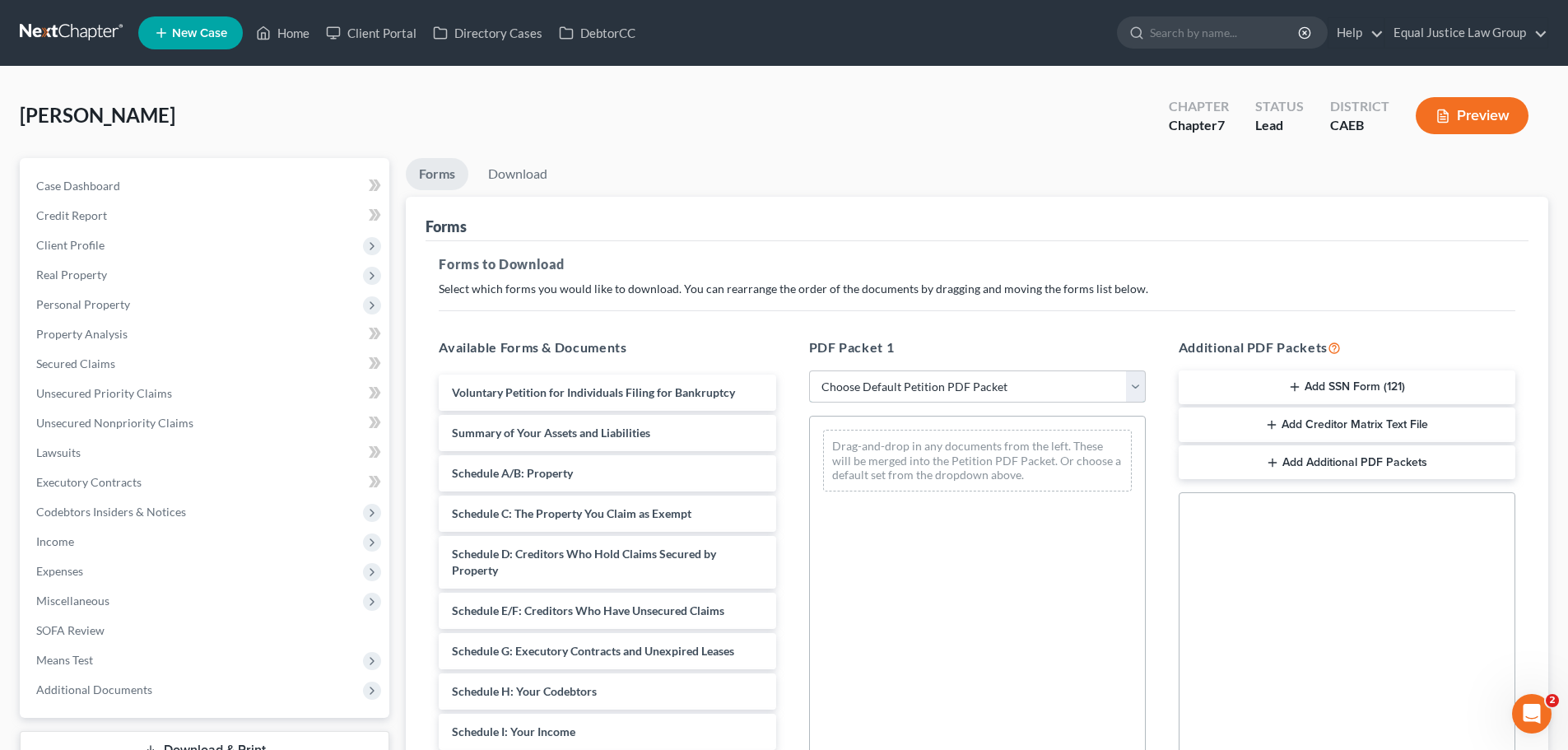
drag, startPoint x: 1068, startPoint y: 385, endPoint x: 1057, endPoint y: 396, distance: 15.6
click at [1068, 385] on select "Choose Default Petition PDF Packet Complete Bankruptcy Petition (all forms and …" at bounding box center [977, 386] width 336 height 33
select select "9"
click at [809, 371] on select "Choose Default Petition PDF Packet Complete Bankruptcy Petition (all forms and …" at bounding box center [977, 386] width 336 height 33
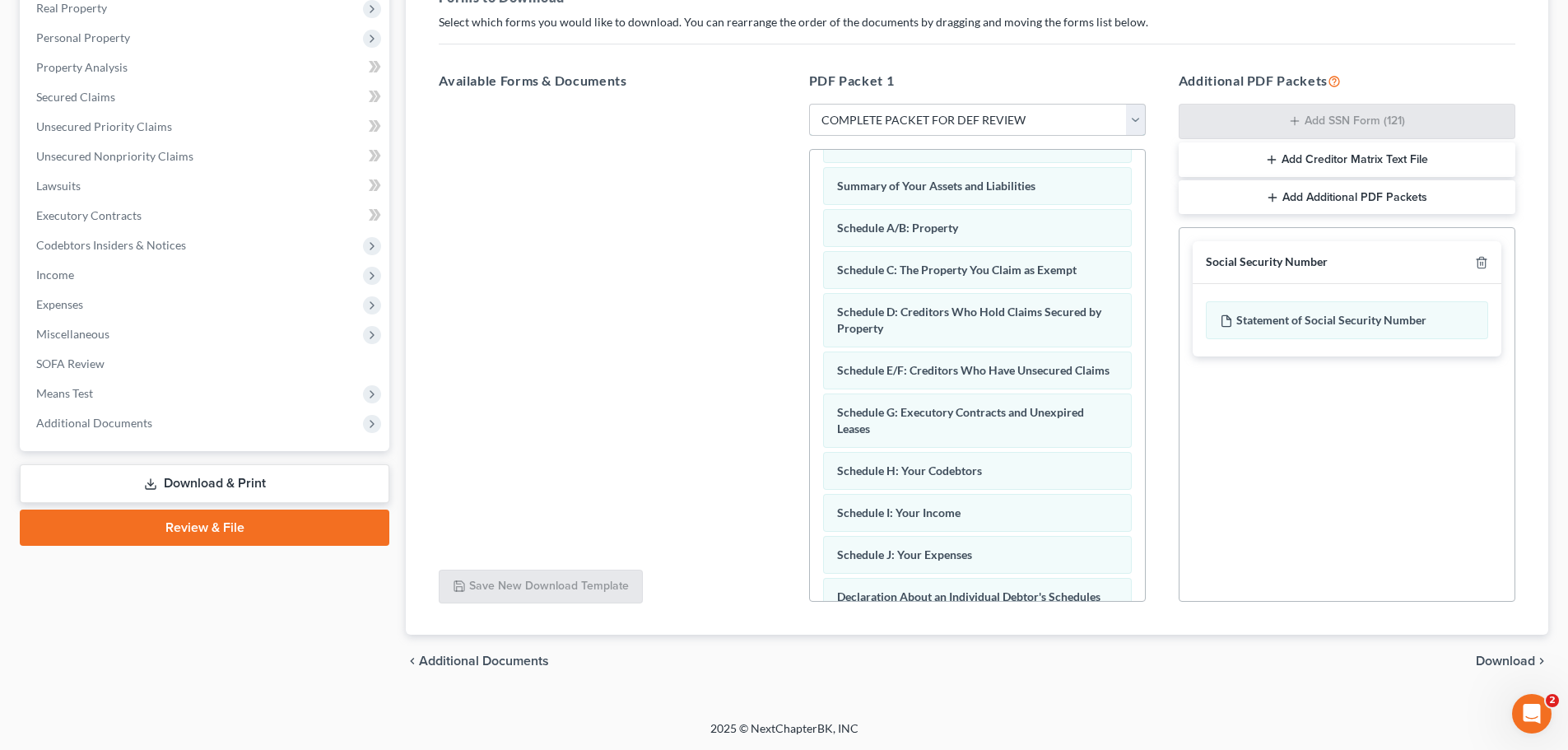
scroll to position [82, 0]
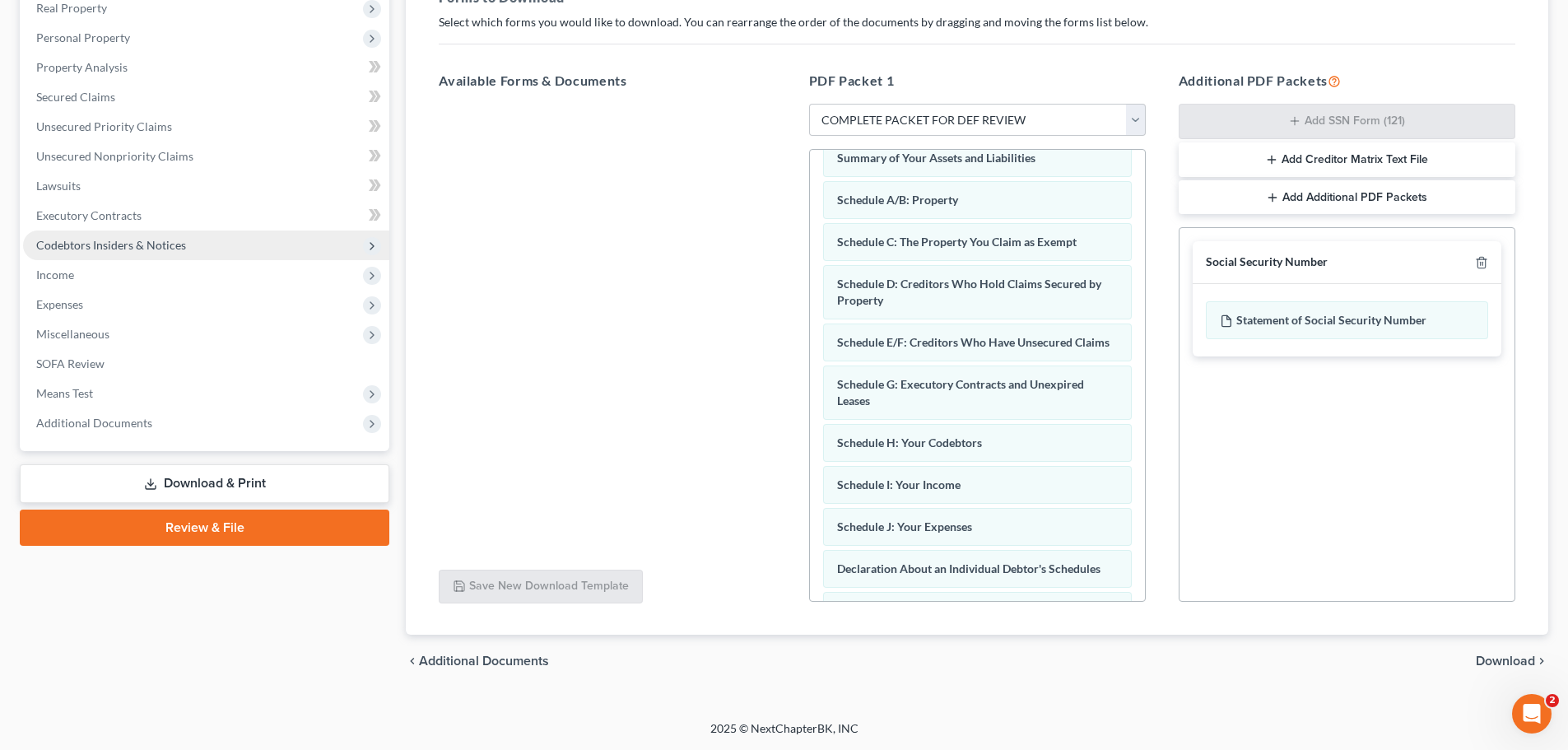
click at [131, 247] on span "Codebtors Insiders & Notices" at bounding box center [111, 245] width 150 height 14
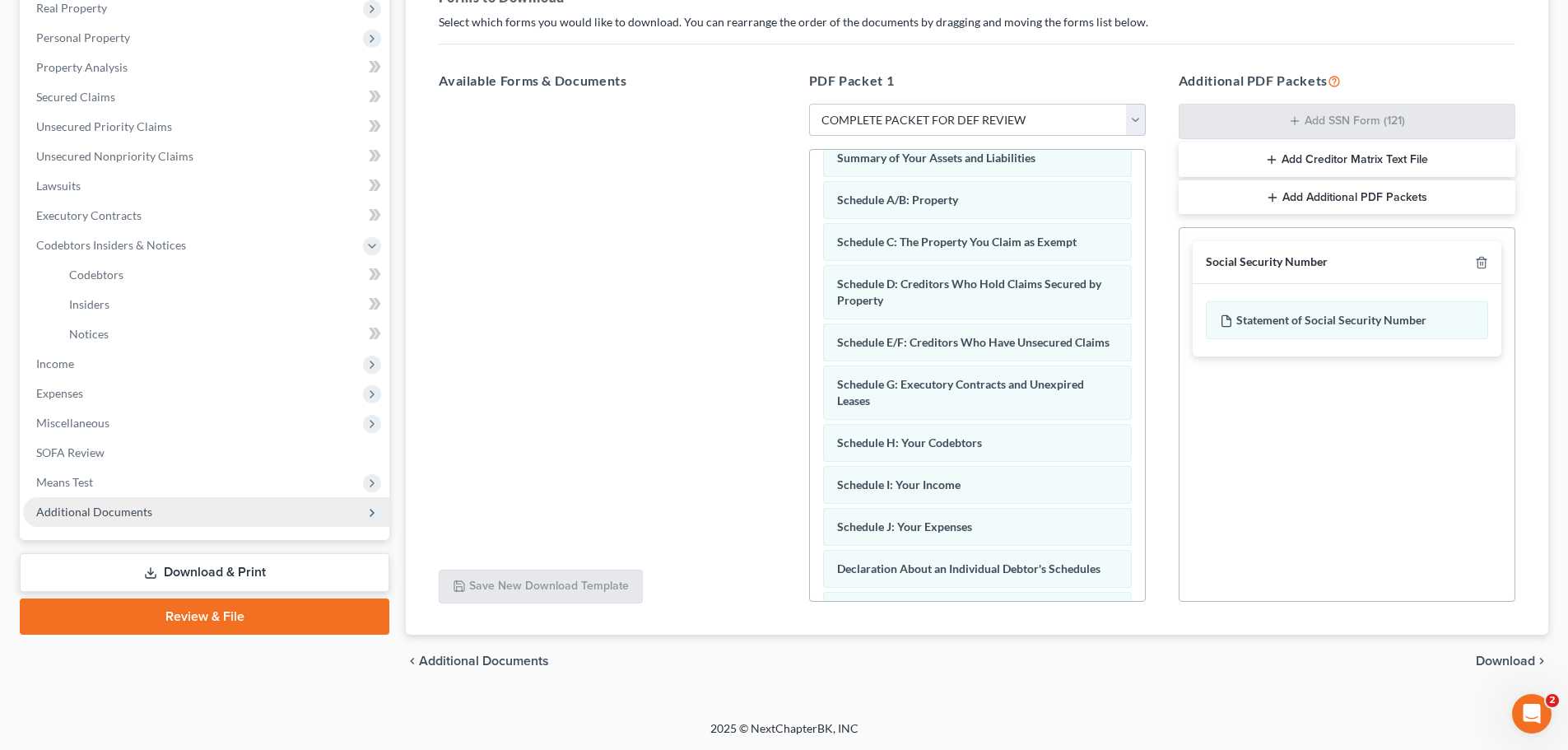
drag, startPoint x: 104, startPoint y: 512, endPoint x: 128, endPoint y: 511, distance: 24.0
click at [104, 511] on span "Additional Documents" at bounding box center [94, 511] width 116 height 14
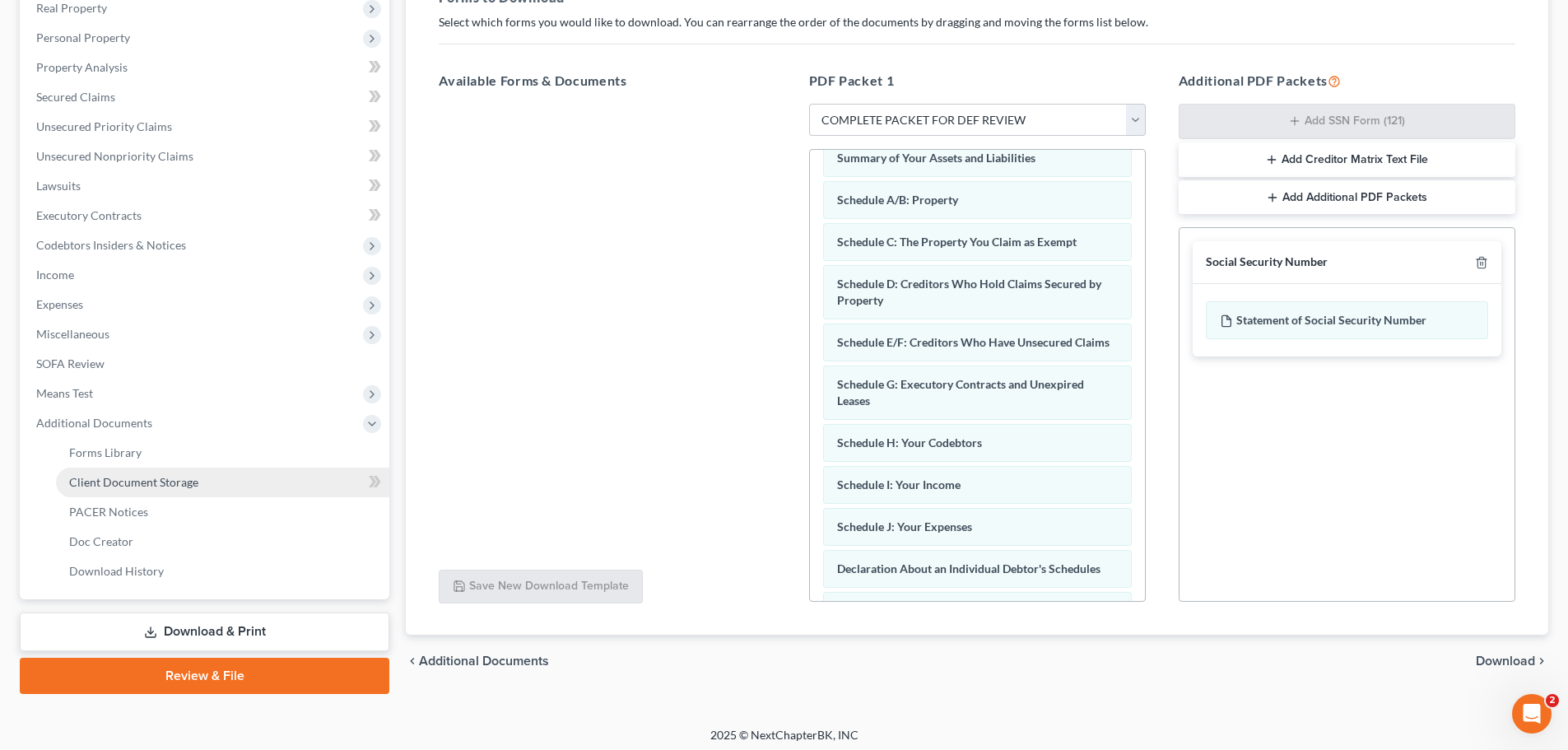
drag, startPoint x: 143, startPoint y: 486, endPoint x: 289, endPoint y: 490, distance: 146.1
click at [143, 486] on span "Client Document Storage" at bounding box center [134, 482] width 129 height 14
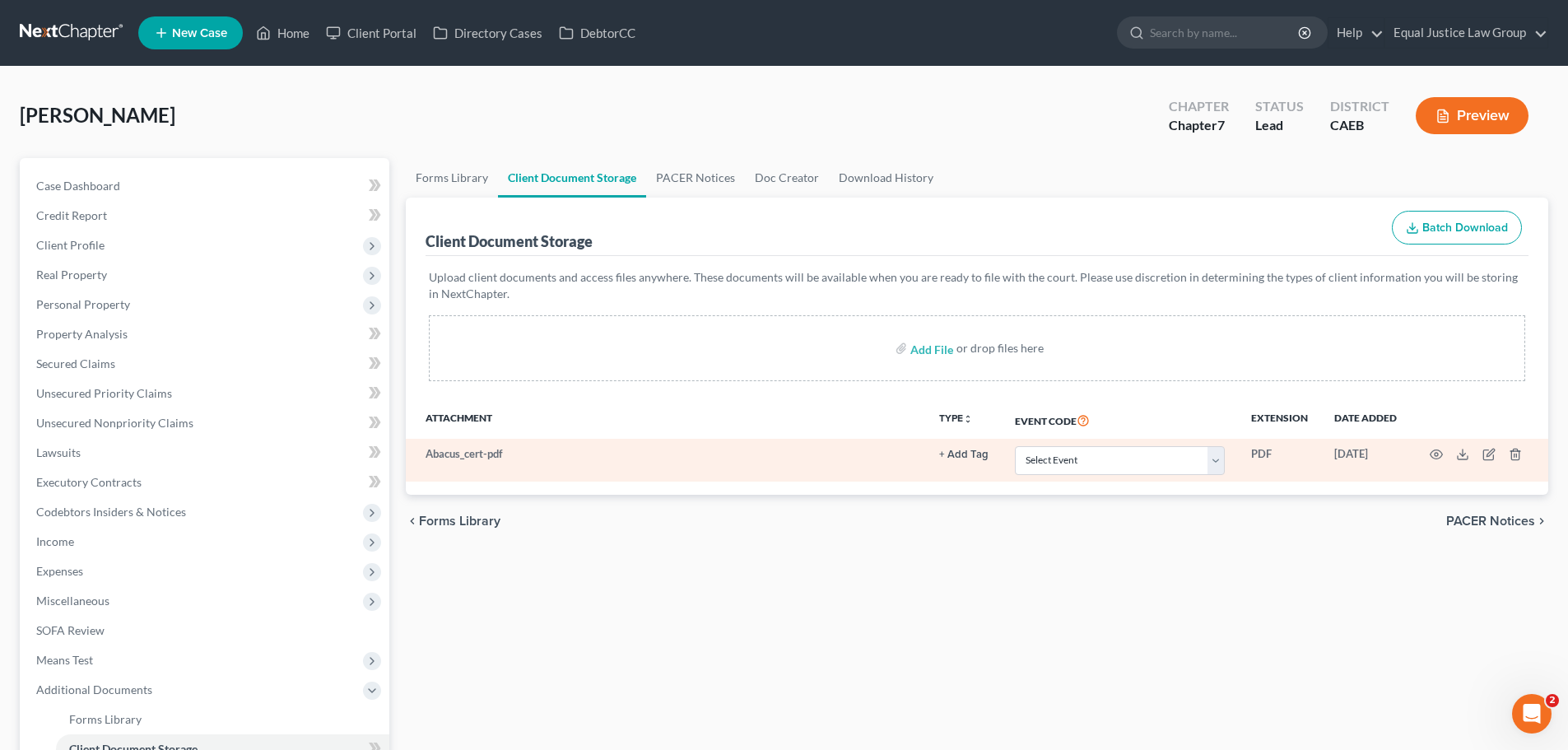
click at [948, 452] on button "+ Add Tag" at bounding box center [964, 455] width 50 height 11
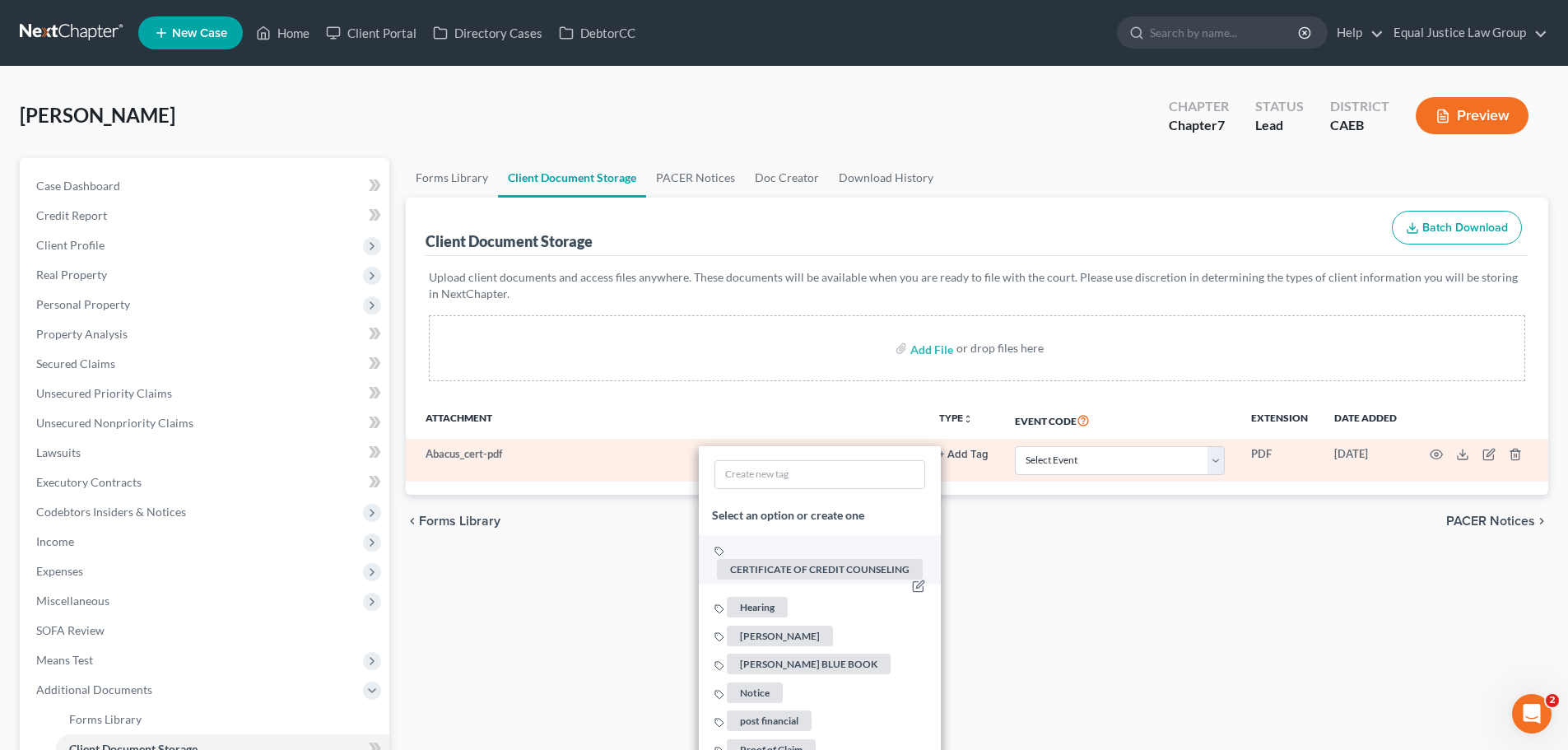
click at [769, 576] on span "CERTIFICATE OF CREDIT COUNSELING" at bounding box center [819, 569] width 206 height 20
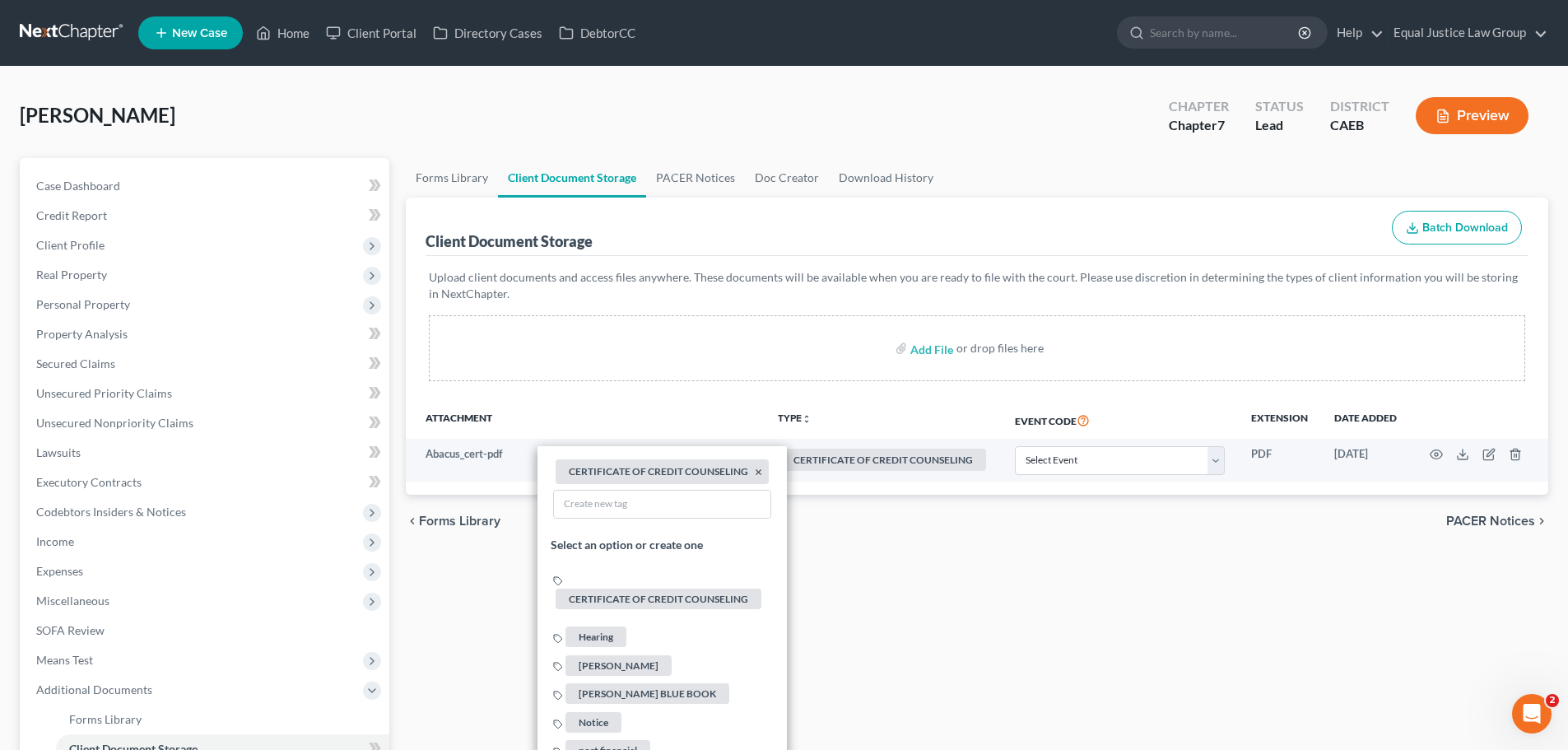
click at [1305, 571] on div "Forms Library Client Document Storage PACER Notices Doc Creator Download Histor…" at bounding box center [977, 559] width 1159 height 802
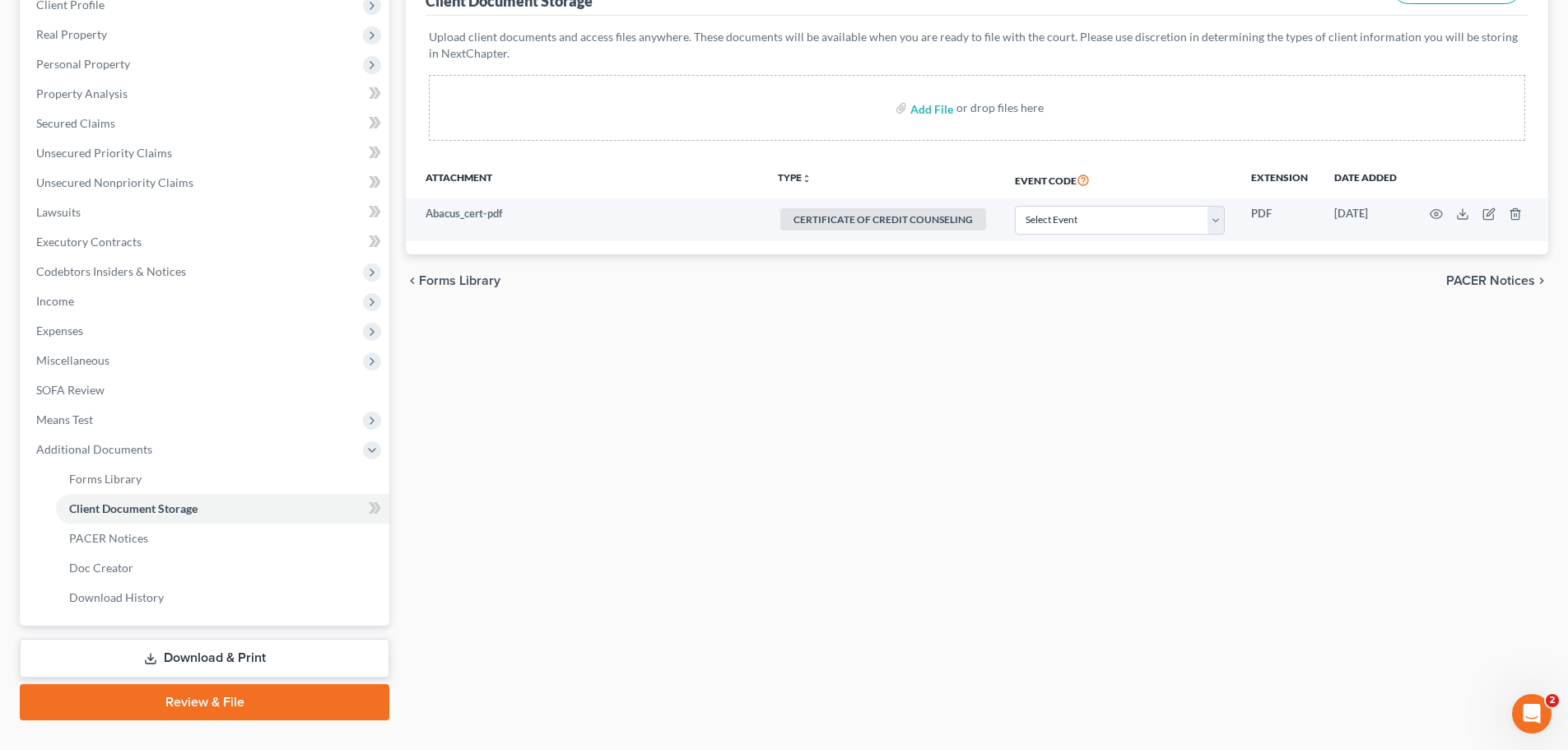
scroll to position [273, 0]
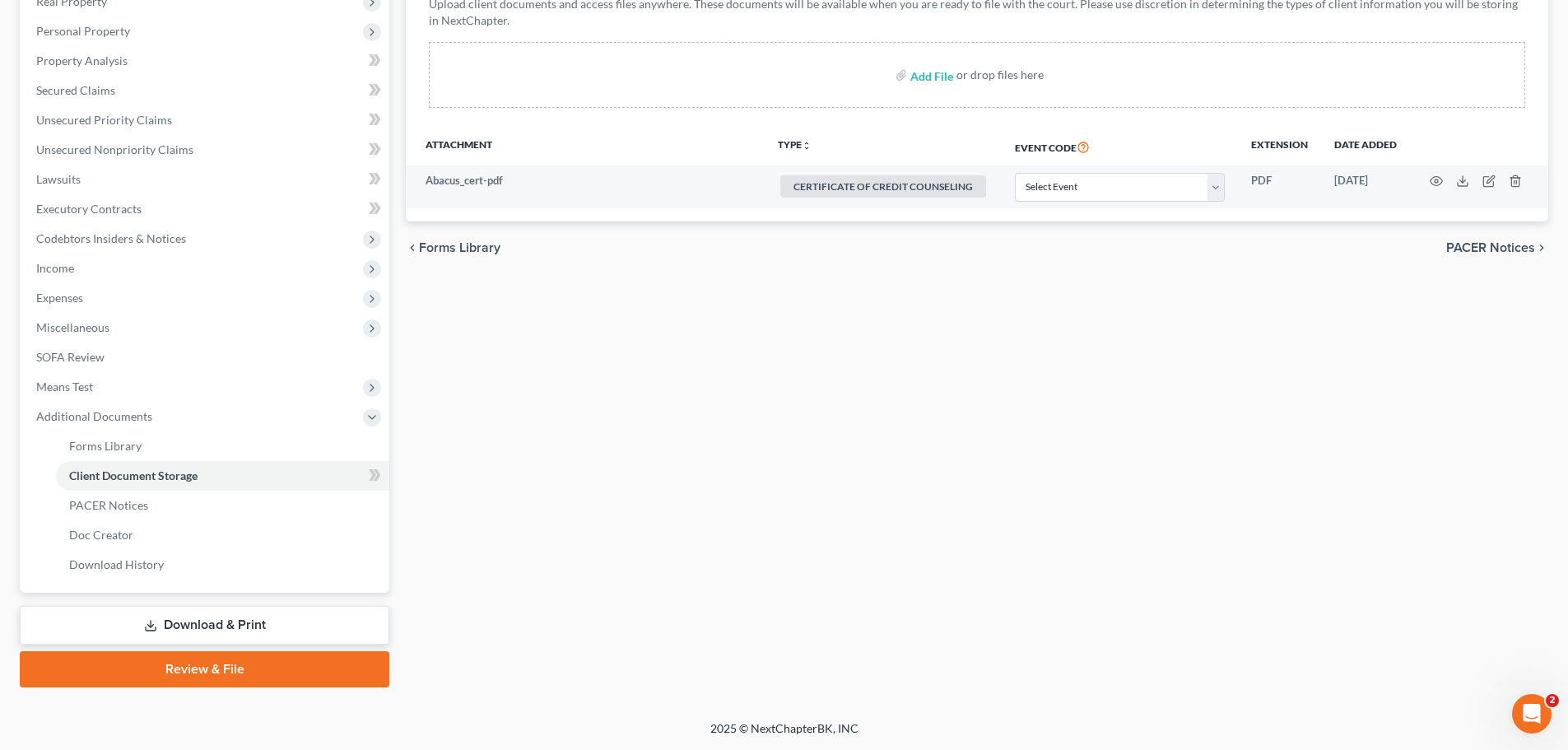
click at [1518, 246] on span "PACER Notices" at bounding box center [1491, 248] width 88 height 13
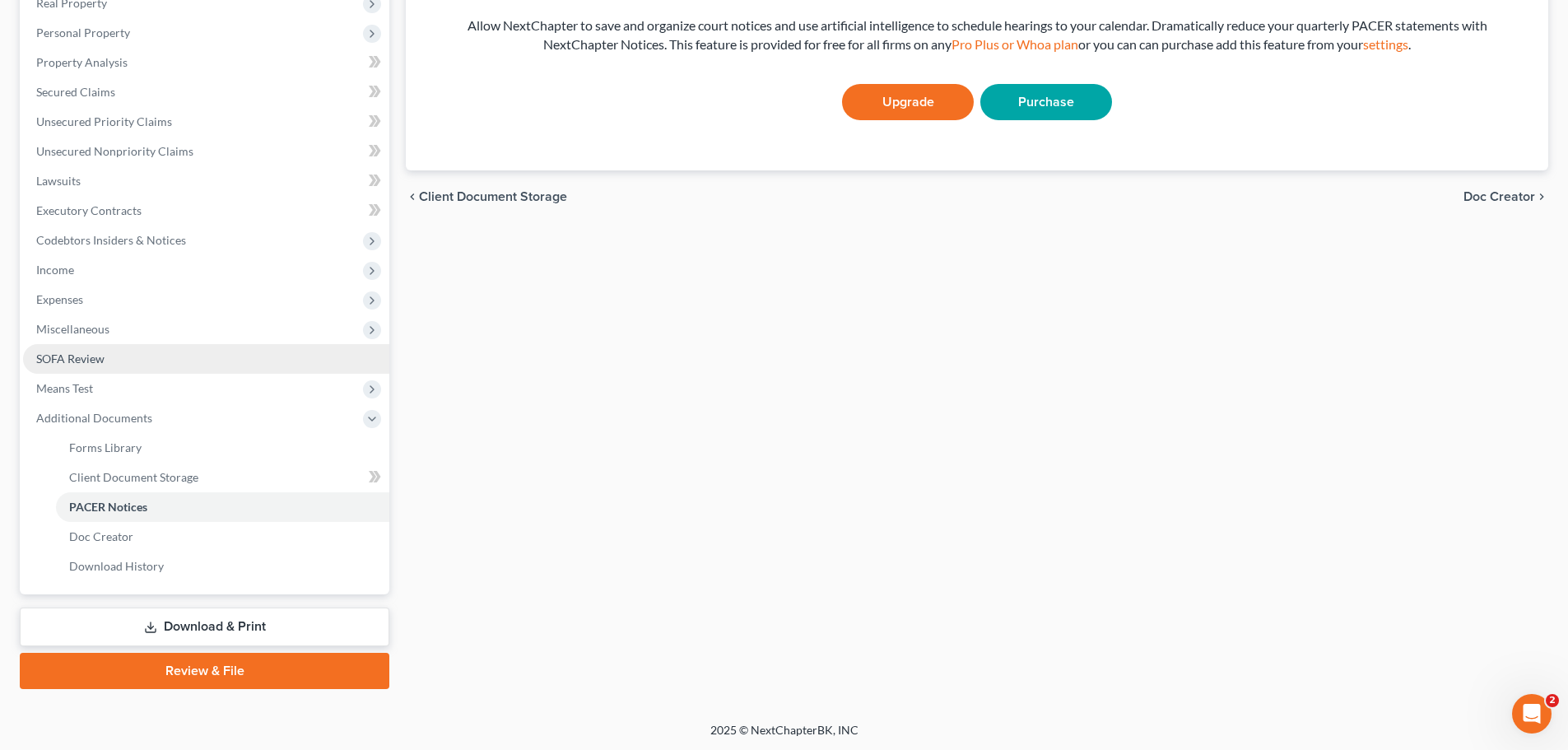
scroll to position [273, 0]
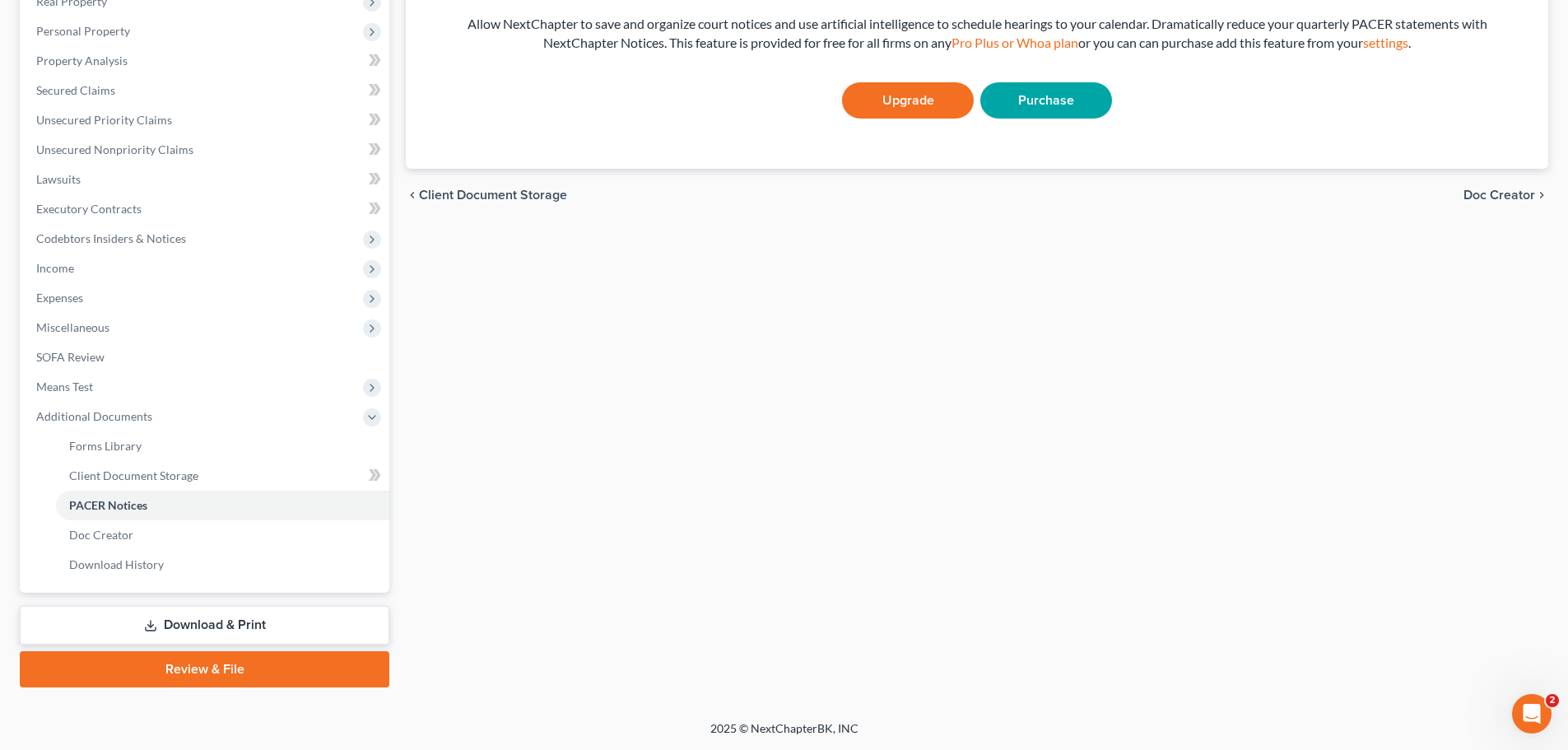
click at [265, 624] on link "Download & Print" at bounding box center [204, 625] width 370 height 39
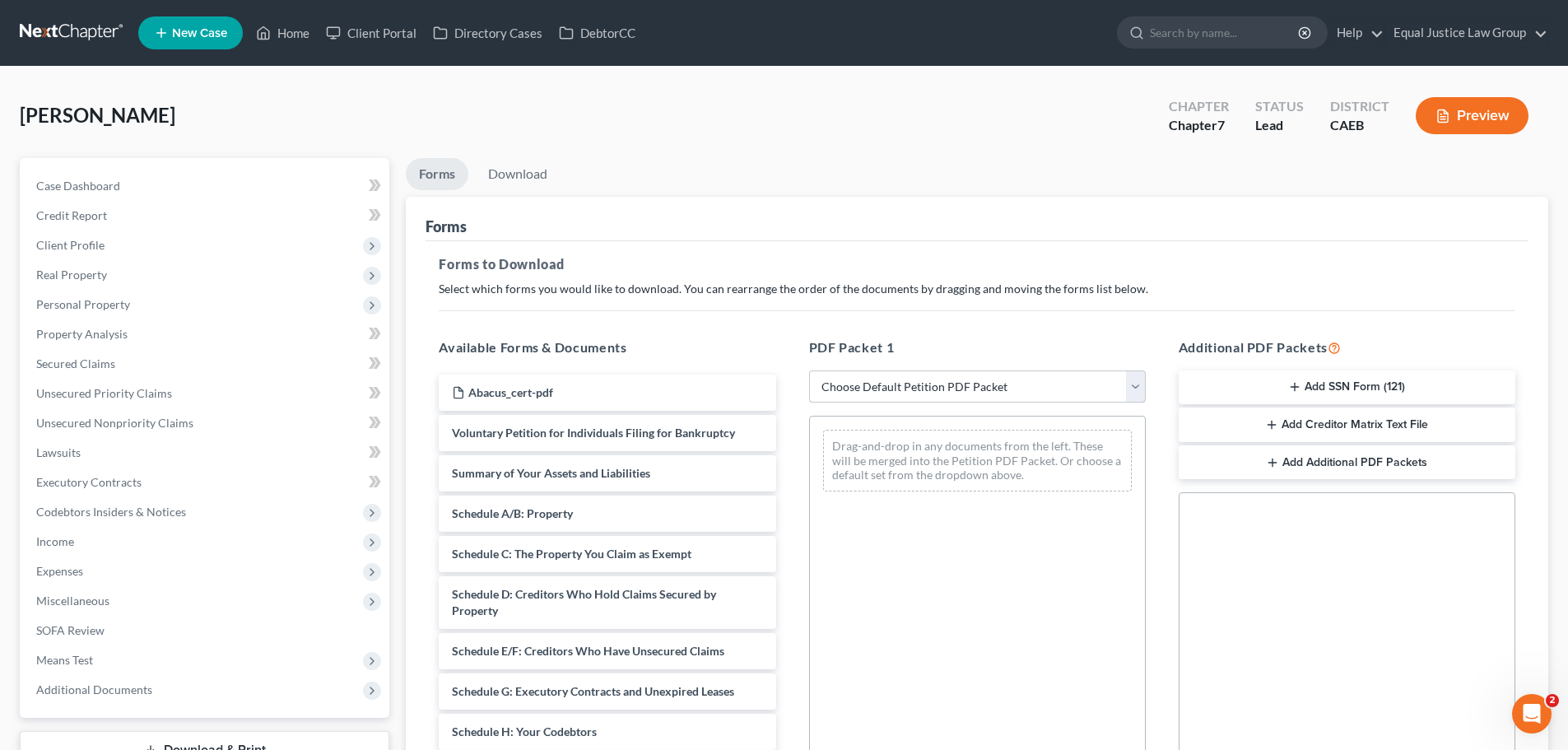
drag, startPoint x: 1138, startPoint y: 386, endPoint x: 1093, endPoint y: 386, distance: 45.0
click at [1138, 386] on select "Choose Default Petition PDF Packet Complete Bankruptcy Petition (all forms and …" at bounding box center [977, 386] width 336 height 33
select select "9"
click at [809, 371] on select "Choose Default Petition PDF Packet Complete Bankruptcy Petition (all forms and …" at bounding box center [977, 386] width 336 height 33
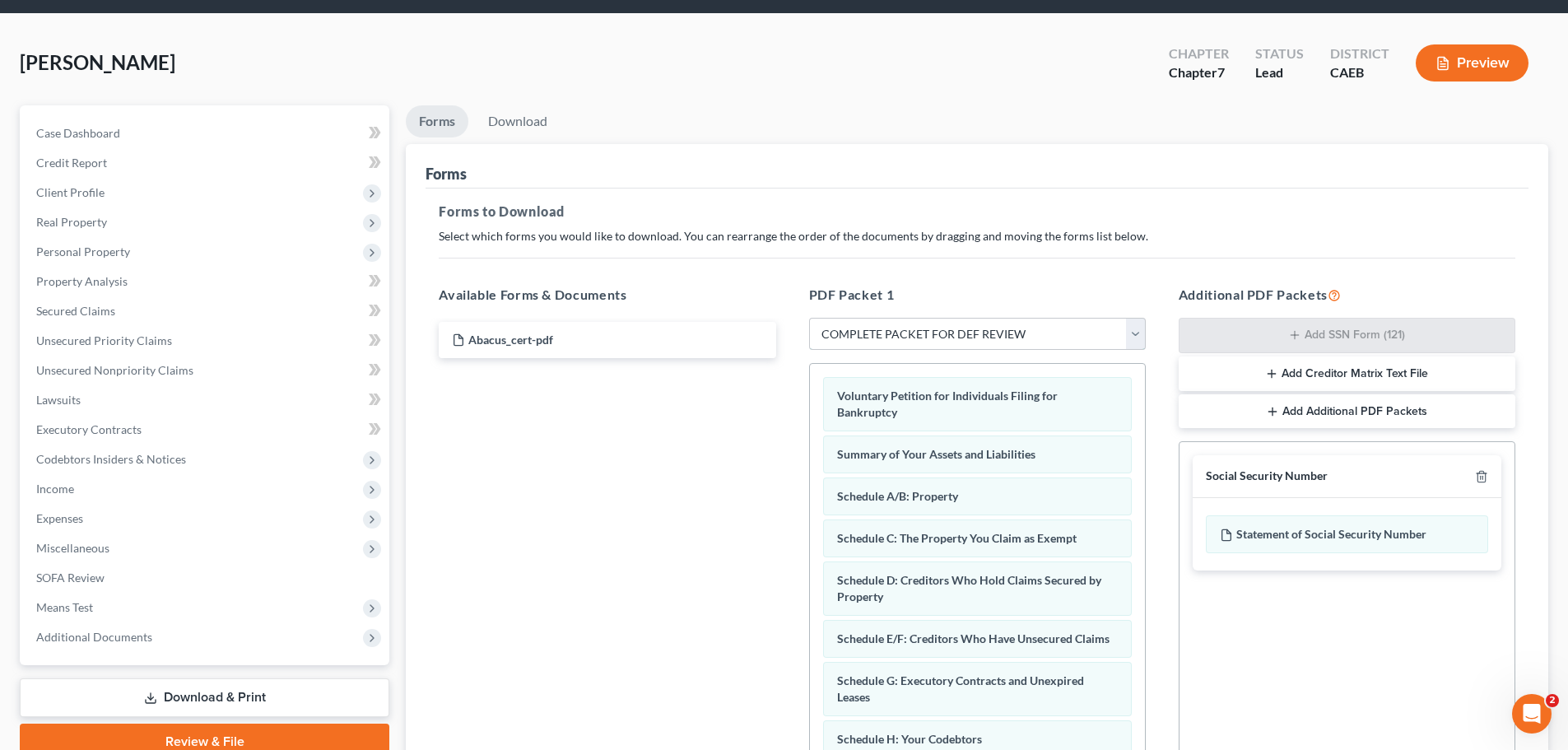
scroll to position [165, 0]
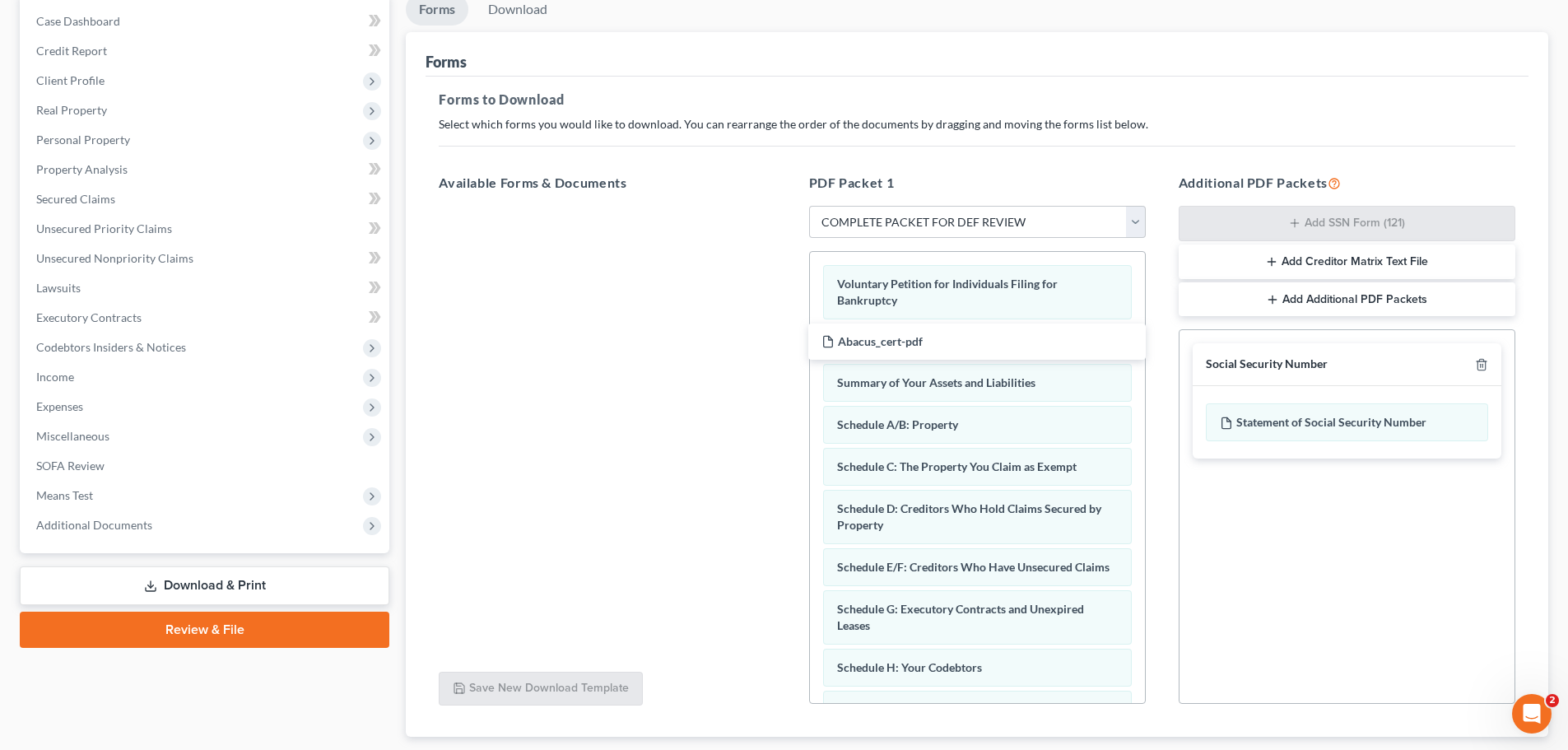
drag, startPoint x: 504, startPoint y: 231, endPoint x: 596, endPoint y: 345, distance: 146.5
click at [788, 206] on div "Abacus_cert-pdf Abacus_cert-pdf" at bounding box center [607, 206] width 363 height 0
click at [596, 345] on div at bounding box center [607, 432] width 363 height 453
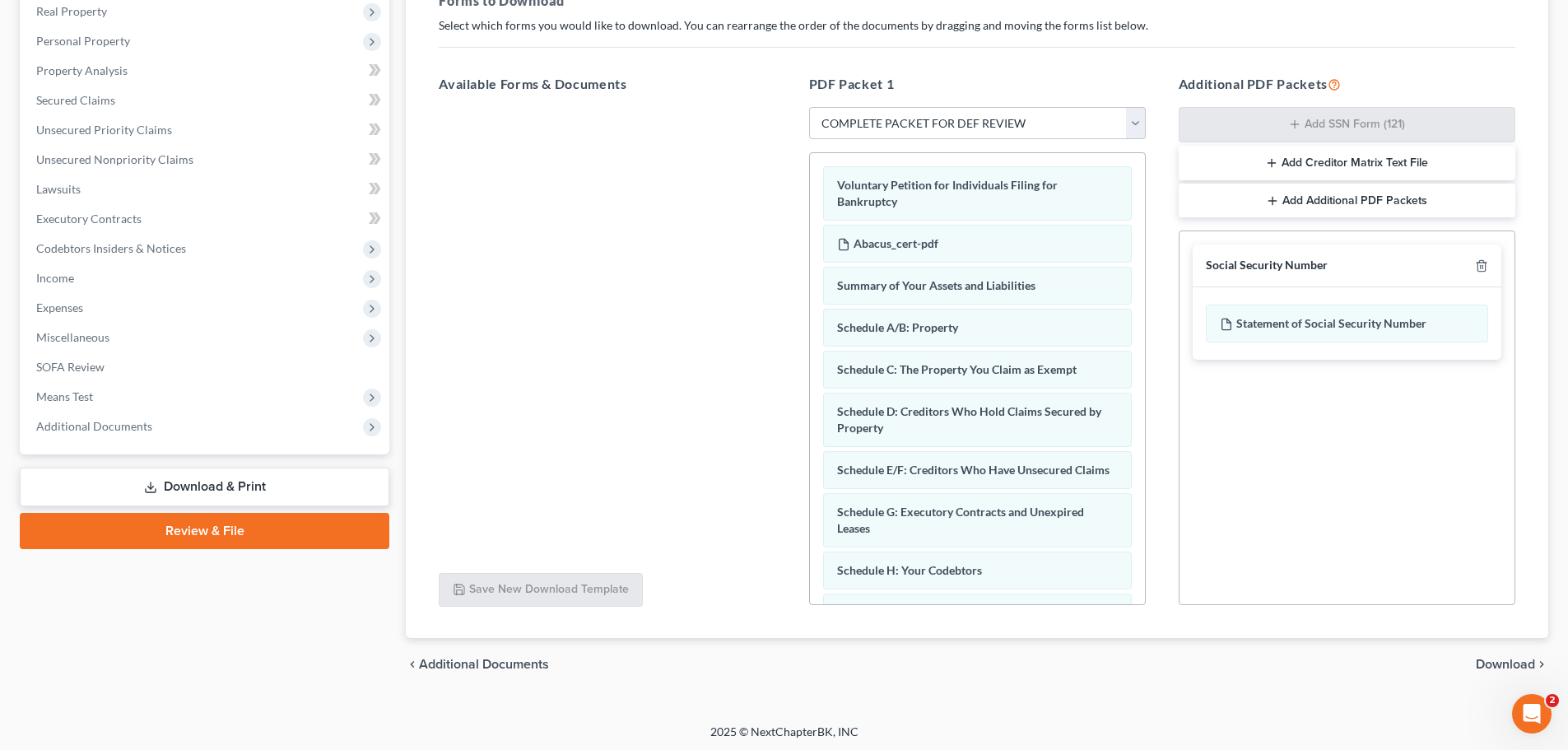
scroll to position [266, 0]
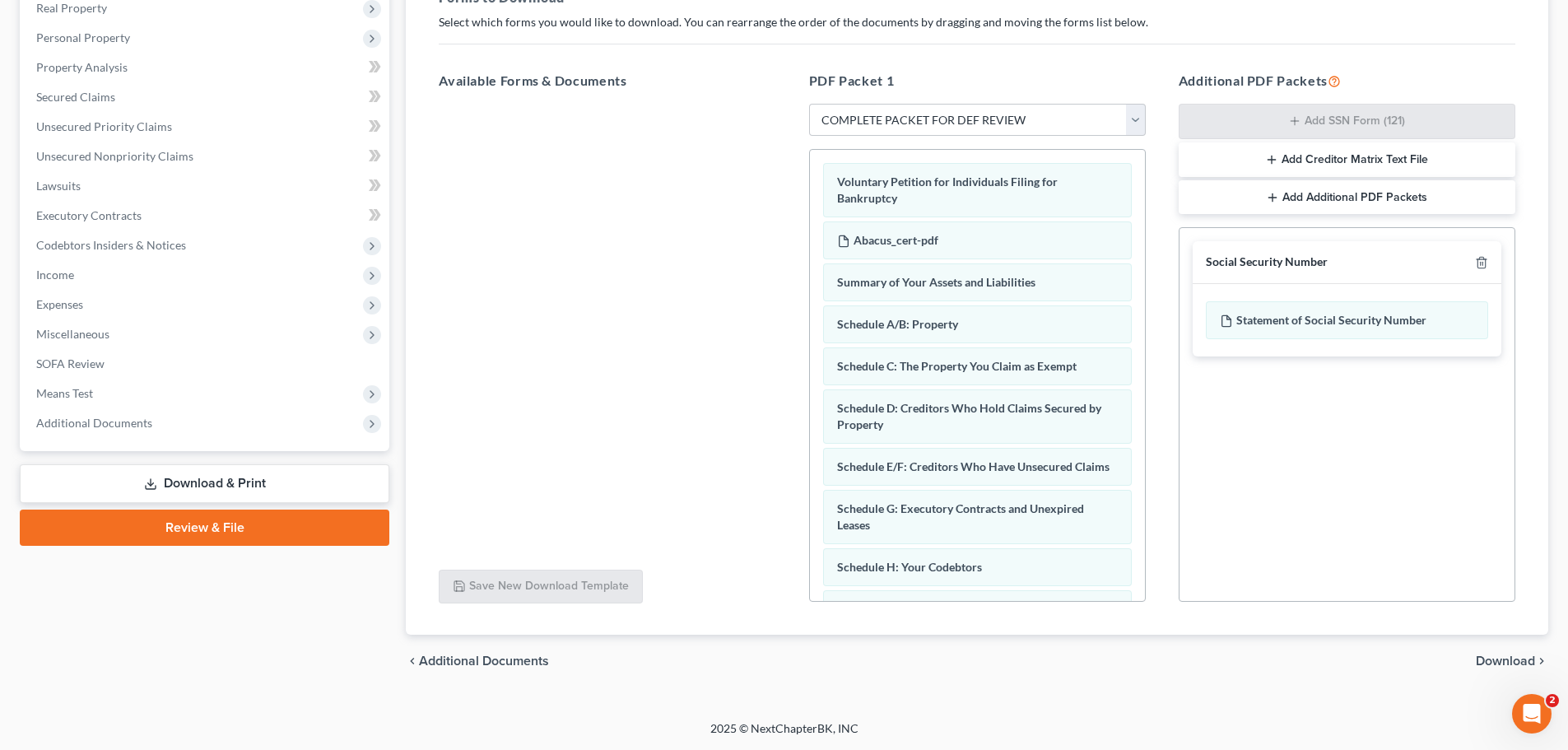
click at [1522, 657] on span "Download" at bounding box center [1505, 661] width 59 height 13
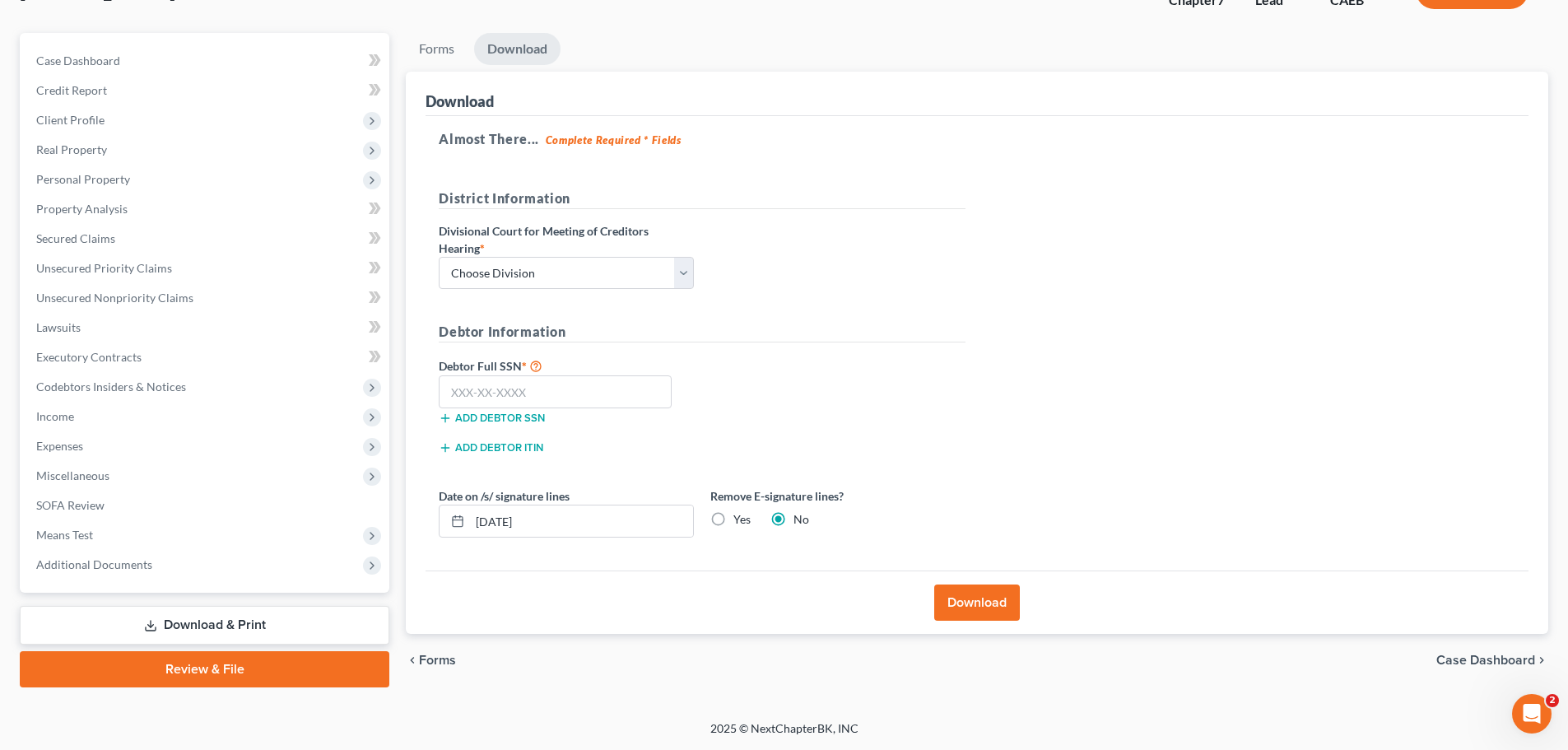
scroll to position [125, 0]
click at [595, 276] on select "Choose Division Fresno Modesto [GEOGRAPHIC_DATA]" at bounding box center [566, 272] width 255 height 33
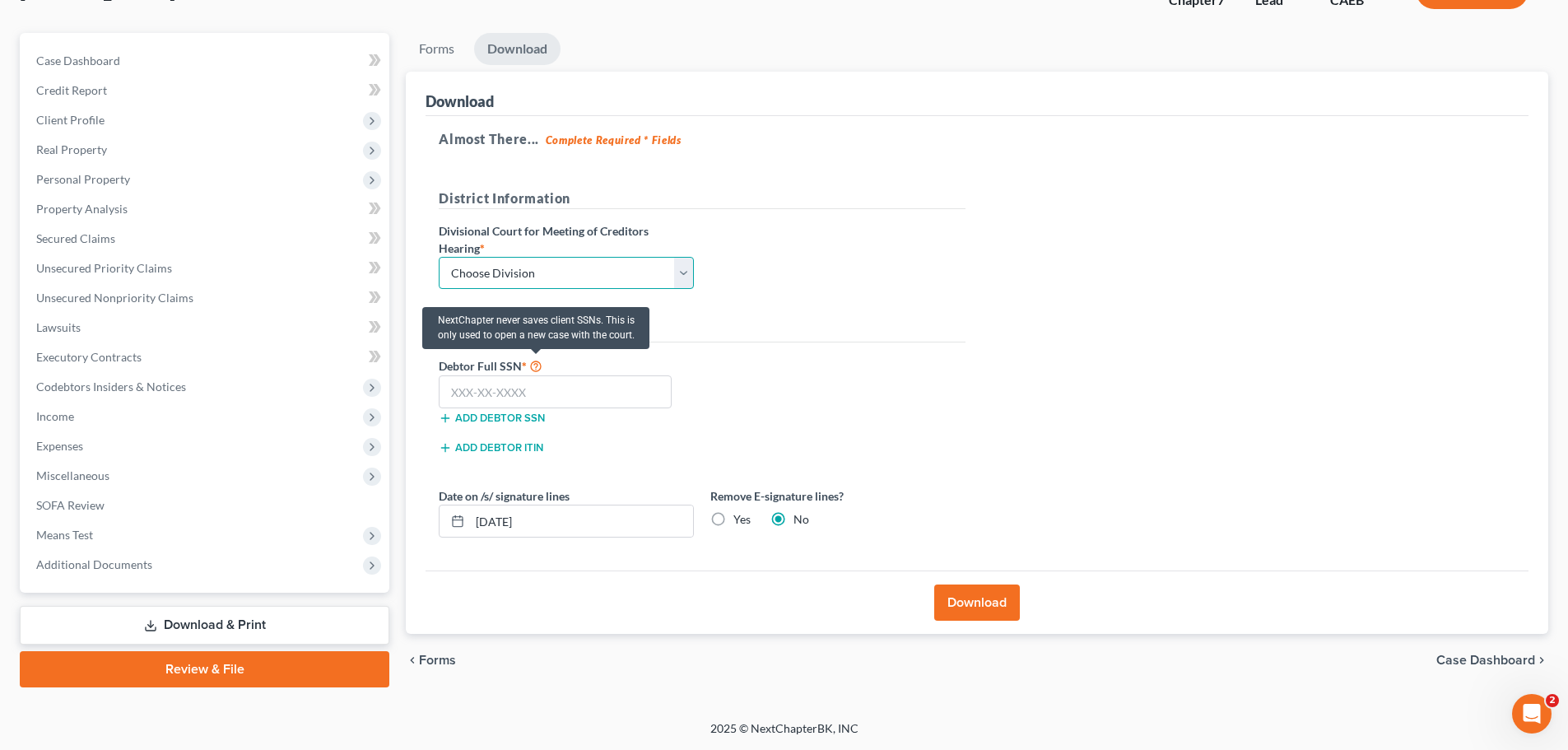
select select "2"
click at [439, 256] on select "Choose Division Fresno Modesto [GEOGRAPHIC_DATA]" at bounding box center [566, 272] width 255 height 33
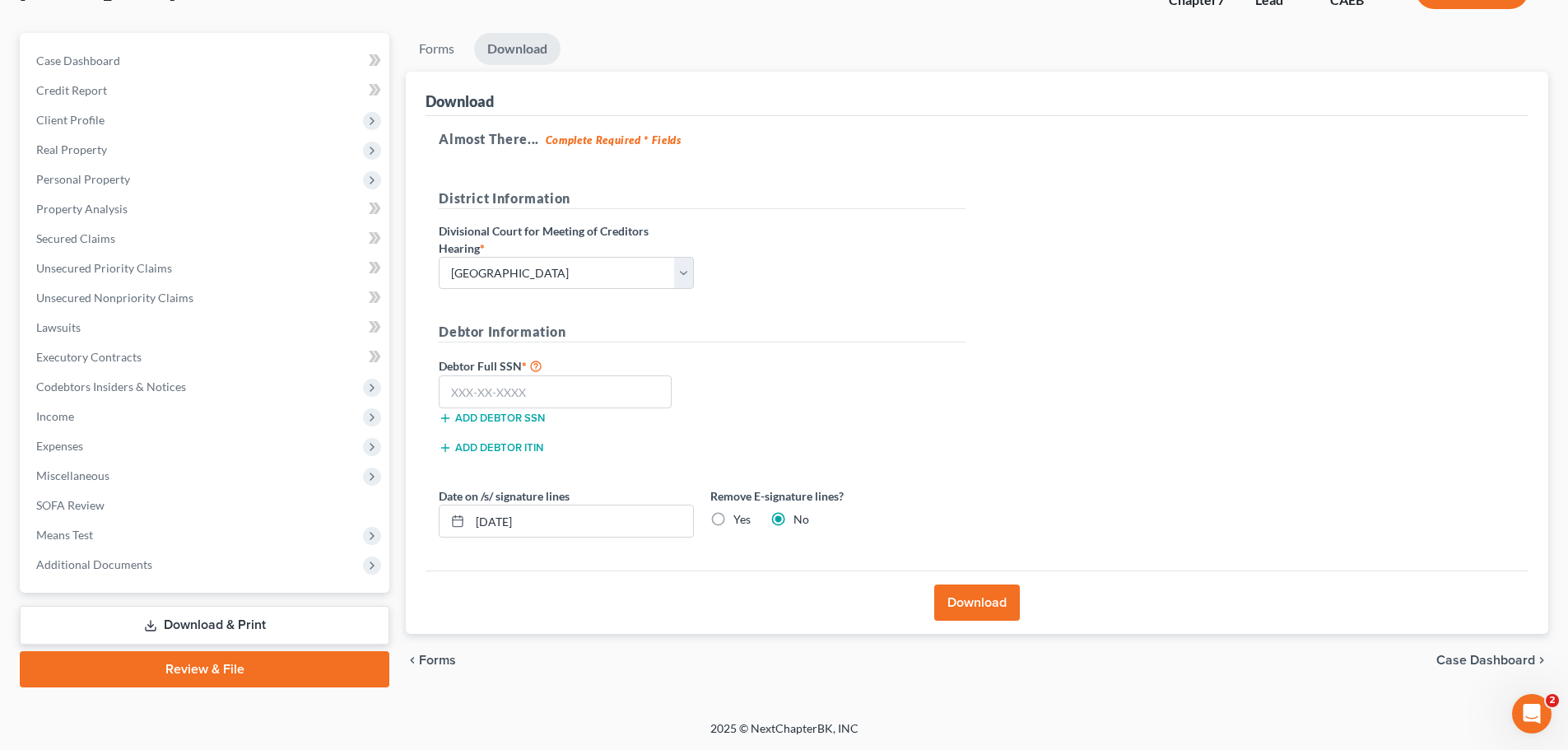
click at [900, 333] on h5 "Debtor Information" at bounding box center [702, 332] width 527 height 20
click at [528, 383] on input "text" at bounding box center [555, 391] width 233 height 33
type input "559-53-6103"
click at [995, 621] on div "Download" at bounding box center [977, 602] width 1103 height 64
click at [981, 598] on button "Download" at bounding box center [977, 602] width 86 height 36
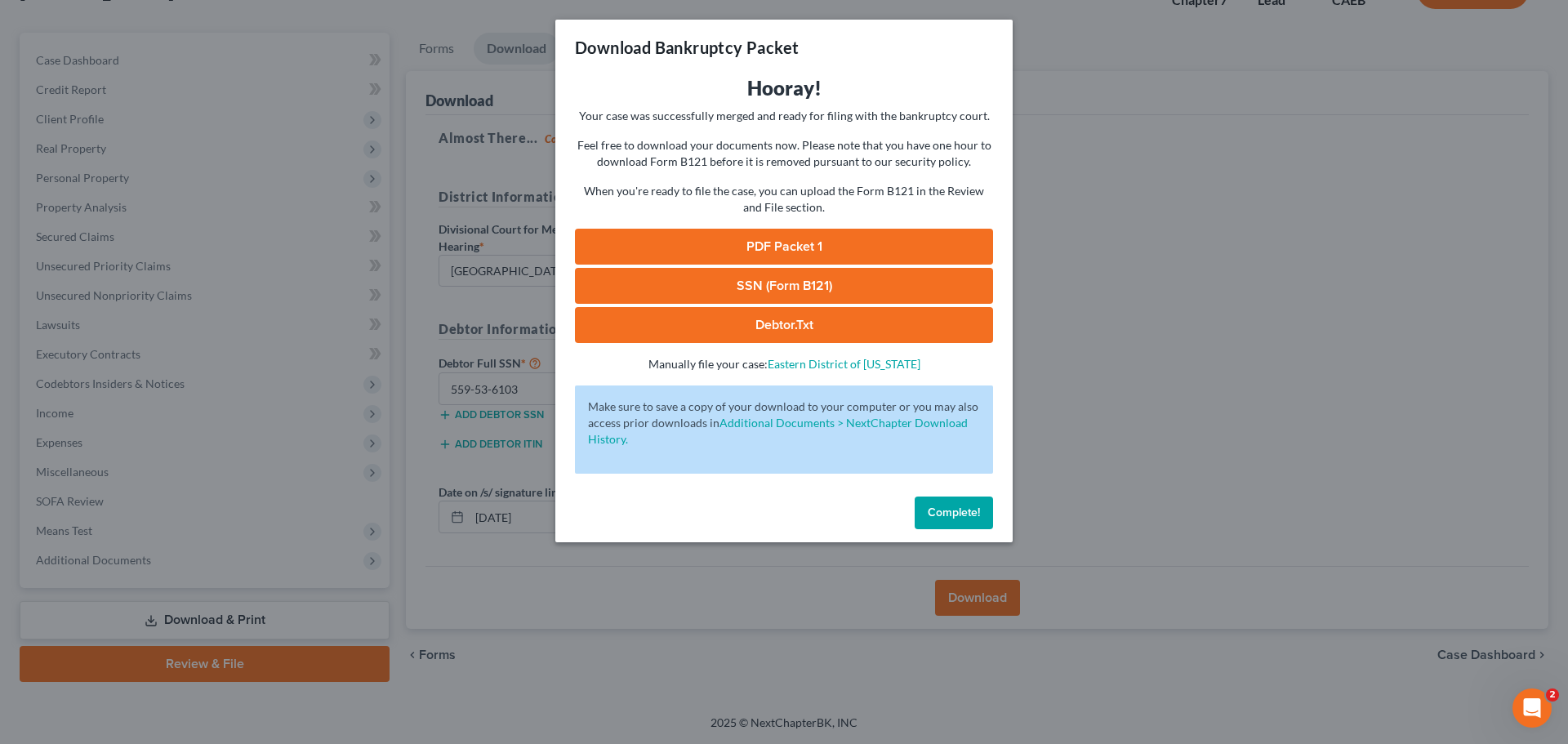
drag, startPoint x: 785, startPoint y: 240, endPoint x: 1293, endPoint y: 299, distance: 511.4
click at [785, 240] on link "PDF Packet 1" at bounding box center [784, 246] width 418 height 36
click at [744, 283] on link "SSN (Form B121)" at bounding box center [784, 285] width 418 height 36
drag, startPoint x: 1224, startPoint y: 371, endPoint x: 1028, endPoint y: 6, distance: 414.3
click at [1224, 371] on div "Download Bankruptcy Packet Hooray! Your case was successfully merged and ready …" at bounding box center [784, 372] width 1568 height 744
